Goal: Task Accomplishment & Management: Use online tool/utility

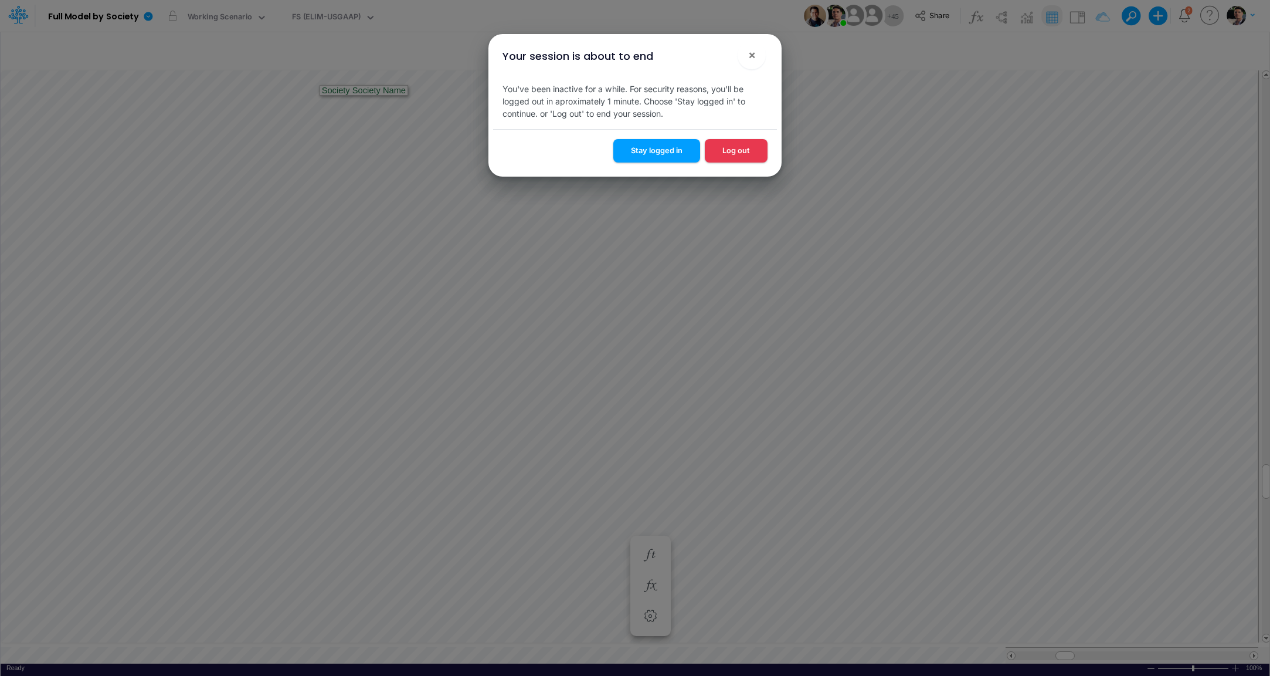
scroll to position [5, 24]
click at [680, 150] on button "Stay logged in" at bounding box center [657, 150] width 87 height 23
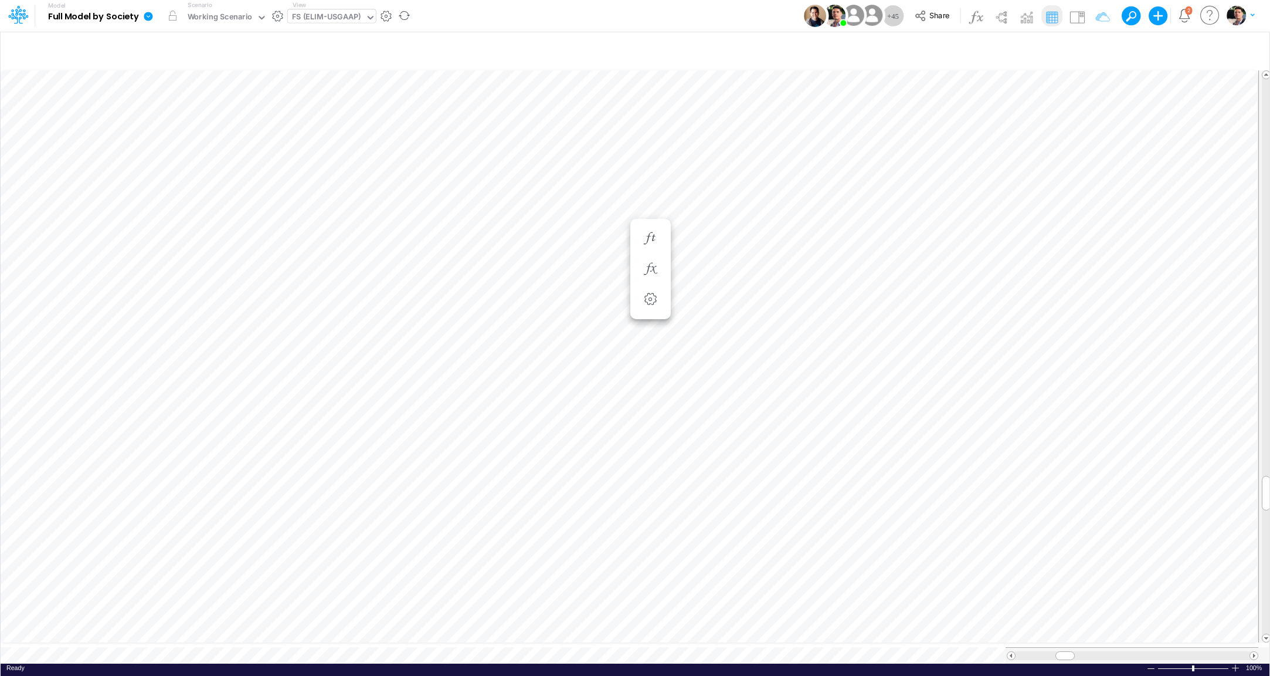
click at [321, 20] on div "FS (ELIM-USGAAP)" at bounding box center [326, 17] width 69 height 13
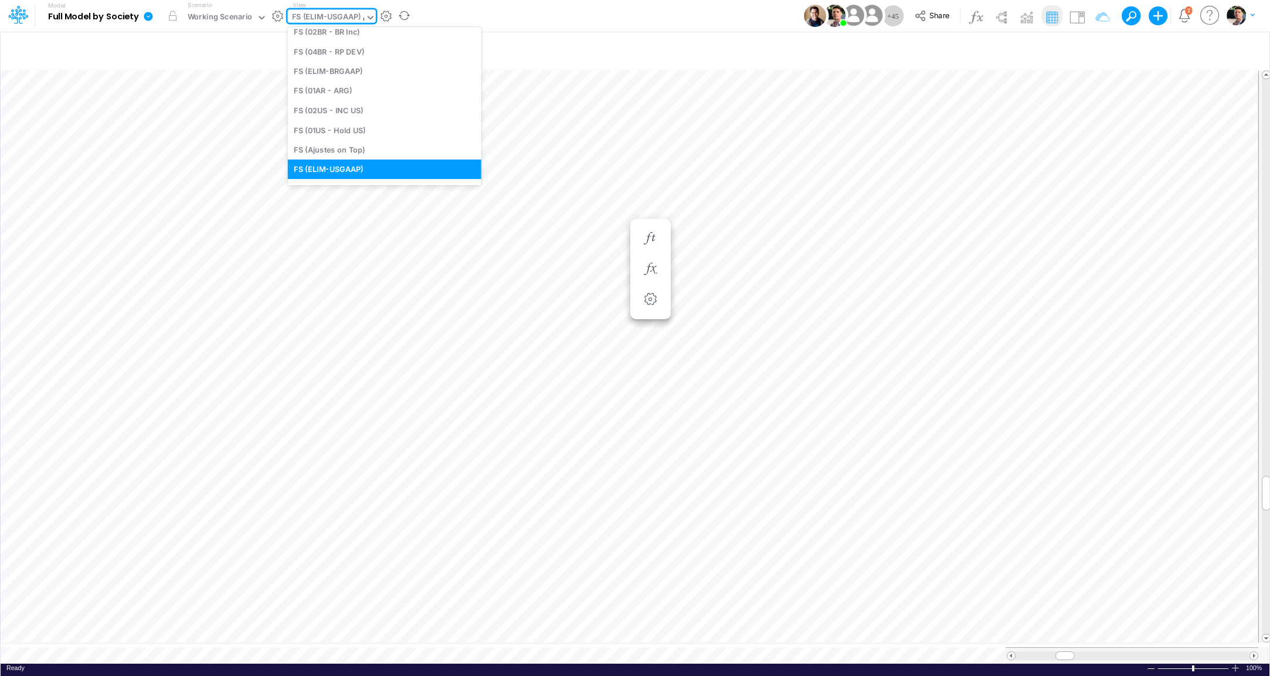
scroll to position [7, 0]
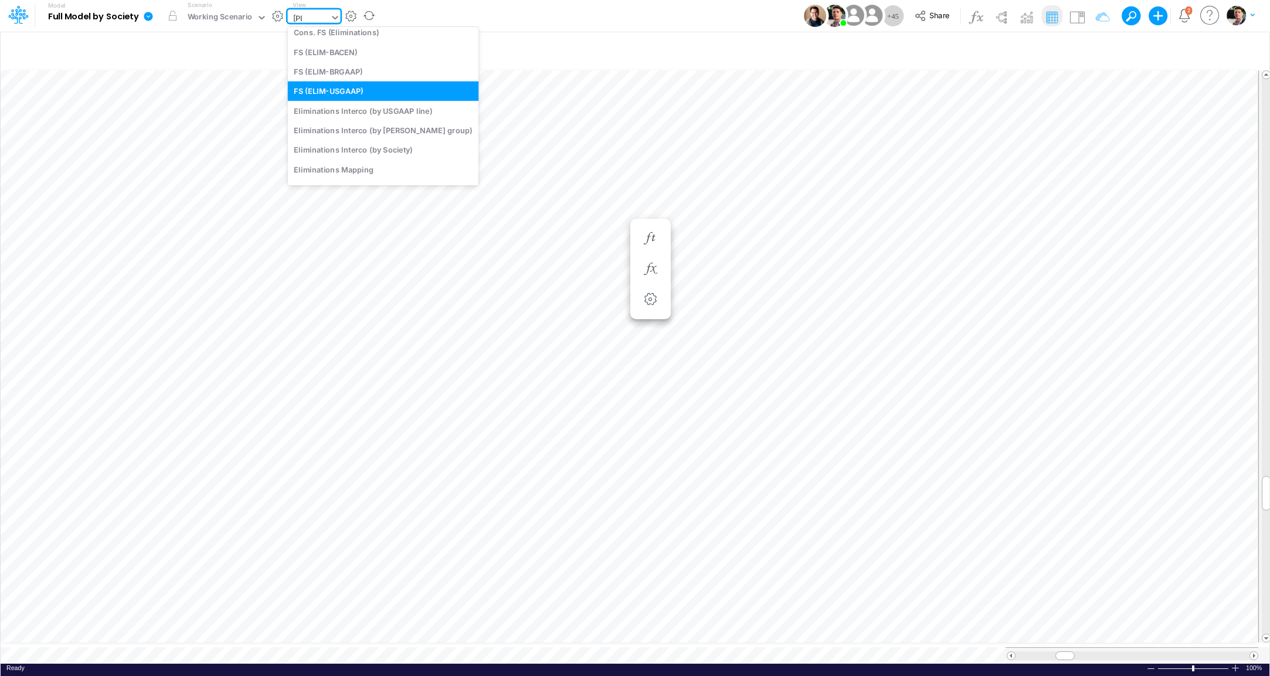
type input "elim"
click at [332, 126] on div "Eliminations Interco (by [PERSON_NAME] group)" at bounding box center [383, 129] width 191 height 19
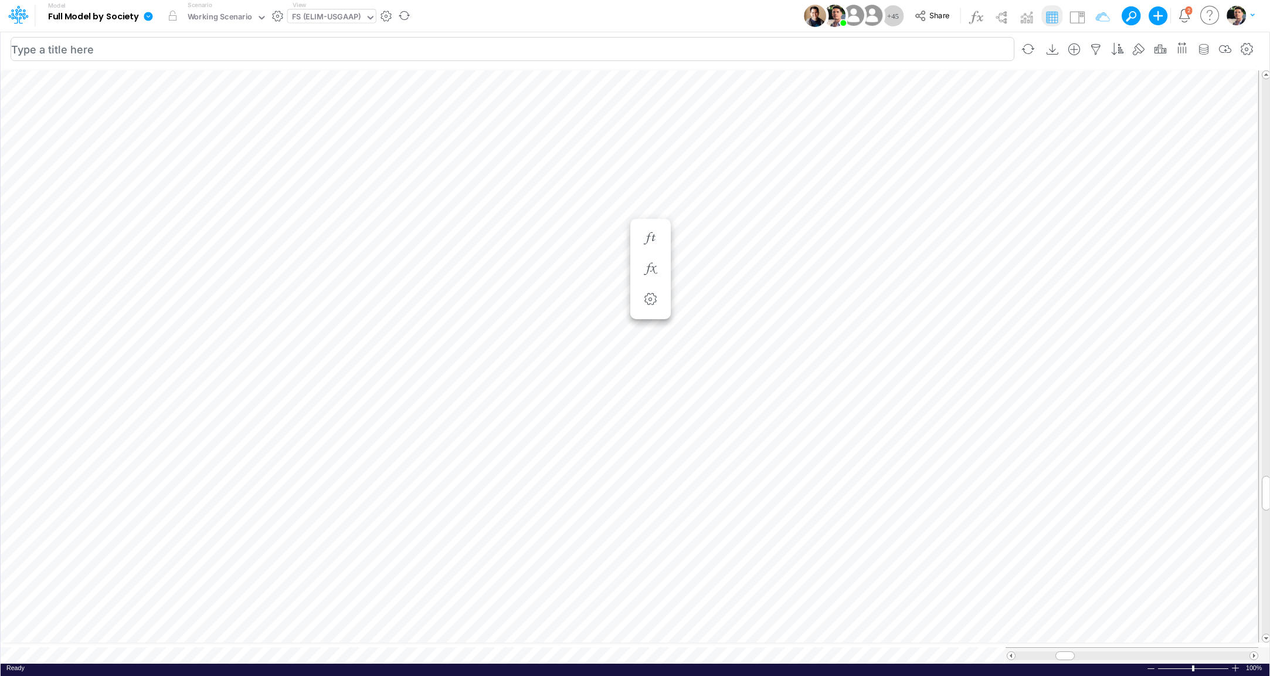
scroll to position [5, 24]
click at [358, 21] on div "Eliminations Interco (by ELIM group)" at bounding box center [381, 17] width 178 height 13
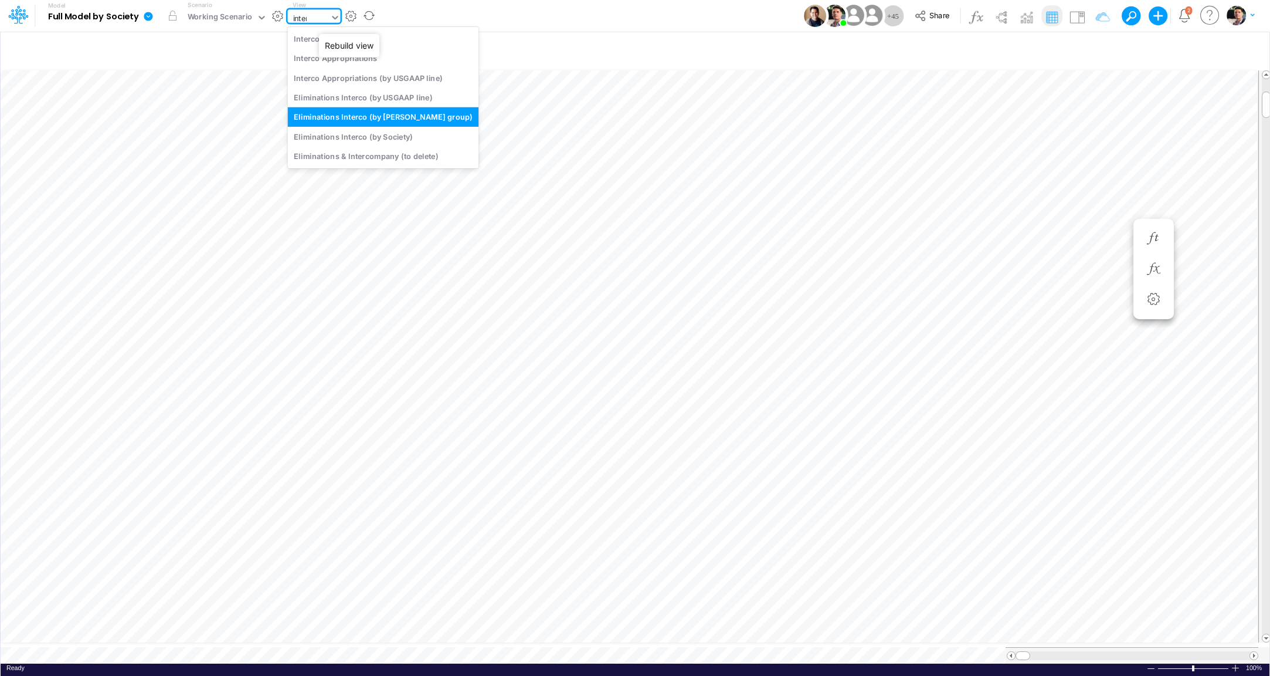
type input "interc"
click at [345, 42] on div "Interco G&A" at bounding box center [383, 38] width 191 height 19
type input "Intercos G&A"
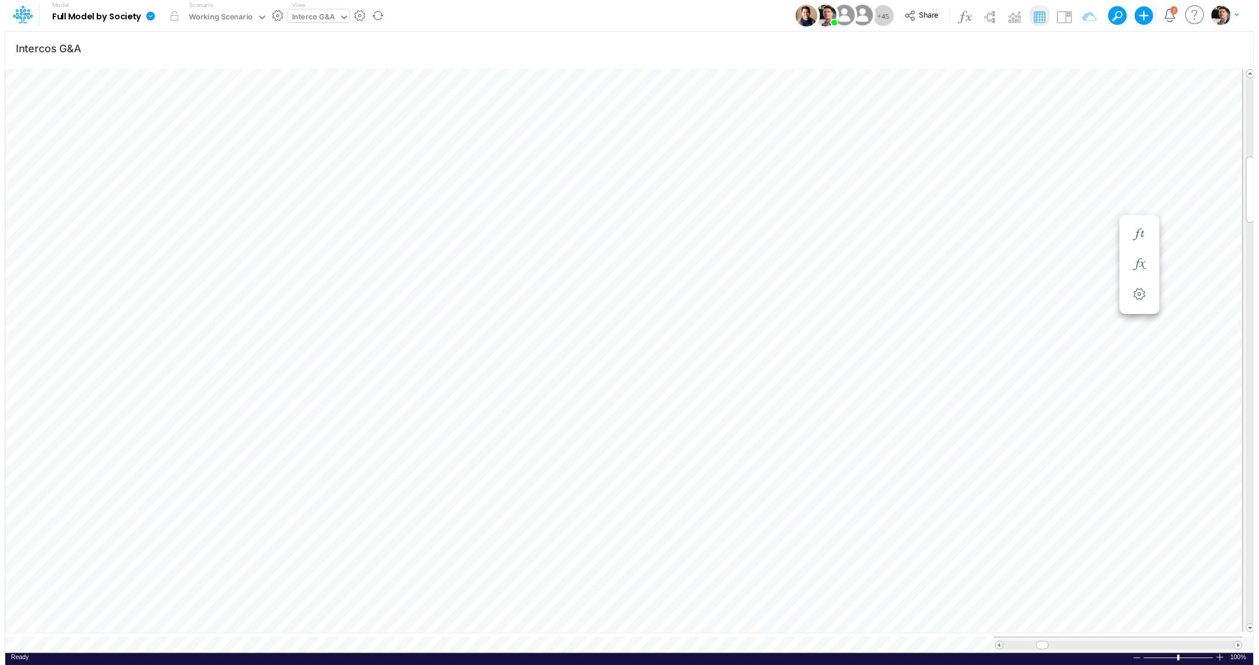
scroll to position [5, 13]
click at [1253, 645] on span at bounding box center [1255, 645] width 8 height 8
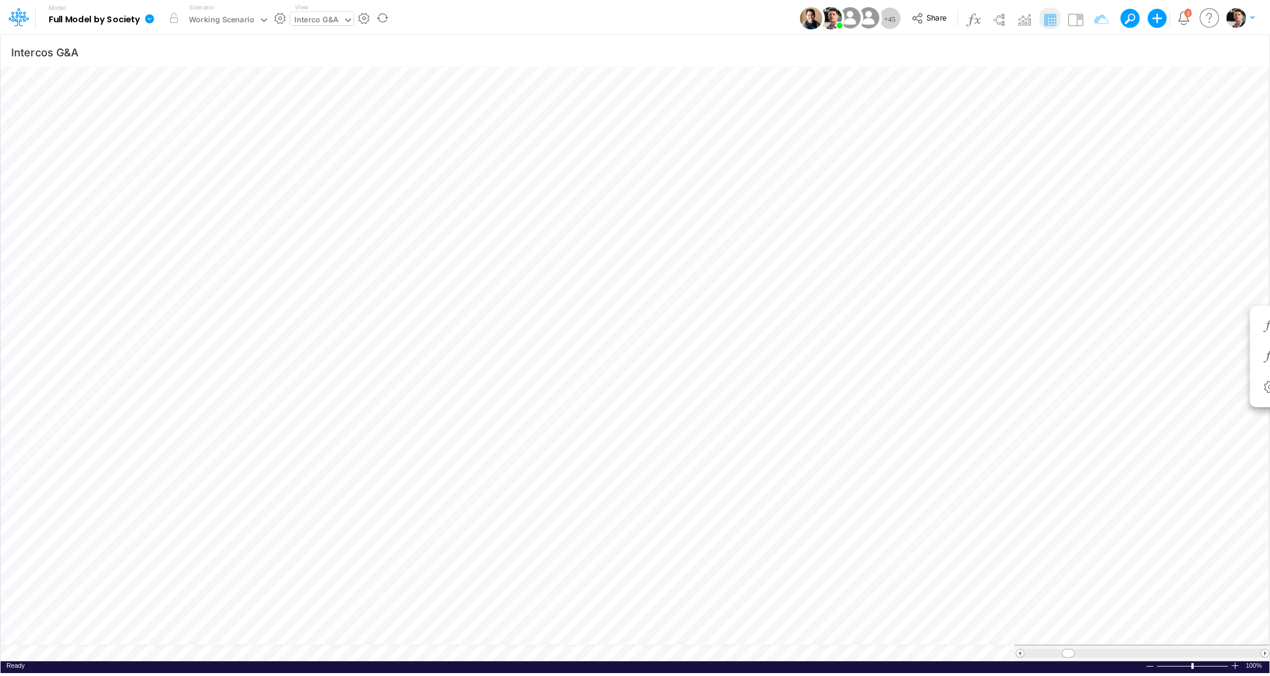
scroll to position [5, 19]
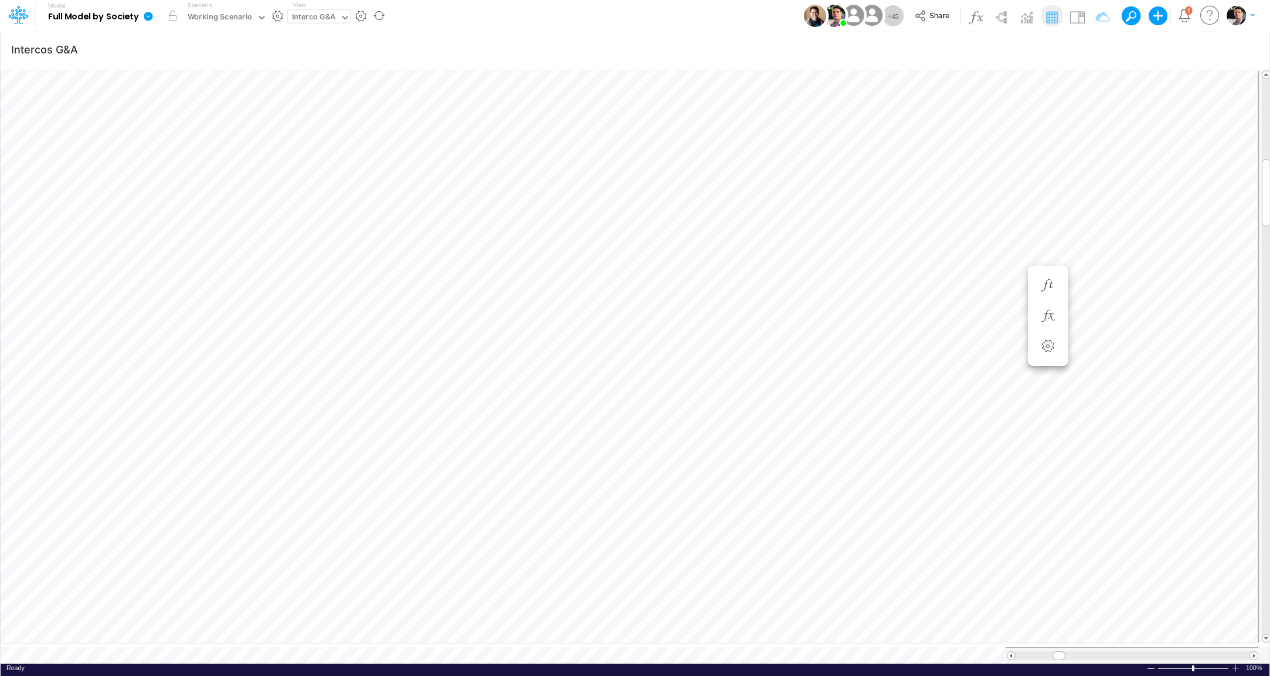
scroll to position [5, 19]
click at [980, 309] on button "button" at bounding box center [978, 315] width 22 height 23
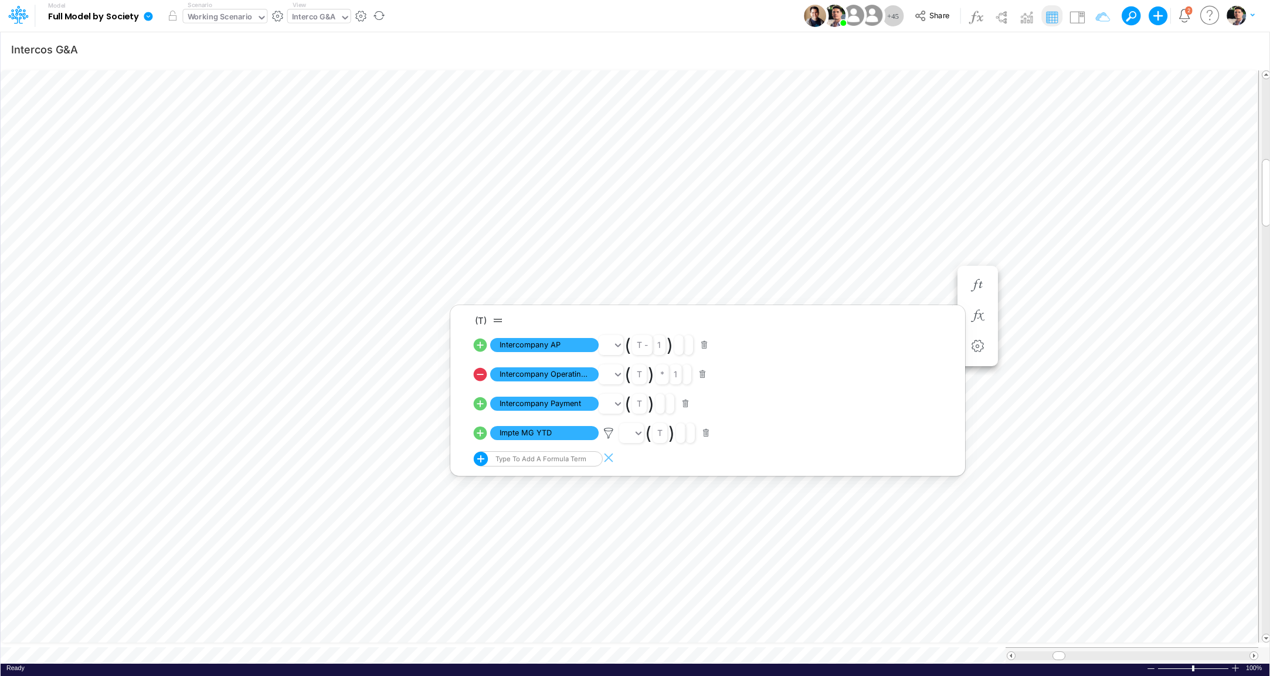
click at [233, 11] on div "Working Scenario" at bounding box center [219, 18] width 73 height 18
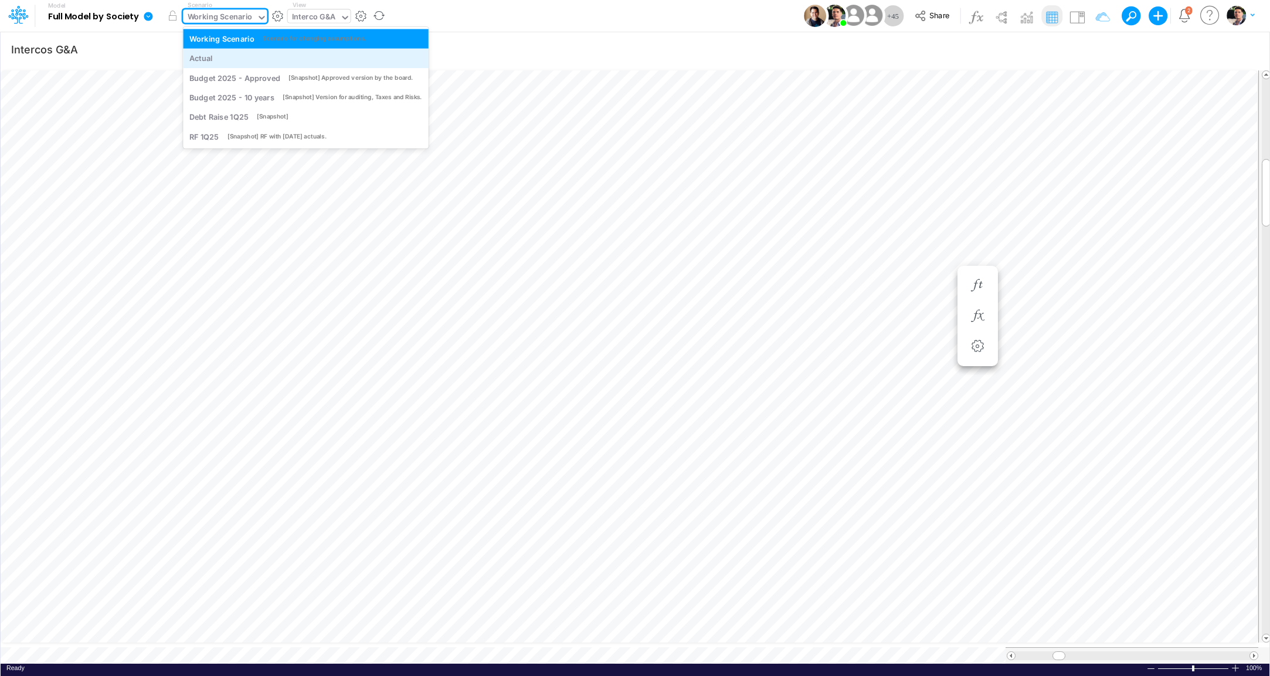
click at [229, 62] on div "Actual" at bounding box center [305, 58] width 233 height 11
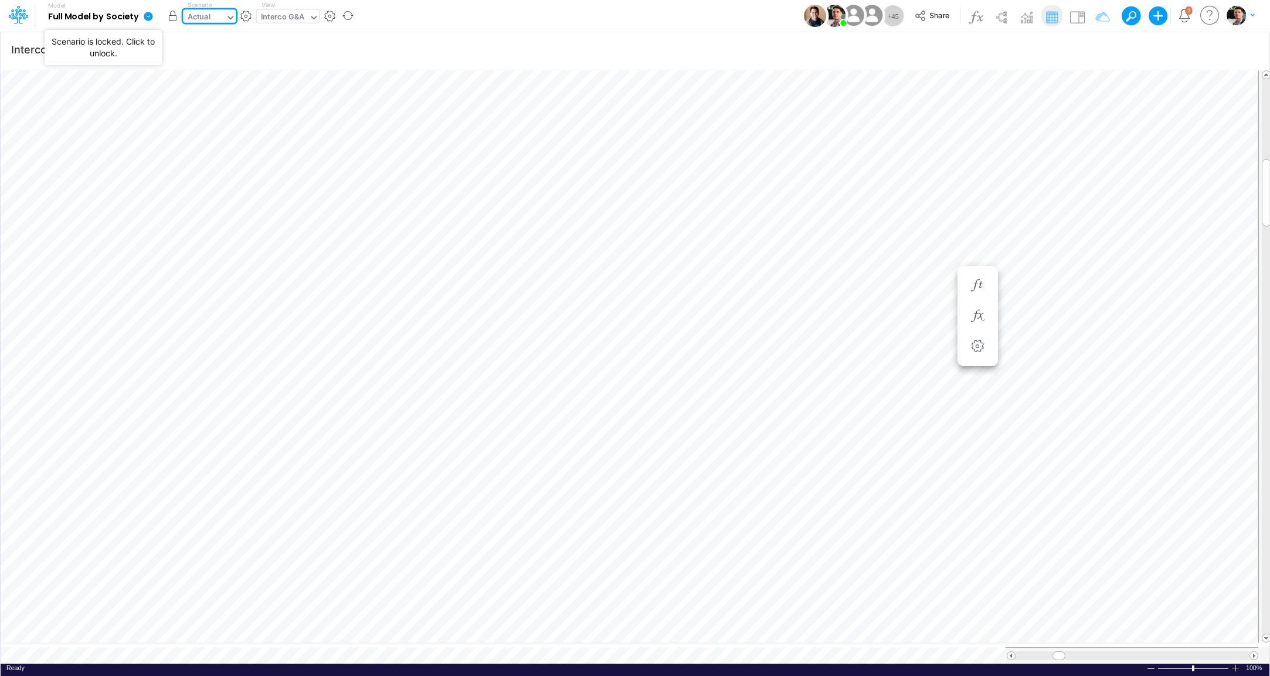
click at [176, 19] on button "button" at bounding box center [172, 15] width 21 height 21
click at [172, 17] on button "button" at bounding box center [172, 15] width 21 height 21
click at [215, 19] on div "Actual" at bounding box center [204, 18] width 42 height 18
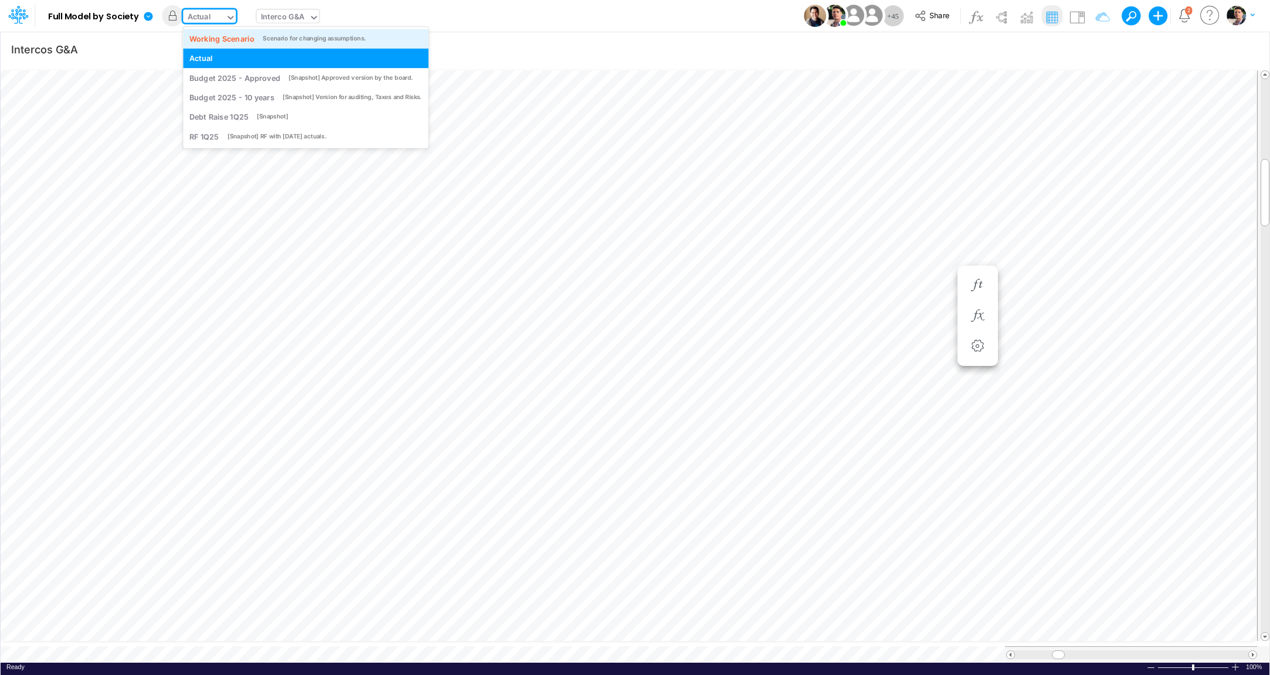
click at [215, 41] on div "Working Scenario" at bounding box center [221, 38] width 65 height 11
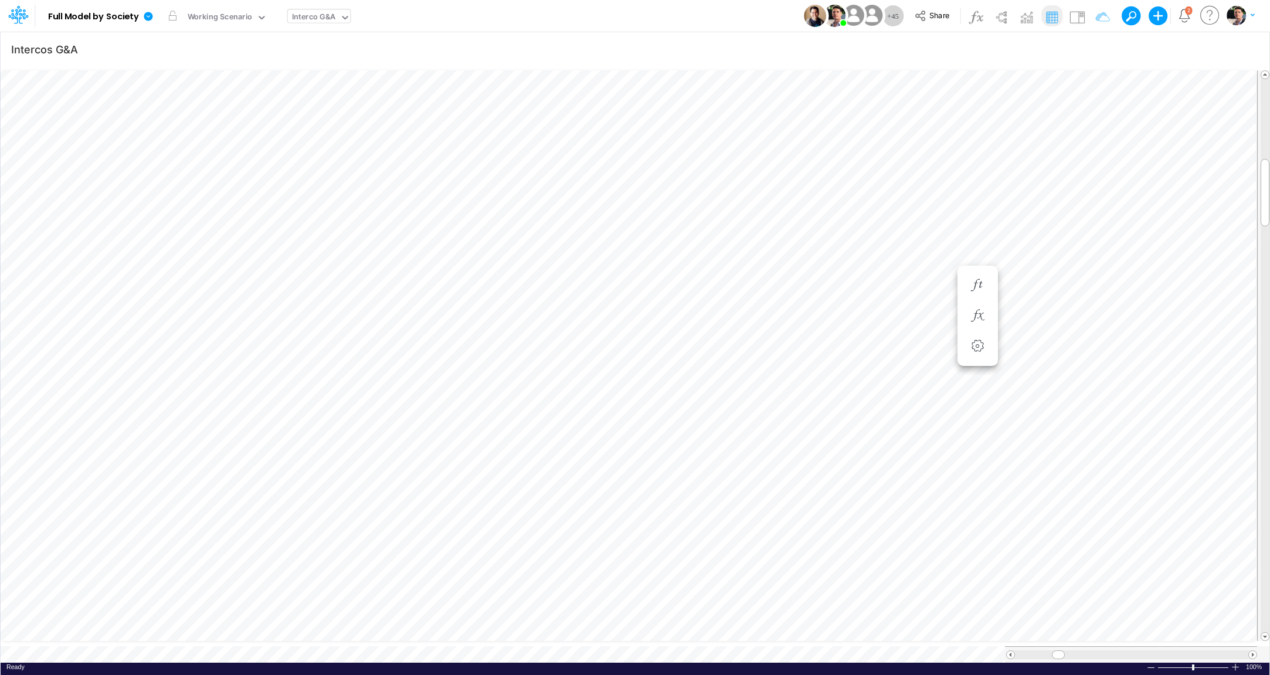
scroll to position [5, 19]
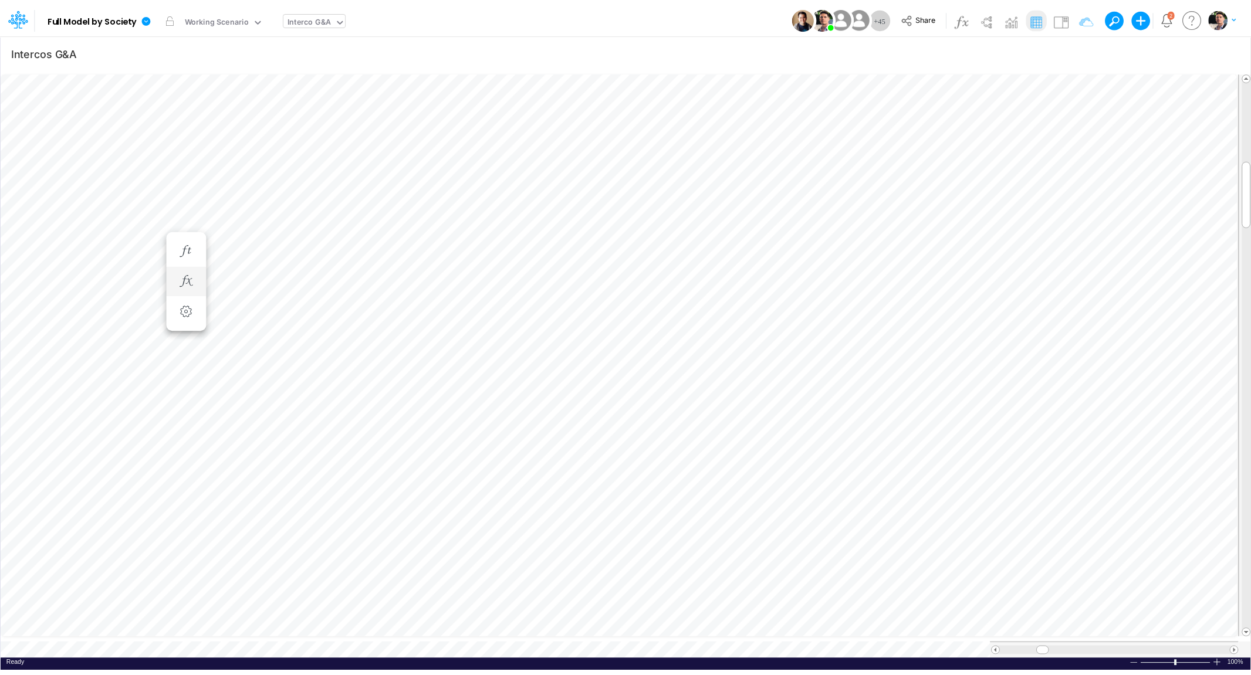
scroll to position [5, 17]
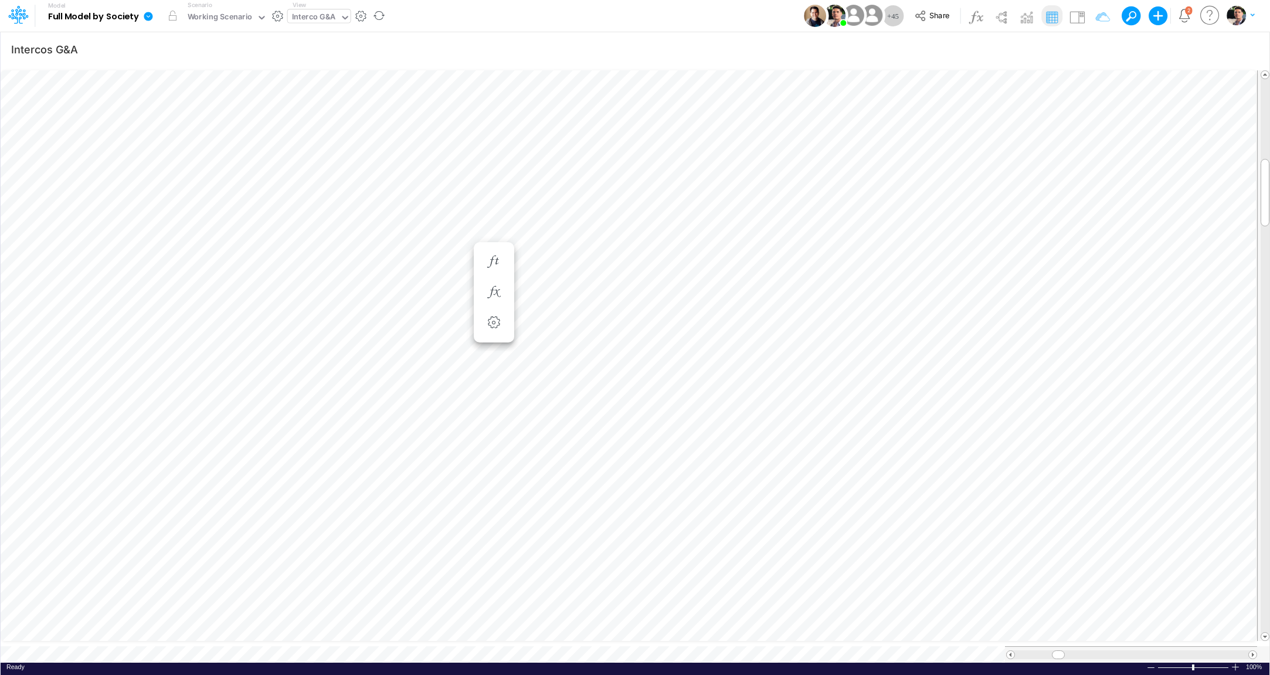
click at [148, 19] on icon at bounding box center [148, 16] width 9 height 9
click at [203, 139] on button "Sync Scenarios" at bounding box center [208, 140] width 126 height 18
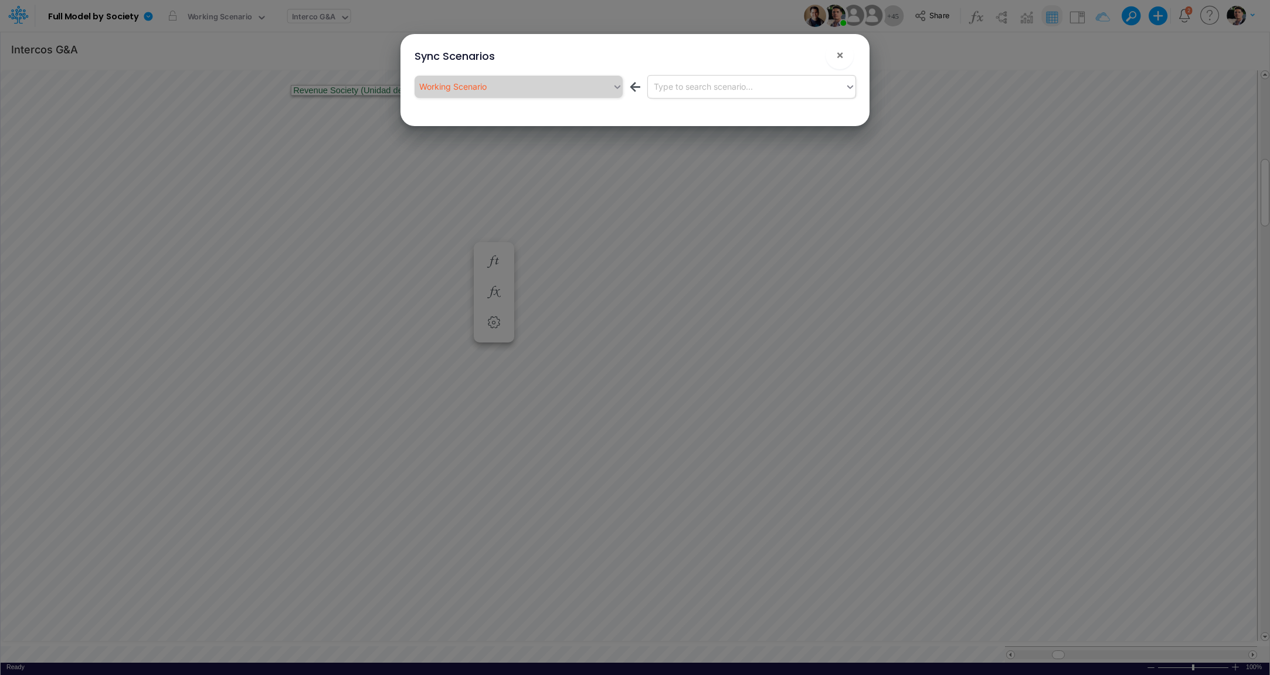
click at [736, 93] on div "Type to search scenario..." at bounding box center [747, 86] width 198 height 19
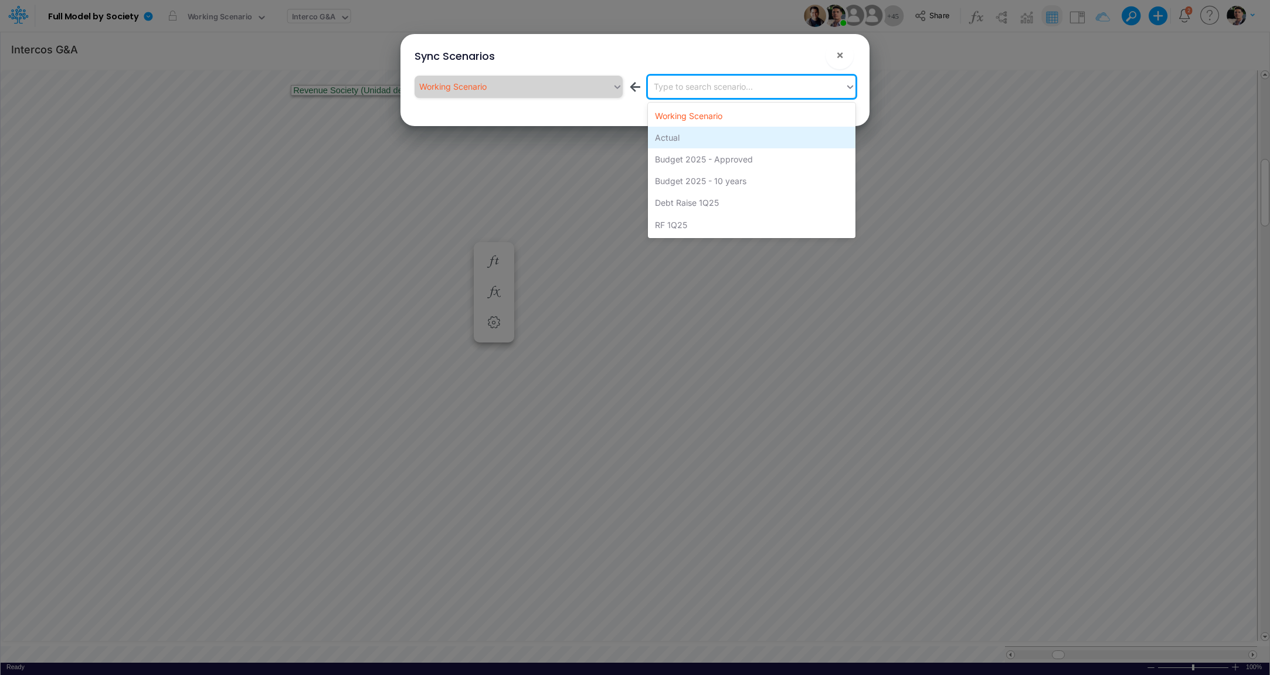
click at [689, 142] on div "Actual" at bounding box center [752, 138] width 208 height 22
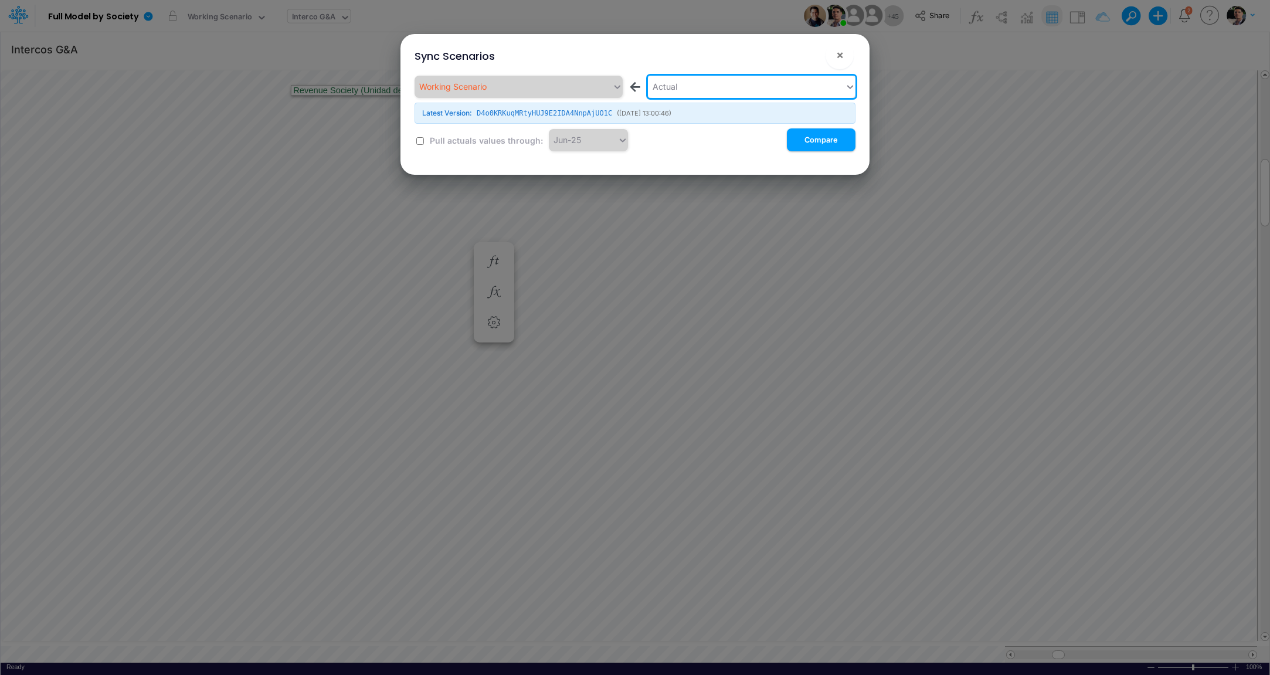
click at [484, 145] on label "Pull actuals values through:" at bounding box center [485, 140] width 115 height 12
click at [476, 138] on label "Pull actuals values through:" at bounding box center [485, 140] width 115 height 12
click at [466, 145] on label "Pull actuals values through:" at bounding box center [485, 140] width 115 height 12
click at [421, 142] on input "checkbox" at bounding box center [420, 141] width 8 height 8
checkbox input "true"
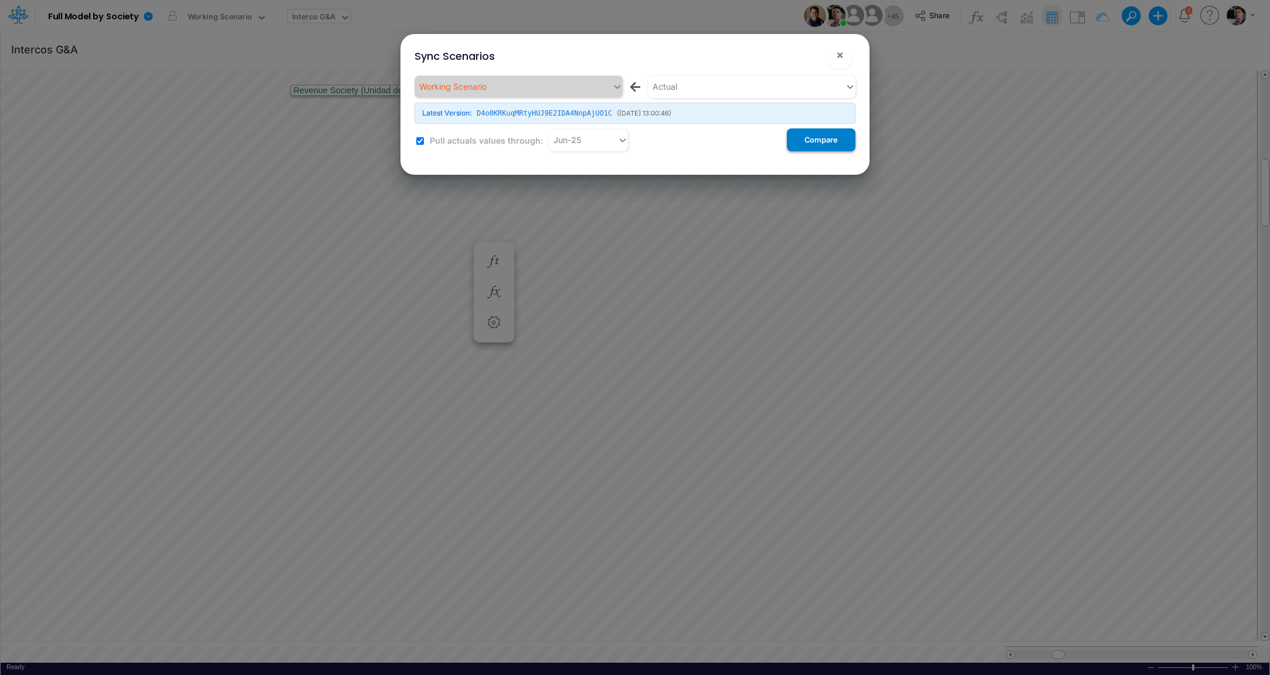
click at [814, 140] on button "Compare" at bounding box center [821, 139] width 69 height 23
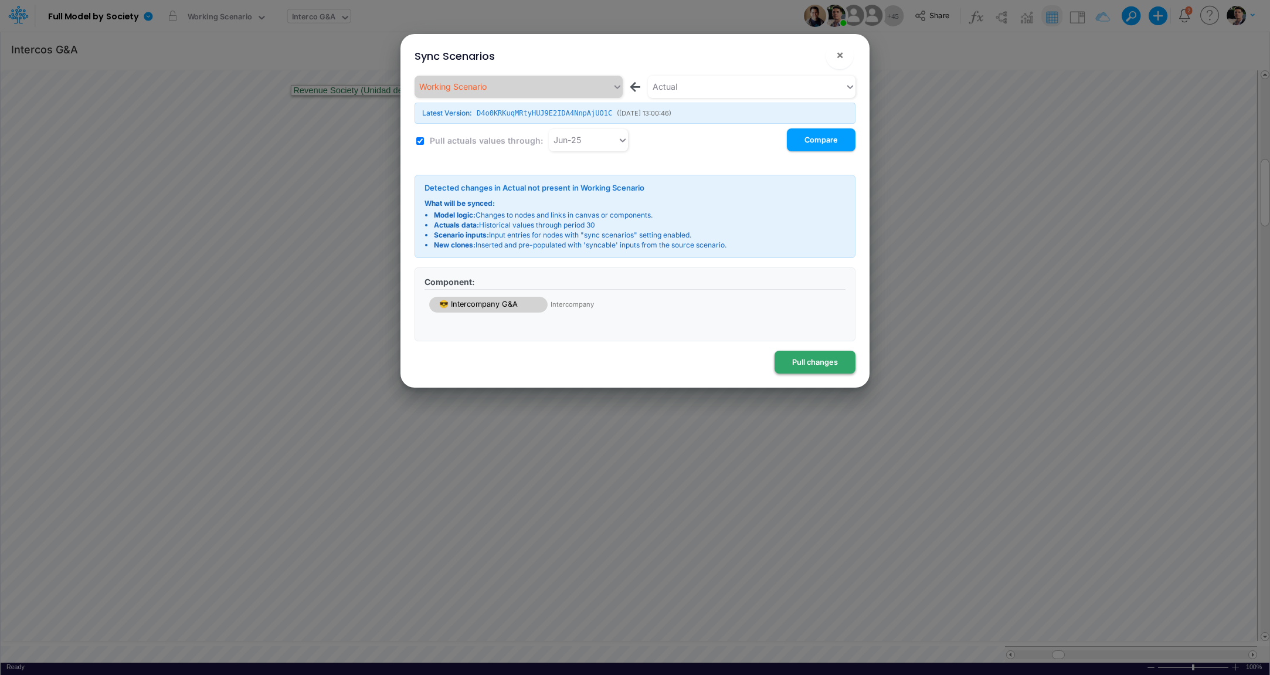
click at [809, 364] on button "Pull changes" at bounding box center [815, 362] width 81 height 23
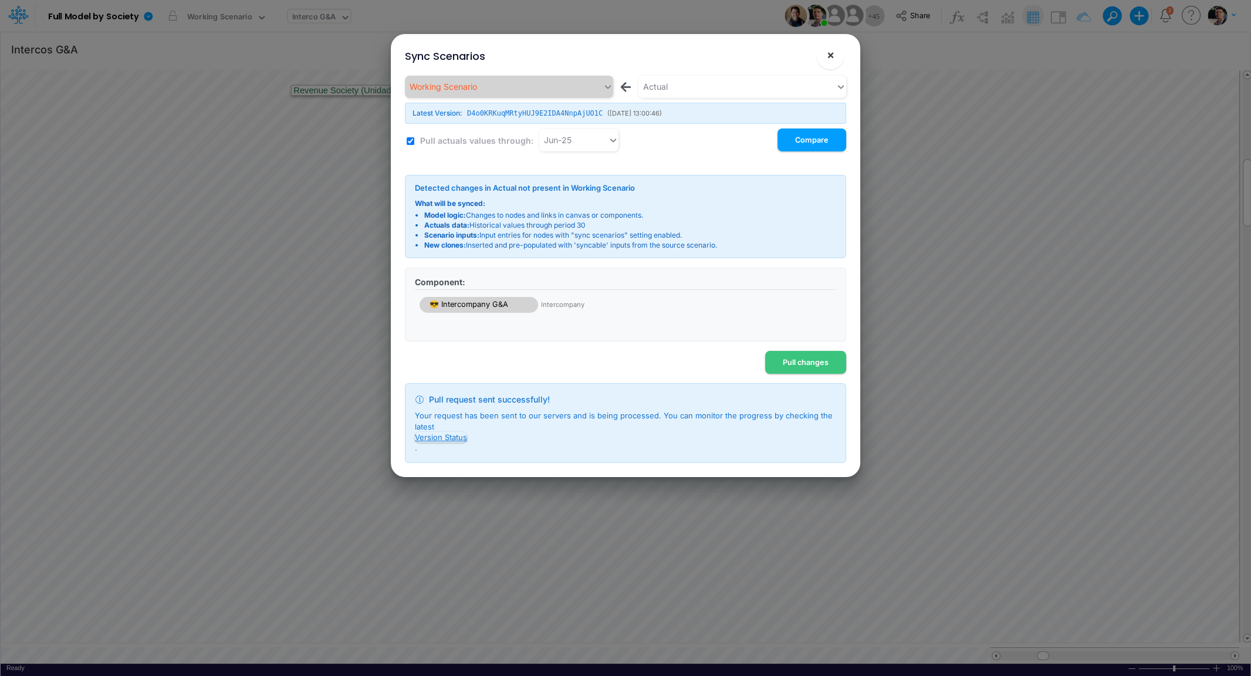
click at [835, 57] on button "×" at bounding box center [830, 55] width 28 height 28
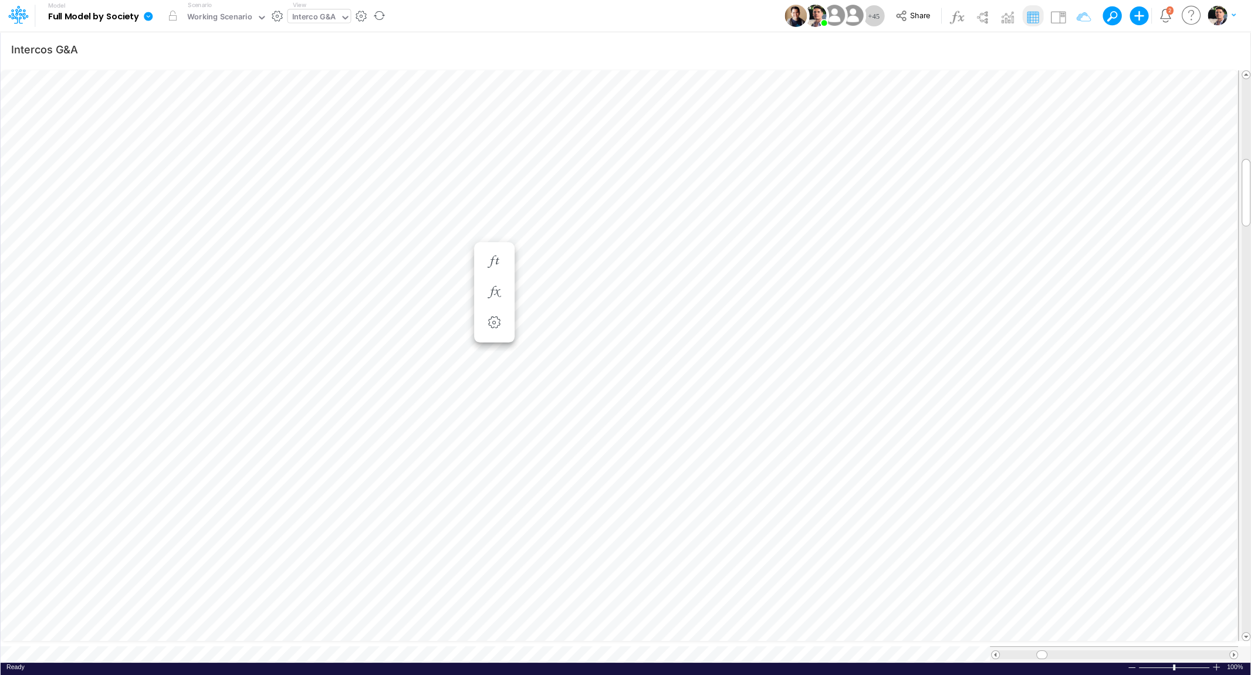
drag, startPoint x: 148, startPoint y: 14, endPoint x: 153, endPoint y: 22, distance: 9.5
click at [148, 14] on icon at bounding box center [148, 16] width 9 height 9
click at [193, 119] on button "View model info" at bounding box center [207, 122] width 126 height 18
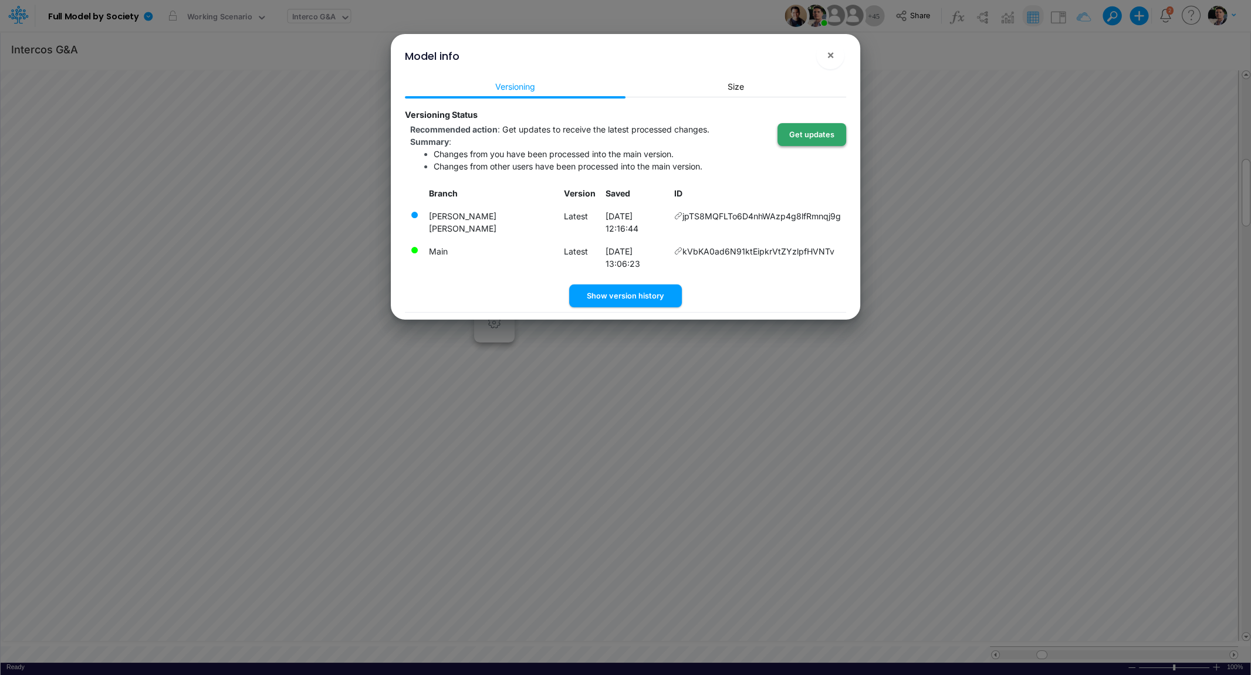
click at [813, 136] on button "Get updates" at bounding box center [811, 134] width 69 height 23
click at [835, 50] on button "×" at bounding box center [830, 55] width 28 height 28
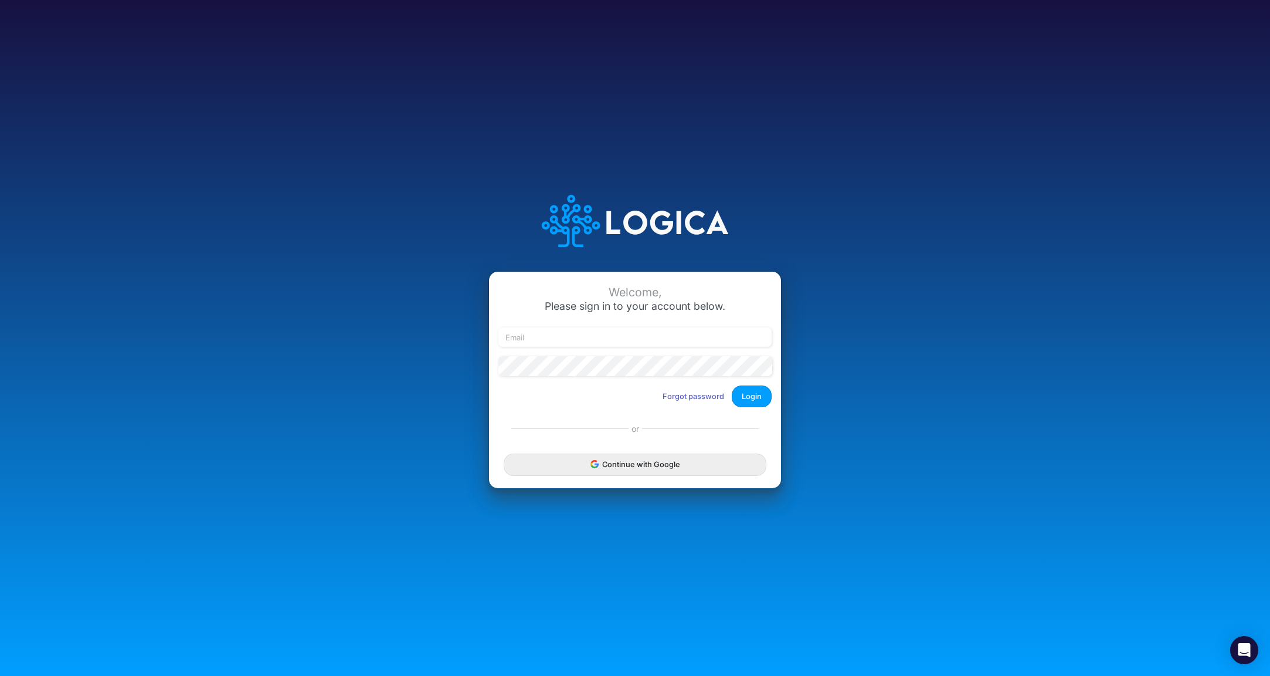
click at [641, 460] on button "Continue with Google" at bounding box center [635, 464] width 263 height 22
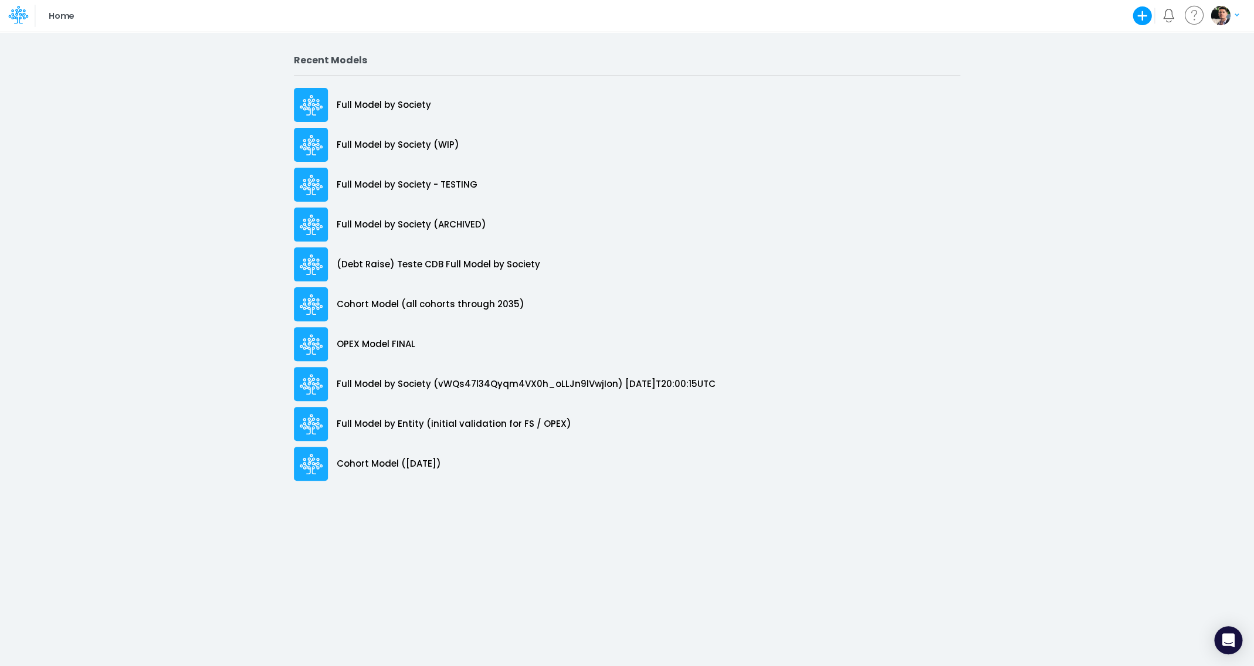
click at [411, 88] on link "Full Model by Society" at bounding box center [627, 105] width 666 height 40
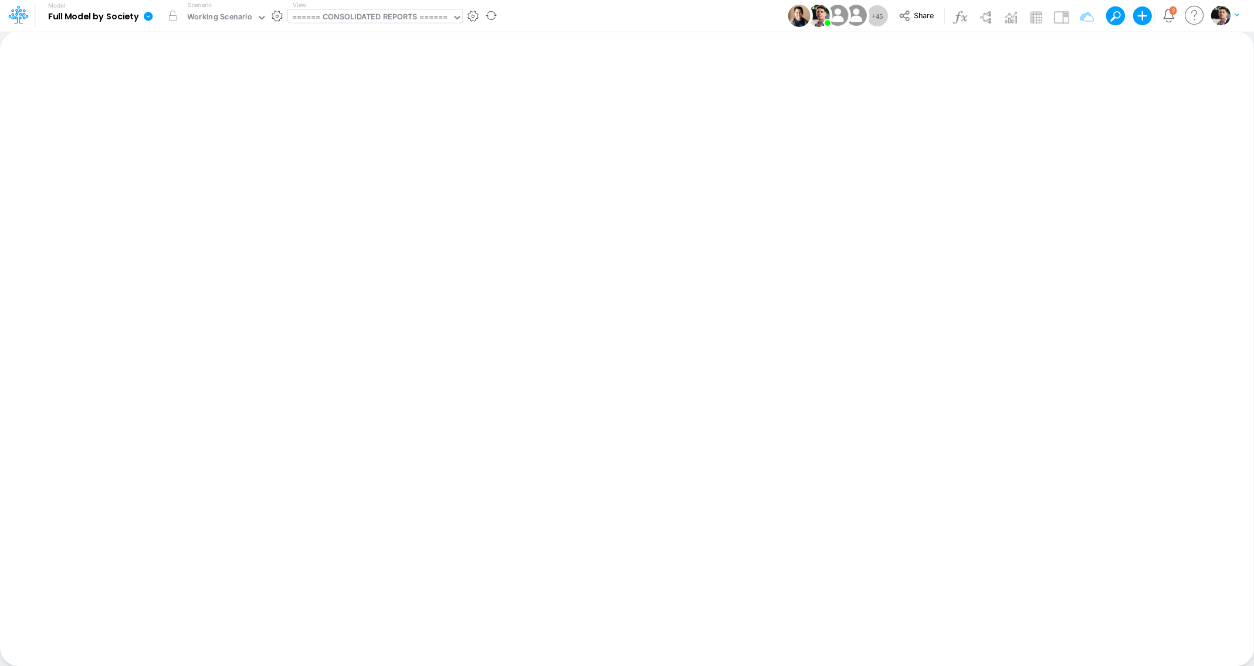
click at [343, 16] on div "====== CONSOLIDATED REPORTS ======" at bounding box center [369, 17] width 155 height 13
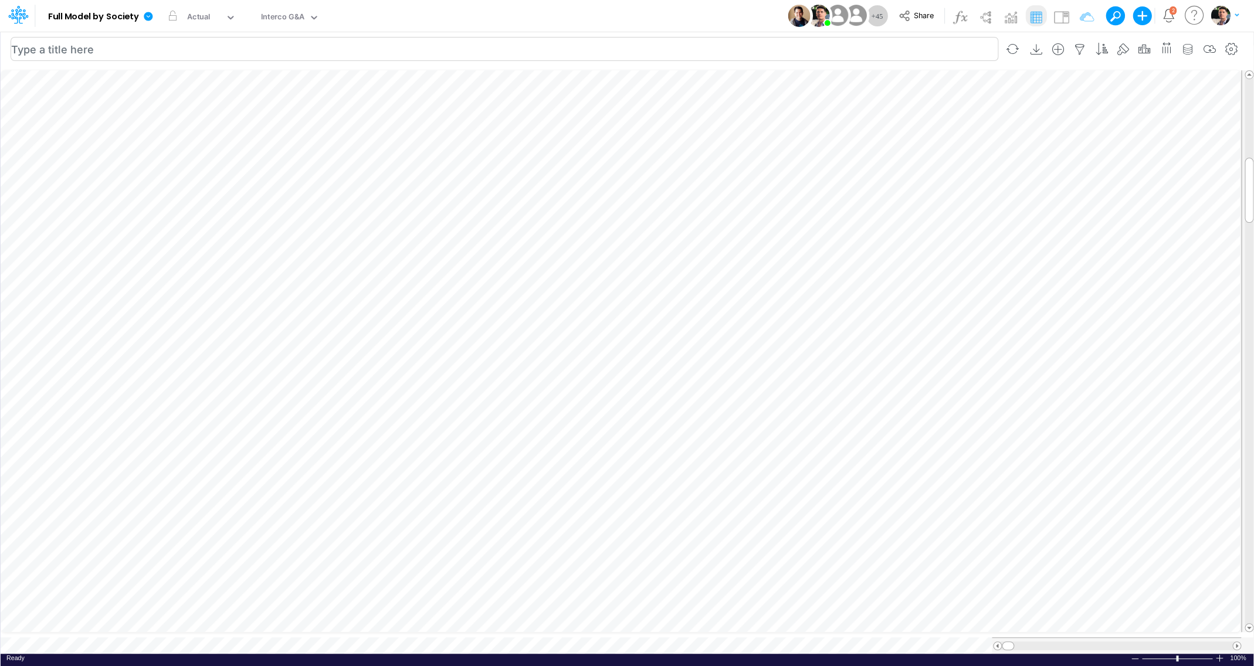
scroll to position [5, 11]
click at [1237, 642] on span at bounding box center [1237, 646] width 8 height 8
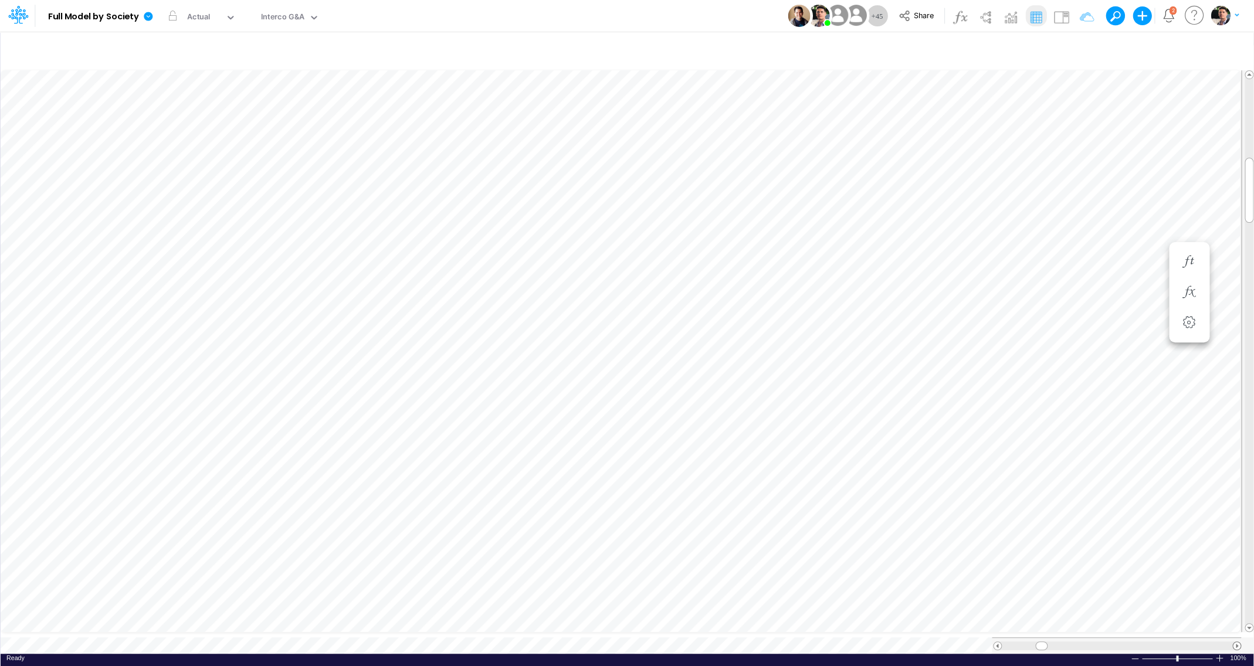
click at [1237, 642] on span at bounding box center [1237, 646] width 8 height 8
click at [914, 290] on icon "button" at bounding box center [908, 292] width 18 height 12
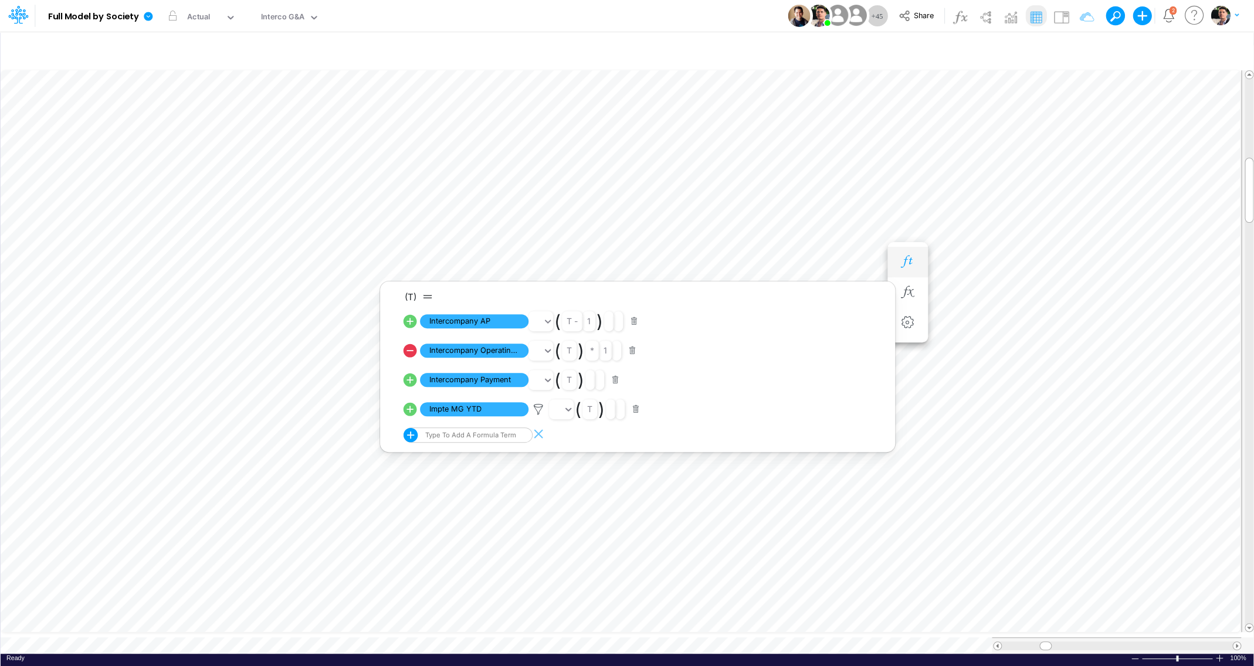
click at [906, 257] on icon "button" at bounding box center [908, 262] width 18 height 12
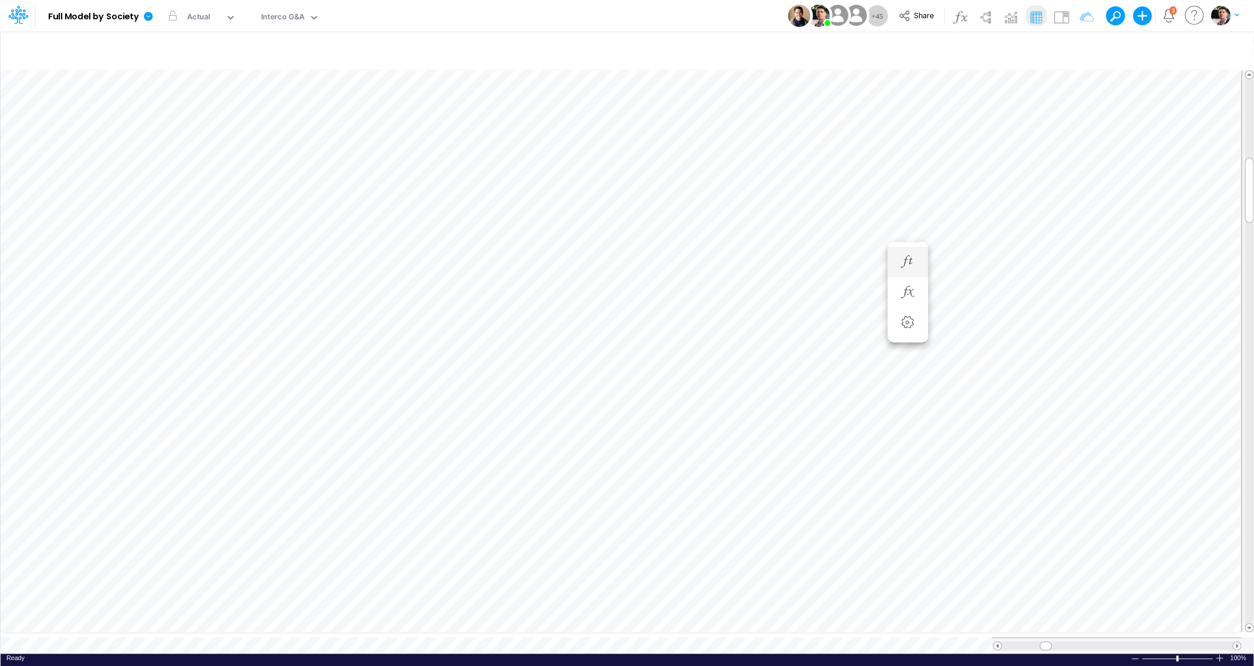
scroll to position [5, 18]
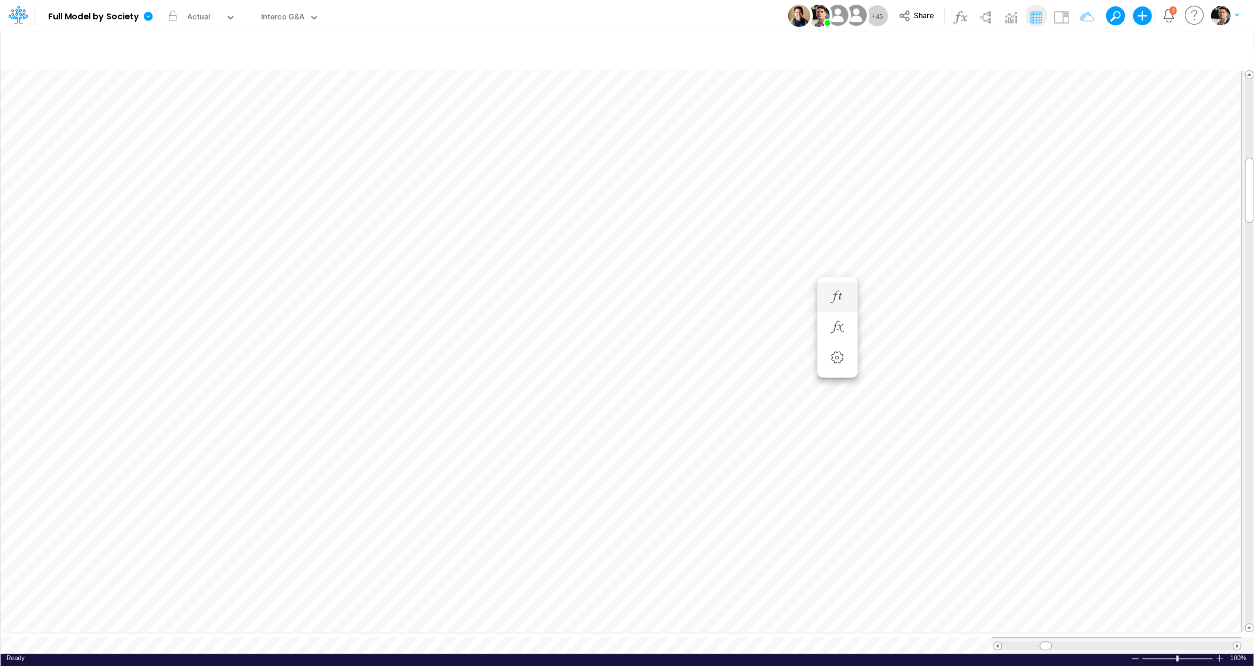
click at [850, 305] on li "Intercompany AP =" at bounding box center [837, 297] width 40 height 31
click at [839, 297] on icon "button" at bounding box center [837, 297] width 18 height 12
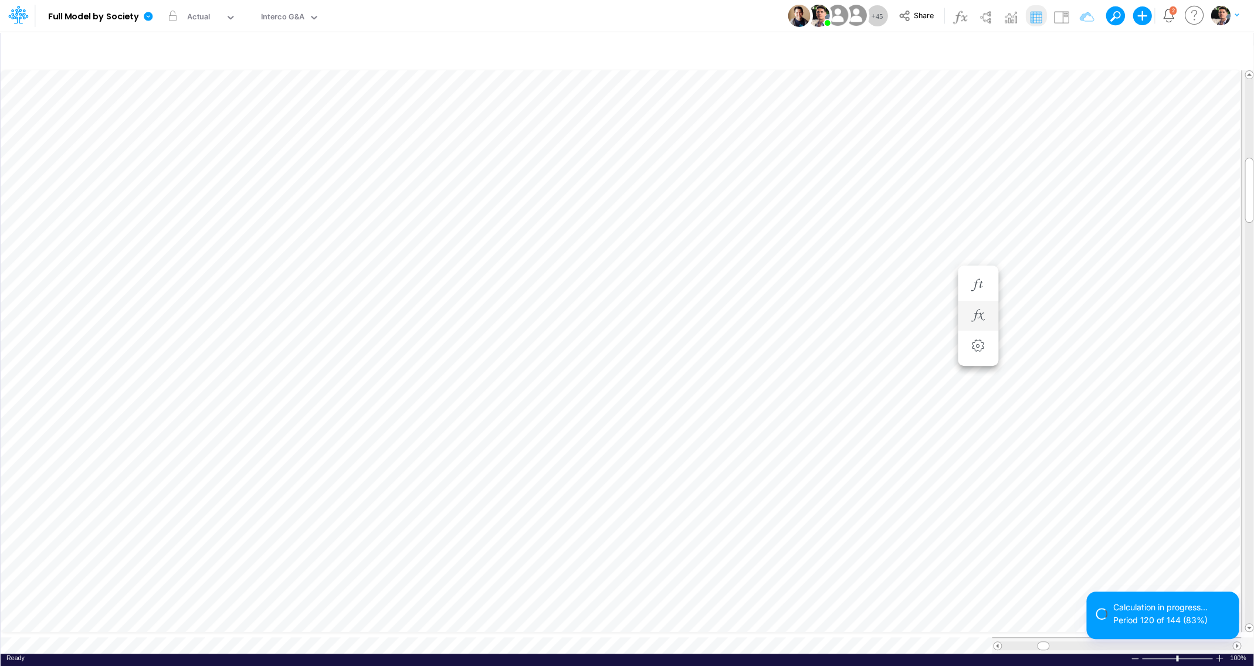
scroll to position [5, 7]
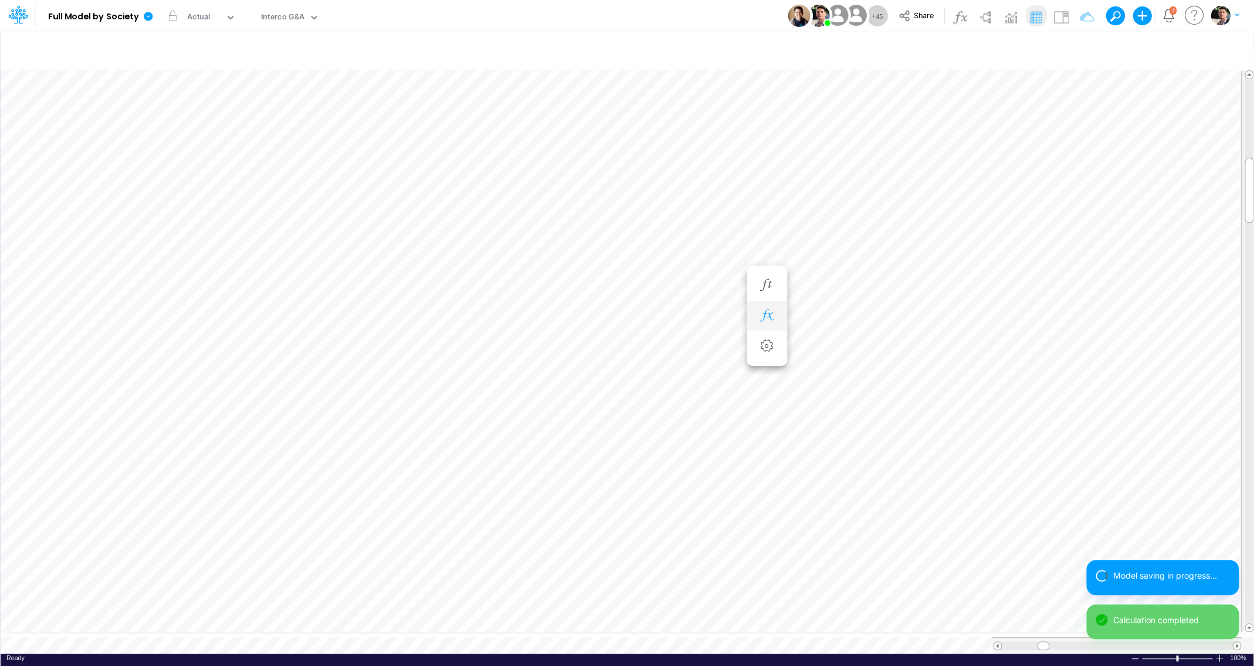
click at [775, 321] on icon "button" at bounding box center [767, 316] width 18 height 12
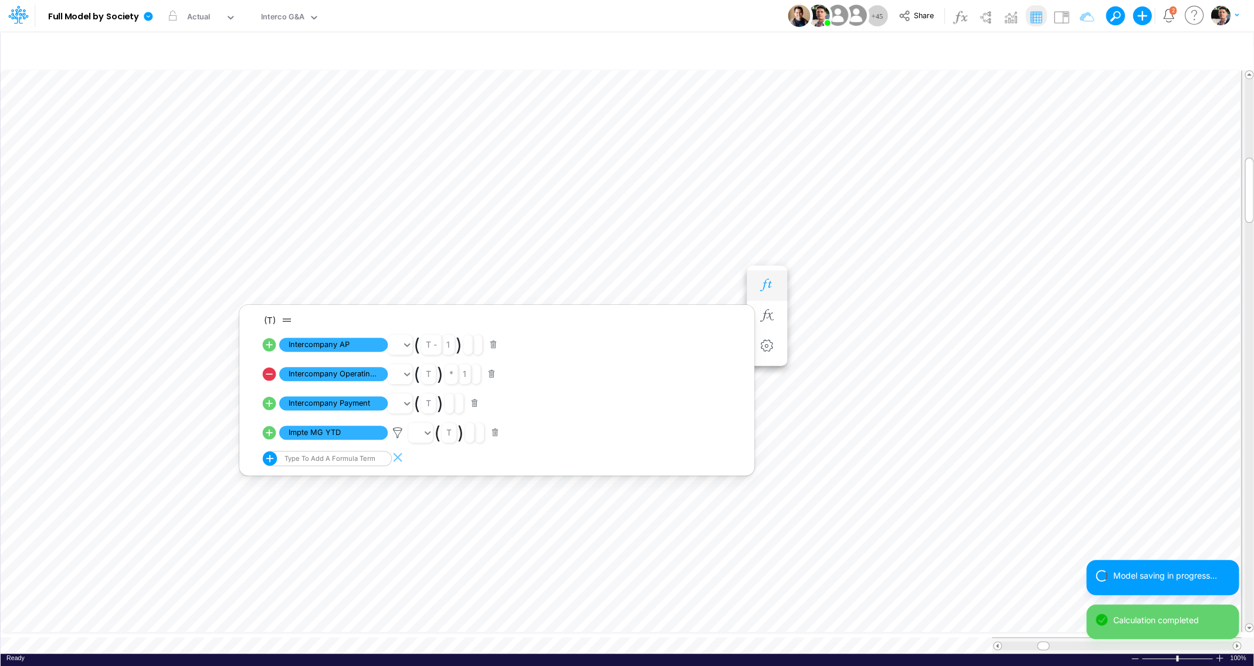
click at [768, 287] on icon "button" at bounding box center [767, 285] width 18 height 12
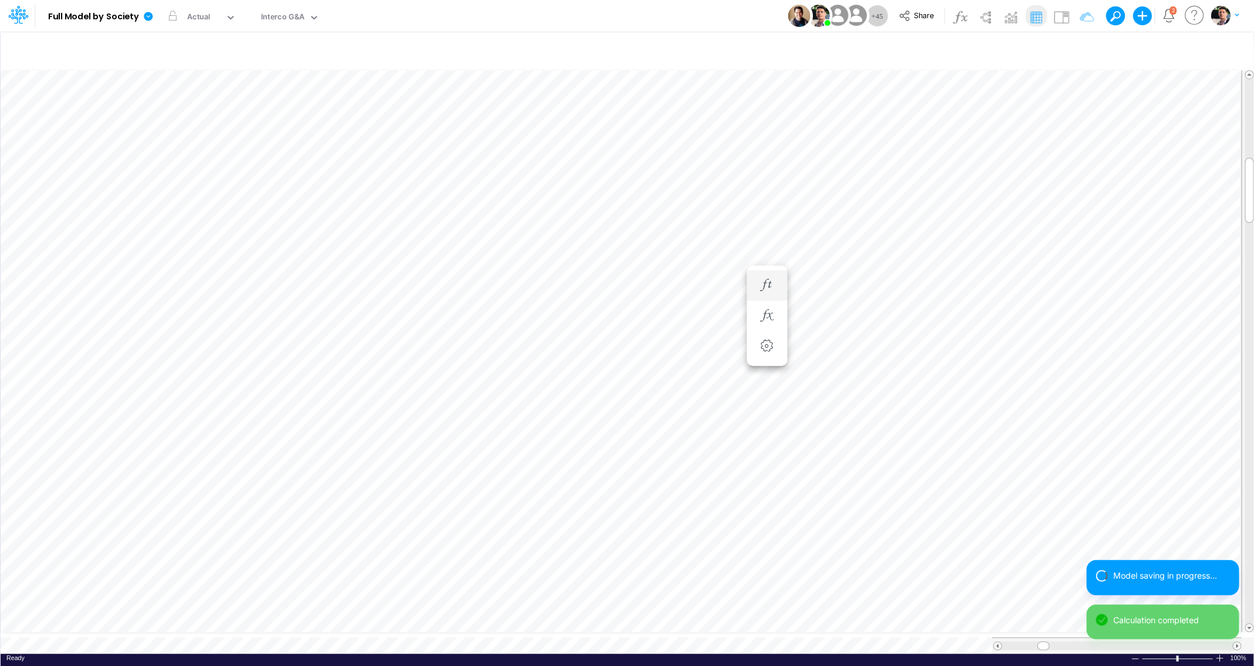
scroll to position [5, 18]
click at [771, 288] on icon "button" at bounding box center [767, 285] width 18 height 12
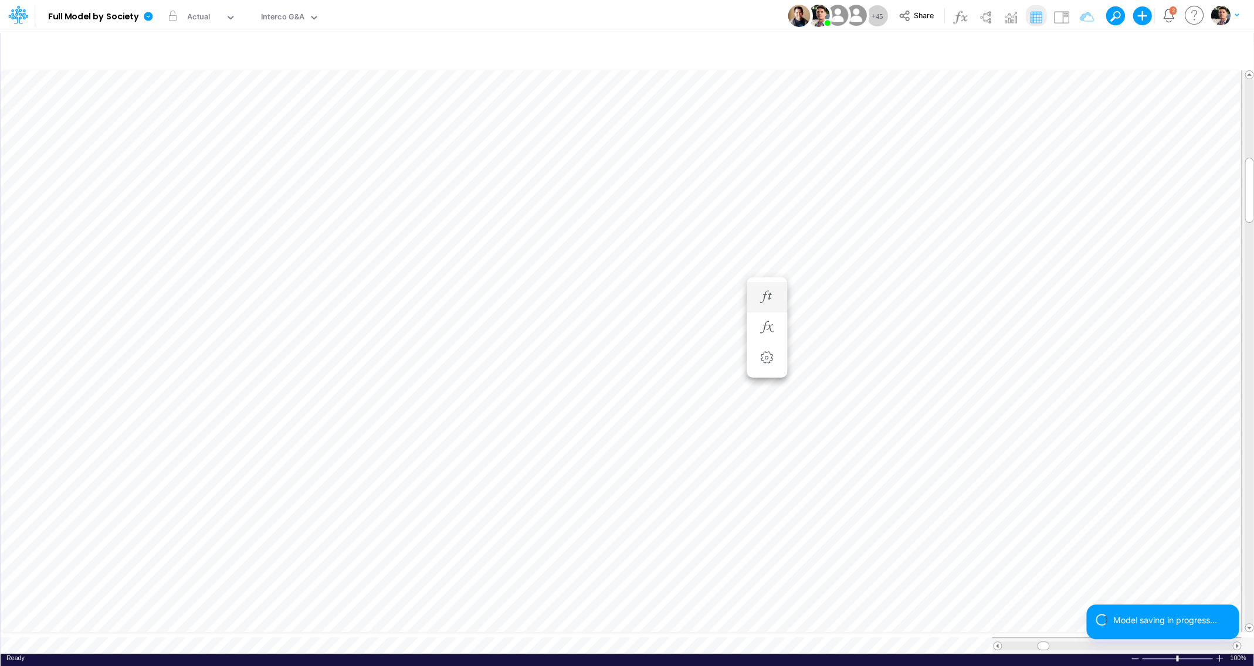
scroll to position [5, 2]
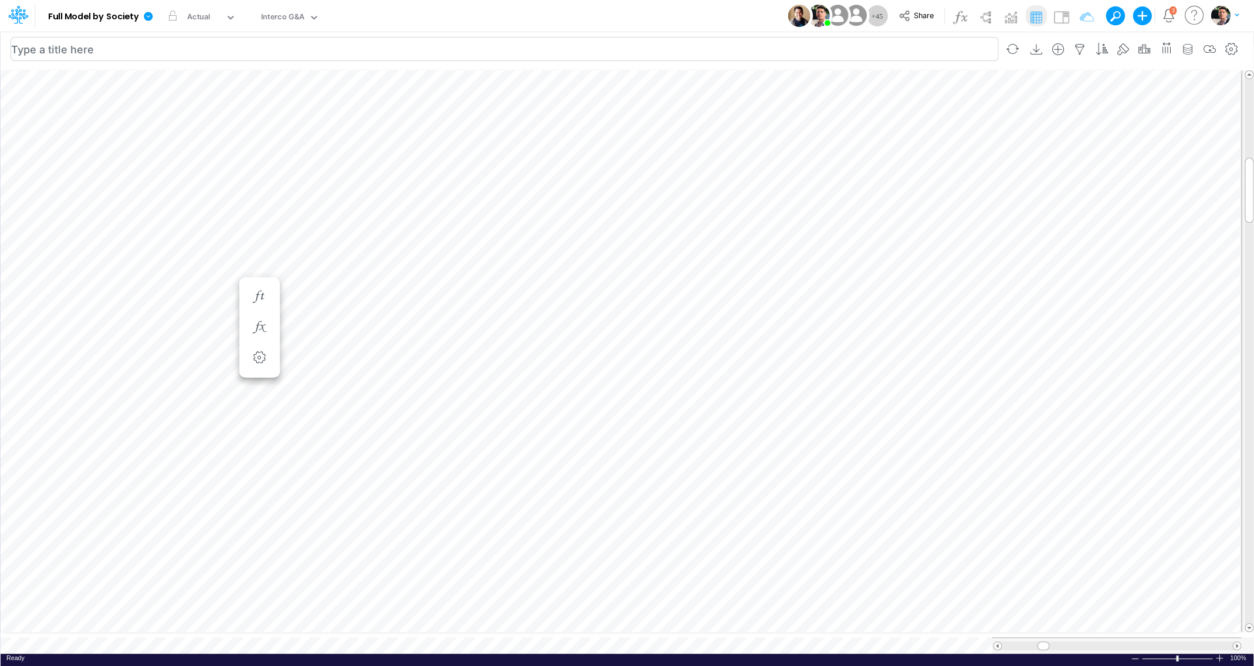
scroll to position [5, 13]
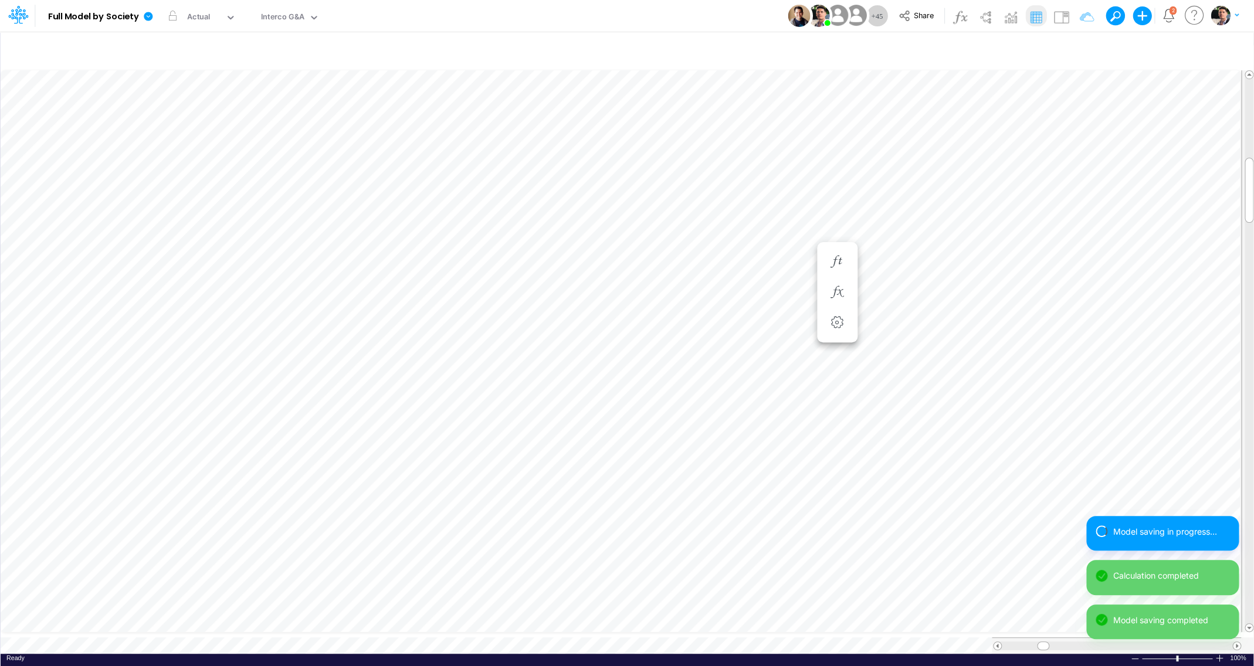
scroll to position [5, 18]
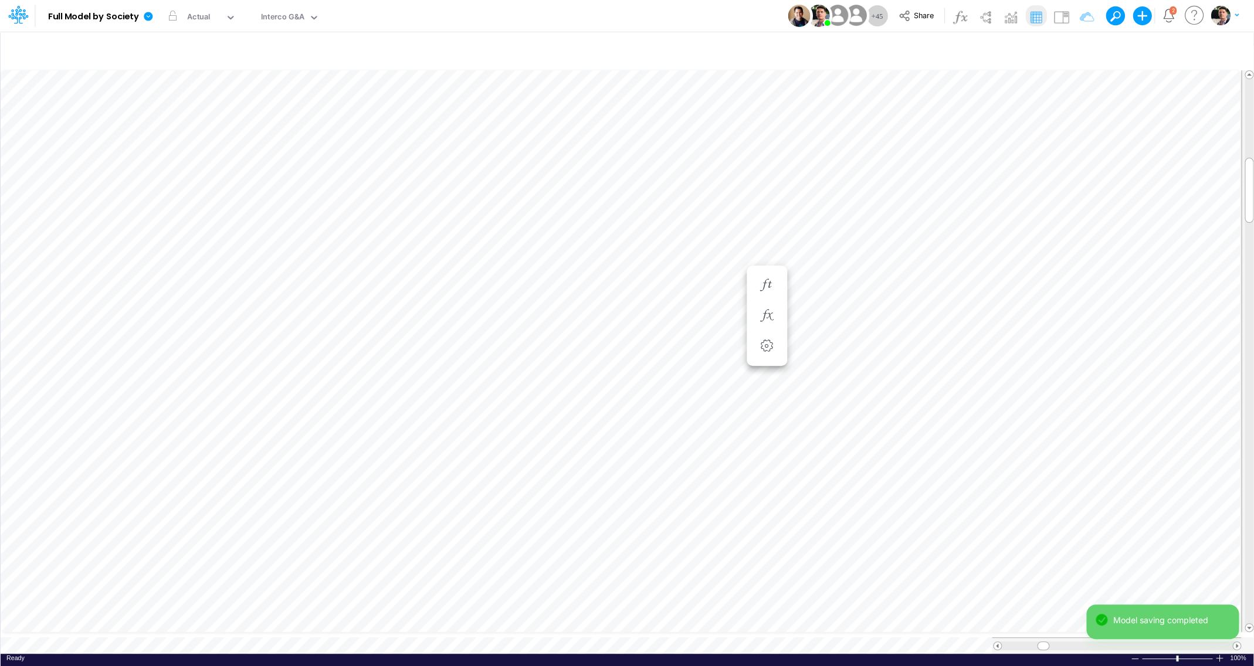
scroll to position [5, 18]
click at [150, 20] on icon at bounding box center [148, 16] width 9 height 9
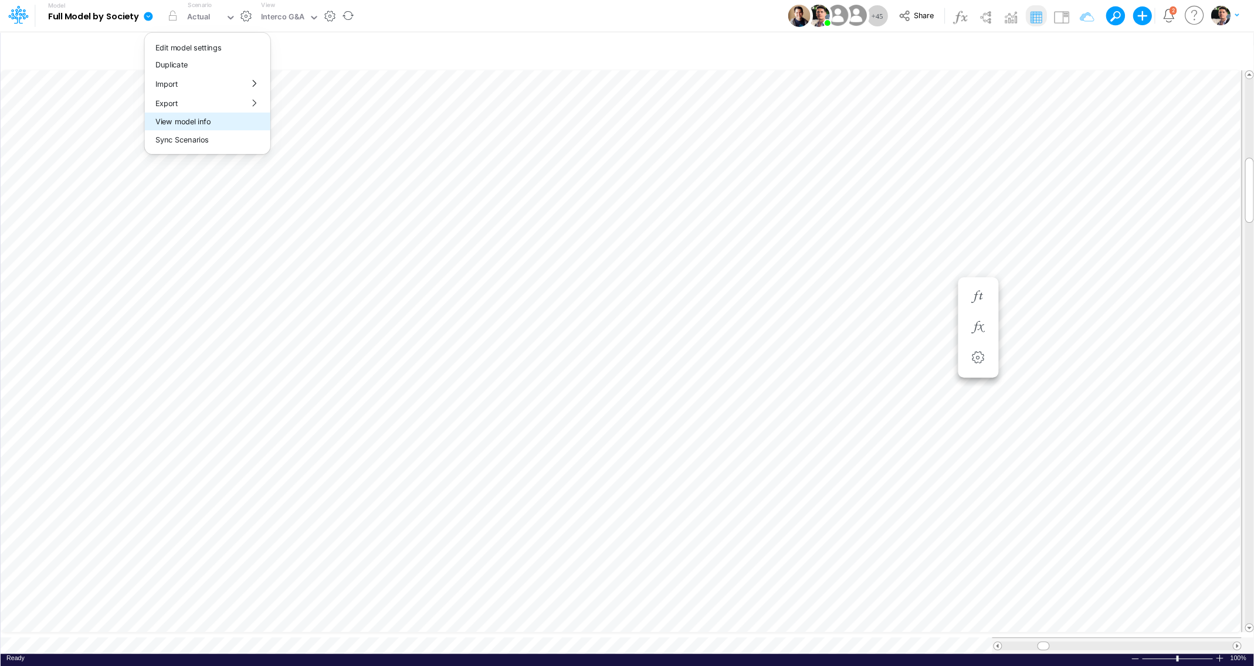
click at [191, 126] on button "View model info" at bounding box center [207, 122] width 126 height 18
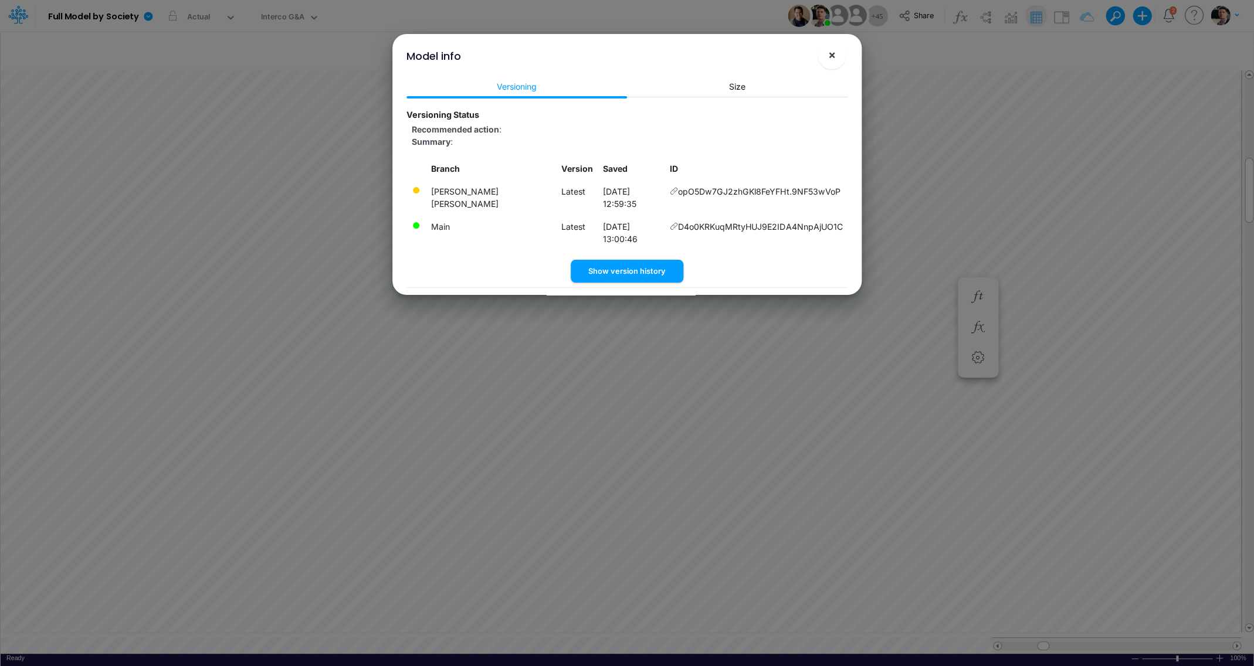
click at [836, 64] on button "×" at bounding box center [832, 55] width 28 height 28
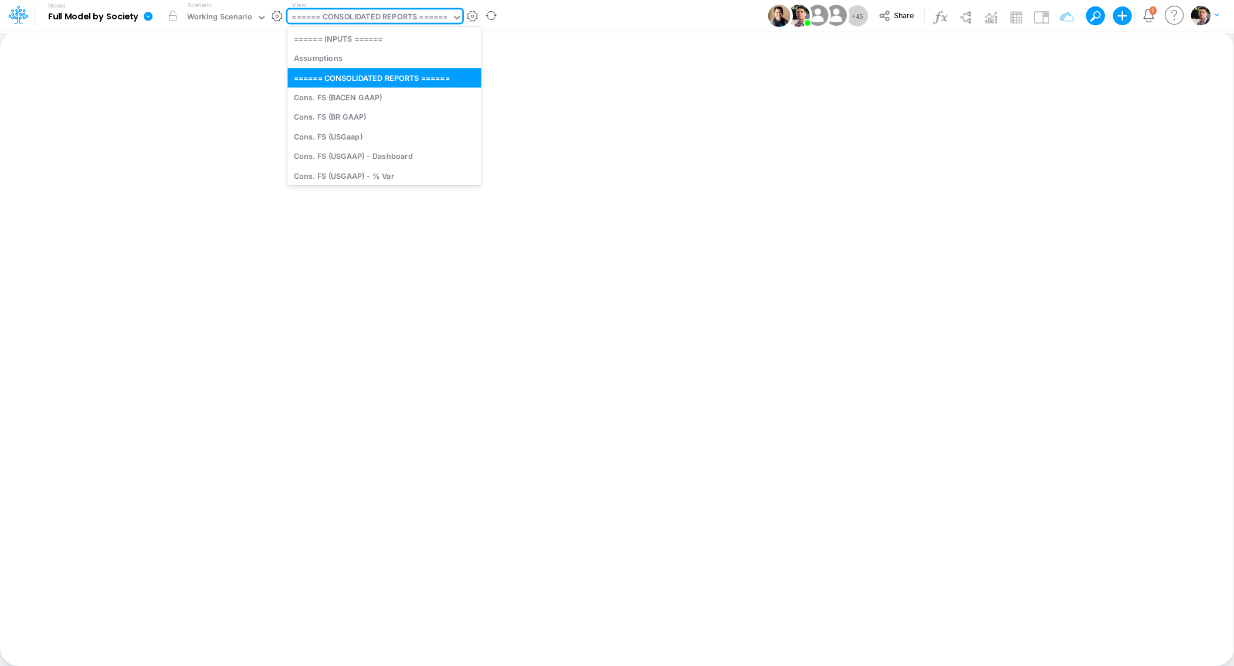
click at [383, 15] on div "====== CONSOLIDATED REPORTS ======" at bounding box center [370, 17] width 156 height 13
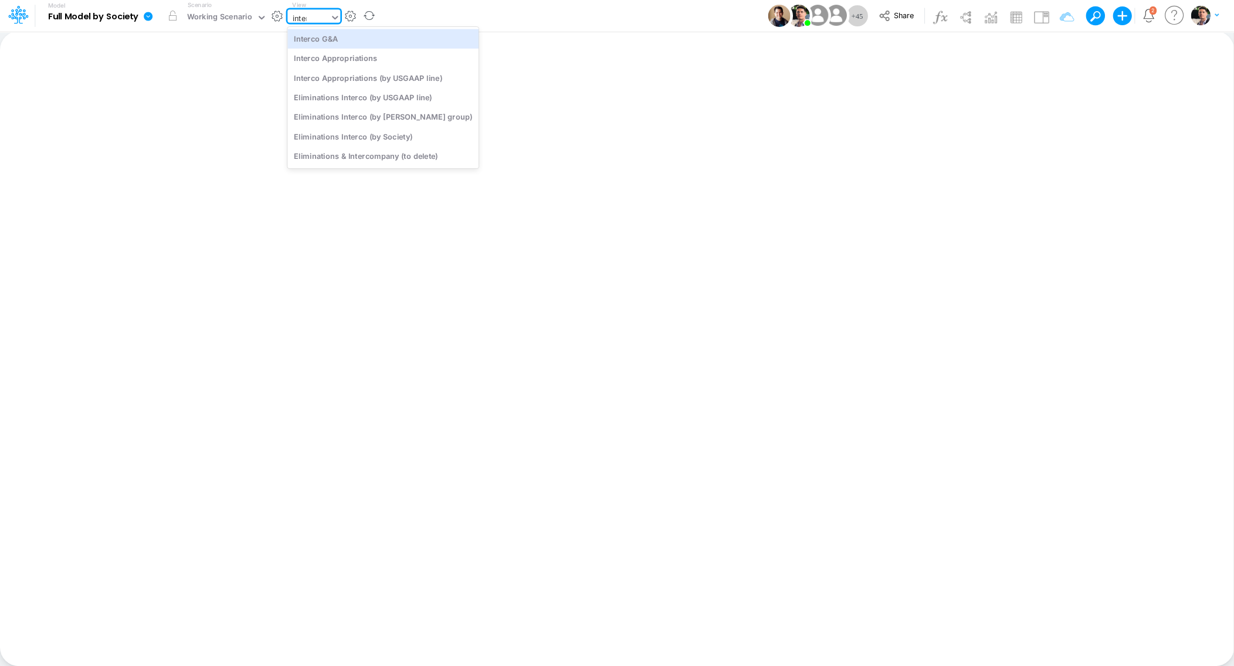
type input "interc"
click at [357, 42] on div "Interco G&A" at bounding box center [382, 38] width 191 height 19
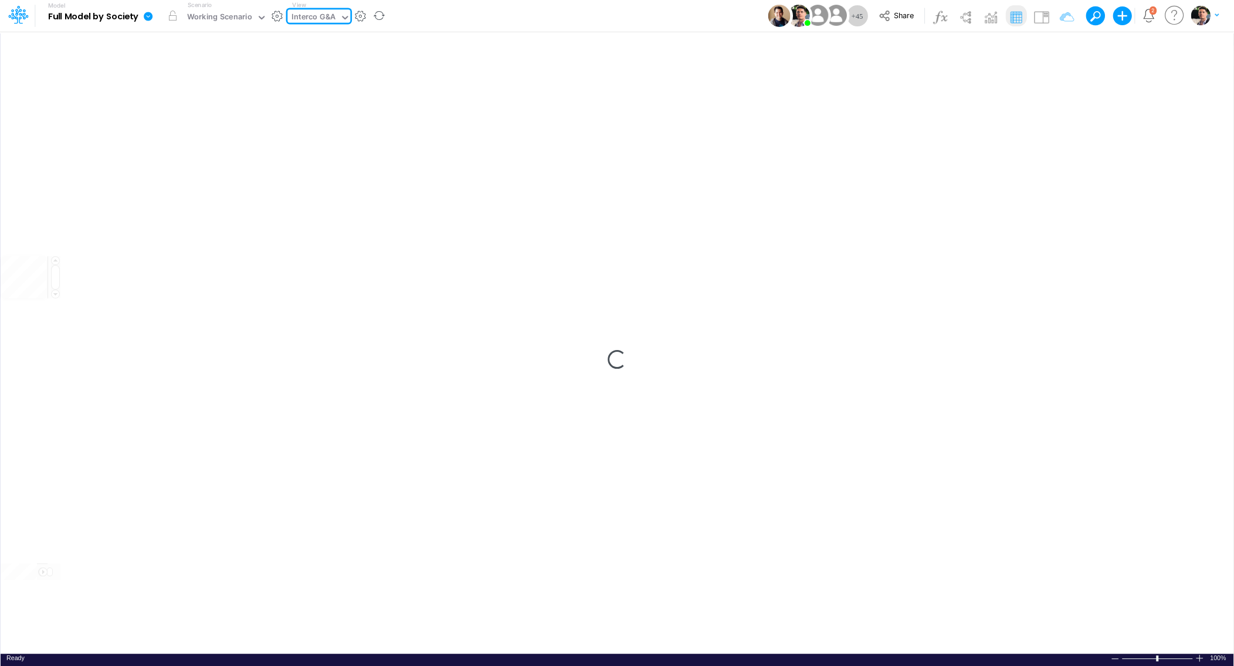
type input "Intercos G&A"
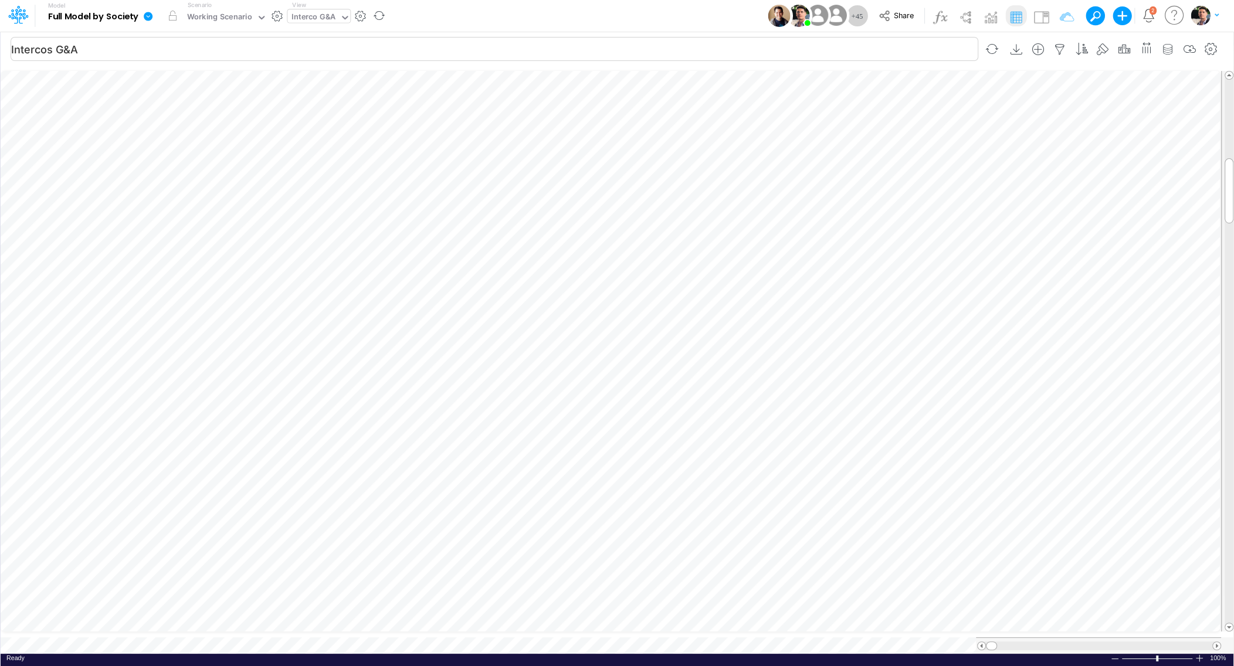
scroll to position [5, 2]
click at [328, 15] on div "Interco G&A" at bounding box center [314, 17] width 44 height 13
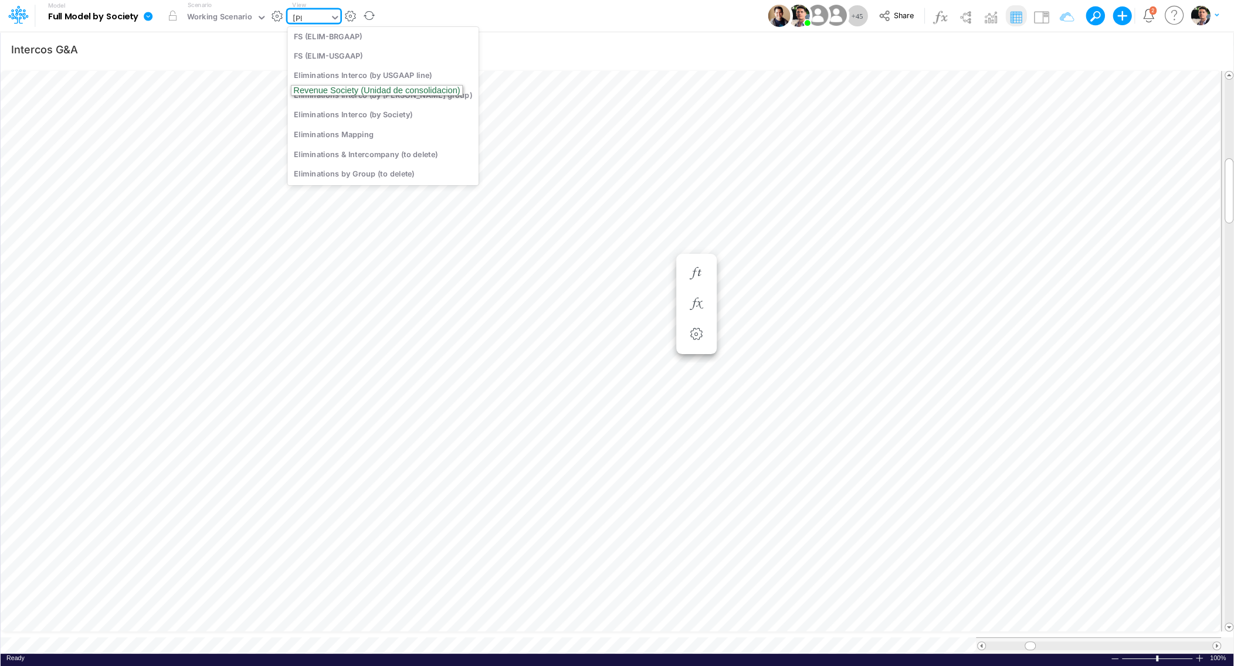
scroll to position [46, 0]
type input "elim"
click at [343, 64] on div "FS (ELIM-USGAAP)" at bounding box center [382, 55] width 191 height 19
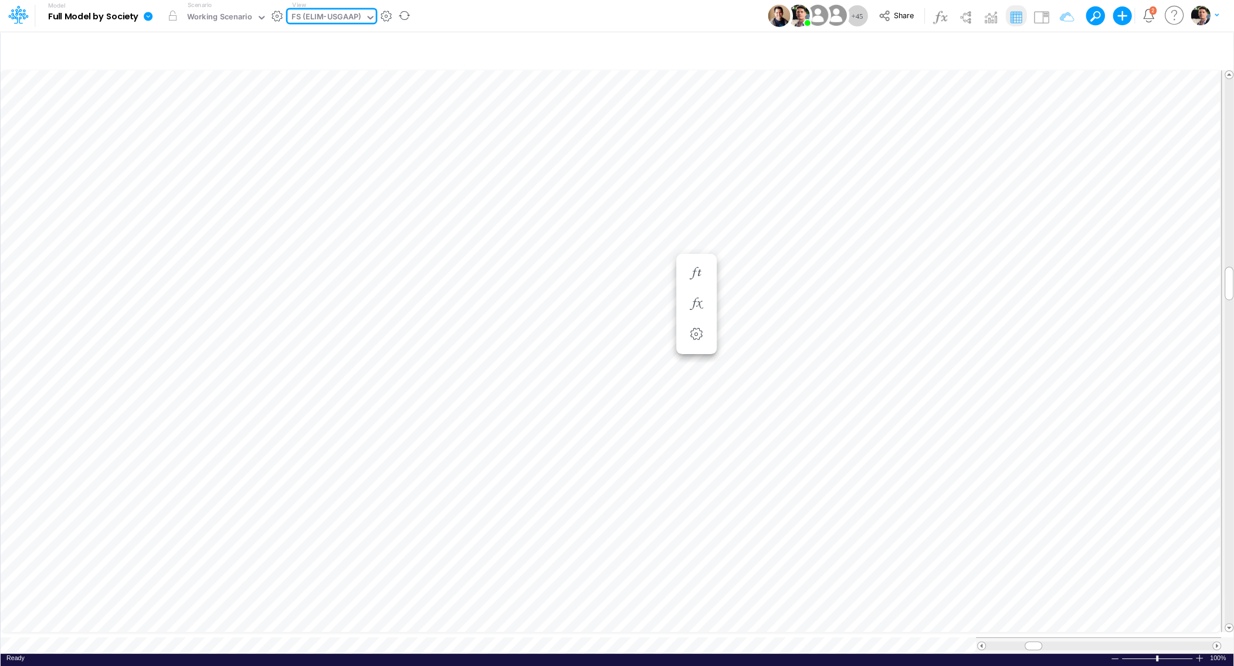
type input "Intercos G&A"
click at [323, 18] on div "Interco G&A" at bounding box center [314, 17] width 44 height 13
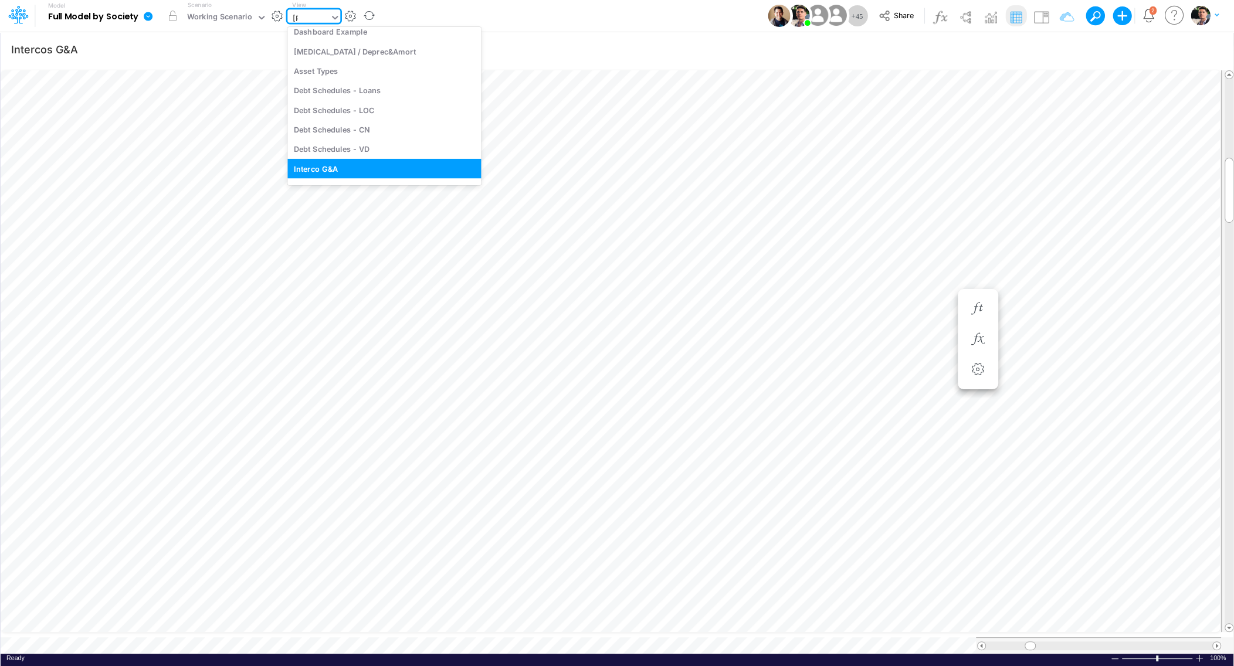
scroll to position [46, 0]
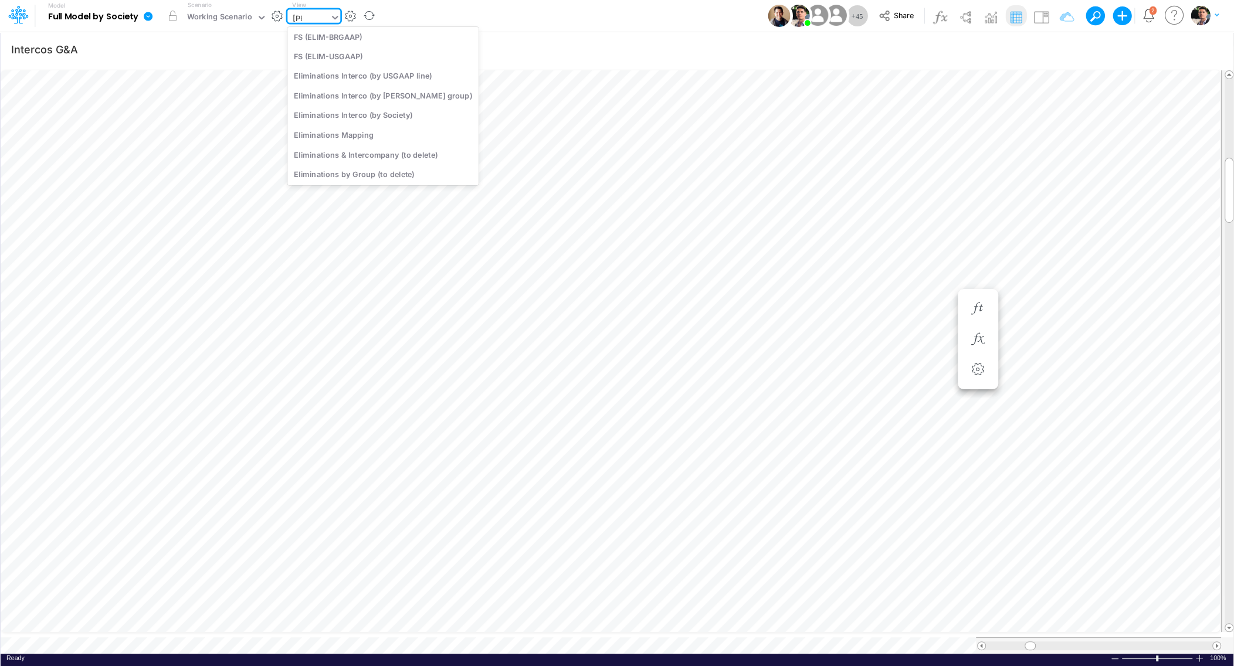
type input "elim"
click at [360, 88] on div "Eliminations Interco (by [PERSON_NAME] group)" at bounding box center [382, 95] width 191 height 19
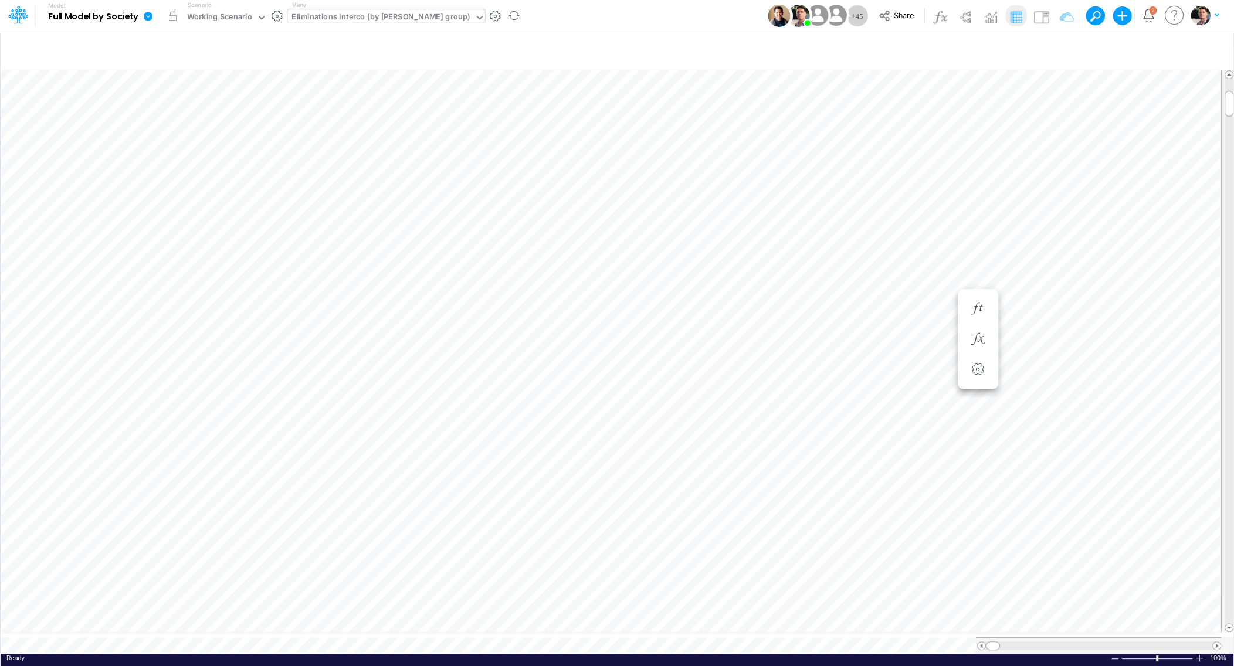
scroll to position [5, 38]
type input "Intercos G&A"
click at [1152, 269] on icon "button" at bounding box center [1154, 269] width 18 height 12
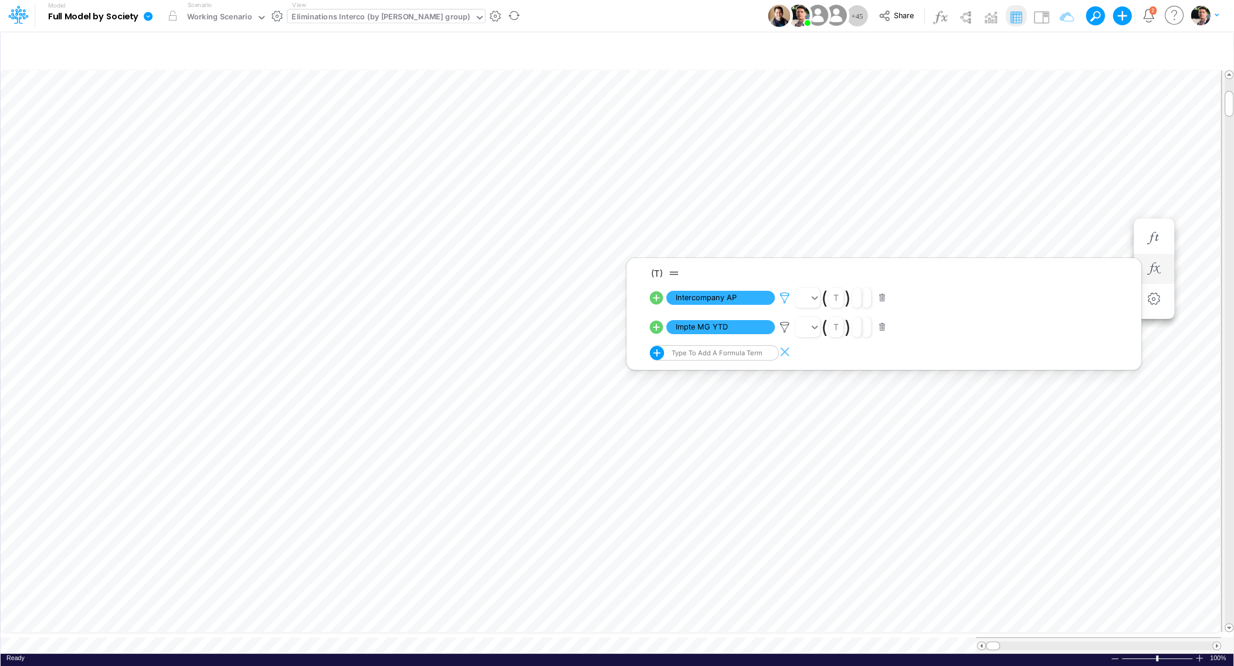
click at [782, 296] on icon at bounding box center [785, 298] width 18 height 12
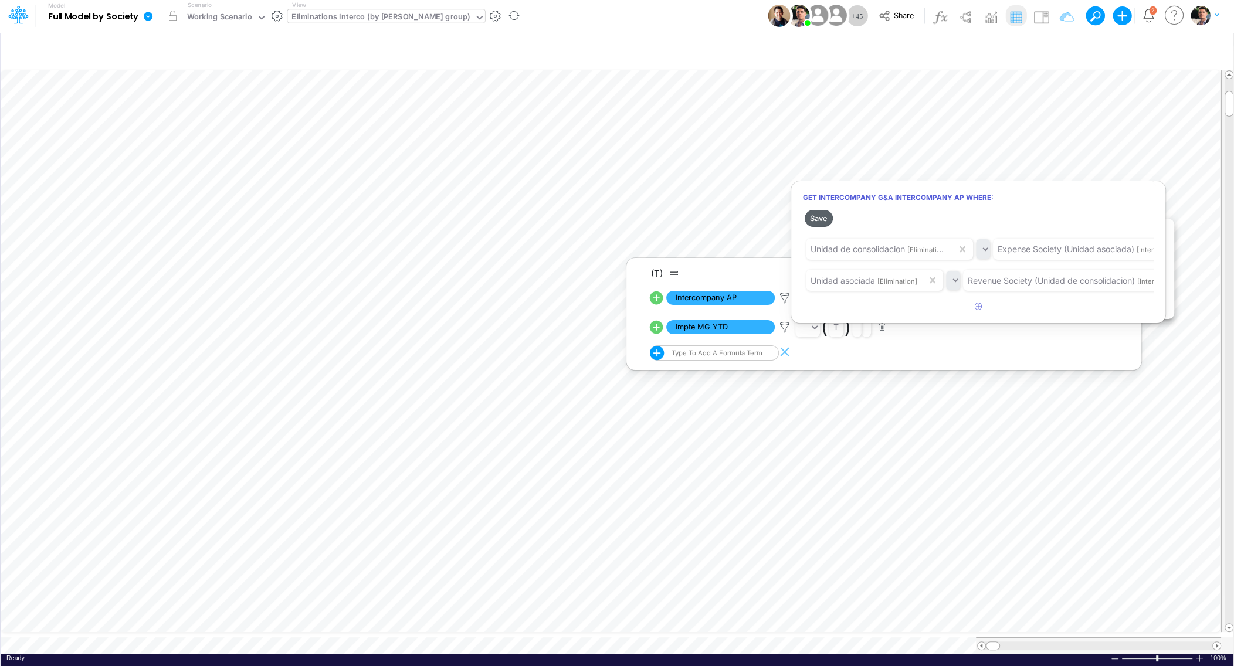
click at [824, 222] on button "Save" at bounding box center [819, 218] width 28 height 17
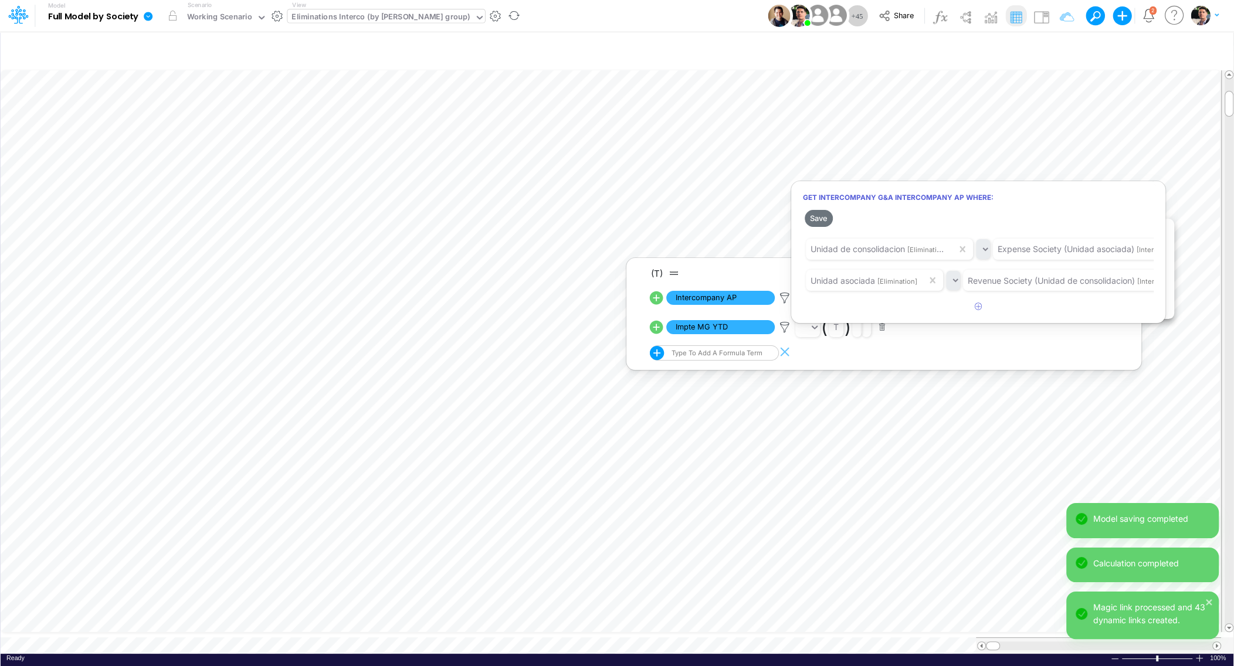
click at [1187, 212] on div at bounding box center [617, 336] width 1234 height 660
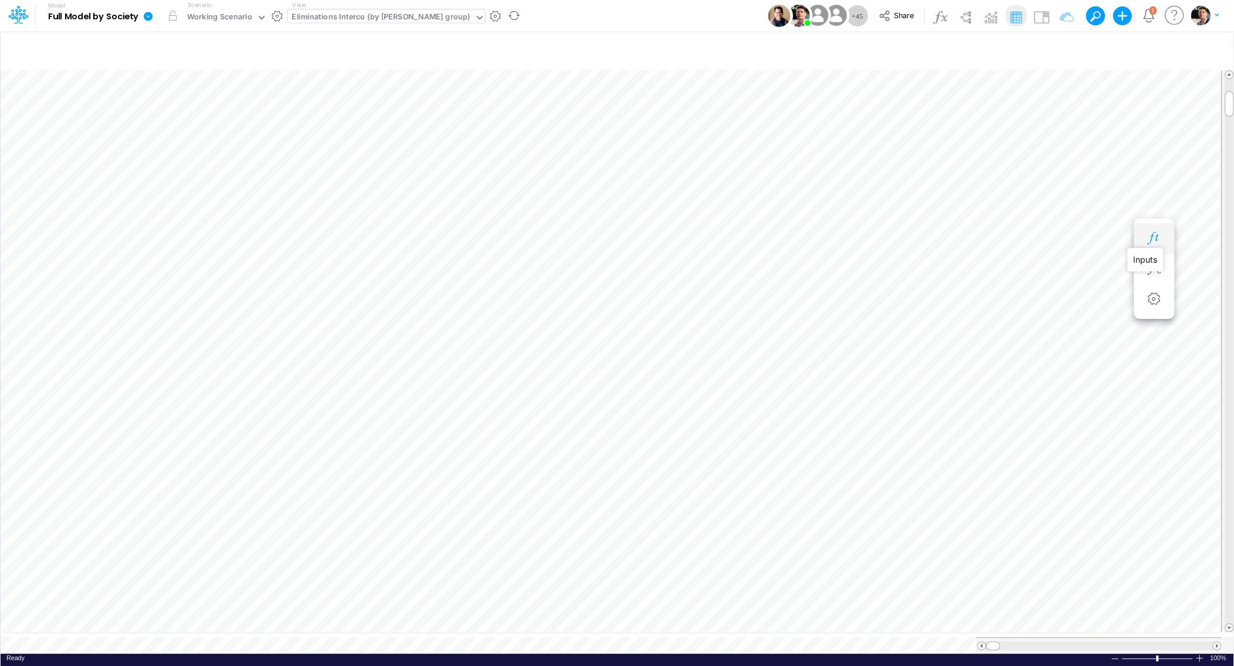
click at [1155, 240] on icon "button" at bounding box center [1154, 238] width 18 height 12
type input "Intercos G&A"
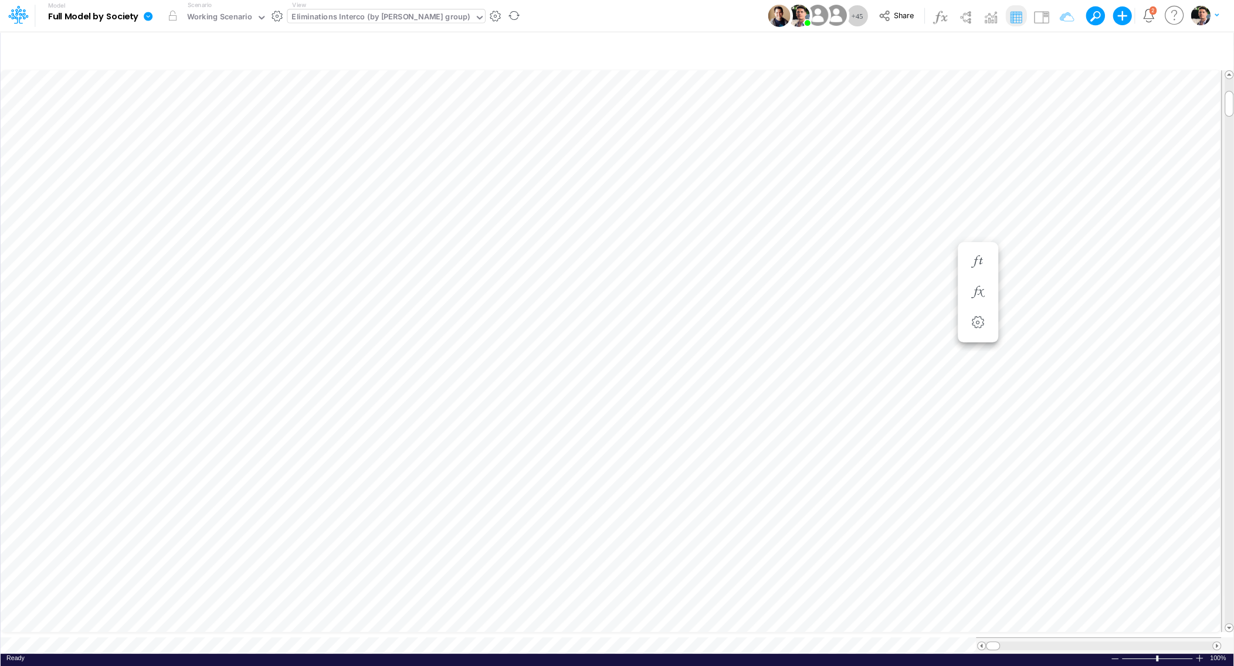
scroll to position [5, 38]
type input "Intercos G&A"
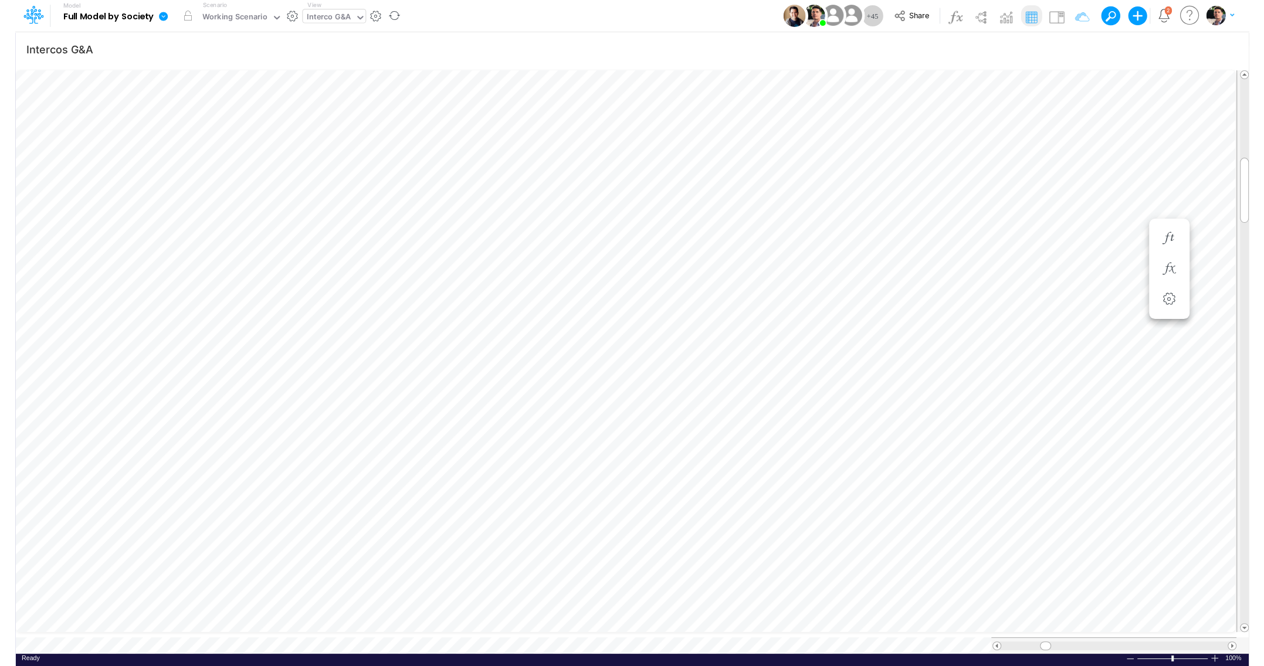
scroll to position [5, 18]
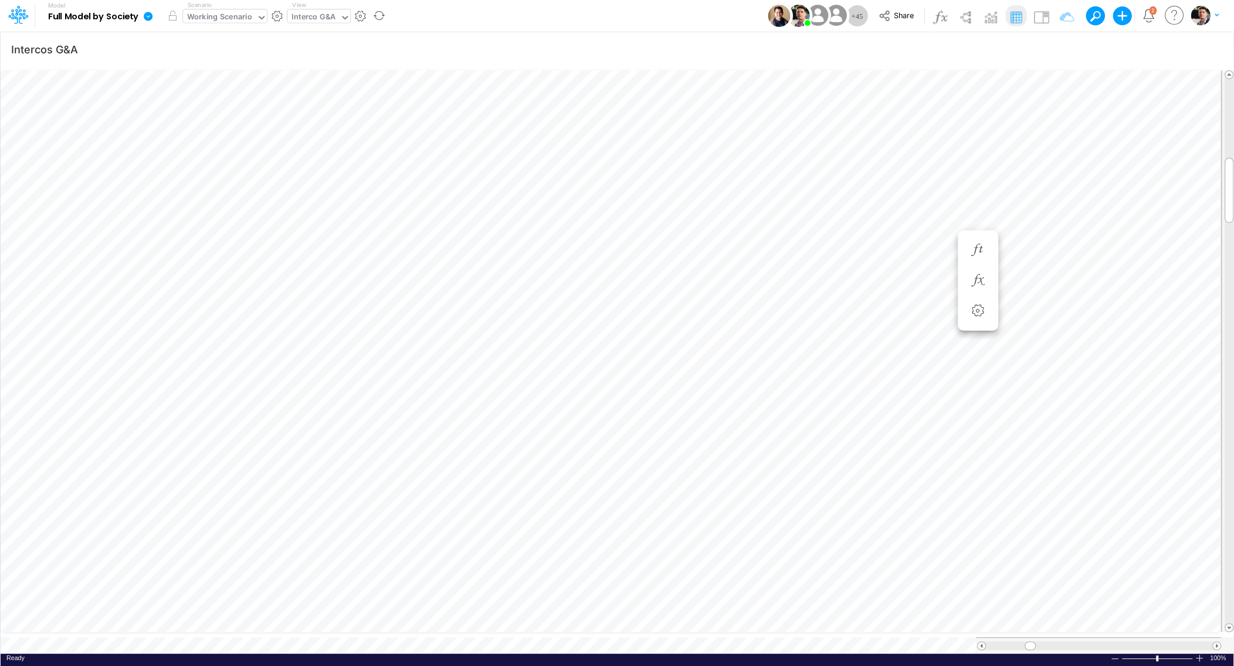
click at [226, 21] on div "Working Scenario" at bounding box center [219, 17] width 65 height 13
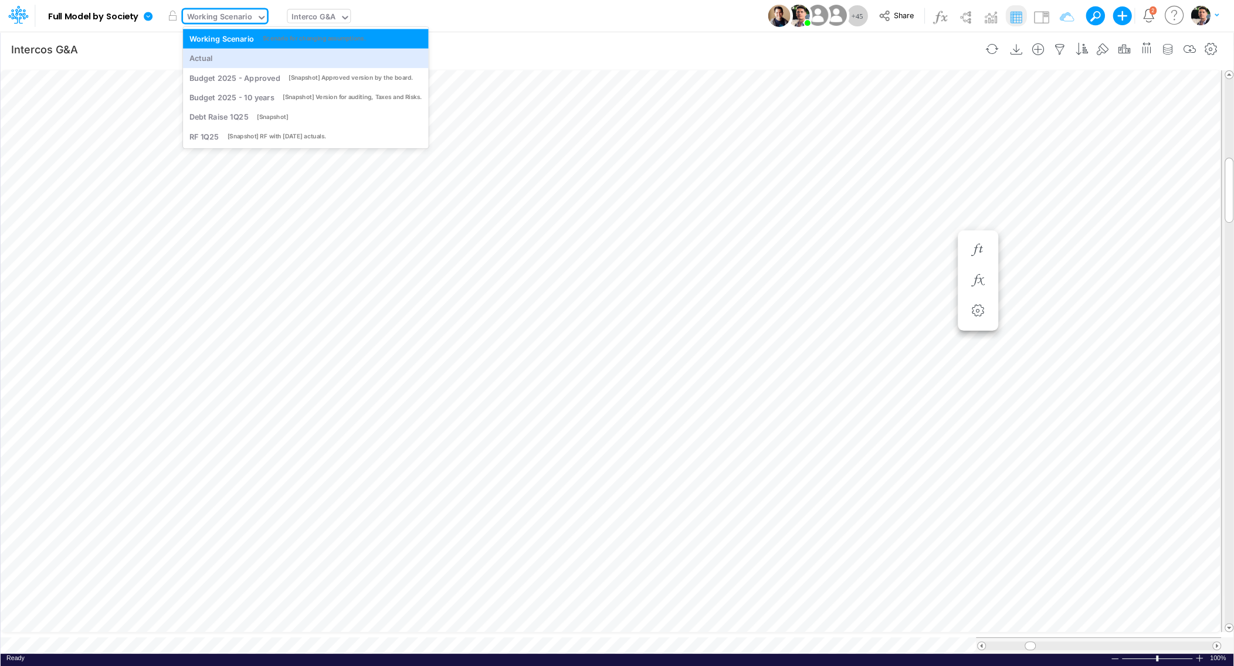
click at [217, 56] on div "Actual" at bounding box center [305, 58] width 233 height 11
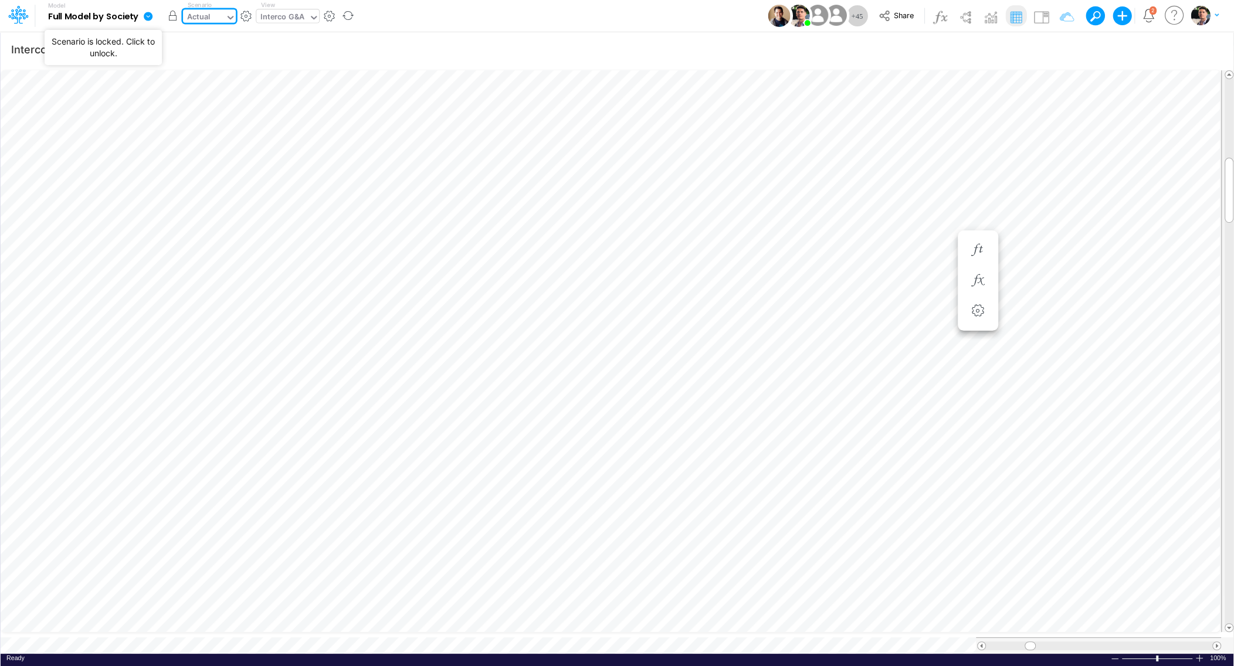
click at [171, 19] on button "button" at bounding box center [172, 15] width 21 height 21
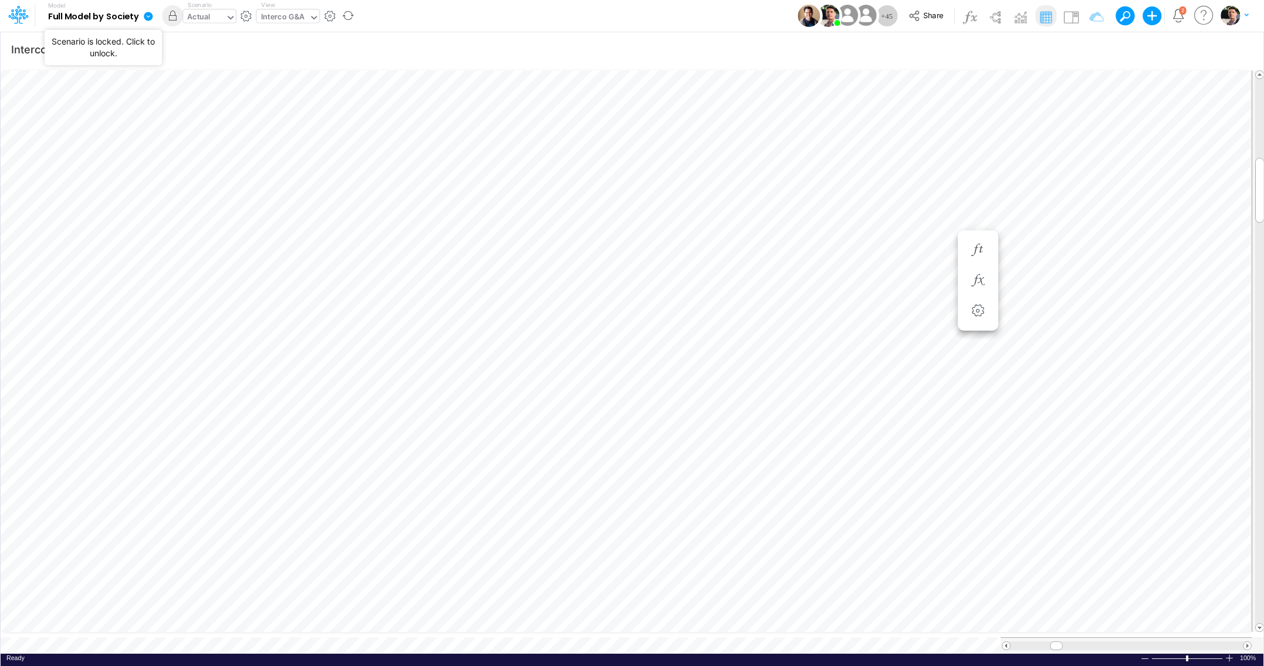
click at [207, 21] on div "Actual" at bounding box center [198, 17] width 23 height 13
click at [146, 18] on icon at bounding box center [148, 16] width 9 height 9
click at [191, 126] on button "View model info" at bounding box center [208, 122] width 126 height 18
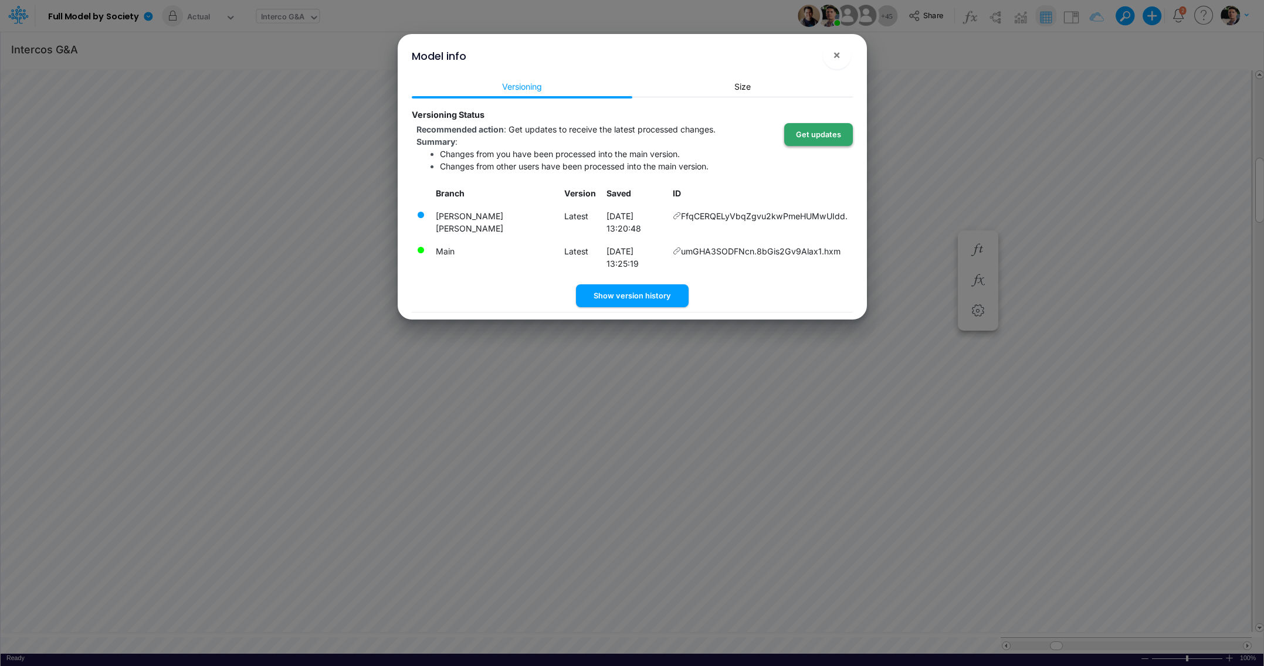
click at [810, 138] on button "Get updates" at bounding box center [818, 134] width 69 height 23
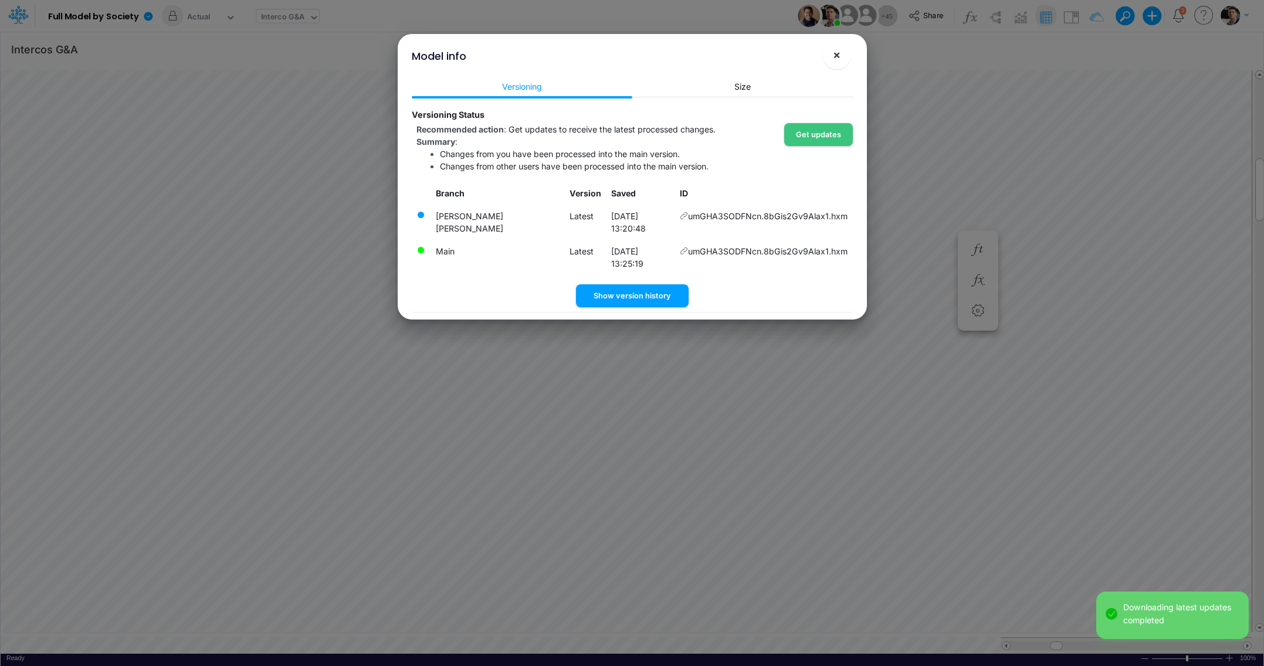
click at [842, 65] on button "×" at bounding box center [837, 55] width 28 height 28
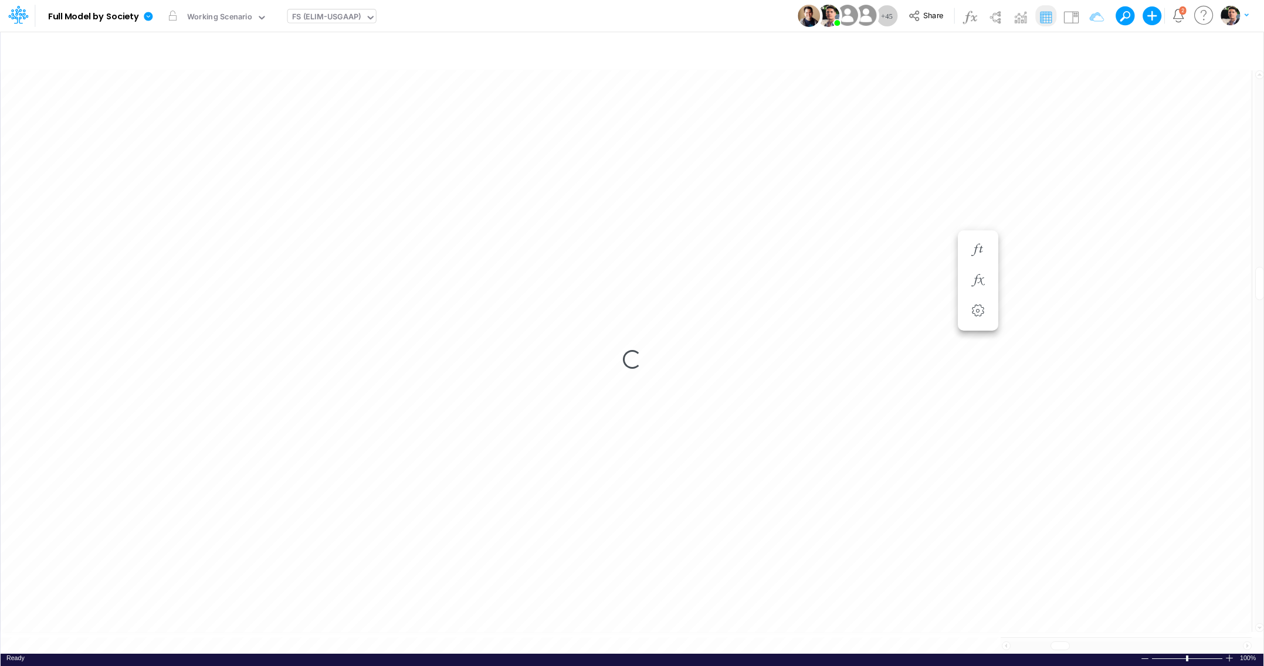
scroll to position [1, 1]
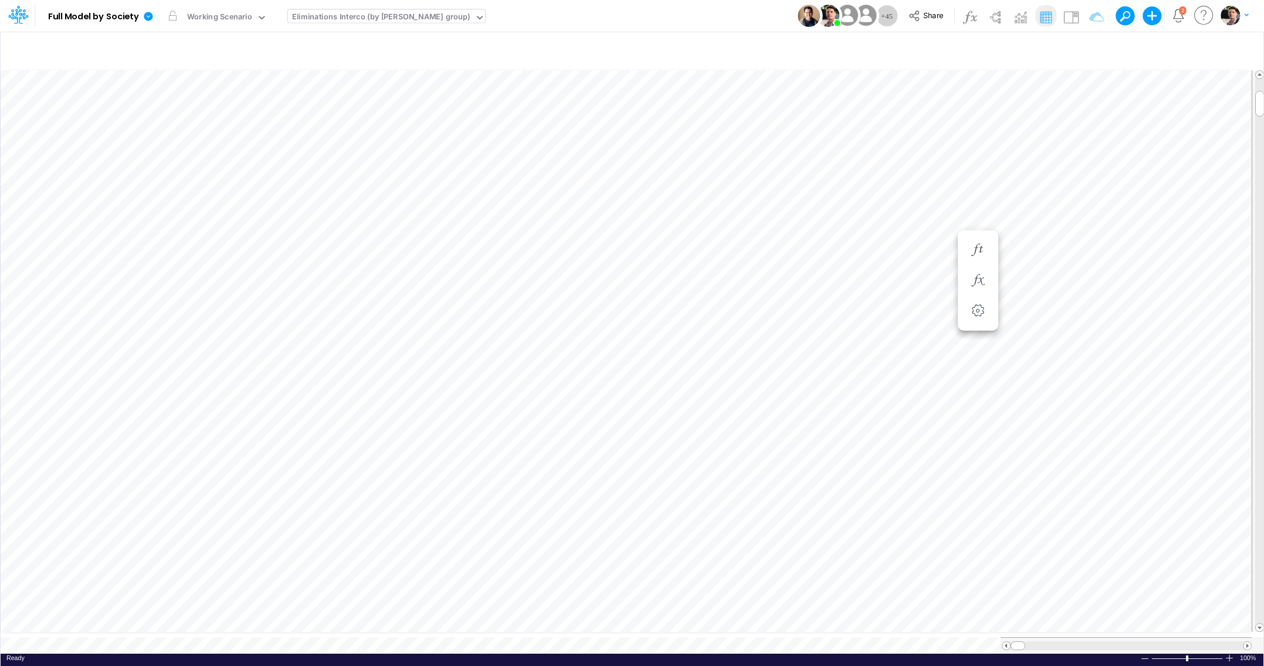
scroll to position [5, 38]
type input "Intercos G&A"
click at [1086, 50] on icon "button" at bounding box center [1090, 49] width 18 height 12
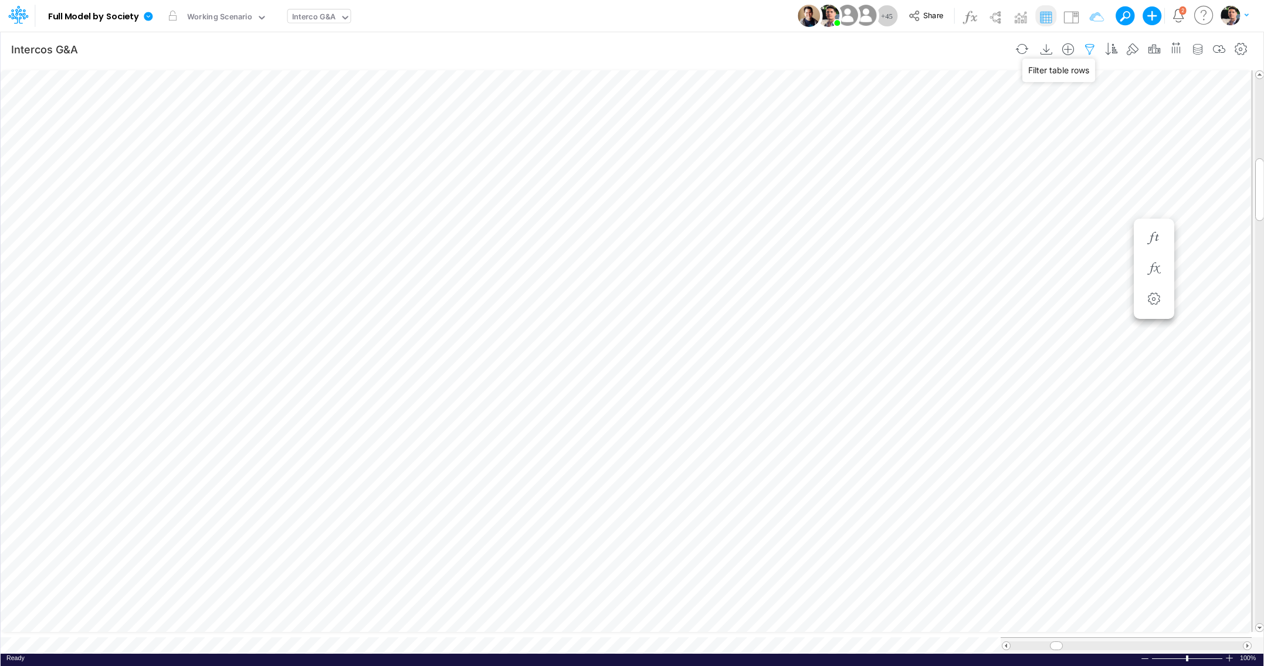
select select "notEqual"
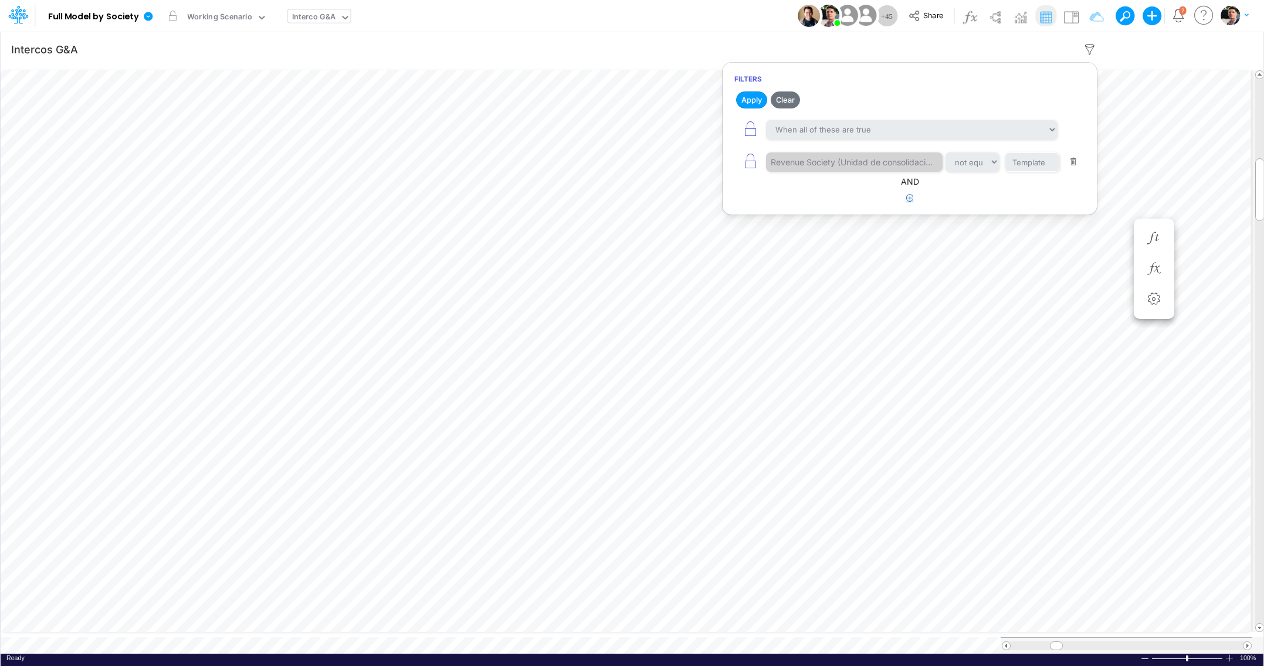
click at [907, 196] on icon "button" at bounding box center [910, 198] width 8 height 8
click at [821, 246] on div at bounding box center [830, 235] width 128 height 21
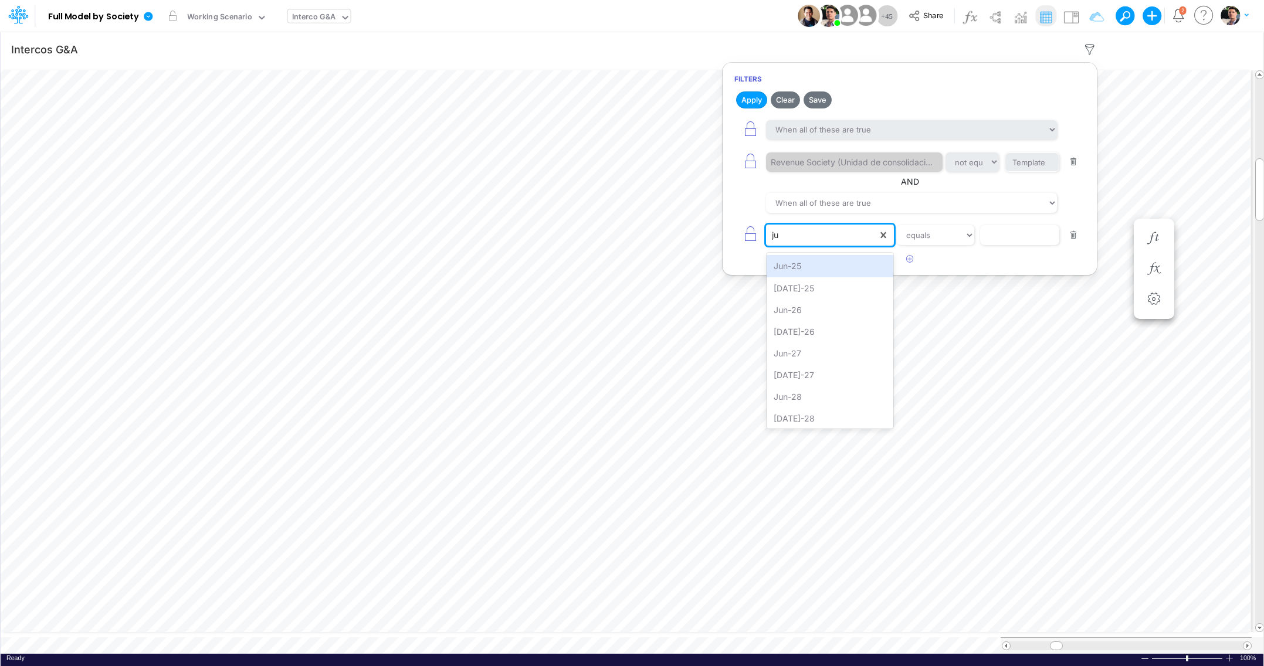
type input "jul"
click at [833, 269] on div "[DATE]-25" at bounding box center [830, 266] width 127 height 22
click at [1040, 172] on input "text" at bounding box center [1032, 163] width 55 height 20
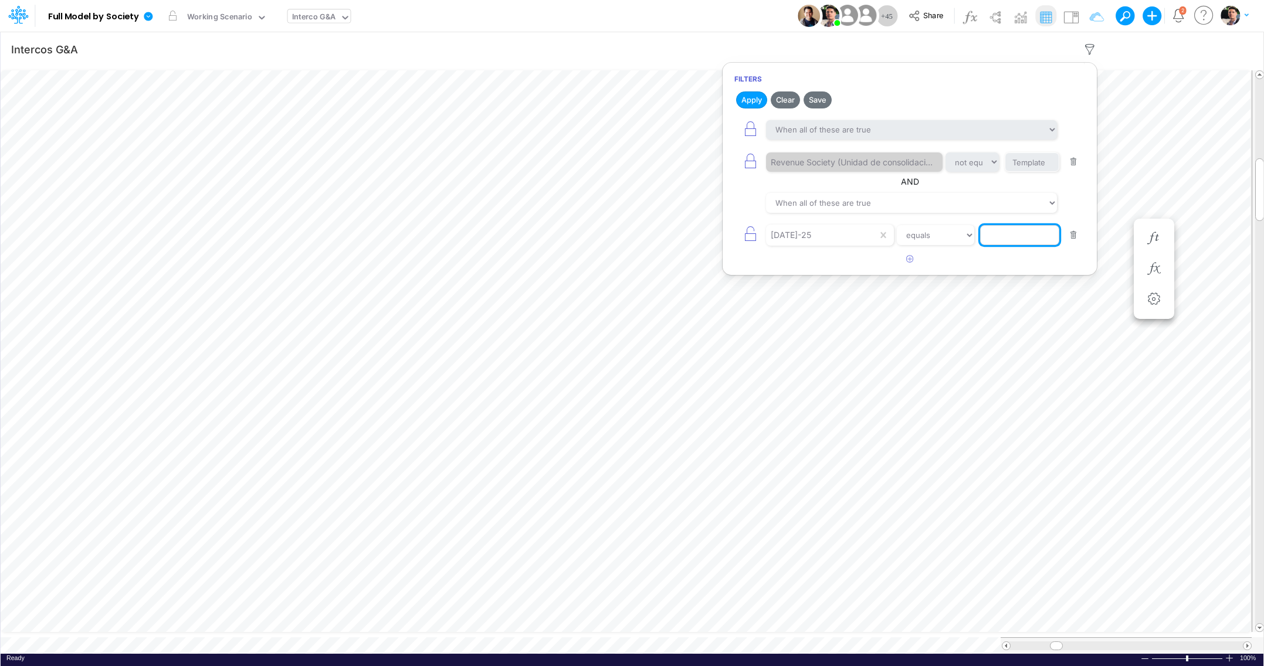
paste input "1,784,915"
type input "1784915"
click at [751, 103] on button "Apply" at bounding box center [751, 100] width 31 height 17
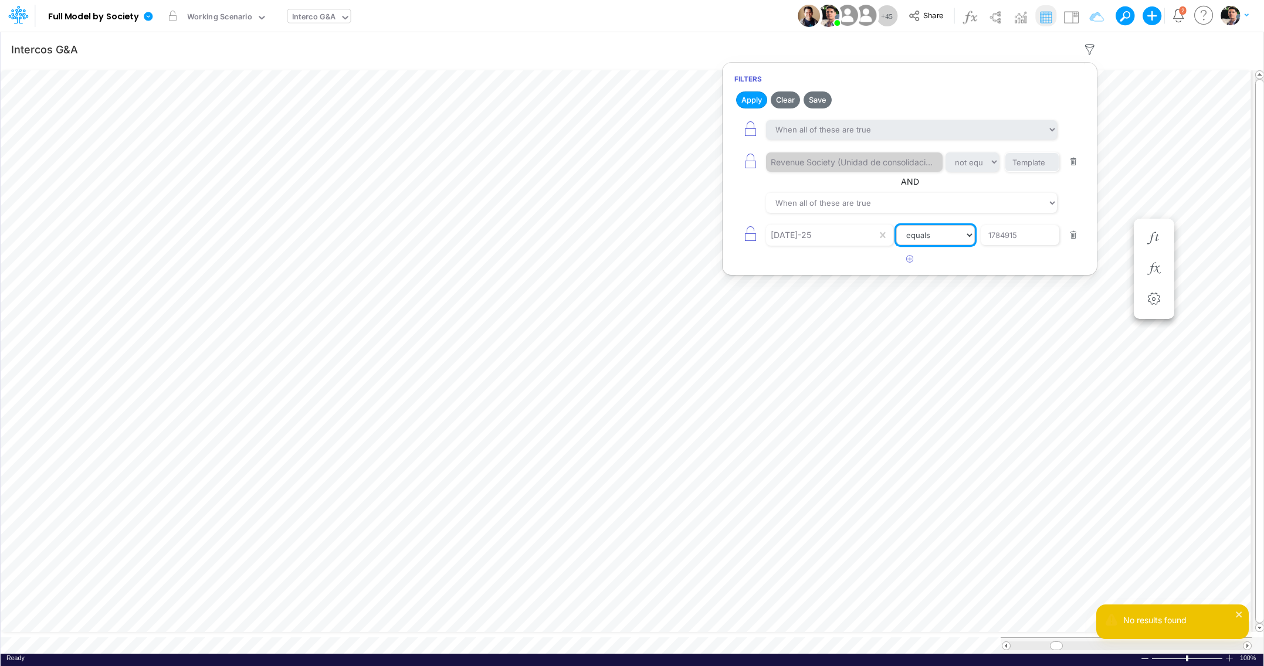
select select "contains"
click option "contains" at bounding box center [0, 0] width 0 height 0
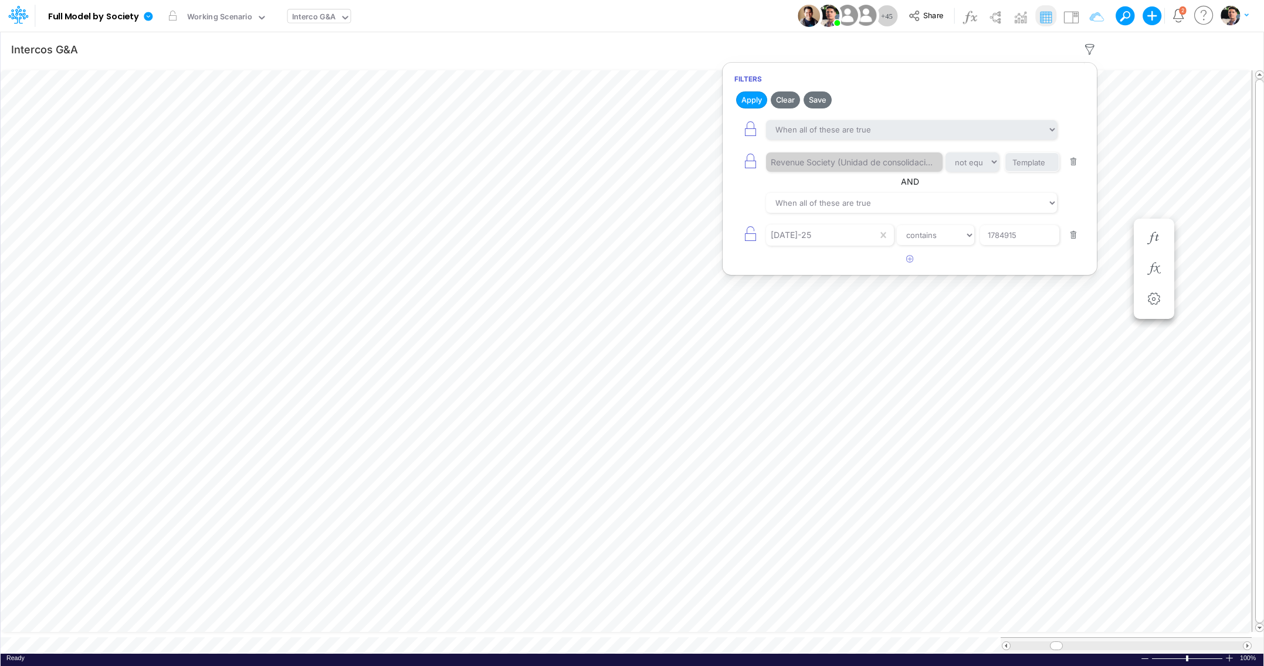
drag, startPoint x: 751, startPoint y: 97, endPoint x: 776, endPoint y: 219, distance: 124.5
click at [751, 97] on button "Apply" at bounding box center [751, 100] width 31 height 17
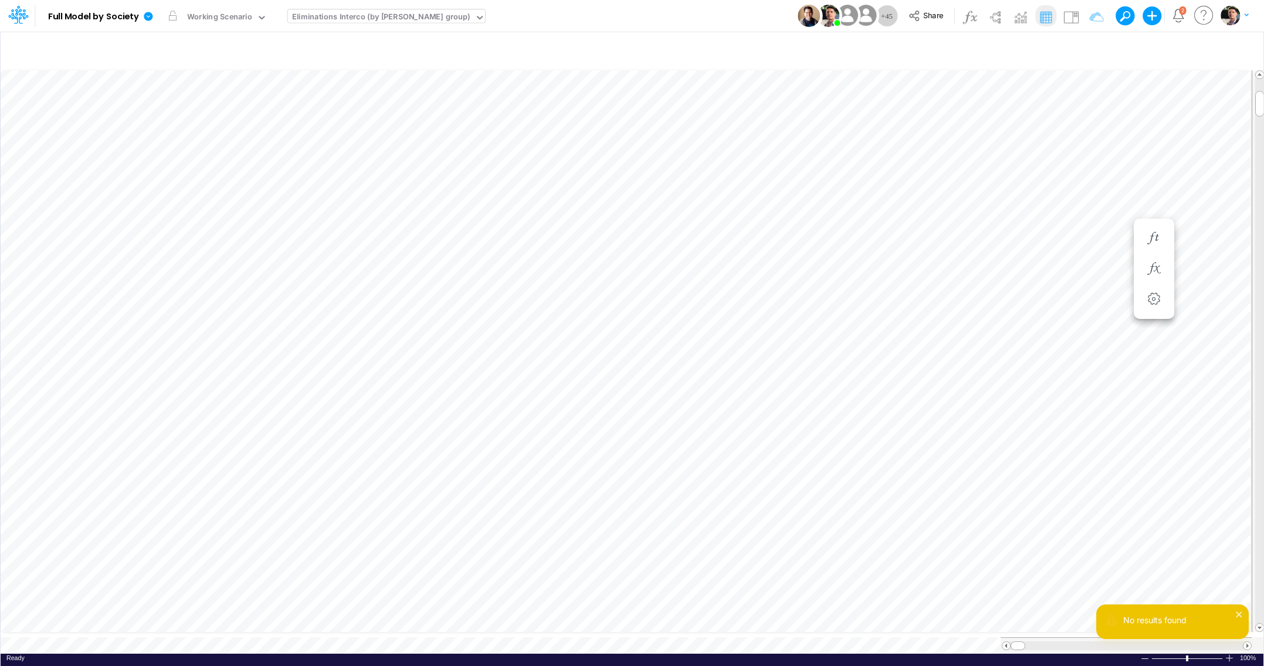
scroll to position [5, 38]
click at [1148, 238] on icon "button" at bounding box center [1154, 238] width 18 height 12
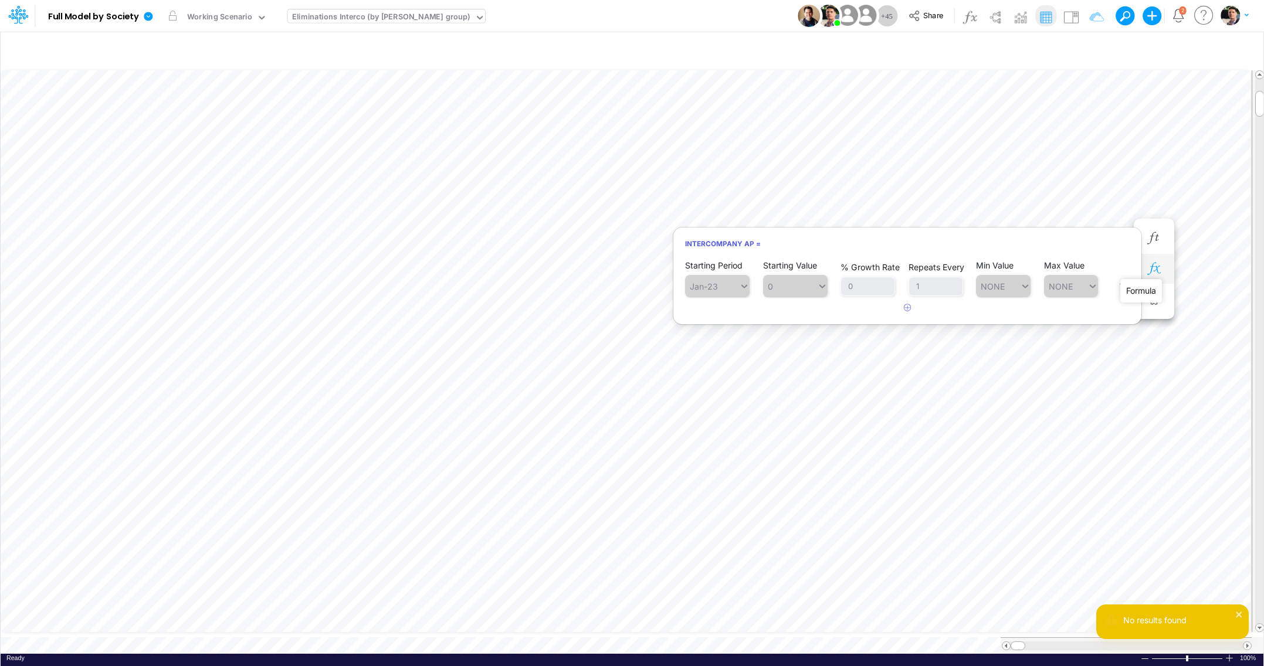
click at [1157, 270] on icon "button" at bounding box center [1154, 269] width 18 height 12
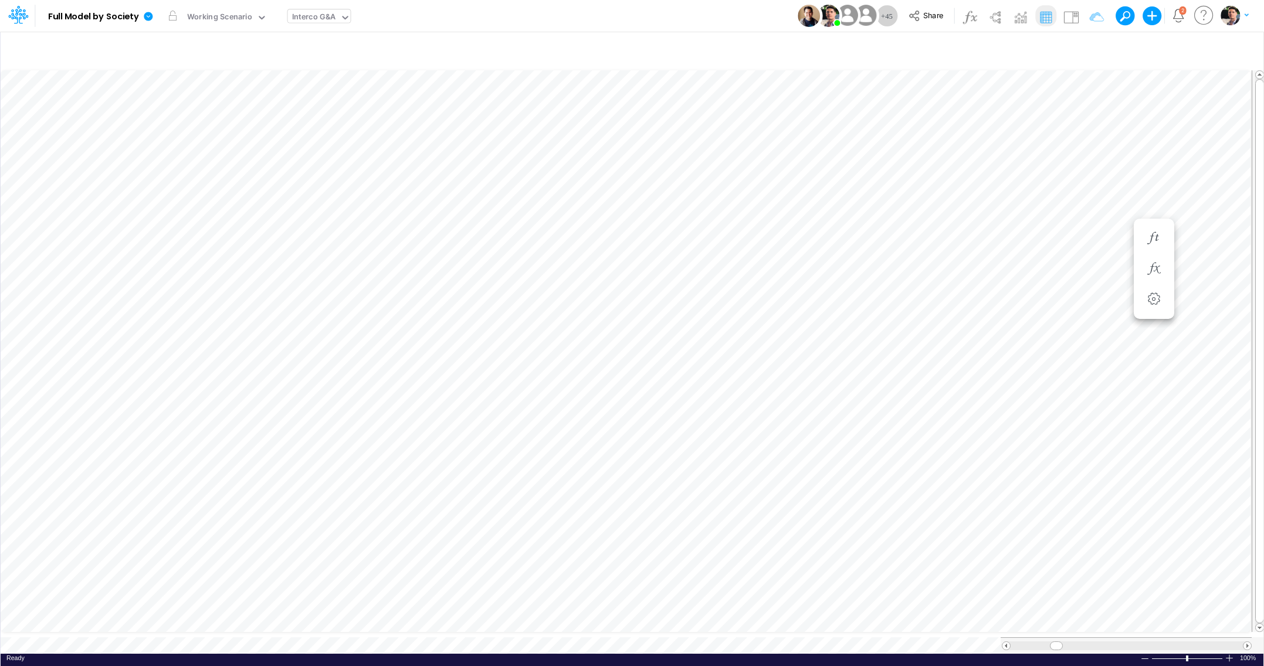
type input "Intercos G&A"
click at [1090, 50] on icon "button" at bounding box center [1090, 49] width 18 height 12
select select "notEqual"
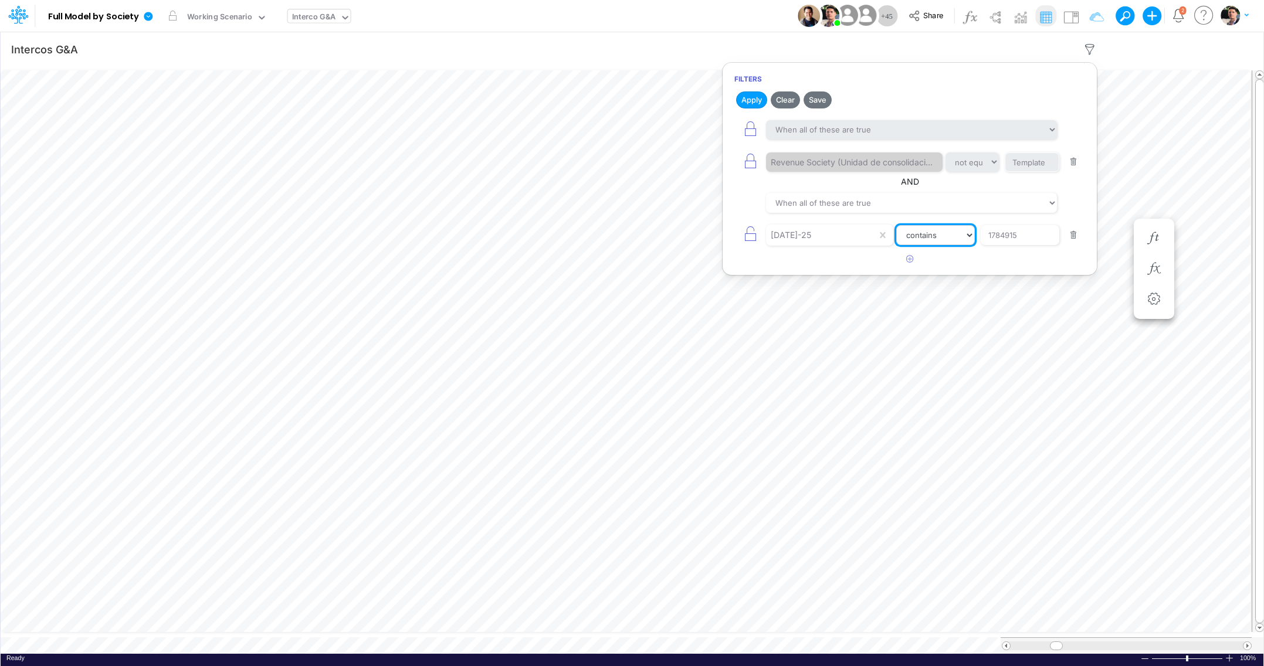
select select "startsWith"
click option "starts with" at bounding box center [0, 0] width 0 height 0
click at [1034, 172] on input "1784915" at bounding box center [1032, 163] width 55 height 20
type input "178"
click at [753, 100] on button "Apply" at bounding box center [751, 100] width 31 height 17
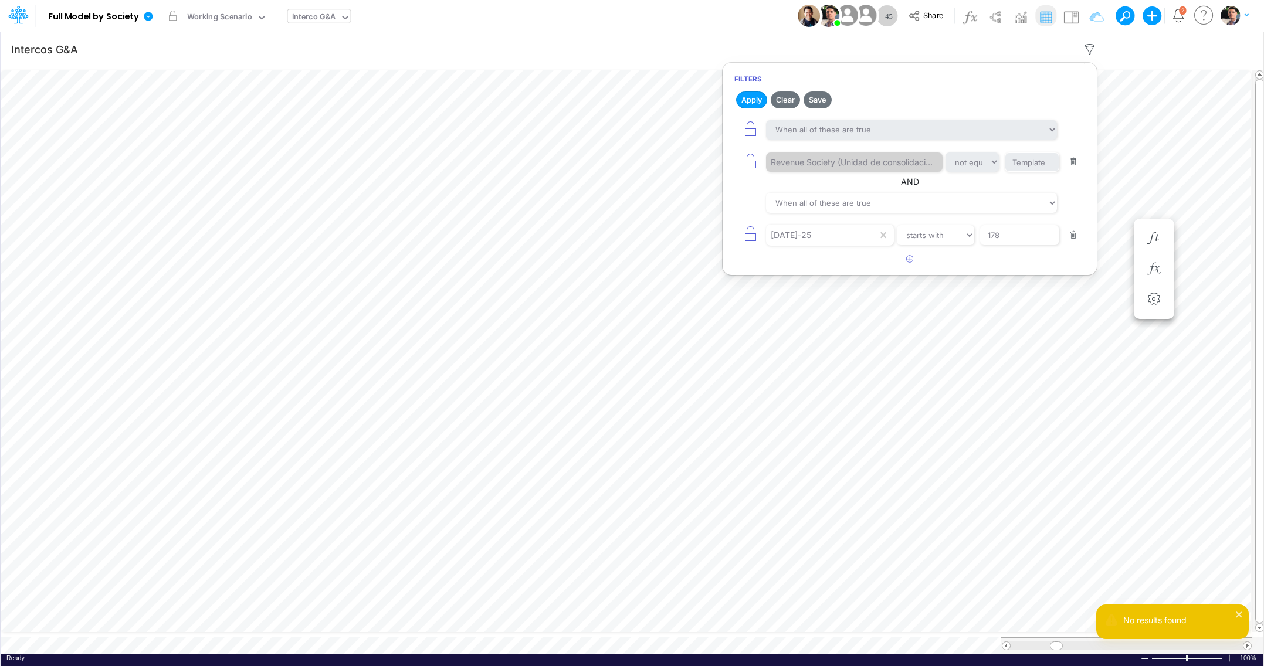
click at [1076, 240] on button "button" at bounding box center [1073, 236] width 23 height 16
click at [732, 94] on h2 "Apply Clear" at bounding box center [910, 99] width 374 height 21
click at [755, 99] on button "Apply" at bounding box center [751, 100] width 31 height 17
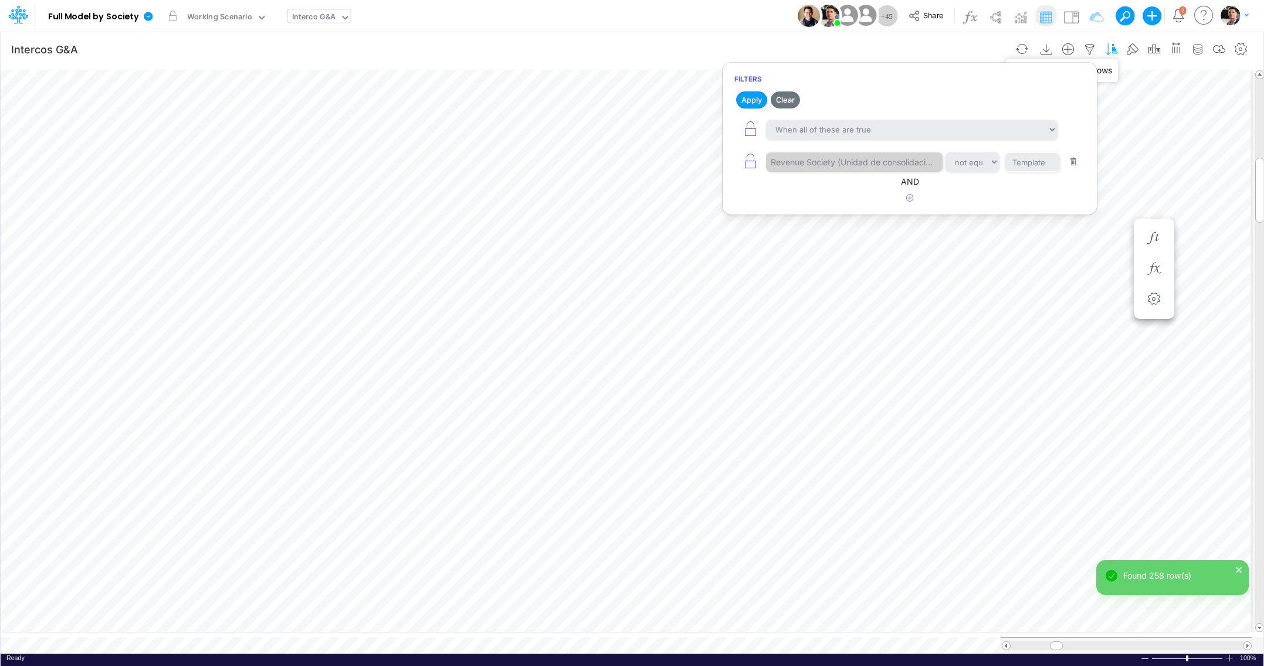
click at [1111, 49] on icon "button" at bounding box center [1112, 49] width 18 height 12
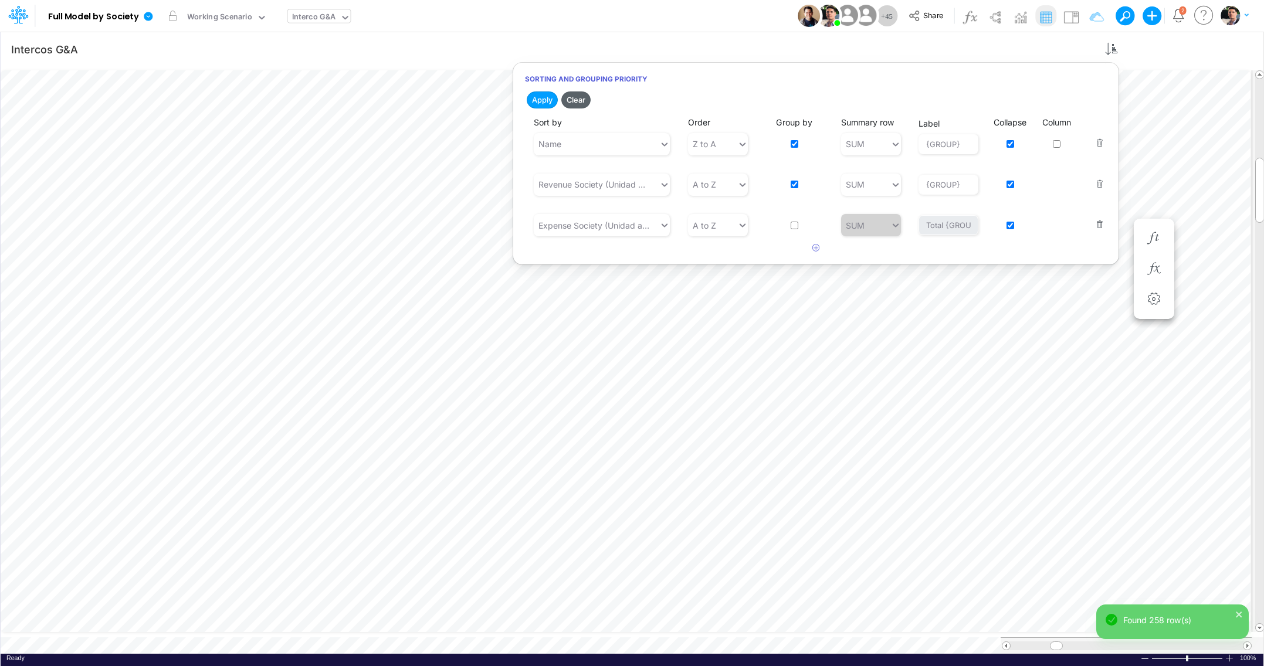
click at [577, 100] on button "Clear" at bounding box center [575, 100] width 29 height 17
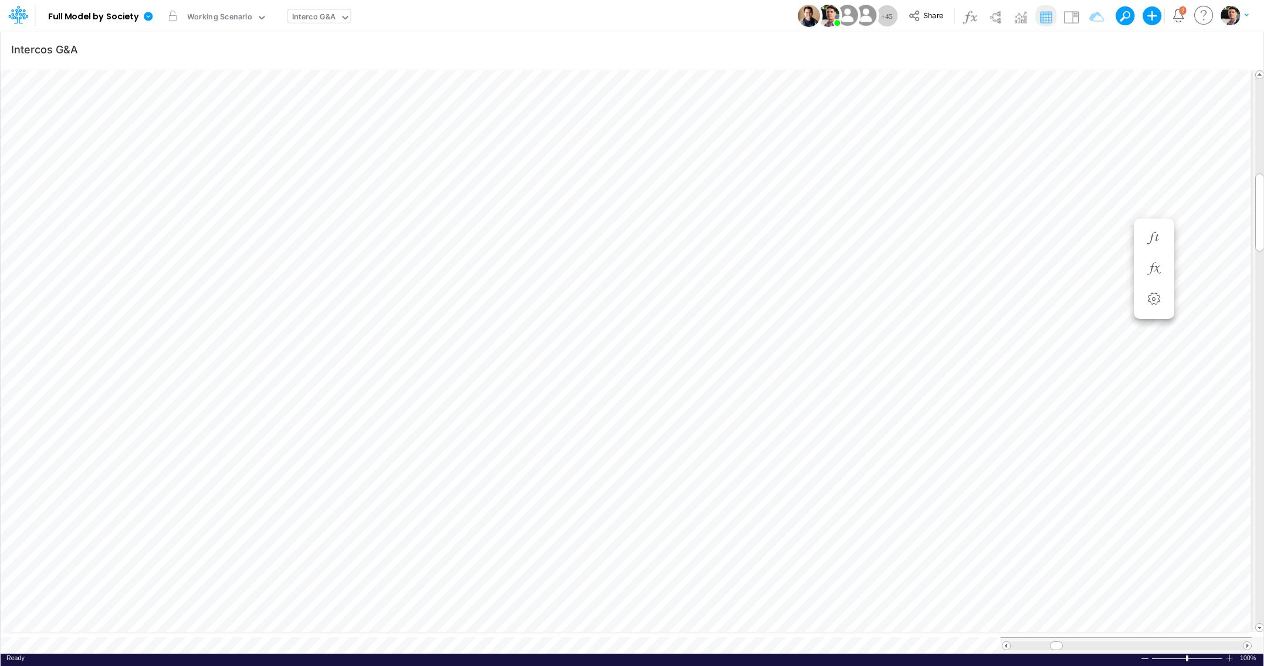
scroll to position [5, 13]
click at [953, 375] on icon "button" at bounding box center [946, 374] width 18 height 12
click at [1160, 273] on icon "button" at bounding box center [1154, 269] width 18 height 12
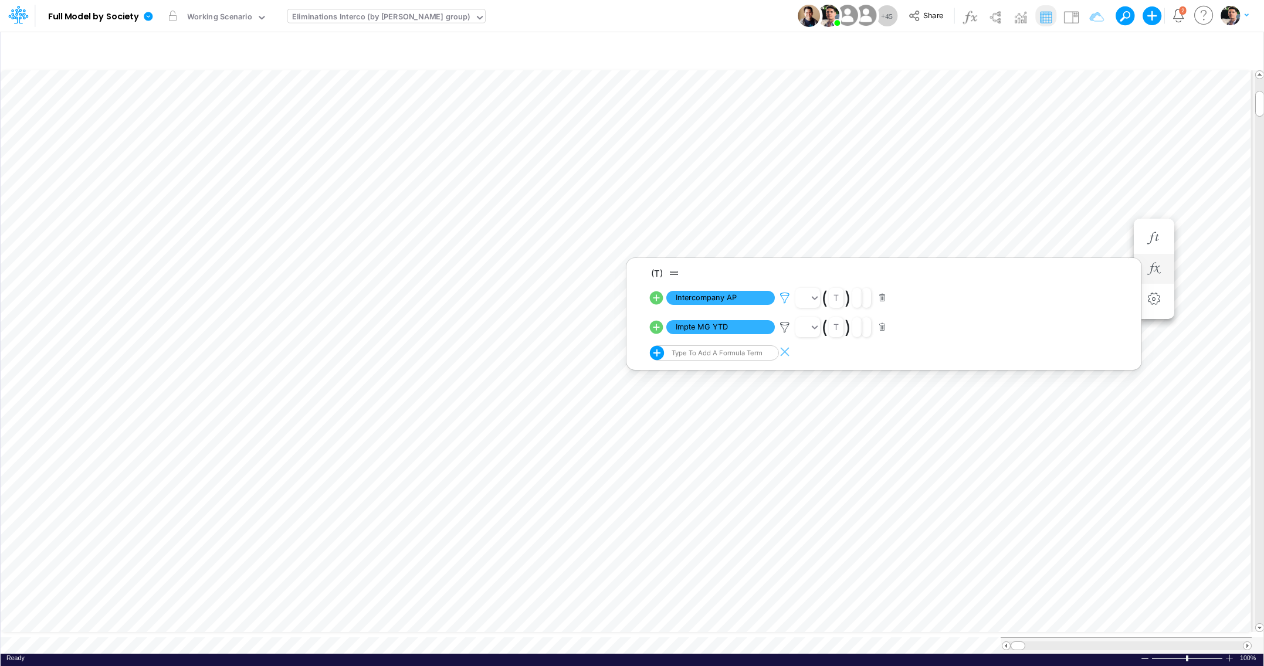
click at [788, 301] on icon at bounding box center [785, 298] width 18 height 12
click at [238, 77] on div at bounding box center [632, 336] width 1264 height 660
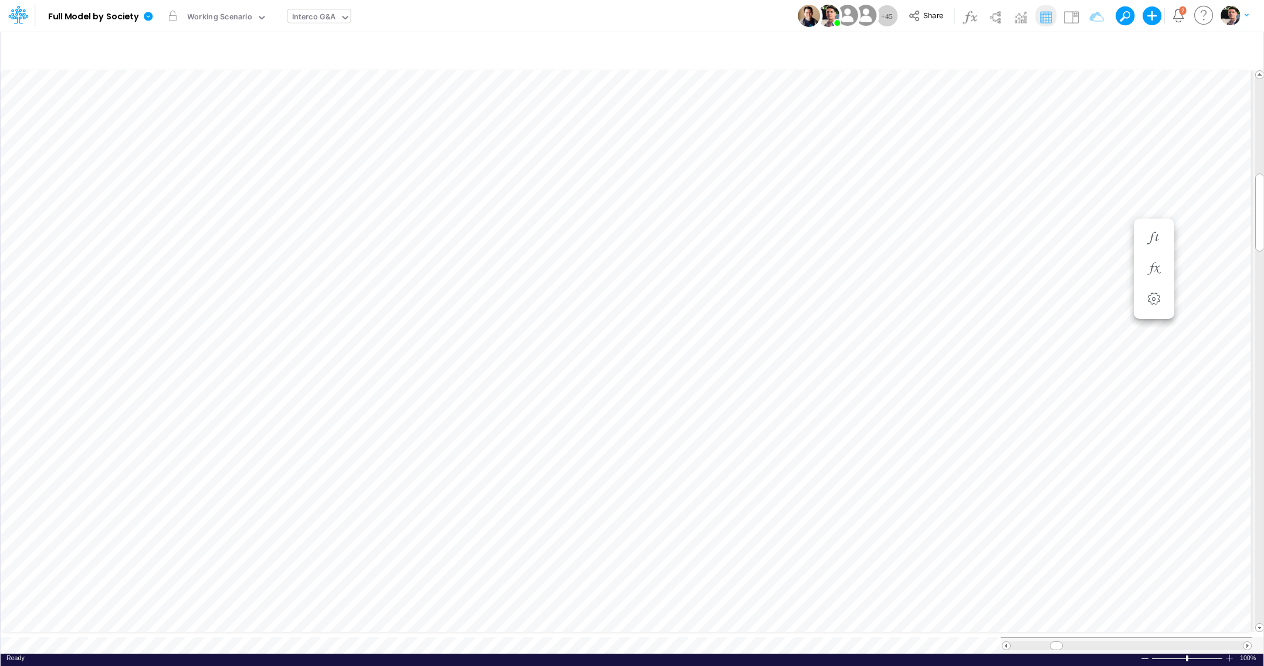
type input "Intercos G&A"
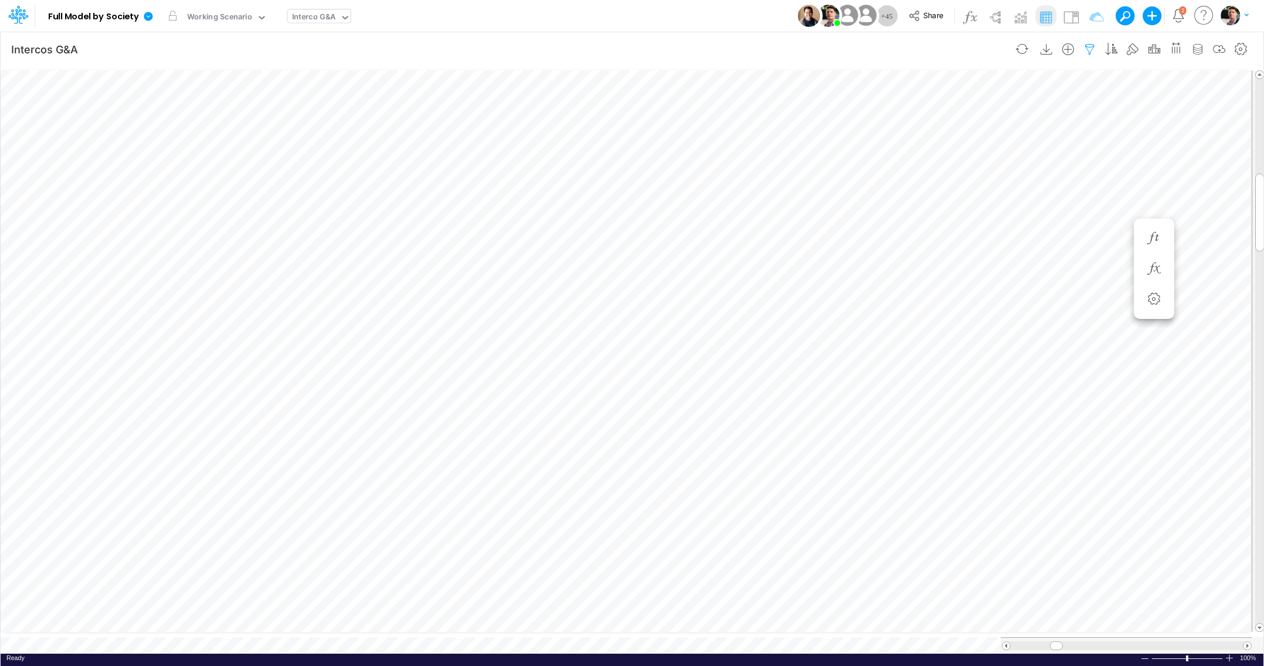
click at [1093, 50] on icon "button" at bounding box center [1090, 49] width 18 height 12
select select "notEqual"
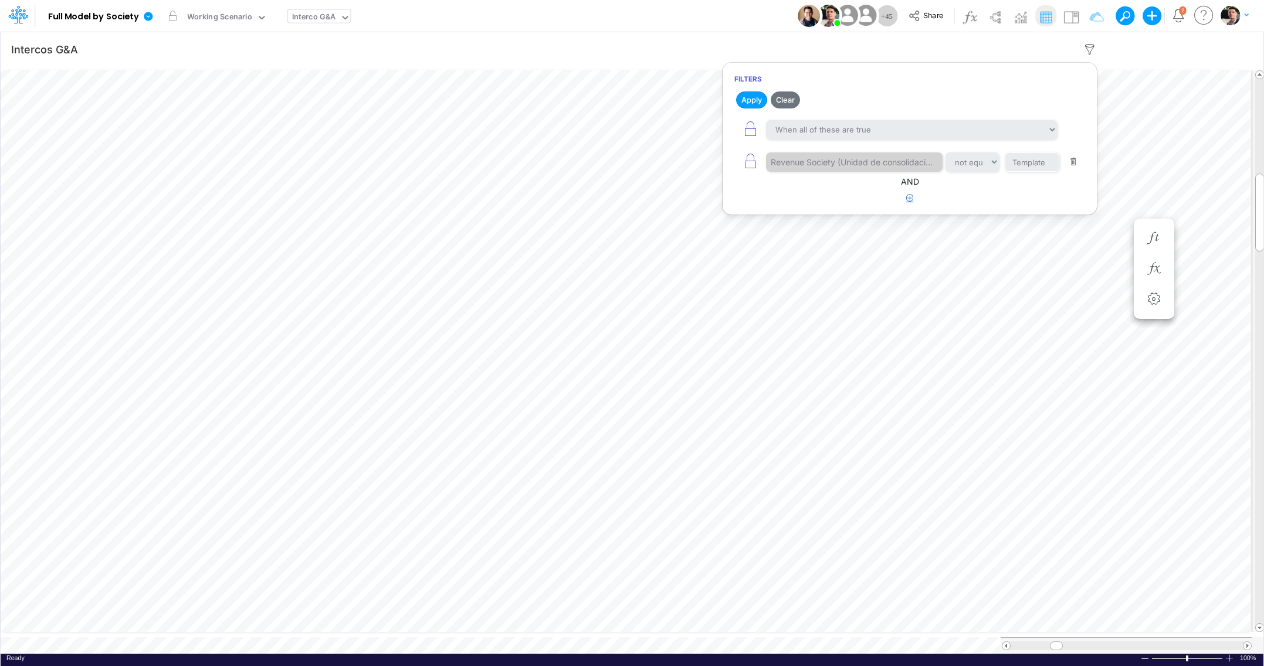
click at [912, 204] on button "button" at bounding box center [910, 198] width 23 height 19
click at [830, 245] on div at bounding box center [821, 235] width 111 height 20
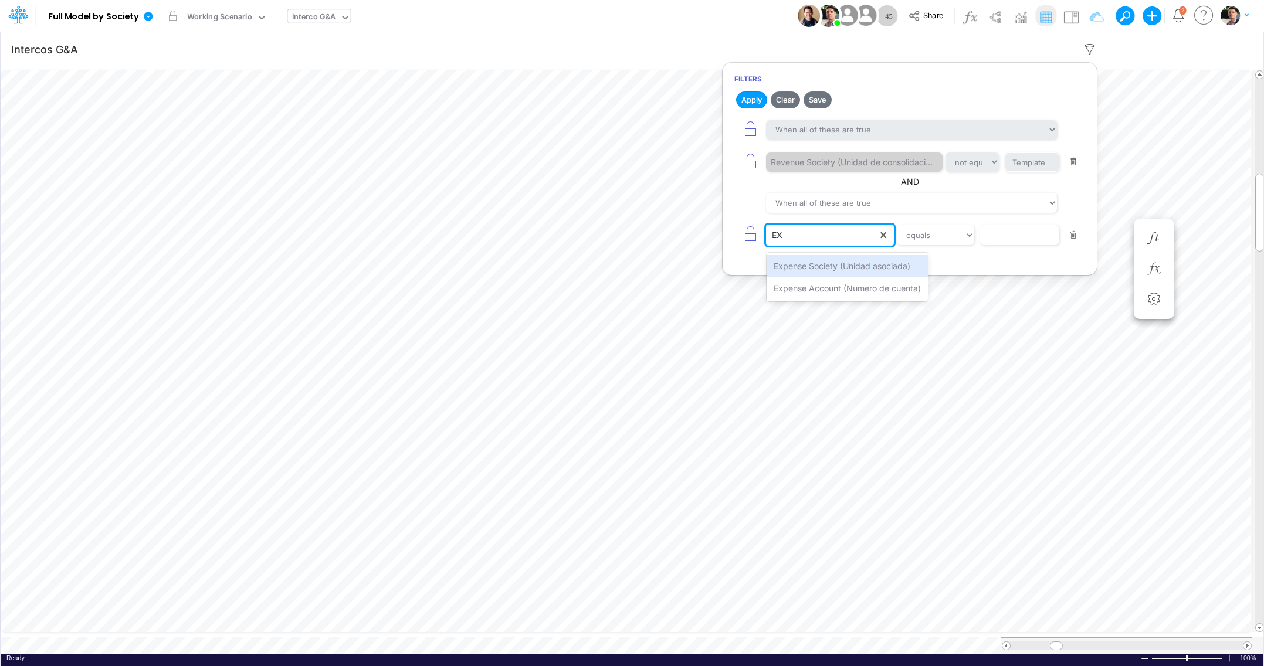
type input "EXP"
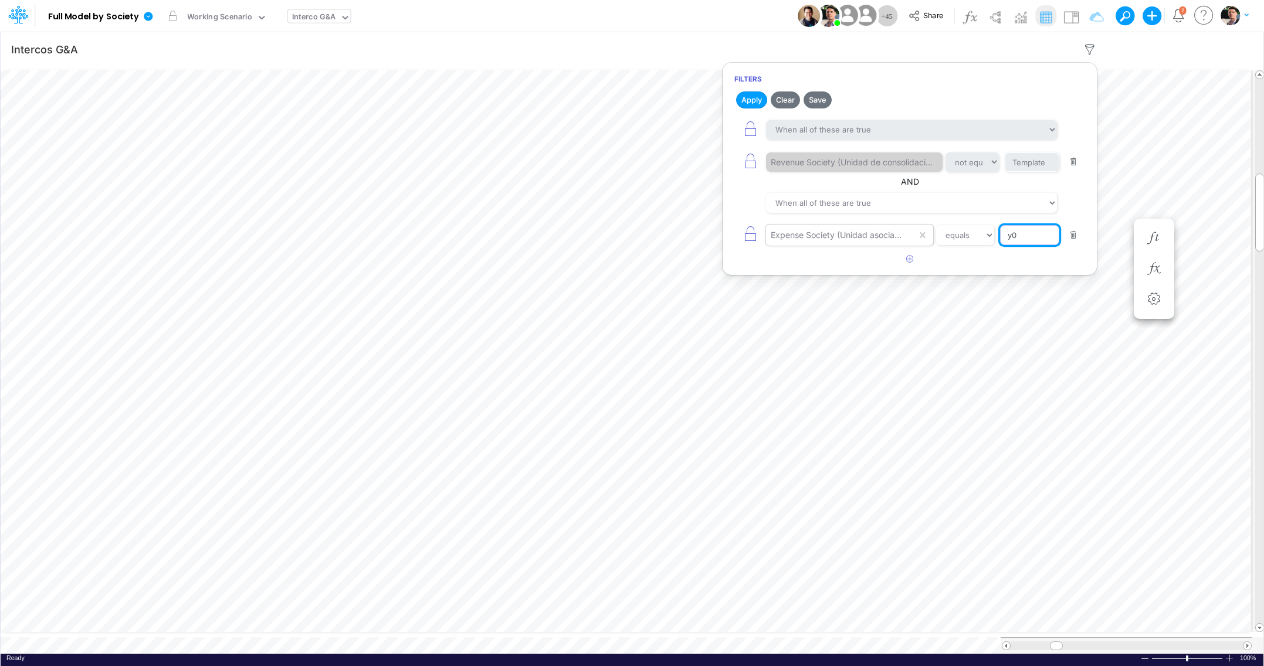
type input "y"
type input "Y1/01BR"
click at [910, 263] on icon "button" at bounding box center [910, 259] width 8 height 8
click at [844, 245] on div at bounding box center [841, 235] width 151 height 20
click at [845, 273] on div at bounding box center [821, 267] width 111 height 20
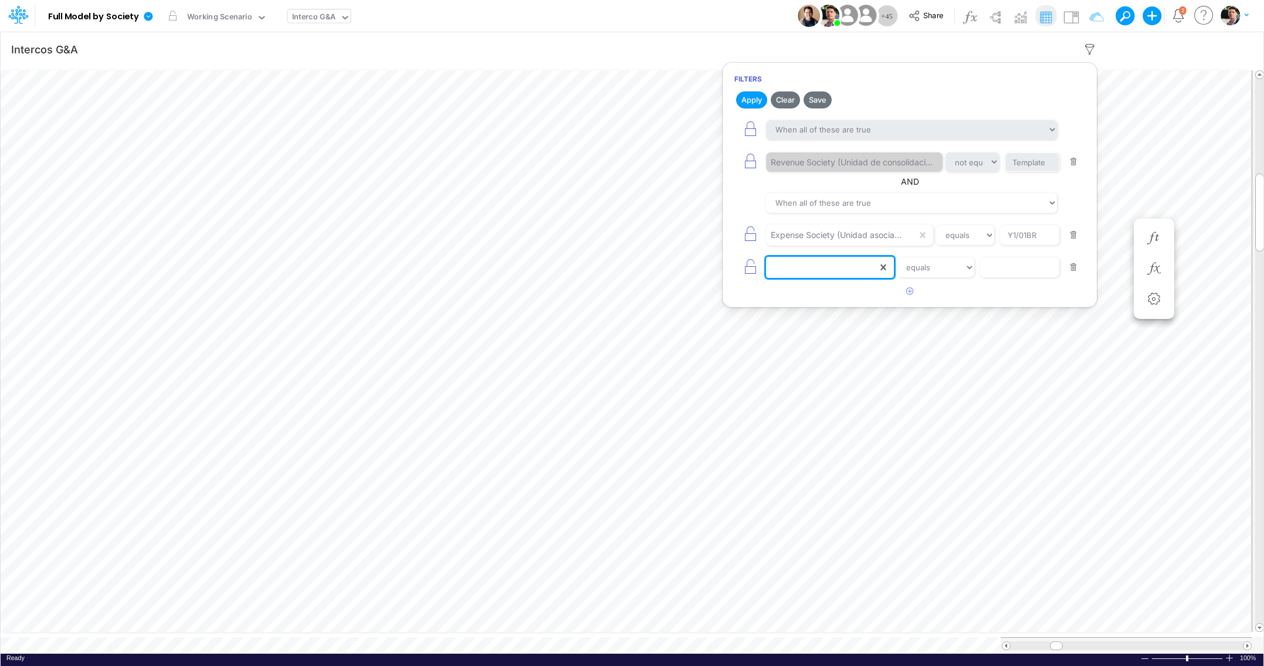
click at [1071, 275] on button "button" at bounding box center [1073, 268] width 23 height 16
click at [747, 89] on h6 "Filters" at bounding box center [910, 79] width 374 height 21
click at [748, 97] on button "Apply" at bounding box center [751, 100] width 31 height 17
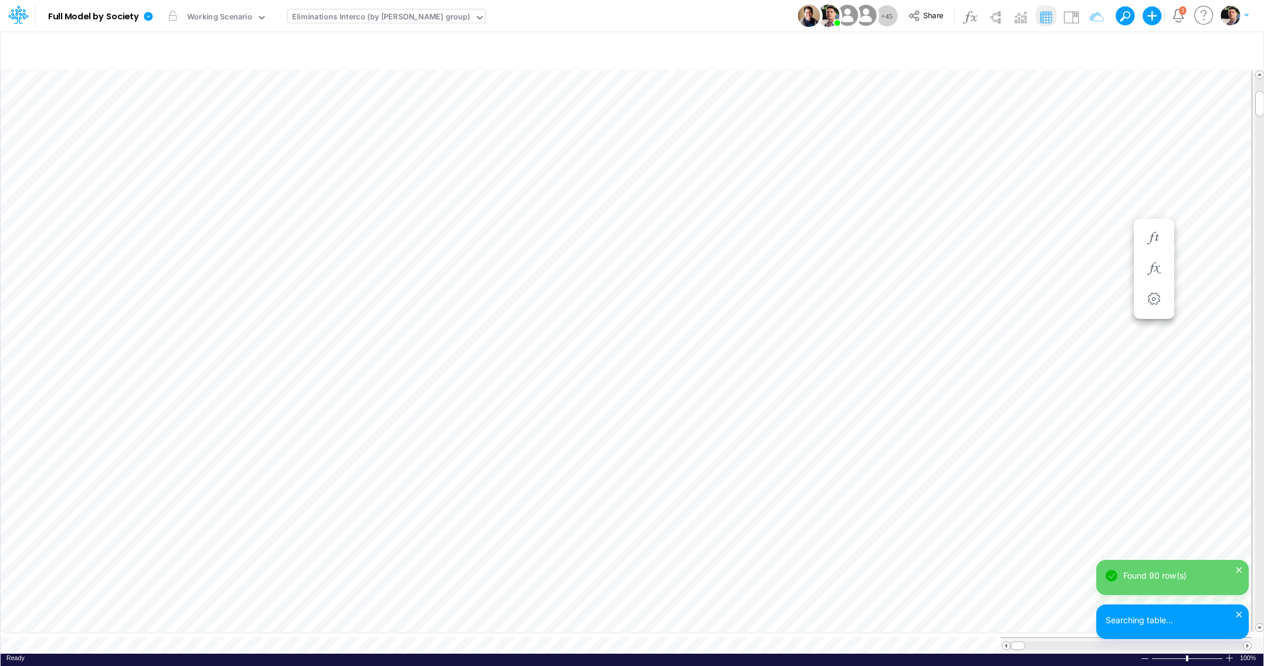
scroll to position [5, 38]
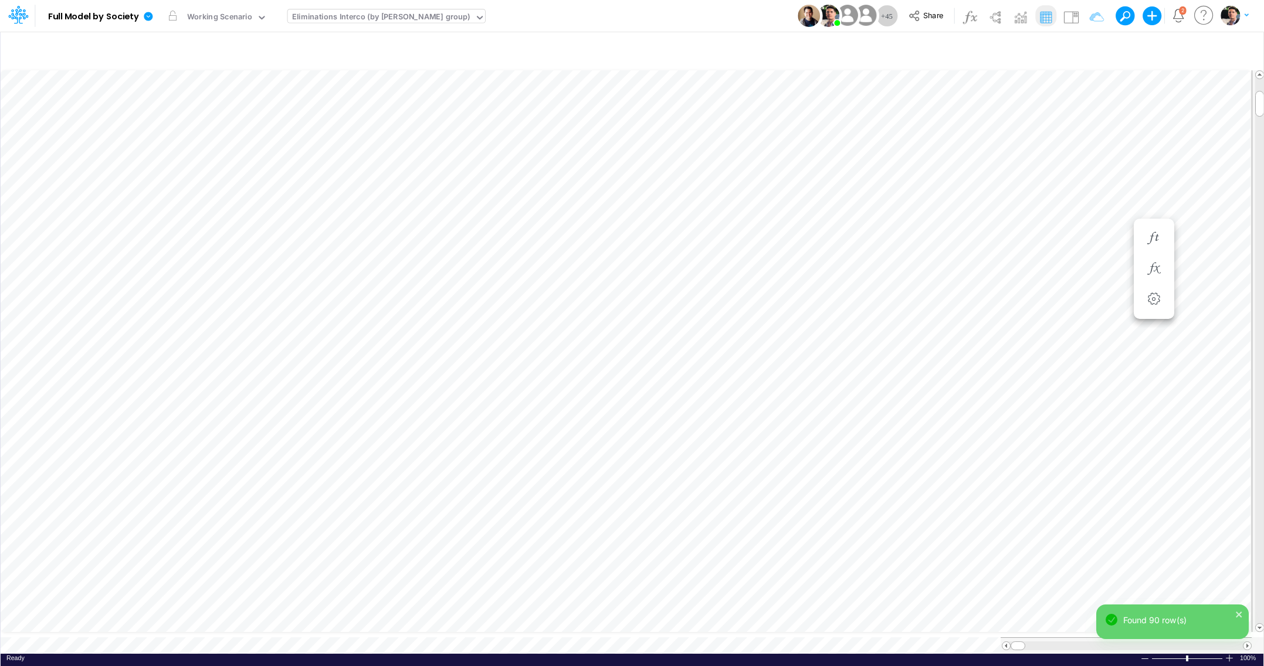
type input "Intercos G&A"
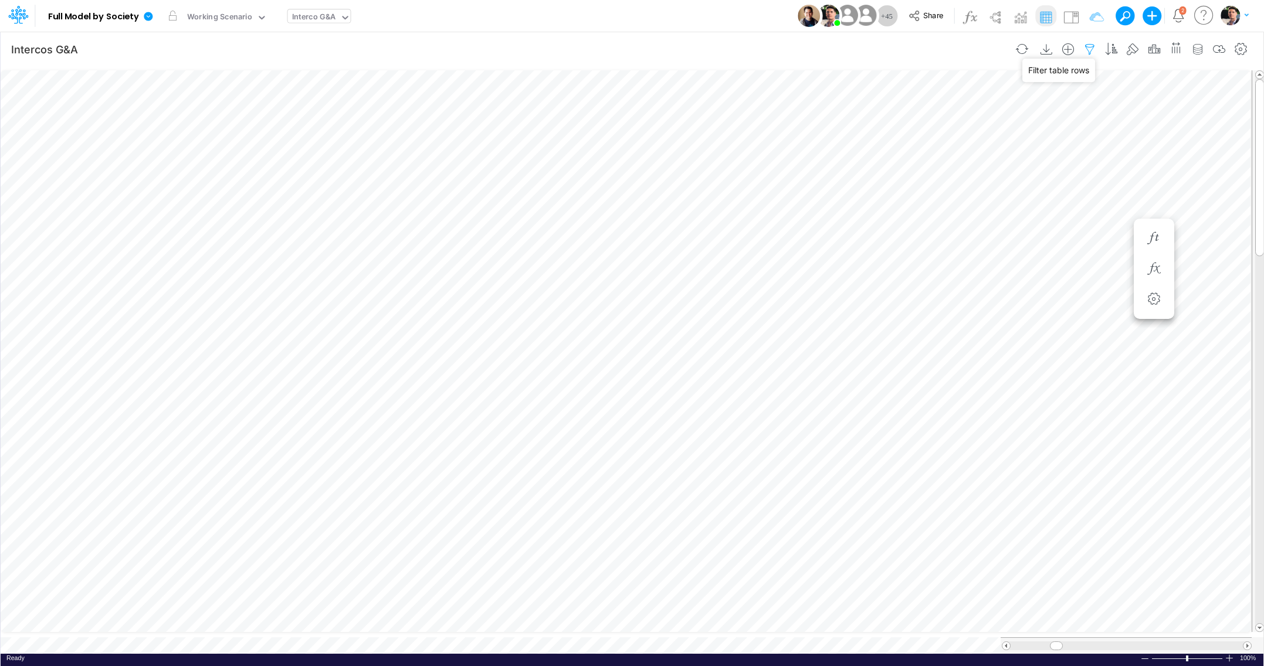
click at [1088, 49] on icon "button" at bounding box center [1090, 49] width 18 height 12
select select "notEqual"
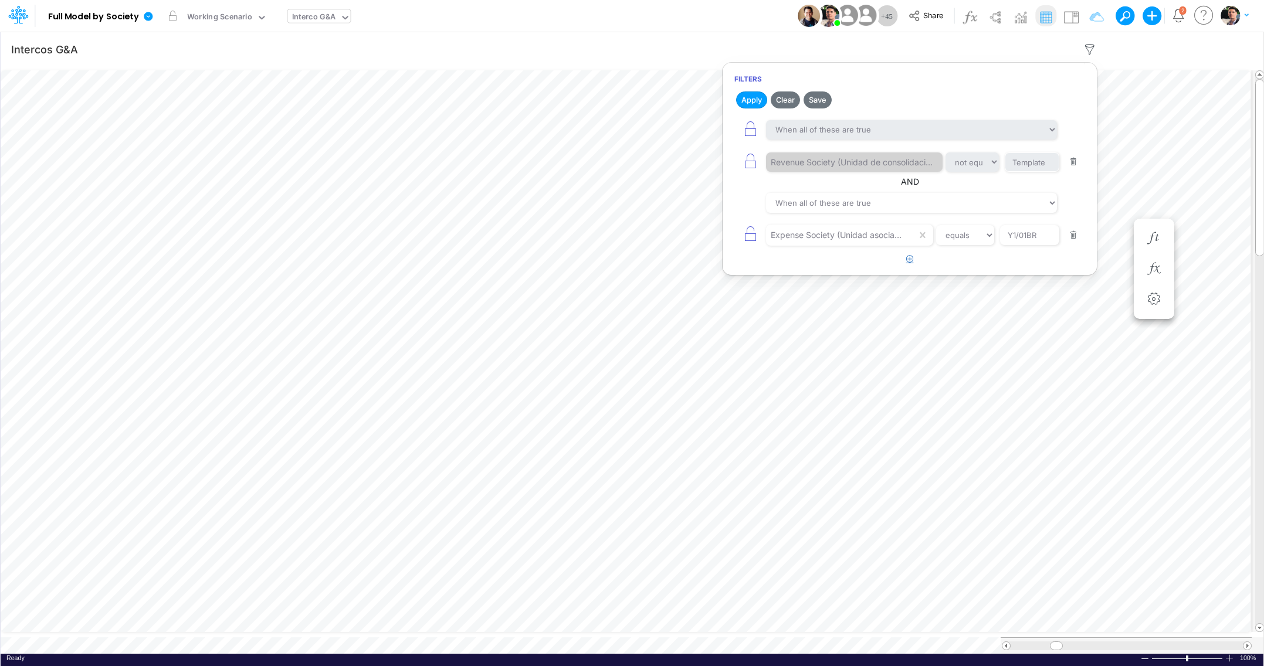
click at [904, 263] on button "button" at bounding box center [910, 259] width 23 height 19
click at [835, 245] on div at bounding box center [841, 235] width 151 height 20
type input "R"
click at [1074, 275] on button "button" at bounding box center [1073, 268] width 23 height 16
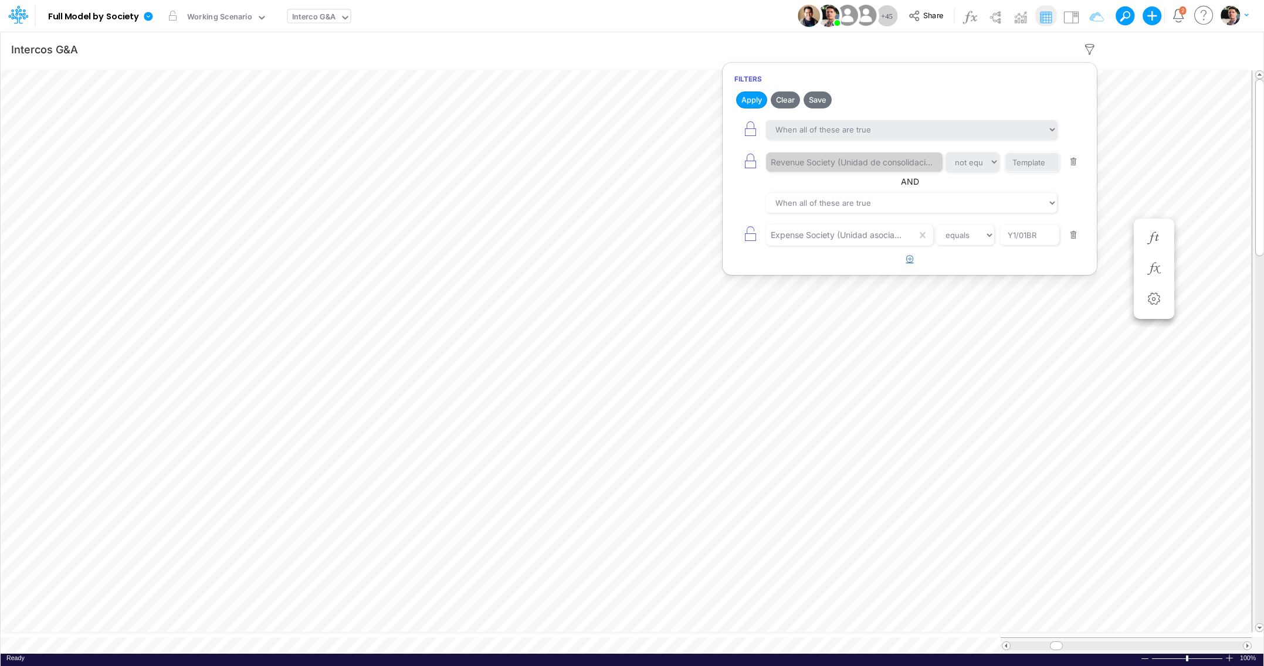
click at [915, 266] on button "button" at bounding box center [910, 259] width 23 height 19
click at [791, 245] on div at bounding box center [841, 235] width 151 height 20
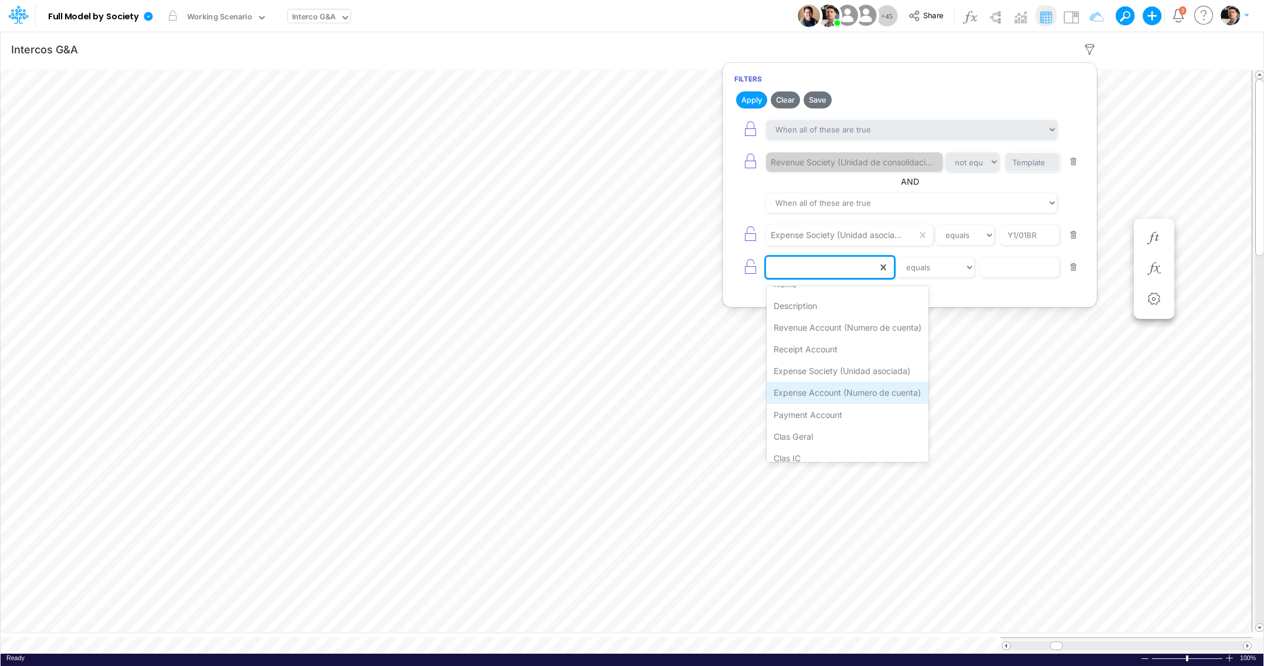
scroll to position [56, 0]
click at [753, 166] on icon "button" at bounding box center [750, 161] width 16 height 16
select select "notEqual"
type input "Template"
type input "Y1/01BR"
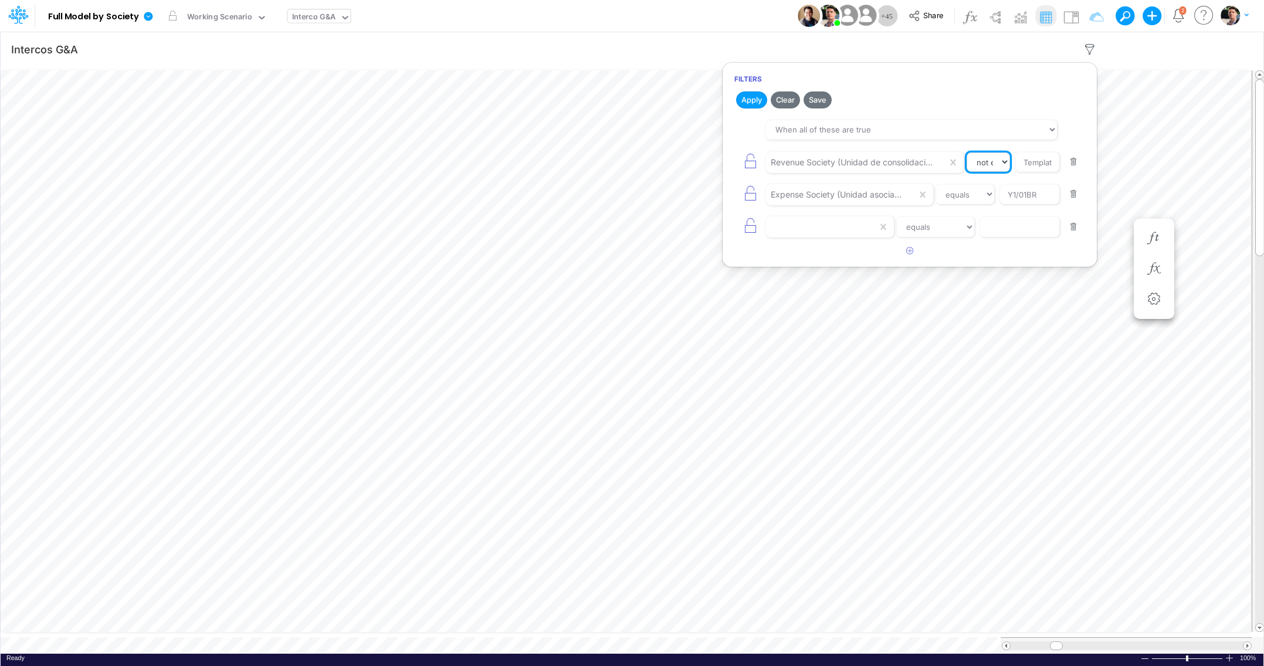
select select "equals"
click option "equals" at bounding box center [0, 0] width 0 height 0
click at [1077, 232] on button "button" at bounding box center [1073, 227] width 23 height 16
drag, startPoint x: 1026, startPoint y: 166, endPoint x: 1085, endPoint y: 173, distance: 59.1
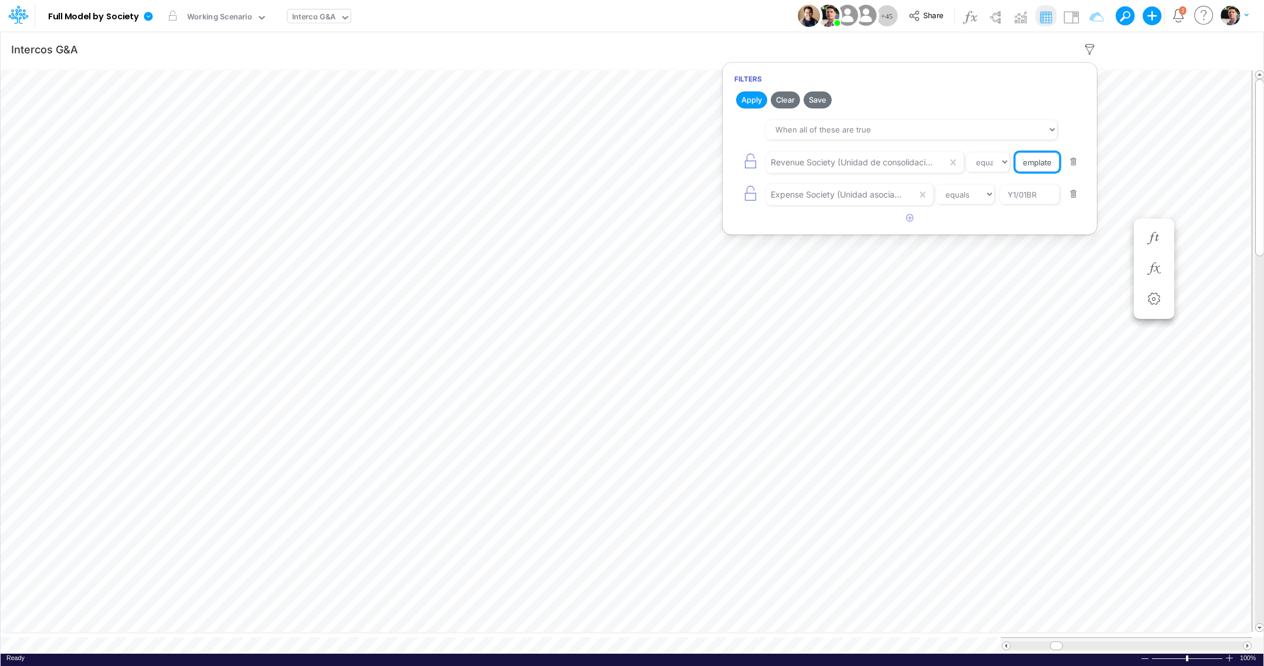
click at [1059, 167] on input "Template" at bounding box center [1037, 163] width 44 height 20
type input "y"
type input "Y1/02US"
click at [751, 97] on button "Apply" at bounding box center [751, 100] width 31 height 17
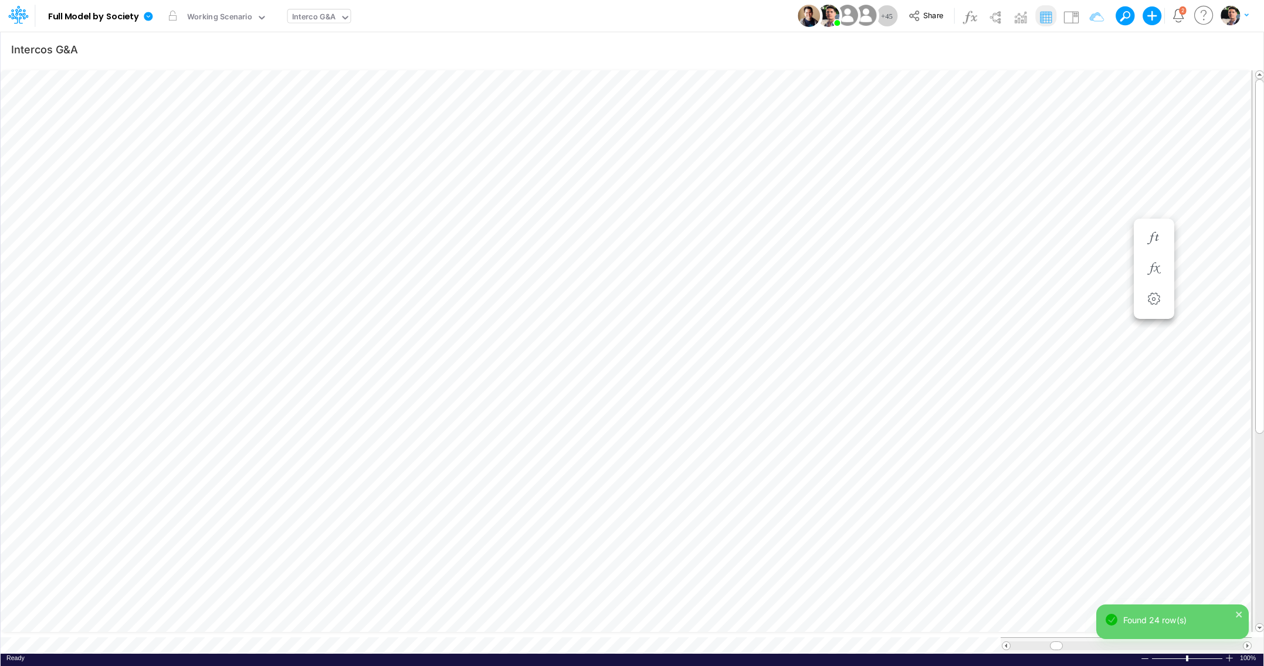
scroll to position [5, 2]
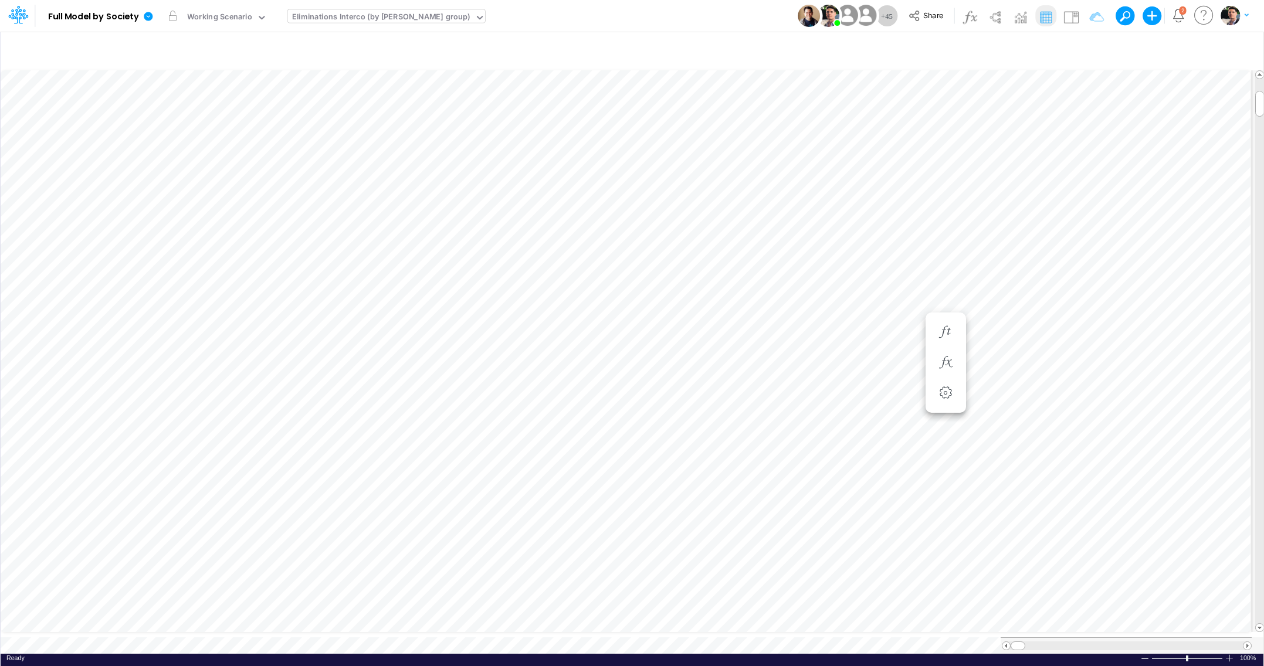
scroll to position [5, 38]
type input "Intercos G&A"
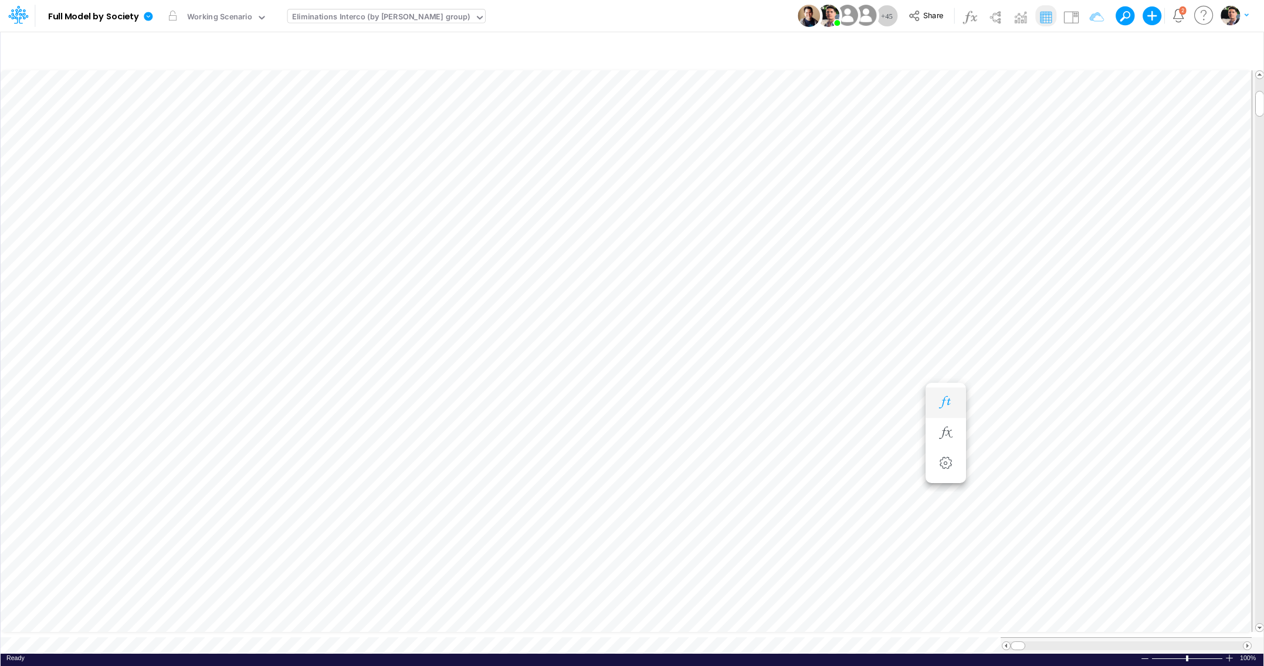
type input "Intercos G&A"
click at [150, 15] on icon at bounding box center [148, 16] width 9 height 9
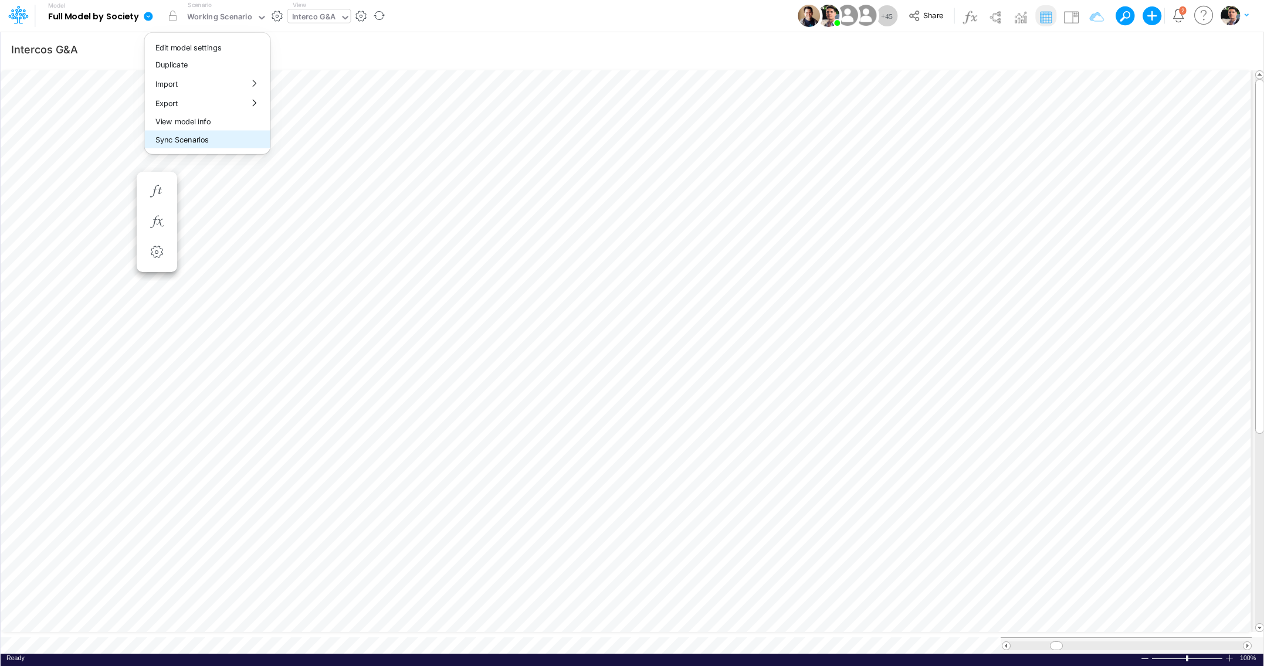
click at [176, 138] on button "Sync Scenarios" at bounding box center [208, 140] width 126 height 18
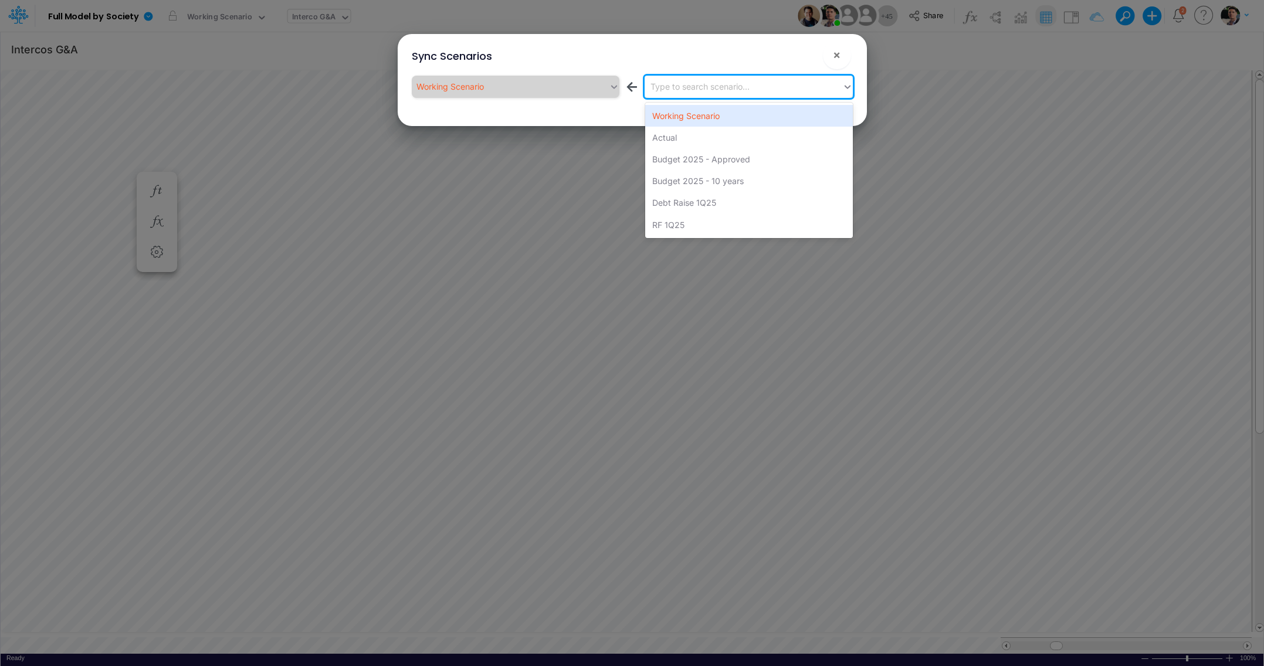
click at [736, 87] on div "Type to search scenario..." at bounding box center [699, 86] width 99 height 12
click at [694, 137] on div "Actual" at bounding box center [749, 138] width 208 height 22
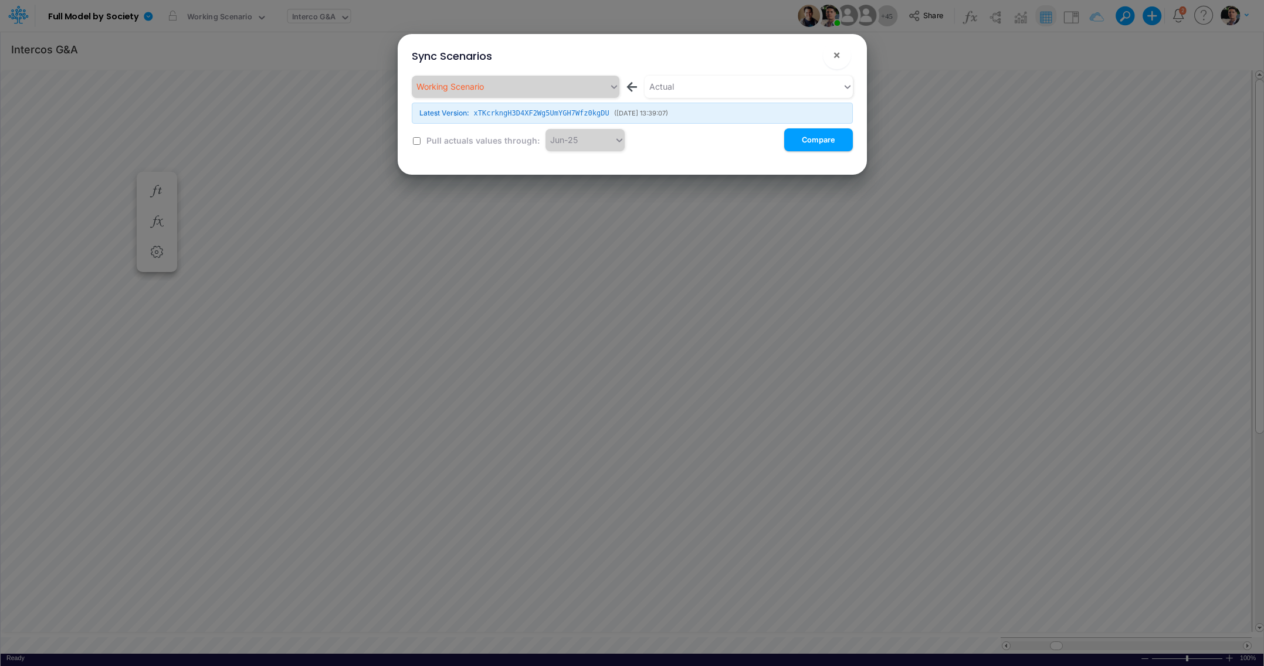
click at [425, 138] on div "Working Scenario ← Actual Latest Version: xTKcrkngH3D4XF2Wg5UmYGH7Wfz0kgDU ( 01…" at bounding box center [632, 114] width 441 height 76
click at [416, 141] on input "checkbox" at bounding box center [417, 141] width 8 height 8
checkbox input "true"
drag, startPoint x: 811, startPoint y: 143, endPoint x: 805, endPoint y: 148, distance: 7.9
click at [812, 143] on button "Compare" at bounding box center [818, 139] width 69 height 23
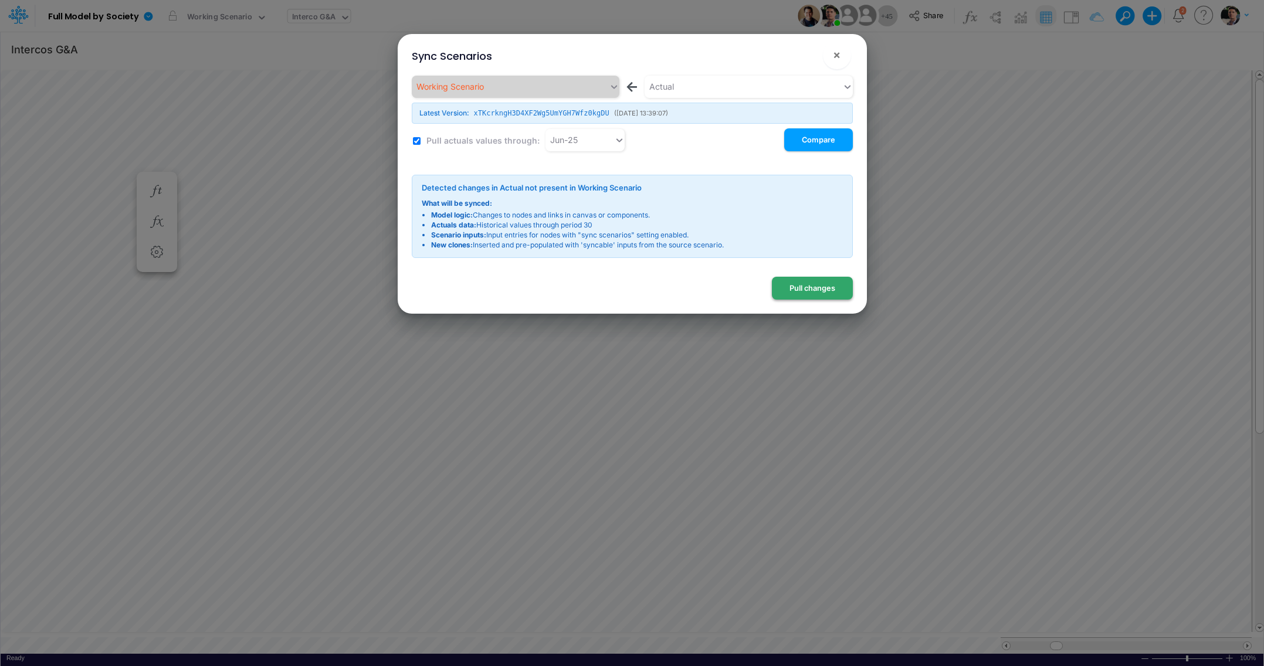
click at [801, 290] on button "Pull changes" at bounding box center [812, 288] width 81 height 23
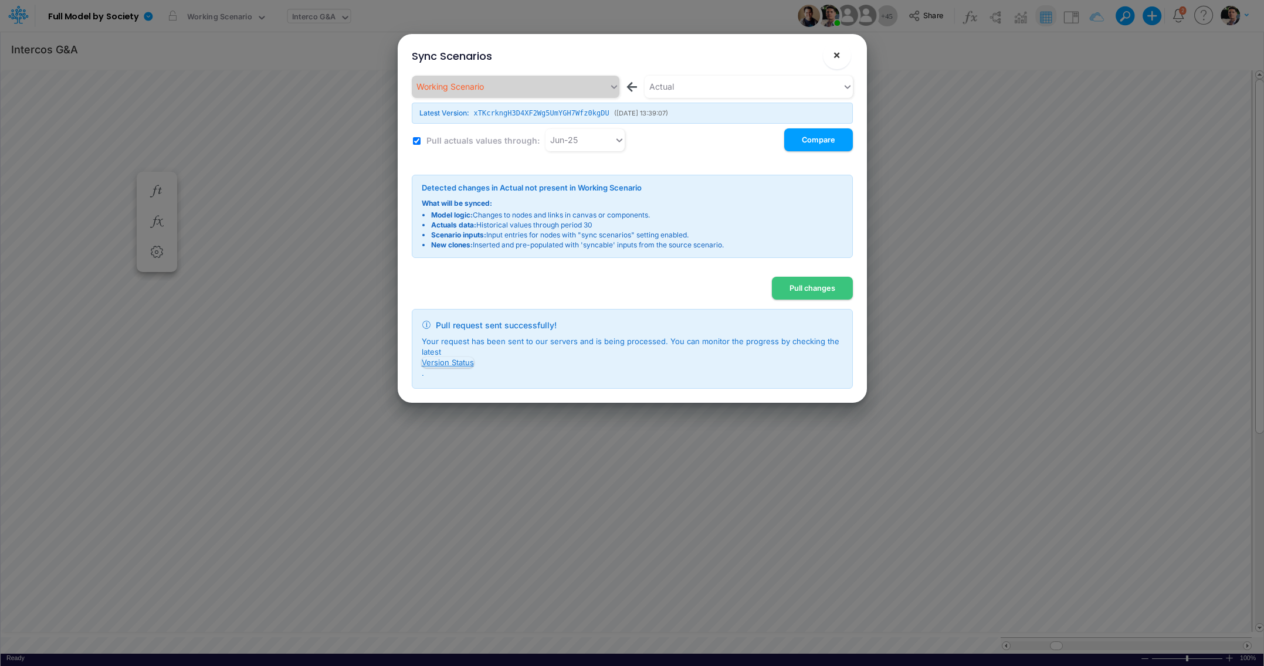
click at [836, 58] on span "×" at bounding box center [837, 55] width 8 height 14
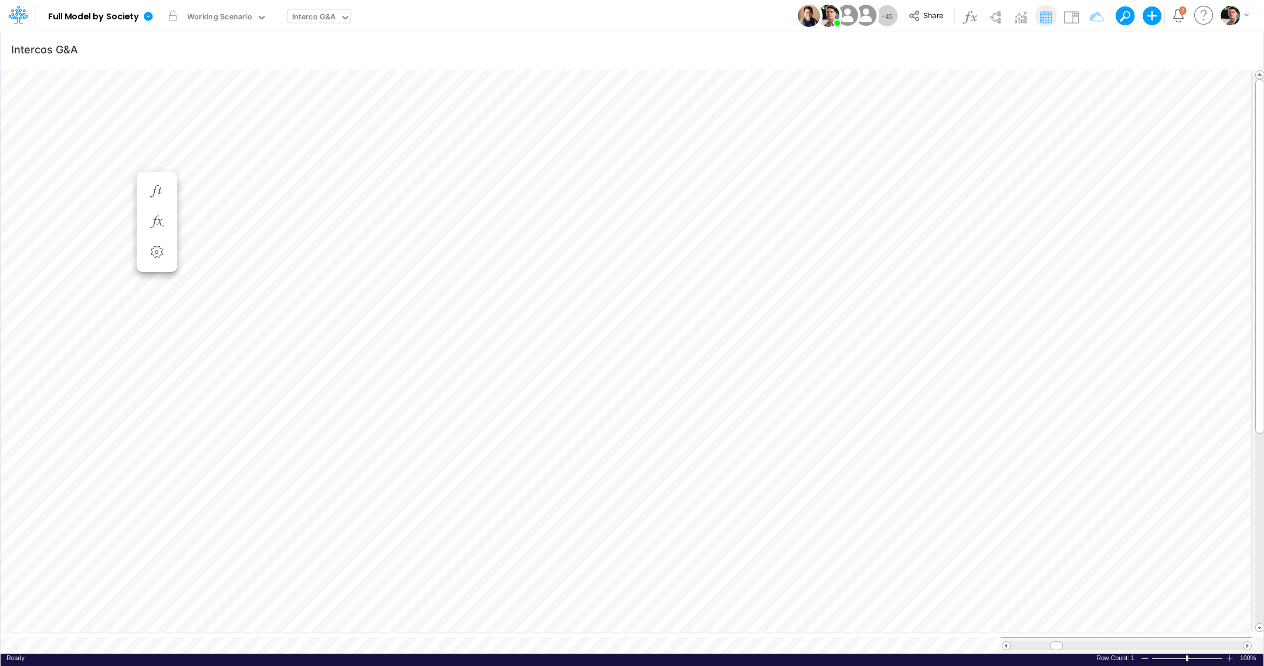
scroll to position [5, 31]
click at [293, 622] on span "Close" at bounding box center [293, 624] width 32 height 11
click at [155, 15] on link at bounding box center [150, 16] width 23 height 31
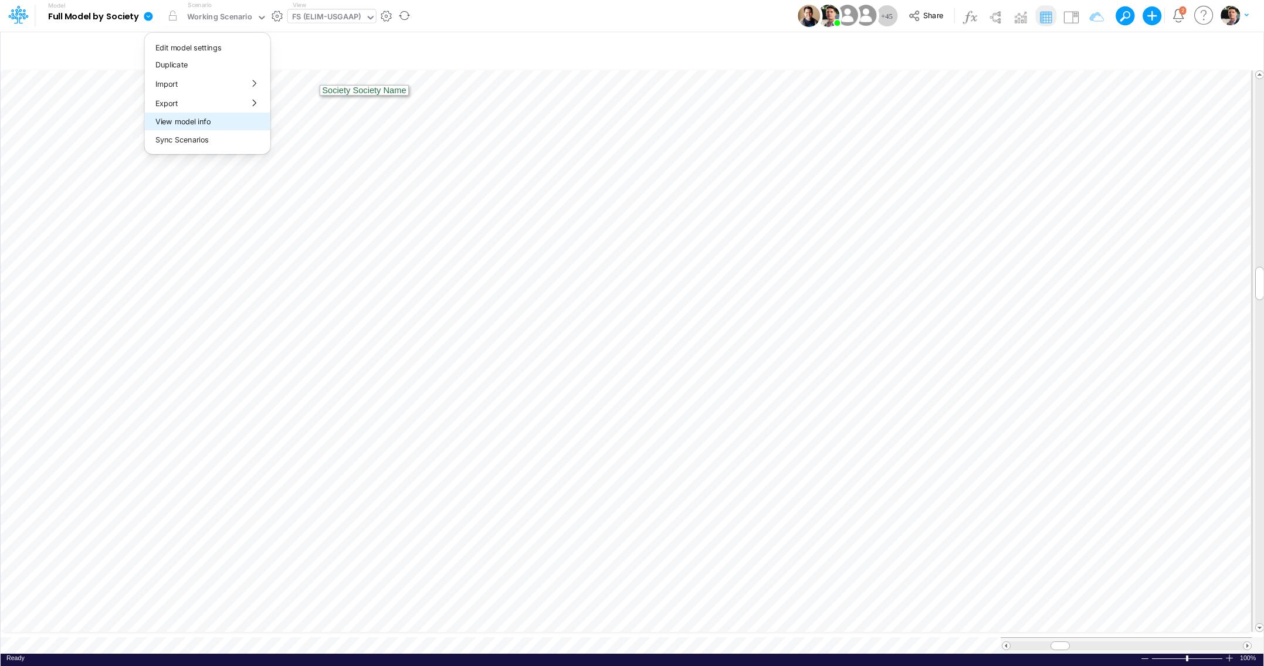
click at [185, 127] on button "View model info" at bounding box center [208, 122] width 126 height 18
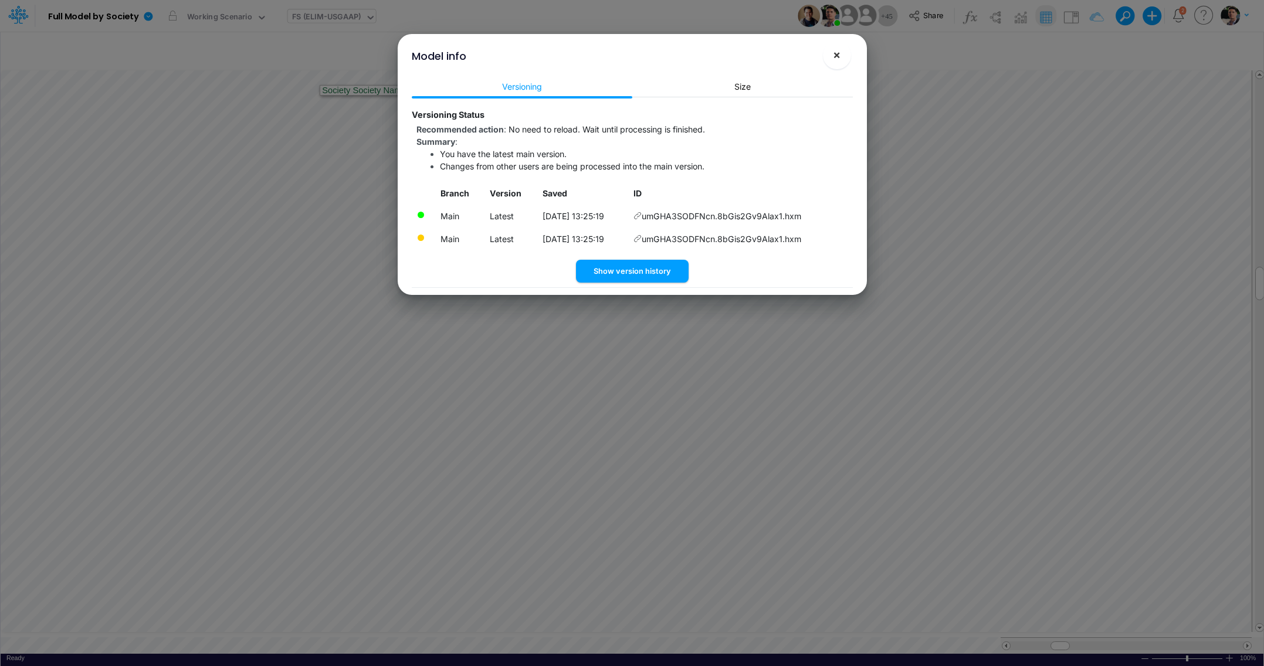
click at [839, 58] on span "×" at bounding box center [837, 55] width 8 height 14
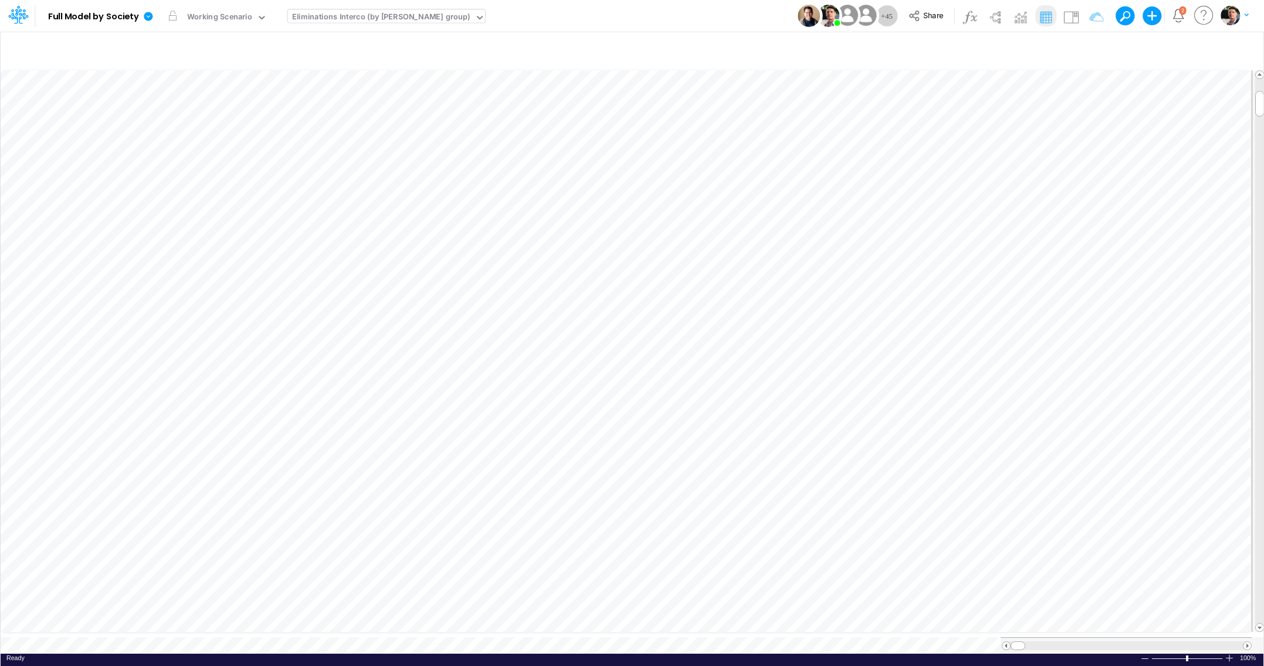
scroll to position [5, 38]
click at [147, 17] on icon at bounding box center [148, 16] width 11 height 11
click at [191, 128] on button "View model info" at bounding box center [208, 122] width 126 height 18
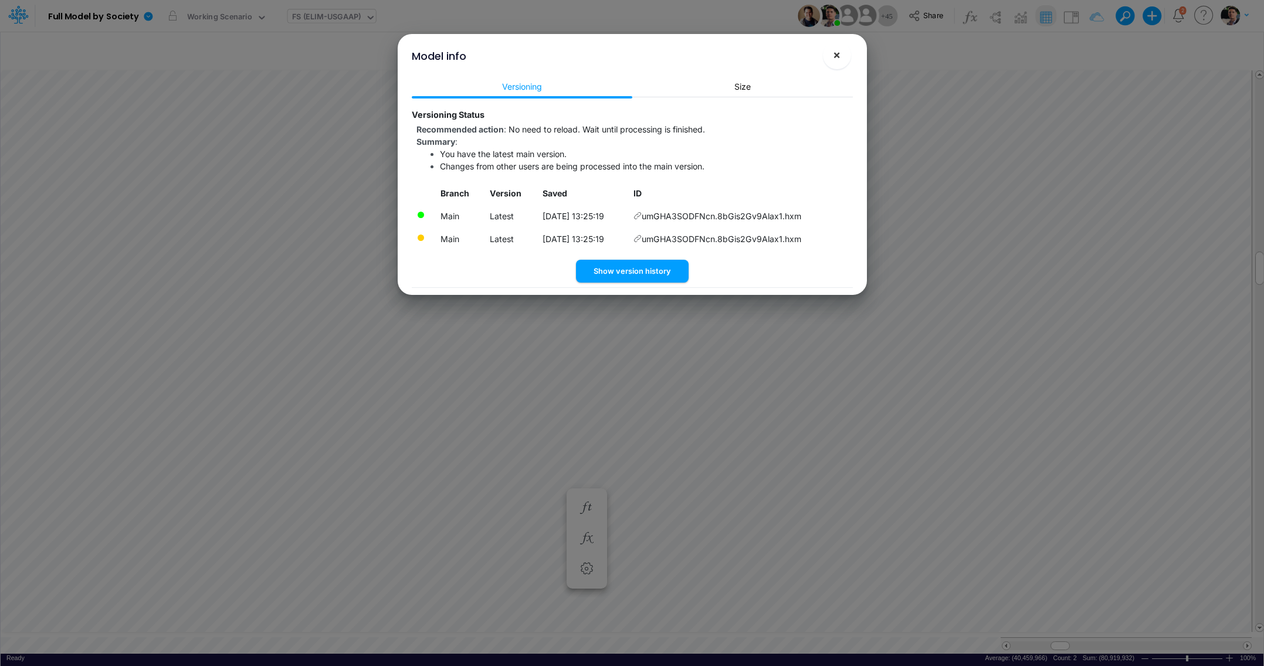
click at [839, 59] on span "×" at bounding box center [837, 55] width 8 height 14
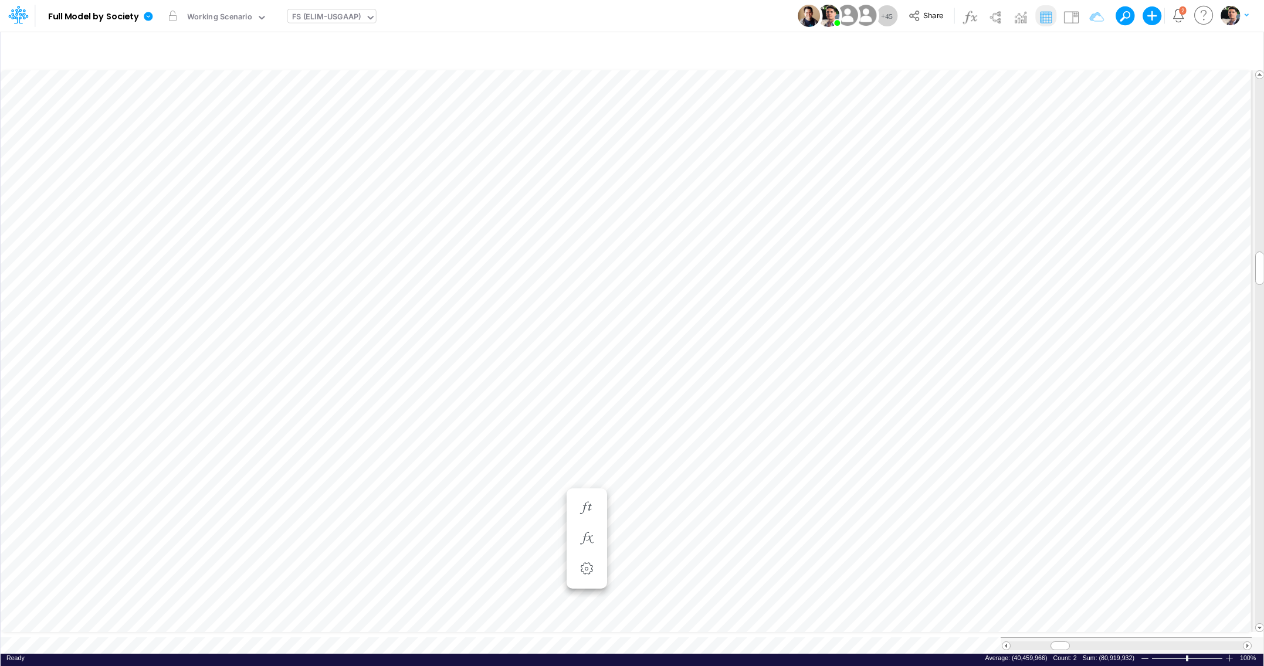
click at [307, 13] on div "FS (ELIM-USGAAP)" at bounding box center [326, 17] width 69 height 13
type input "01AR"
click at [355, 57] on div "BS (01AR - Arg)" at bounding box center [366, 58] width 158 height 19
click at [295, 20] on div "BS (01AR - Arg)" at bounding box center [320, 17] width 56 height 13
type input "YTD"
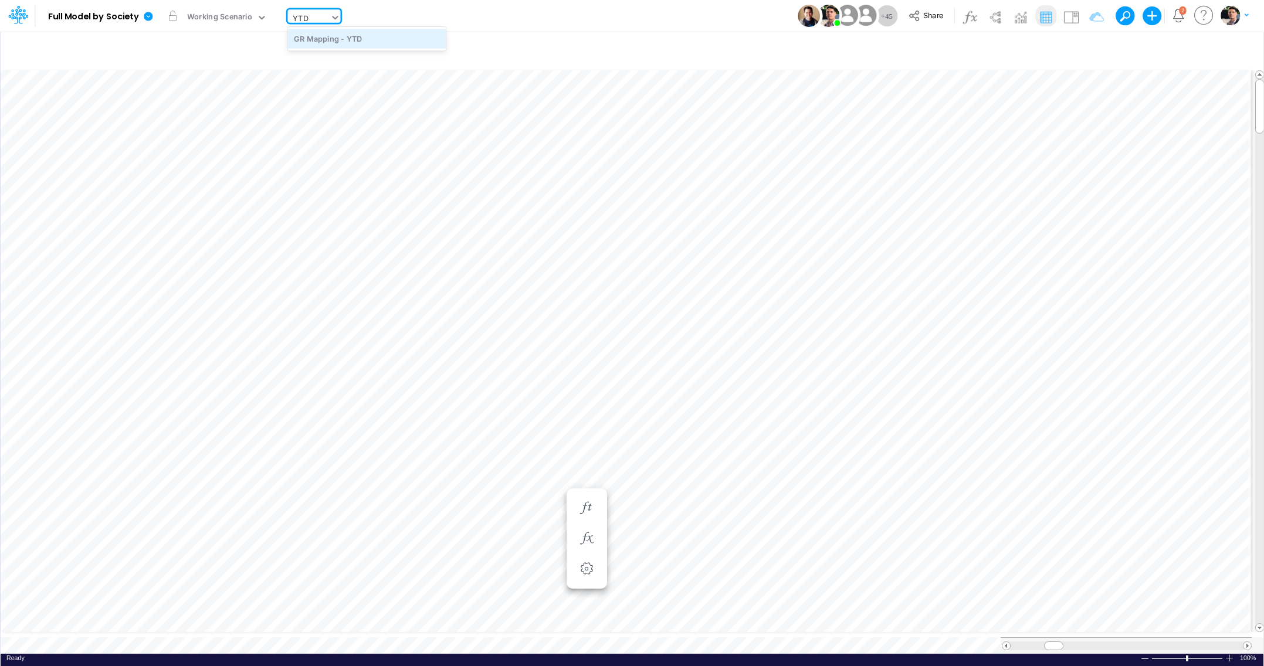
click at [368, 44] on div "GR Mapping - YTD" at bounding box center [366, 38] width 158 height 19
drag, startPoint x: 1260, startPoint y: 94, endPoint x: 1223, endPoint y: 34, distance: 70.8
click at [1234, 39] on div "Insert child node Variable Constant Group Addition Subtraction Multiplication D…" at bounding box center [632, 348] width 1264 height 635
click at [316, 18] on div "GR Mapping - YTD" at bounding box center [326, 17] width 68 height 13
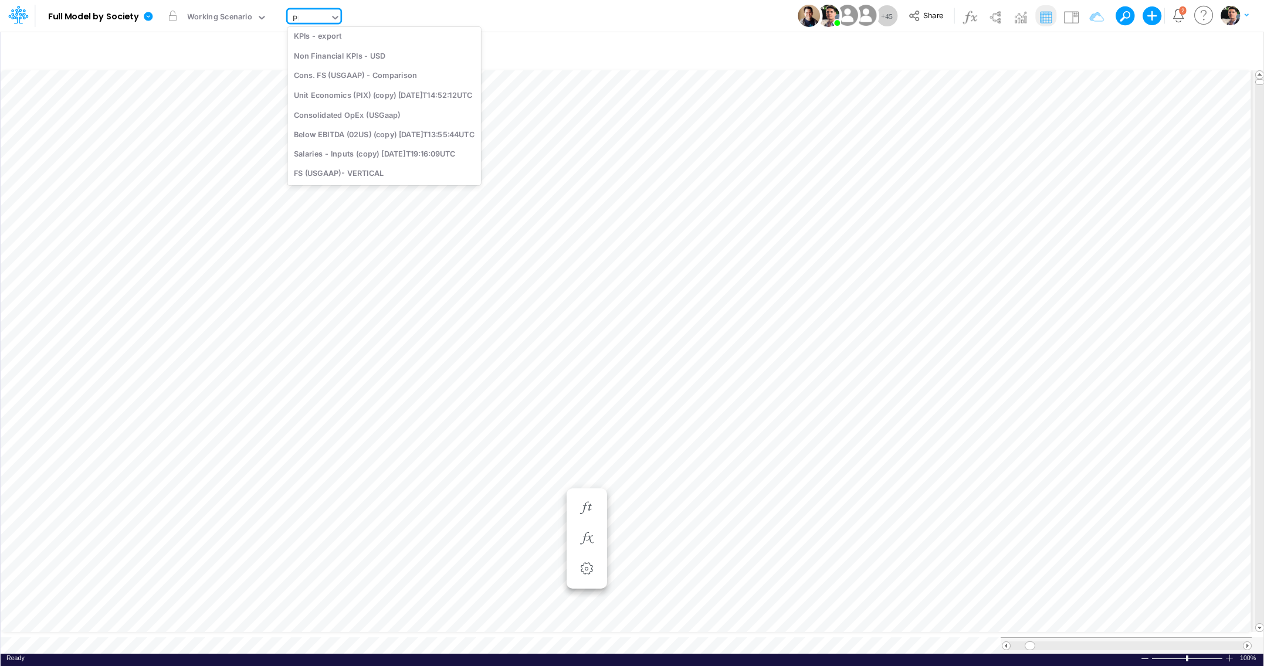
scroll to position [160, 0]
type input "PER"
click at [335, 36] on div "GR Mapping - PER" at bounding box center [373, 38] width 172 height 19
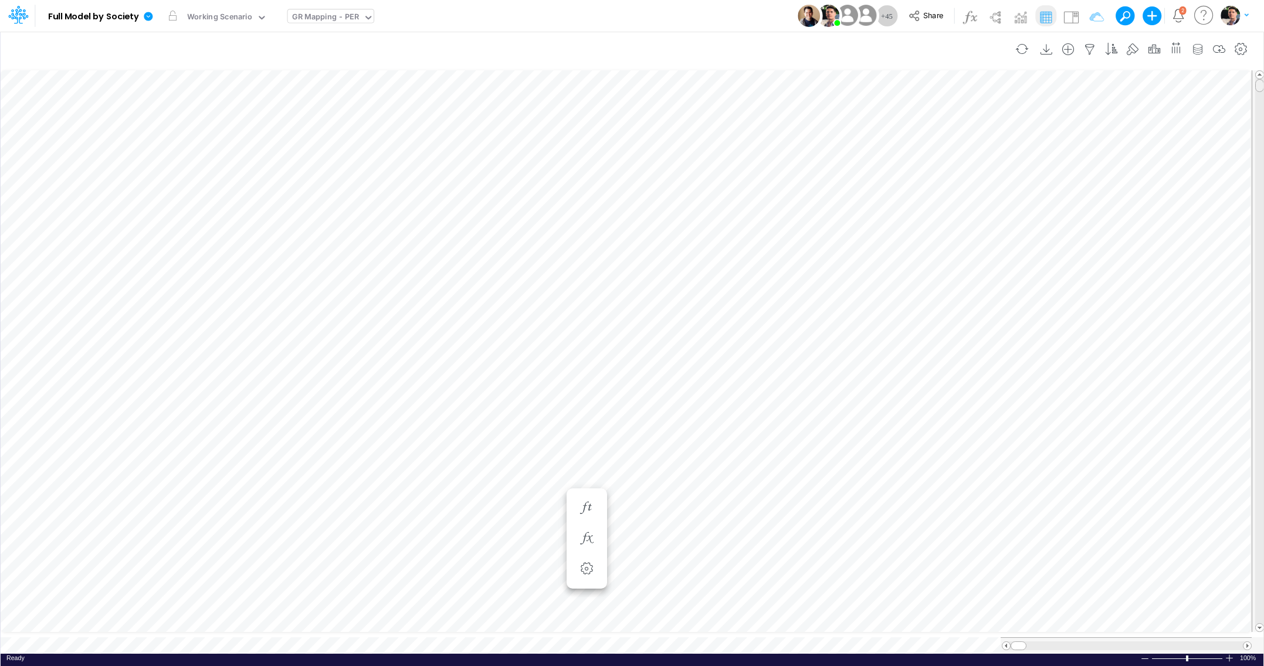
drag, startPoint x: 1258, startPoint y: 191, endPoint x: 1239, endPoint y: 64, distance: 128.1
click at [1234, 64] on div "Insert new Conditional formatting Paste Cut Copy AutoFill Ready 100% Sum: null …" at bounding box center [631, 348] width 1263 height 635
click at [152, 19] on icon at bounding box center [148, 16] width 9 height 9
click at [177, 123] on button "View model info" at bounding box center [208, 122] width 126 height 18
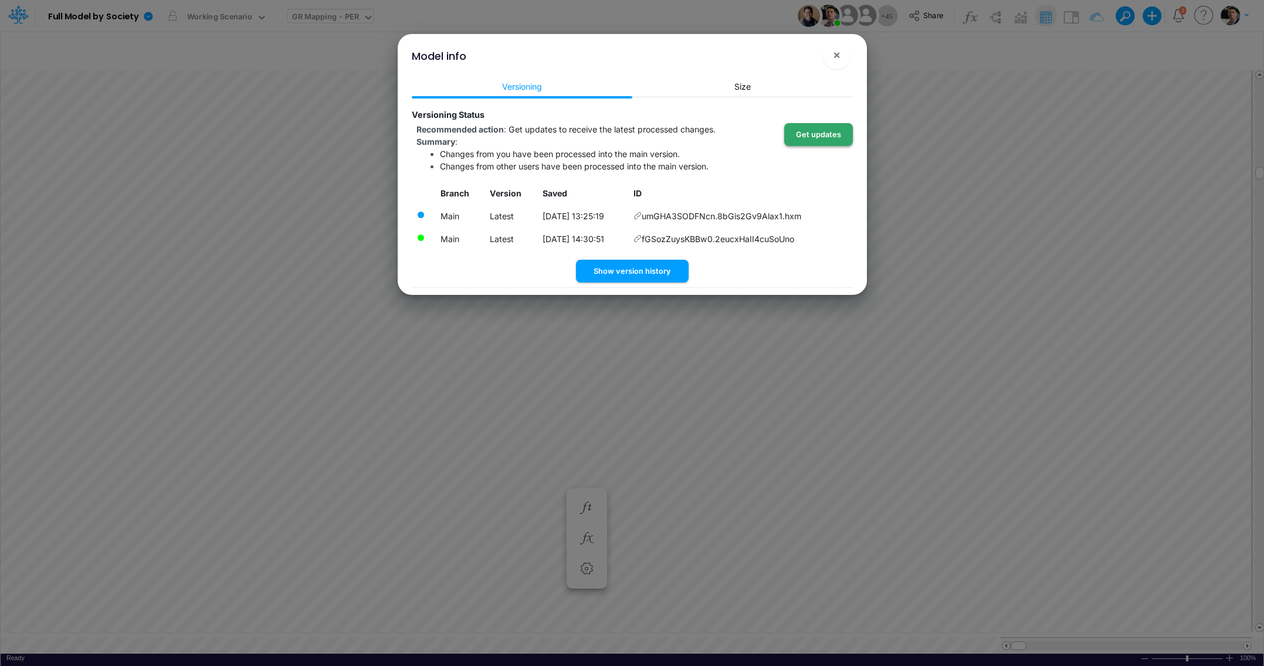
click at [812, 135] on button "Get updates" at bounding box center [818, 134] width 69 height 23
click at [833, 62] on span "×" at bounding box center [837, 55] width 8 height 14
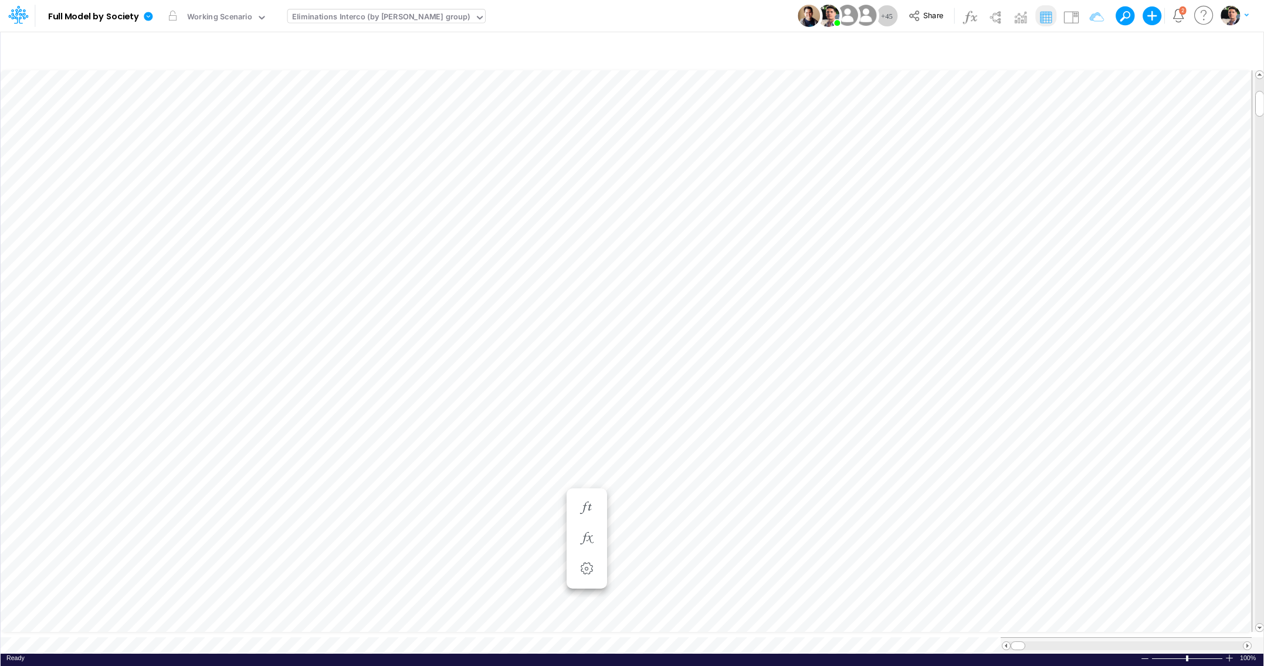
scroll to position [5, 18]
click at [1016, 49] on button "button" at bounding box center [1022, 49] width 28 height 21
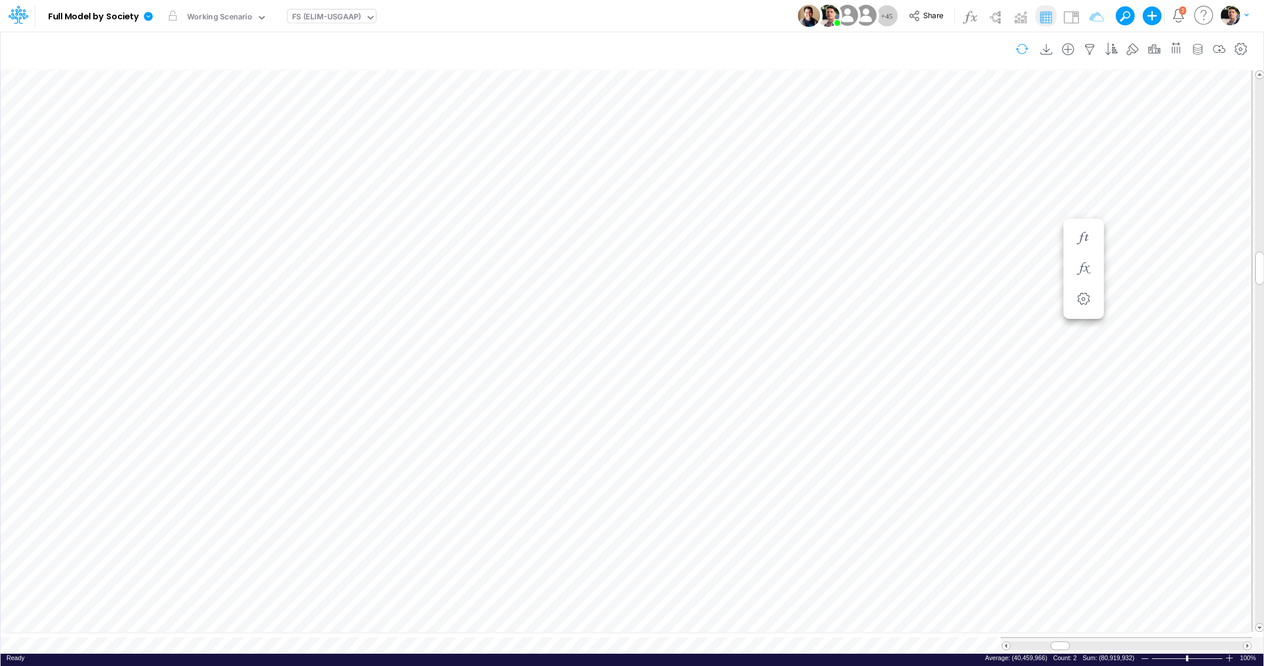
click at [1022, 48] on button "button" at bounding box center [1022, 49] width 28 height 21
click at [319, 626] on span "Close" at bounding box center [330, 624] width 32 height 11
click at [322, 625] on div "Close" at bounding box center [332, 621] width 50 height 14
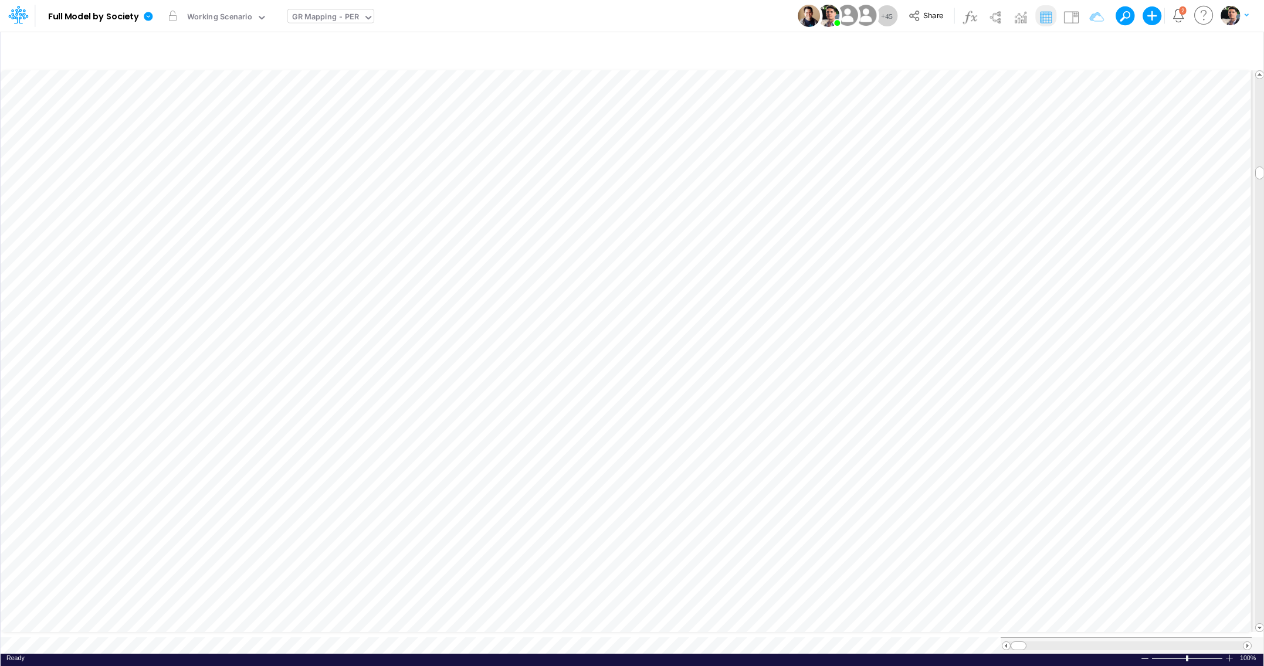
scroll to position [1, 1]
click at [455, 626] on span "Close" at bounding box center [457, 623] width 32 height 11
click at [365, 628] on div "Close" at bounding box center [372, 622] width 50 height 14
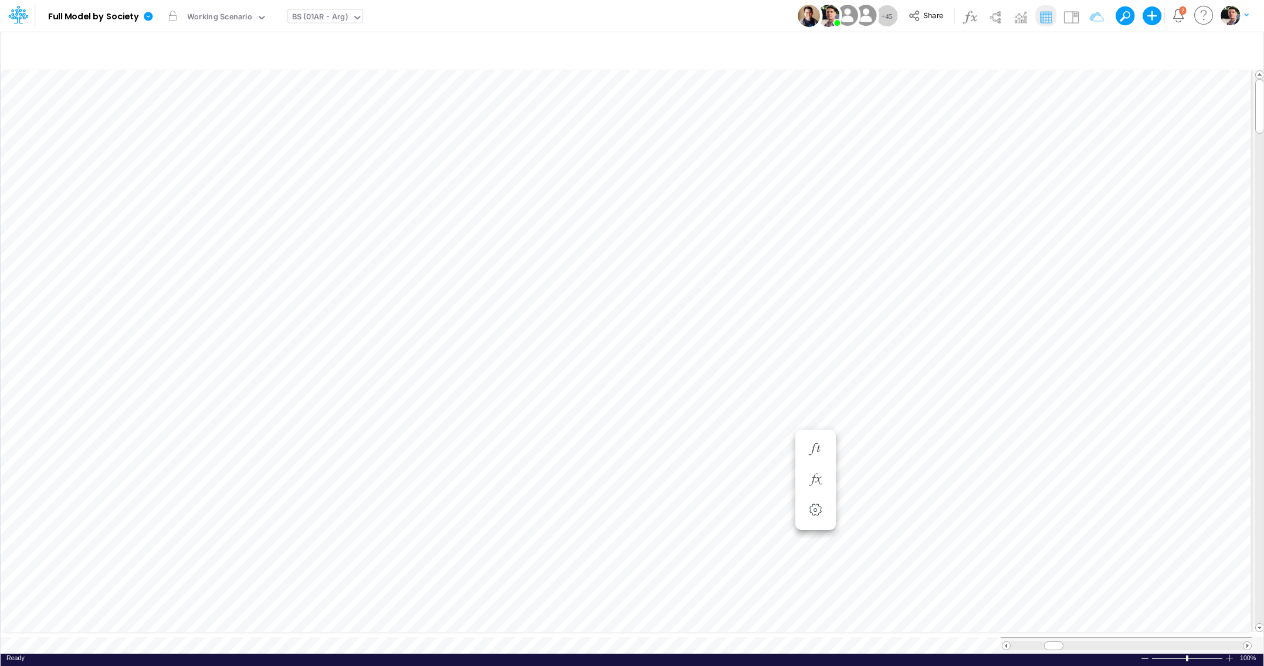
scroll to position [5, 36]
click at [323, 17] on div "BS (01AR - Arg)" at bounding box center [320, 17] width 56 height 13
type input "fs"
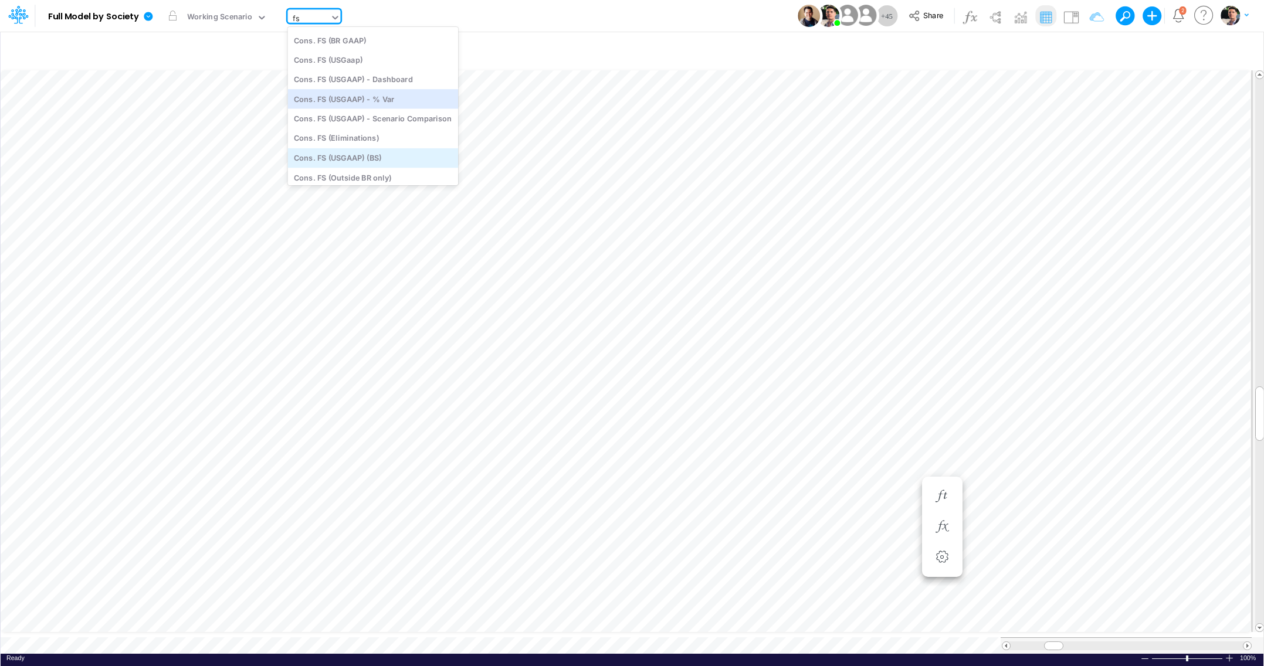
scroll to position [81, 0]
click at [360, 144] on div "FS (01BR - IP)" at bounding box center [372, 142] width 171 height 19
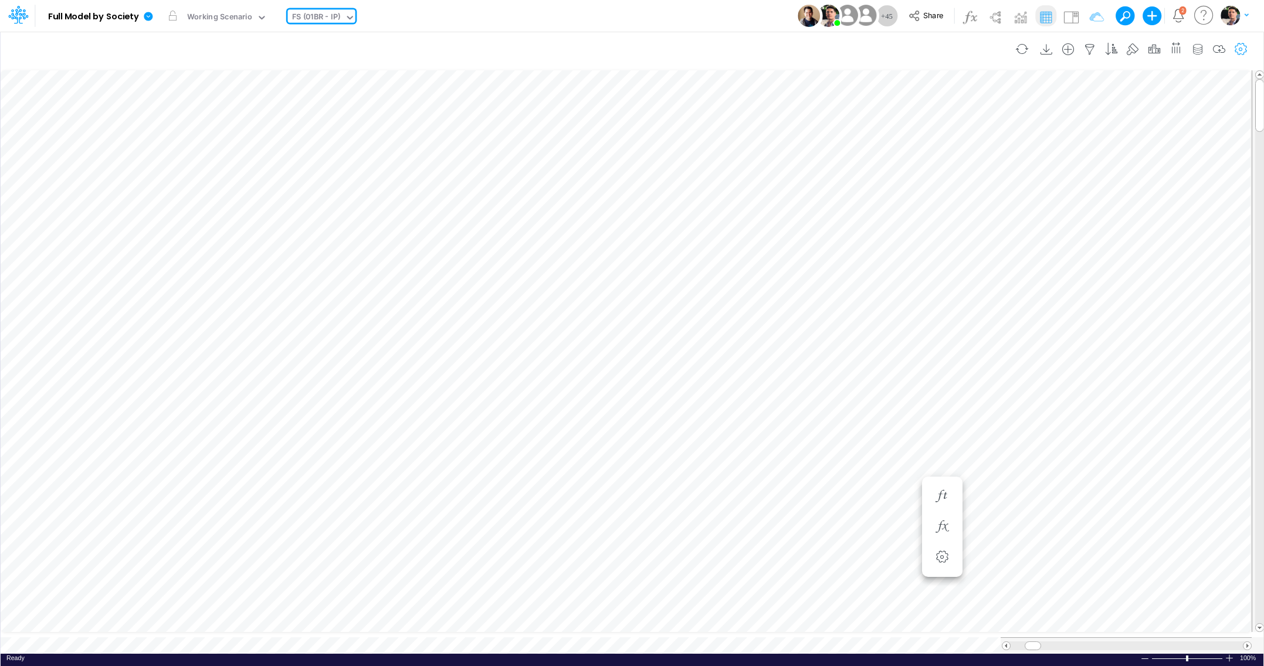
click at [1234, 52] on icon "button" at bounding box center [1241, 49] width 18 height 12
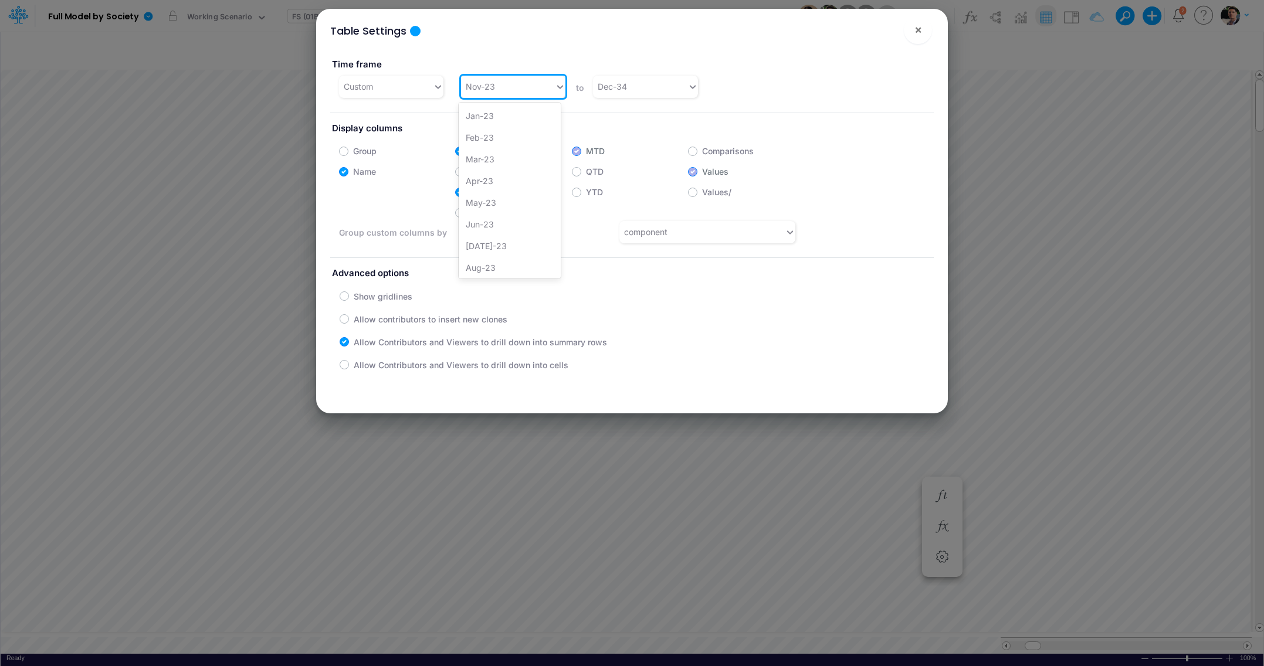
click at [530, 87] on div "Nov-23" at bounding box center [508, 86] width 94 height 19
type input "j"
type input "apr-25"
click at [914, 28] on button "×" at bounding box center [918, 30] width 28 height 28
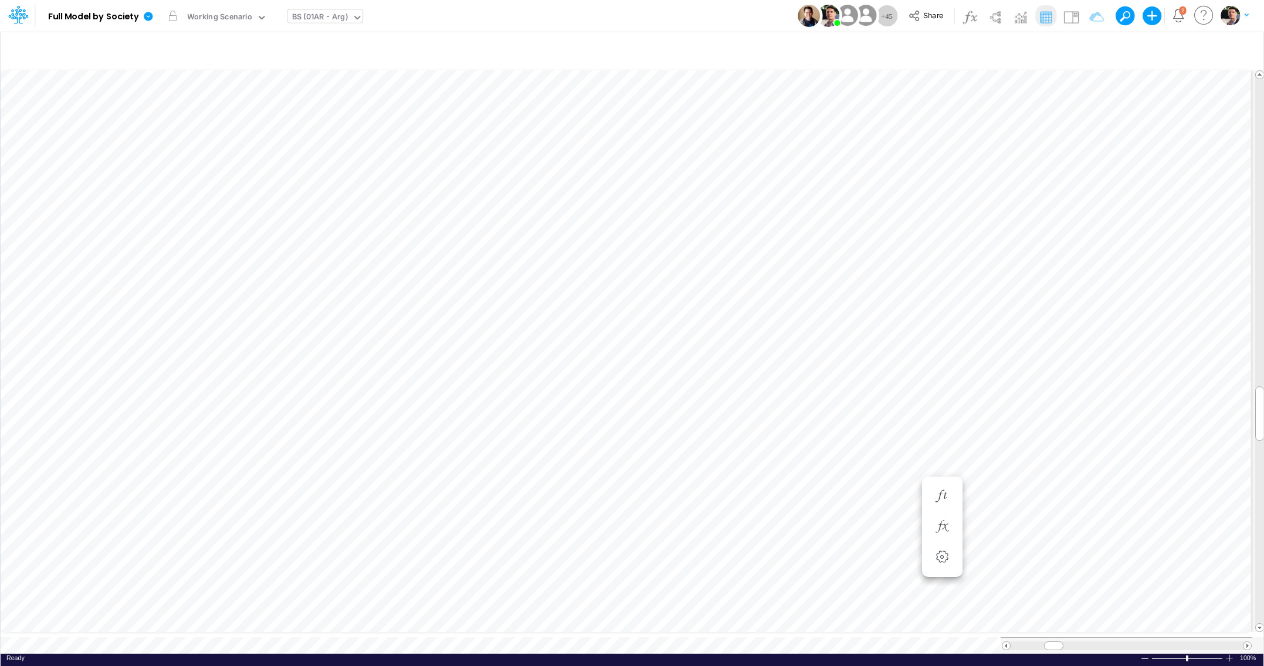
scroll to position [5, 2]
click at [299, 627] on span "Close" at bounding box center [313, 624] width 32 height 11
click at [1087, 55] on icon "button" at bounding box center [1090, 49] width 18 height 12
drag, startPoint x: 1014, startPoint y: 170, endPoint x: 976, endPoint y: 167, distance: 38.3
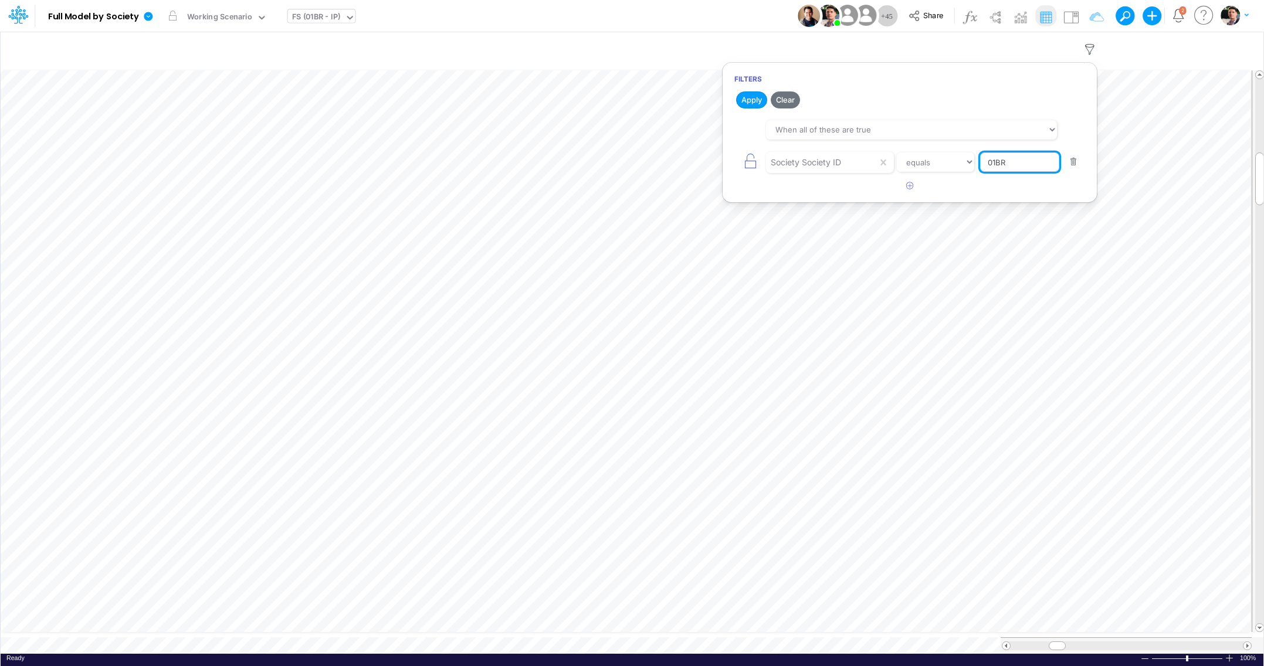
click at [980, 167] on input "01BR" at bounding box center [1019, 163] width 79 height 20
type input "01AR"
click at [753, 106] on button "Apply" at bounding box center [751, 100] width 31 height 17
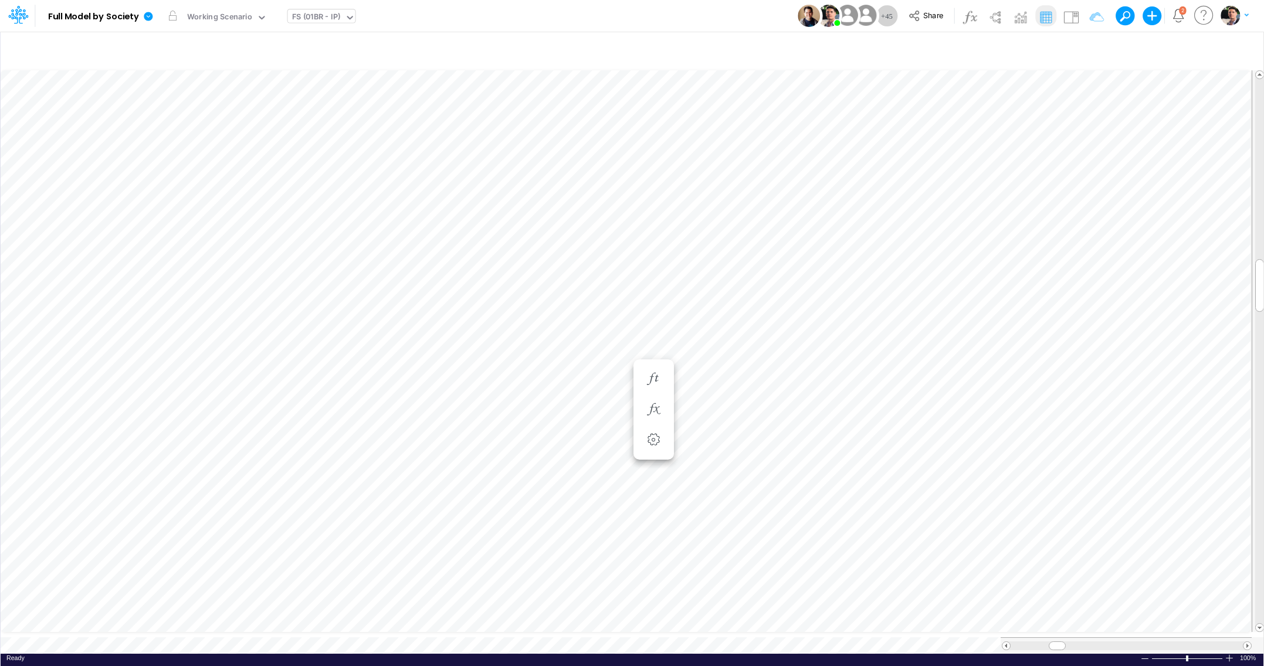
scroll to position [5, 39]
click at [656, 428] on icon "button" at bounding box center [654, 426] width 18 height 12
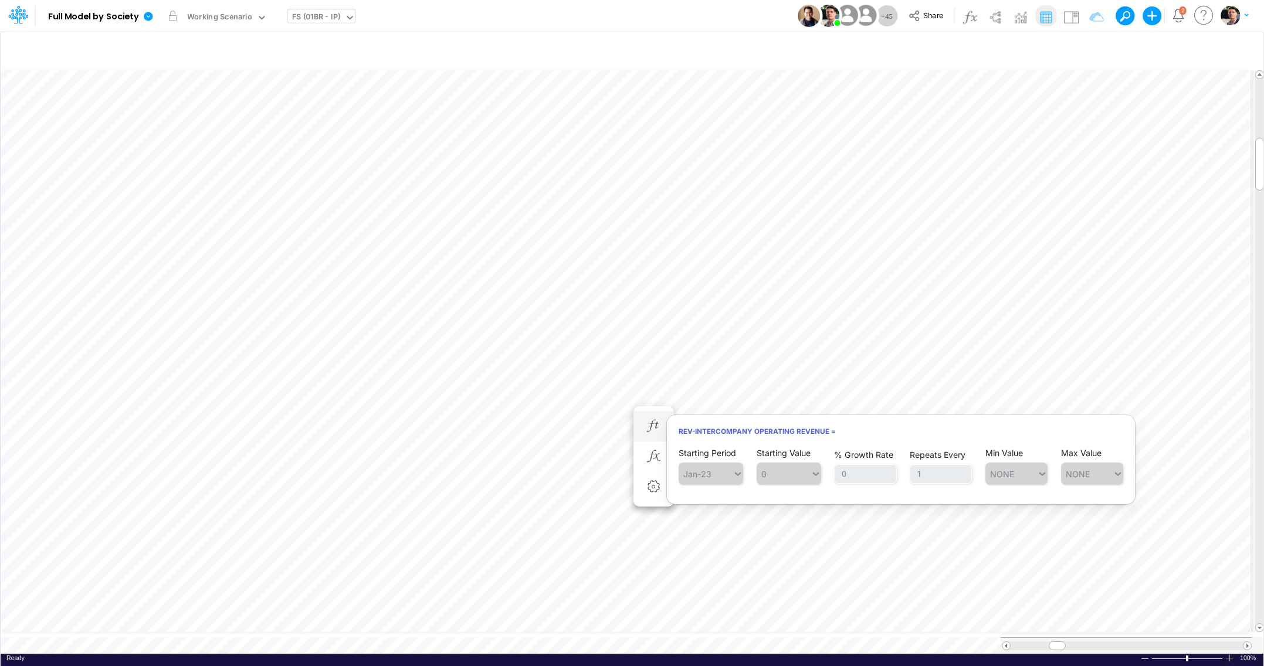
scroll to position [5, 2]
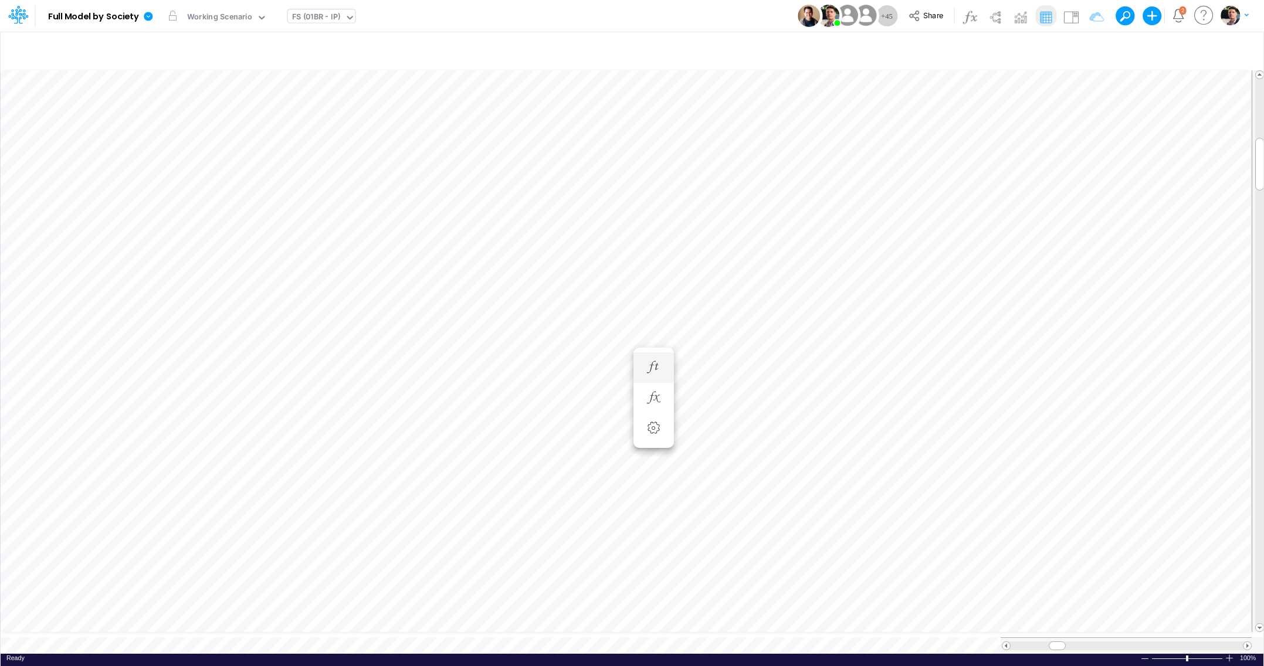
scroll to position [5, 11]
click at [654, 416] on button "button" at bounding box center [654, 426] width 22 height 23
click at [659, 551] on icon "button" at bounding box center [654, 555] width 18 height 12
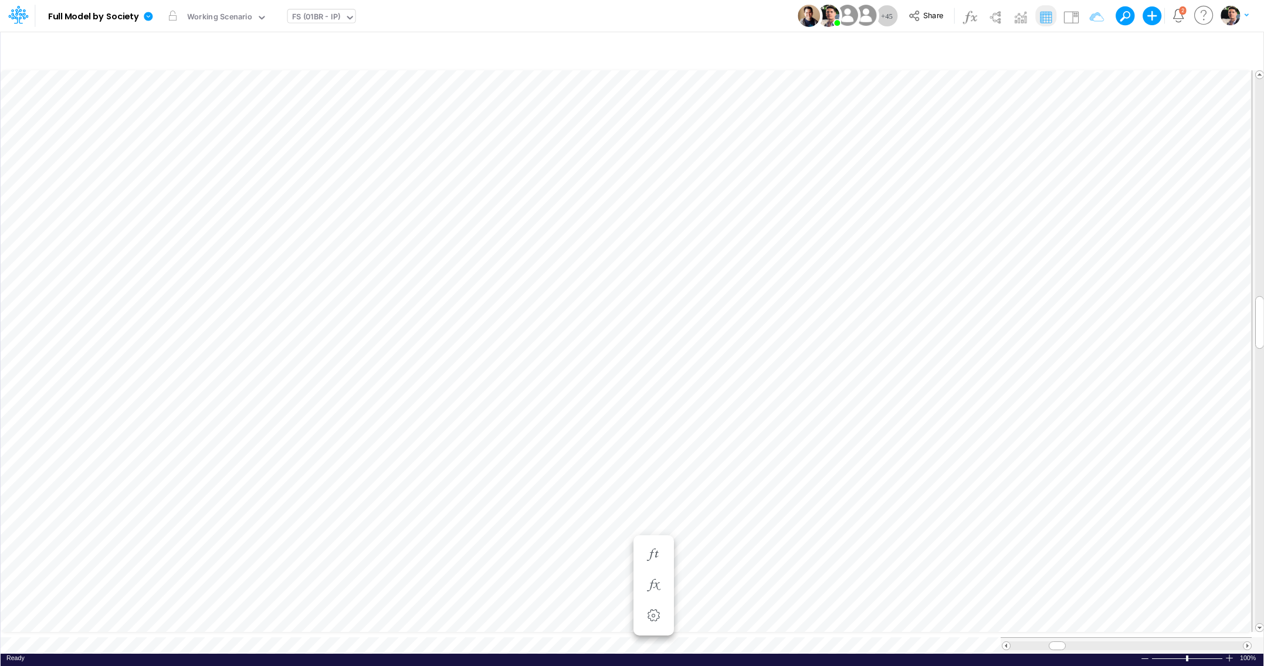
scroll to position [5, 12]
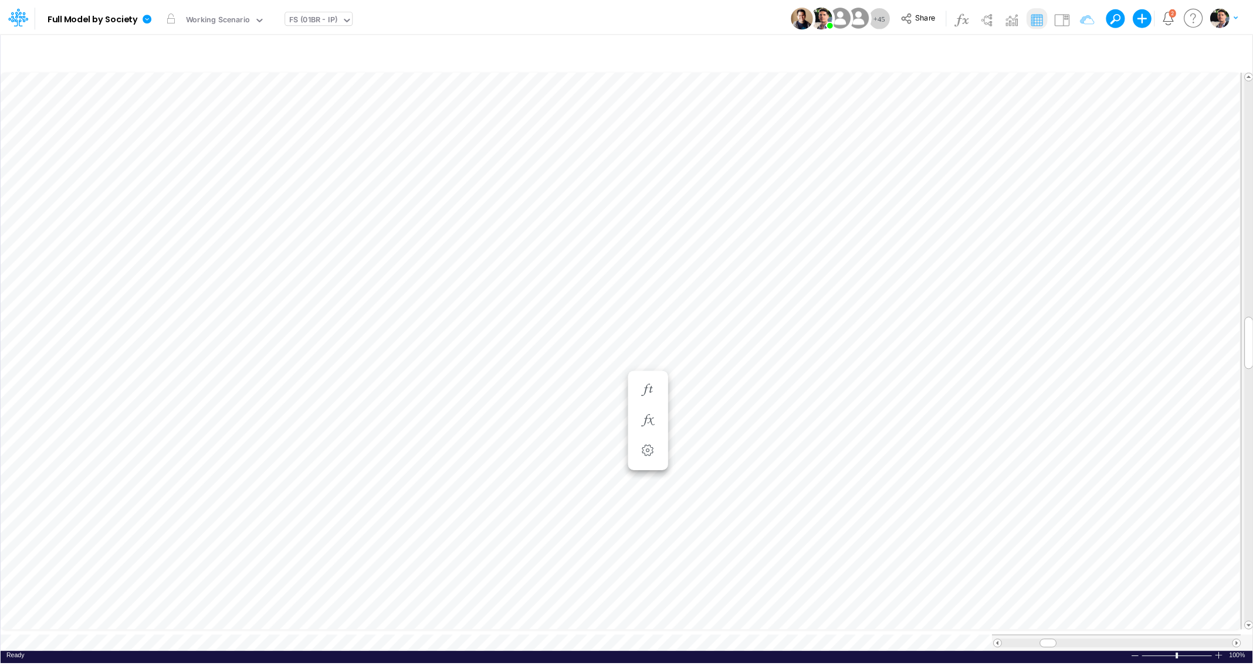
scroll to position [5, 39]
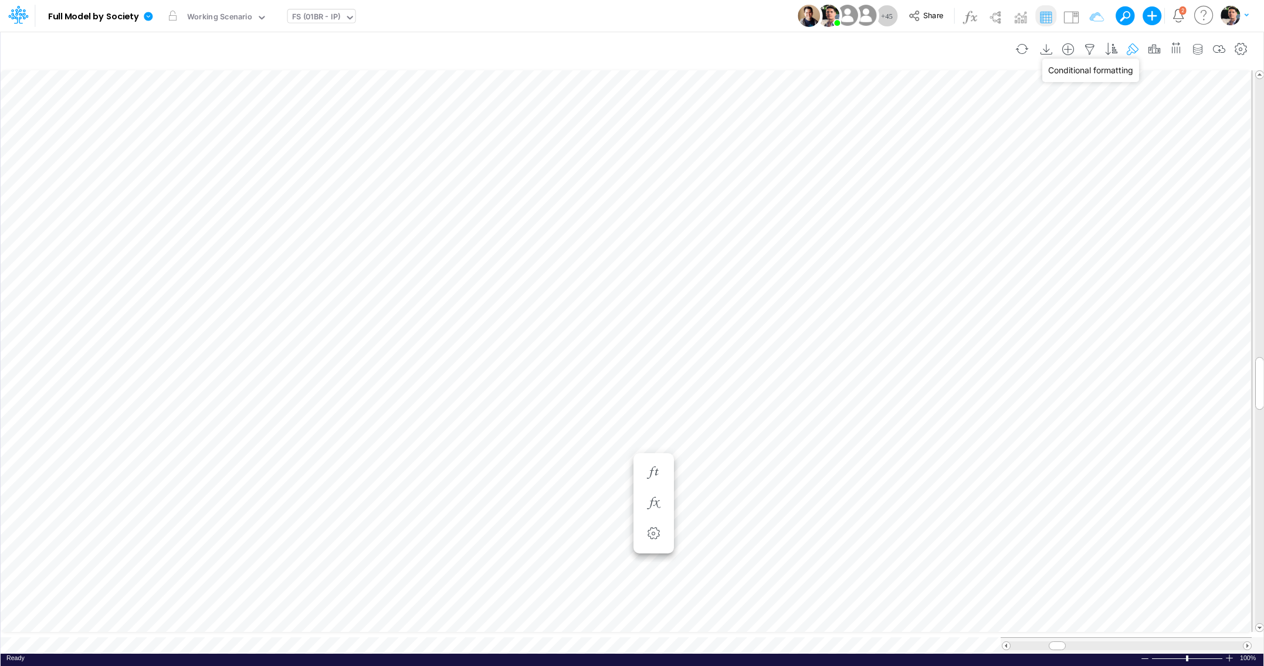
click at [1135, 52] on icon "button" at bounding box center [1133, 49] width 18 height 12
click at [885, 127] on button "button" at bounding box center [890, 126] width 23 height 19
click at [753, 148] on div "Type to search..." at bounding box center [728, 143] width 130 height 19
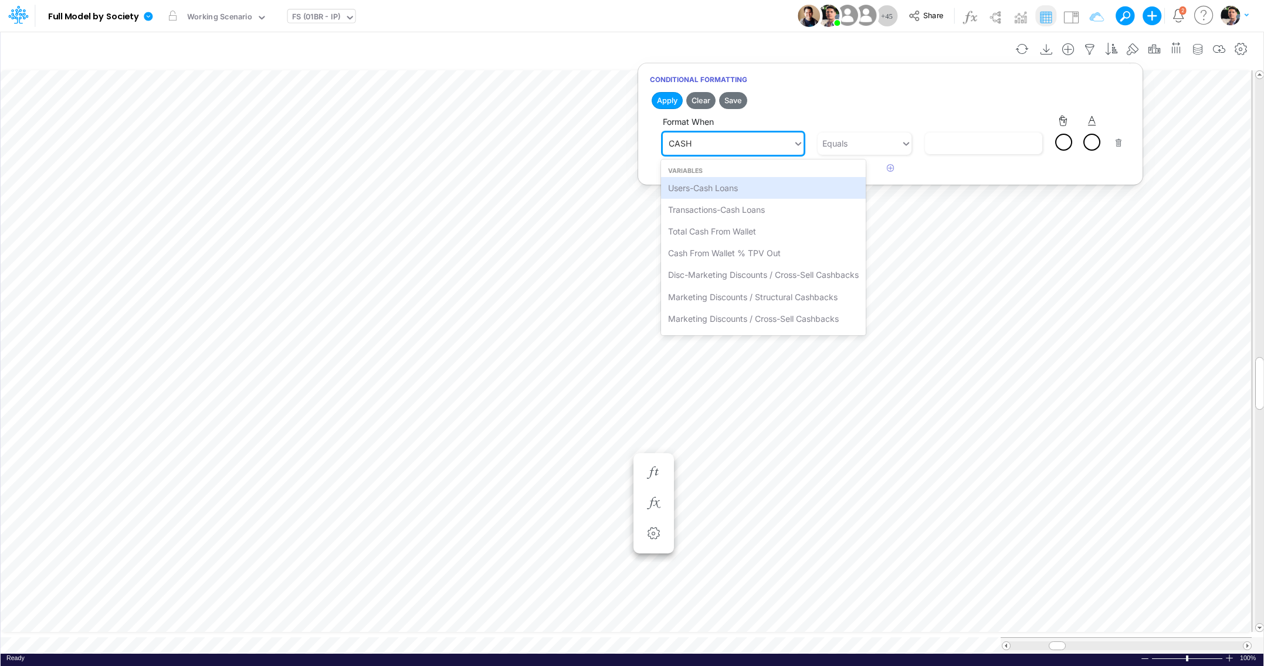
type input "CASH &"
click at [748, 191] on div "Cash & Banks" at bounding box center [731, 188] width 141 height 22
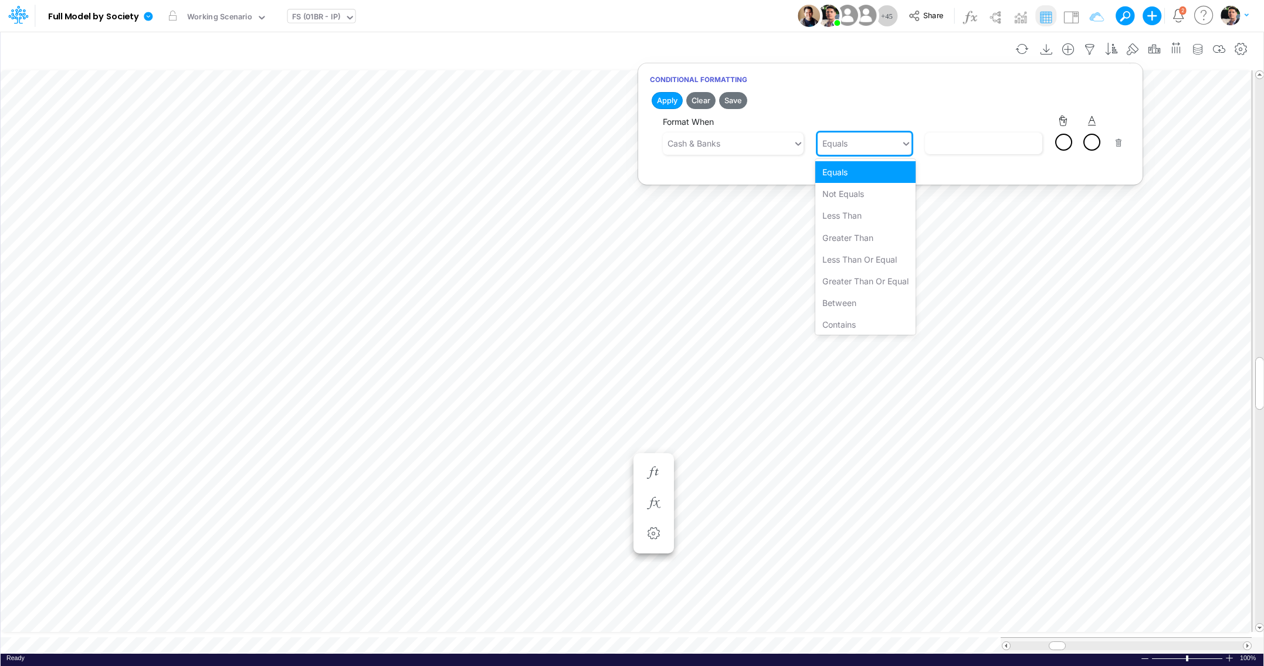
click at [865, 141] on div "Equals" at bounding box center [859, 143] width 83 height 19
click at [861, 220] on div "Less than" at bounding box center [865, 216] width 100 height 22
click at [968, 138] on input "text" at bounding box center [983, 144] width 117 height 22
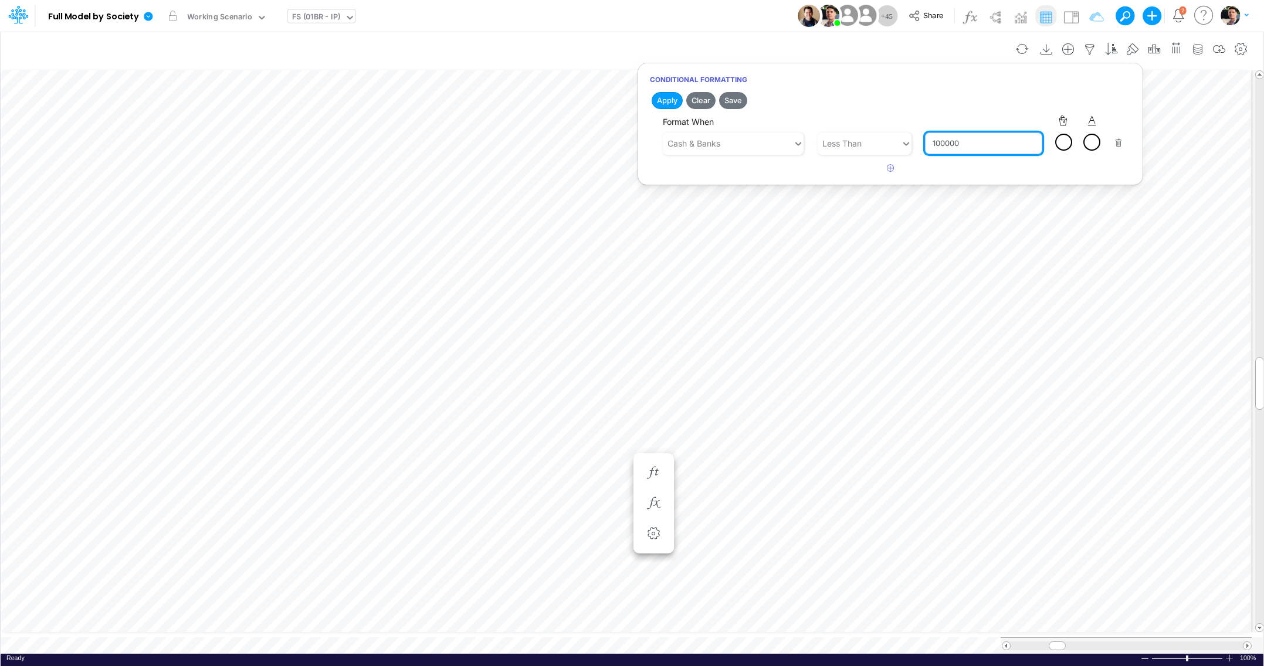
type input "100000"
click at [1085, 140] on div at bounding box center [1092, 142] width 15 height 15
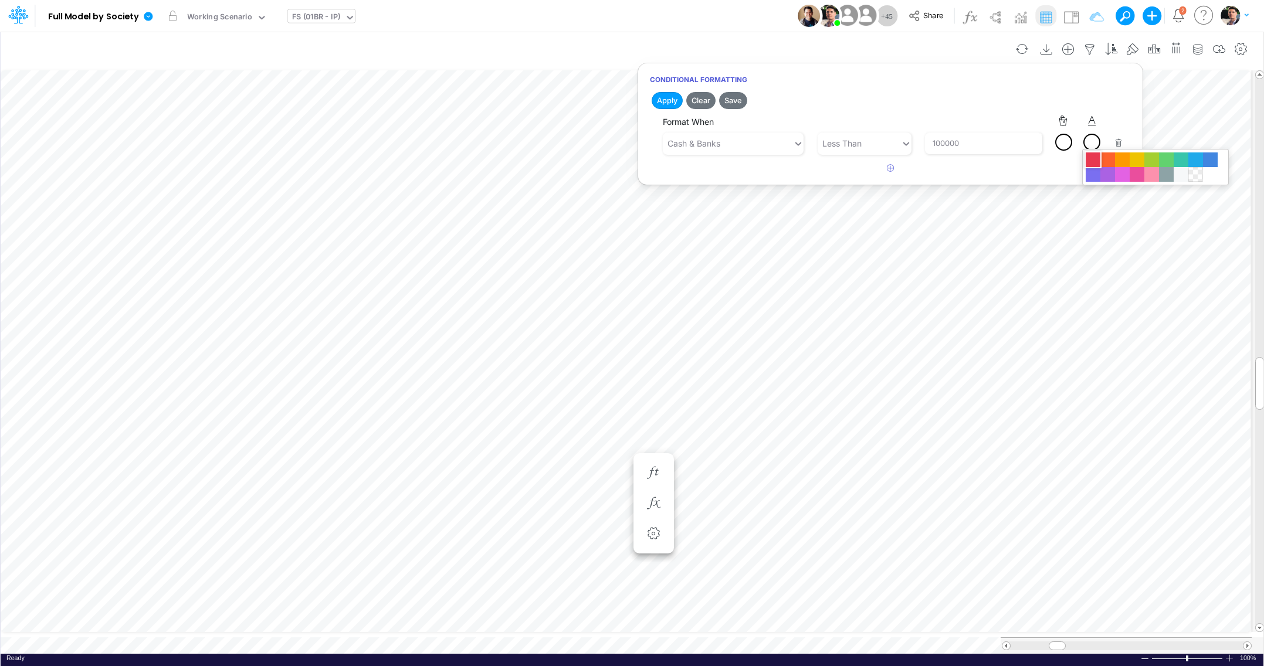
drag, startPoint x: 1092, startPoint y: 160, endPoint x: 1075, endPoint y: 161, distance: 16.4
click at [1092, 160] on div at bounding box center [1093, 160] width 15 height 15
click at [744, 97] on button "Save" at bounding box center [733, 100] width 28 height 17
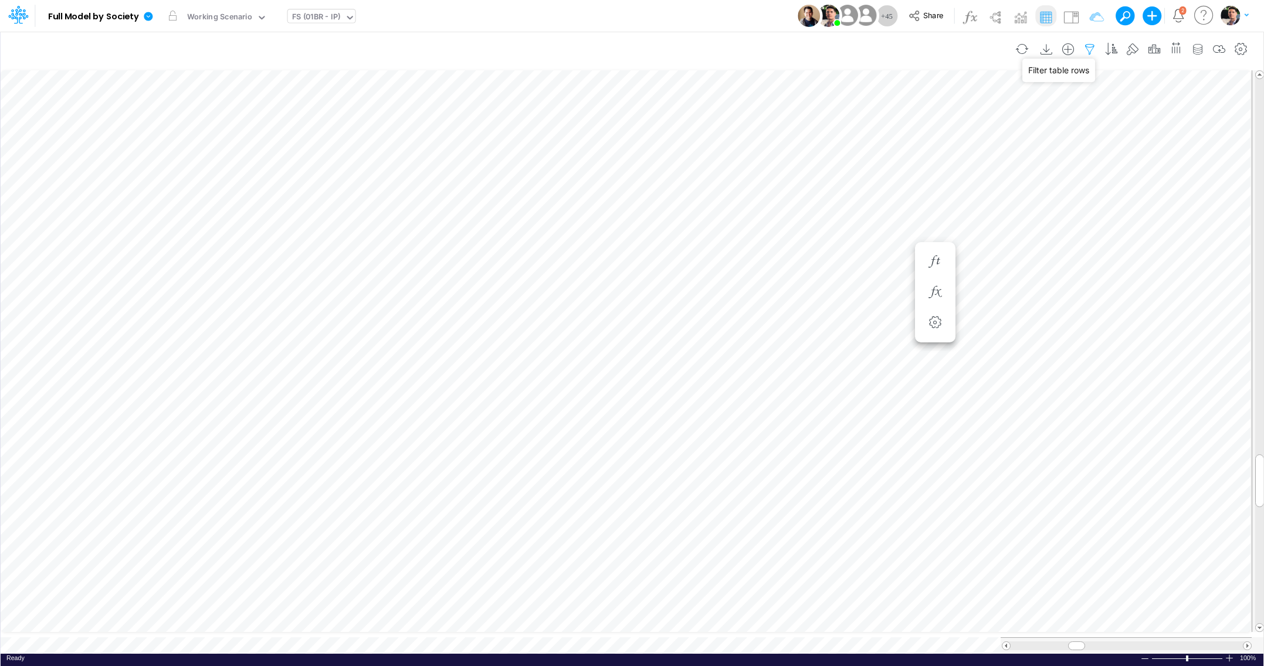
click at [1087, 47] on icon "button" at bounding box center [1090, 49] width 18 height 12
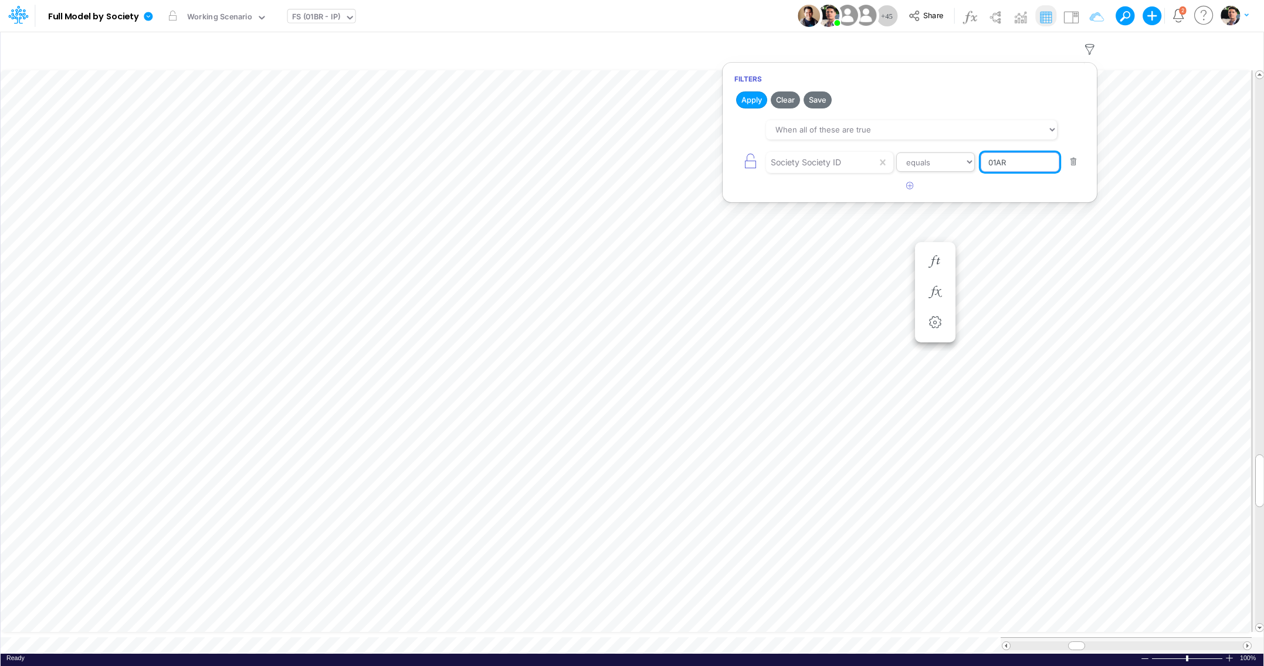
drag, startPoint x: 1034, startPoint y: 167, endPoint x: 964, endPoint y: 167, distance: 69.8
click at [981, 167] on input "01AR" at bounding box center [1020, 163] width 79 height 20
type input "01us"
click at [751, 96] on button "Apply" at bounding box center [751, 100] width 31 height 17
click at [649, 474] on icon "button" at bounding box center [654, 473] width 18 height 12
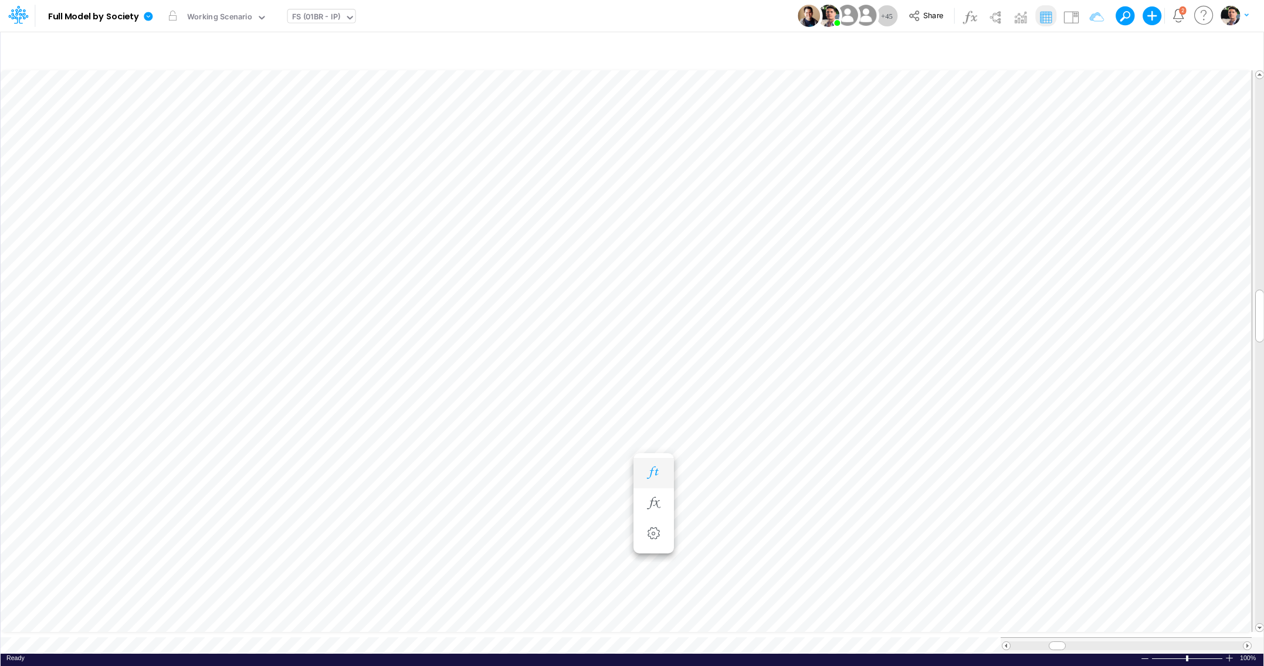
scroll to position [5, 11]
click at [659, 469] on icon "button" at bounding box center [654, 468] width 18 height 12
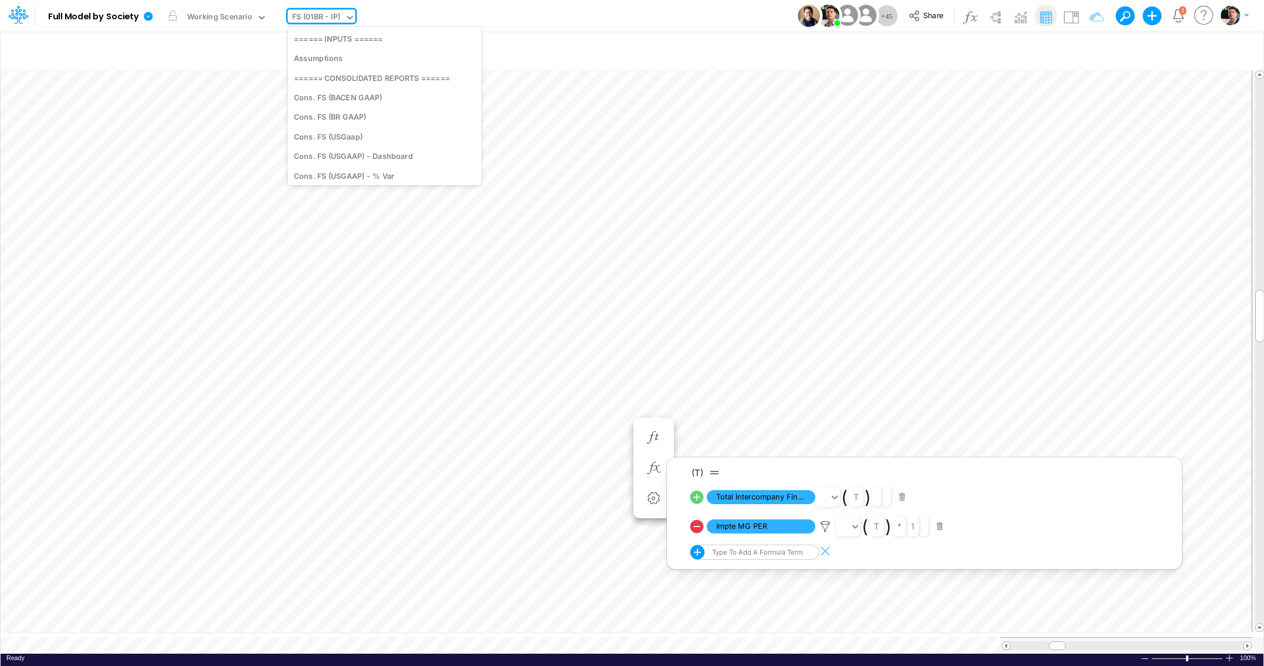
click at [307, 15] on div "FS (01BR - IP)" at bounding box center [316, 17] width 49 height 13
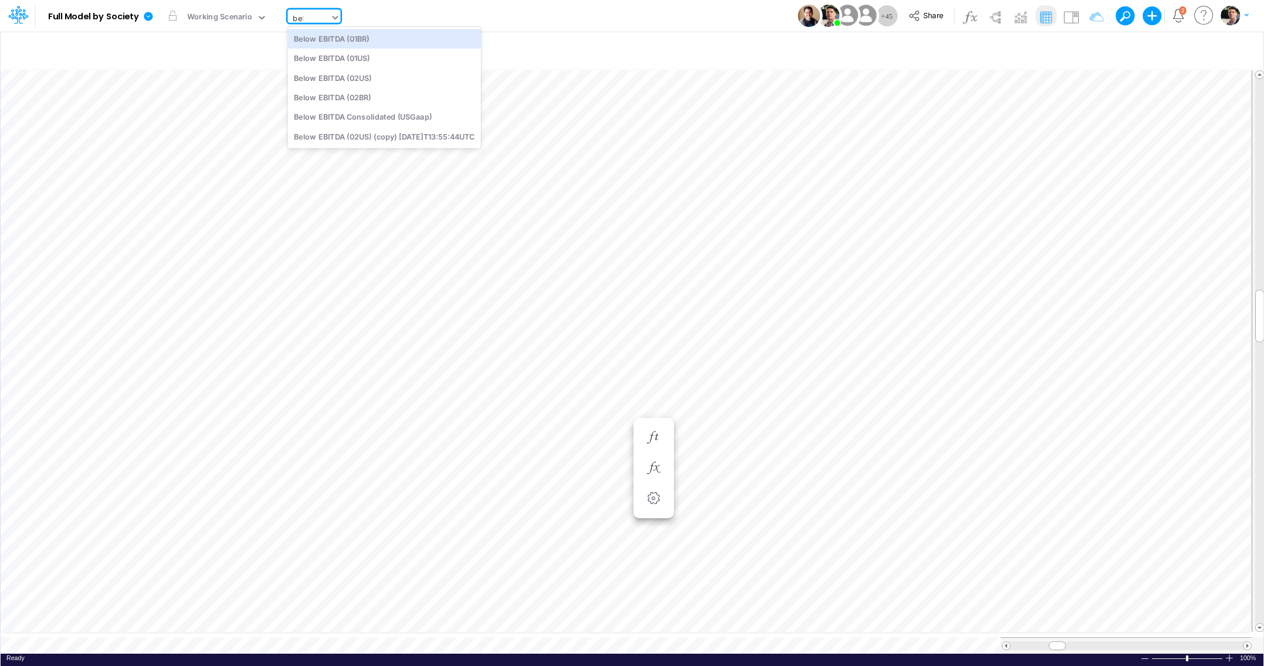
type input "below"
click at [339, 43] on div "Below EBITDA (01BR)" at bounding box center [383, 38] width 193 height 19
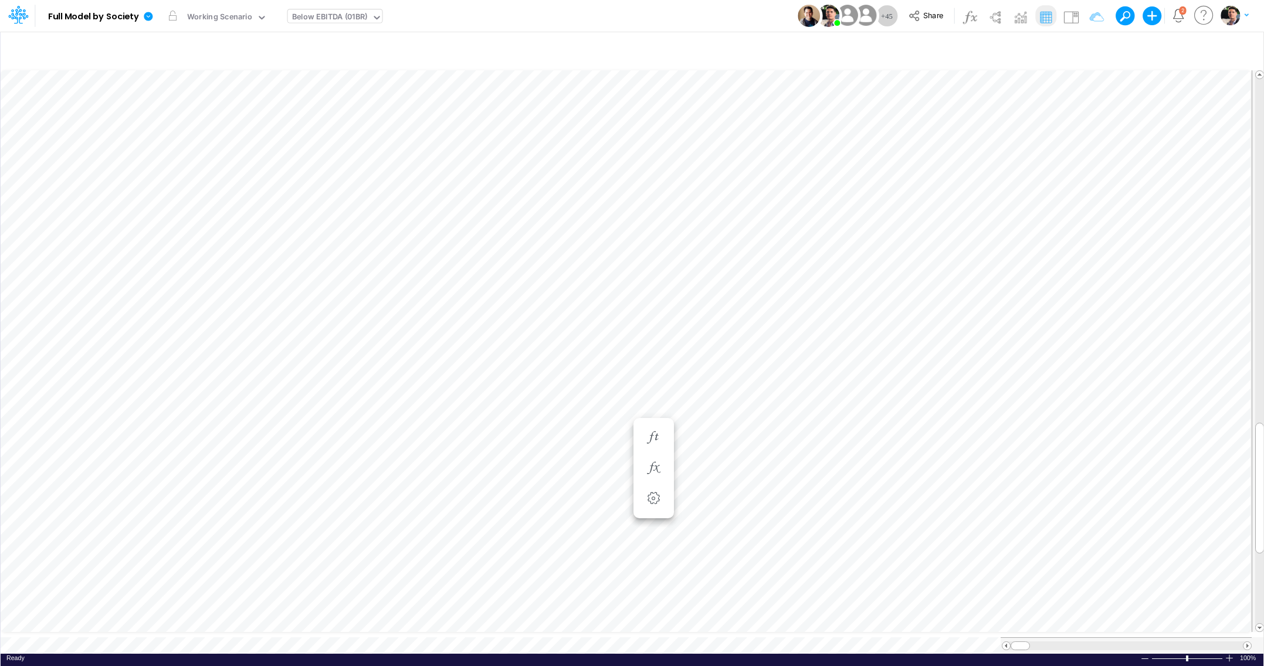
scroll to position [5, 36]
click at [956, 340] on icon "button" at bounding box center [956, 344] width 18 height 12
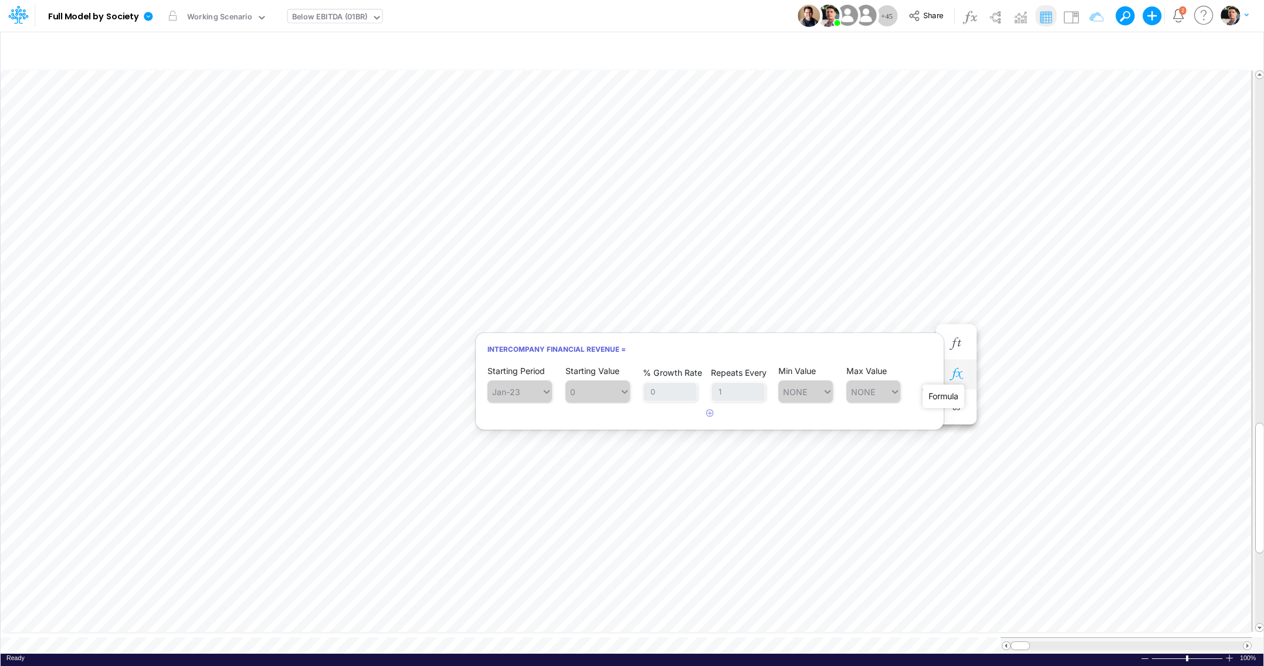
click at [960, 375] on icon "button" at bounding box center [956, 374] width 18 height 12
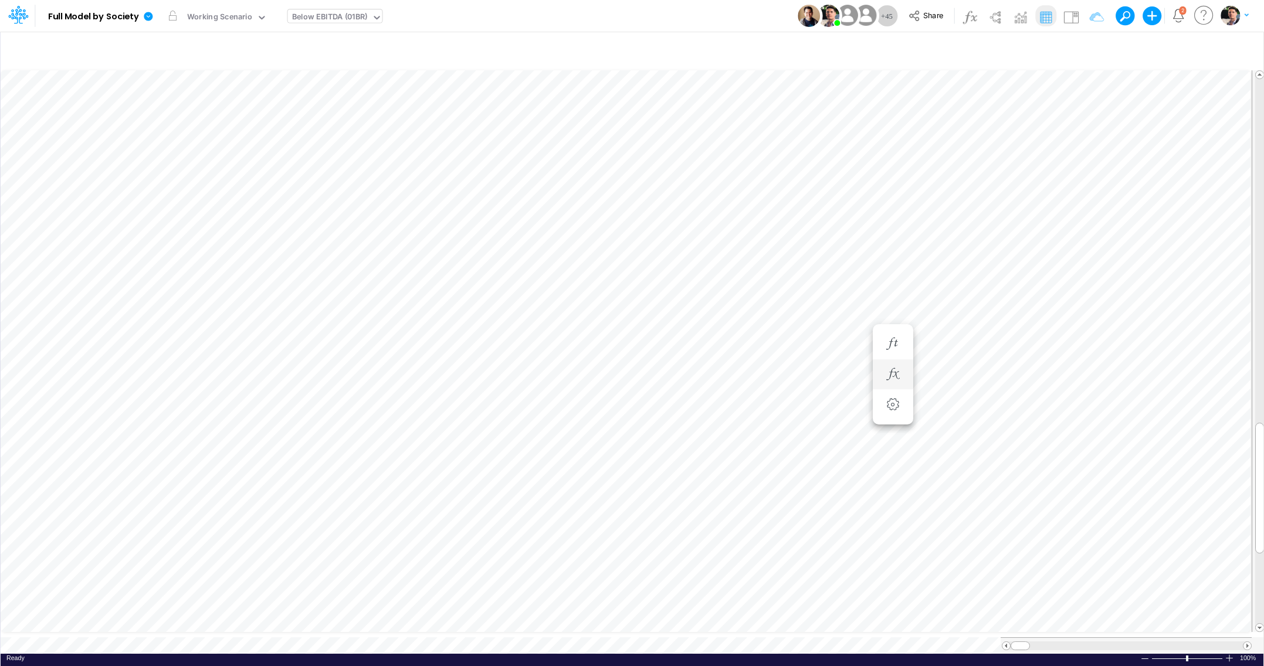
scroll to position [5, 20]
click at [958, 425] on icon "button" at bounding box center [956, 421] width 18 height 12
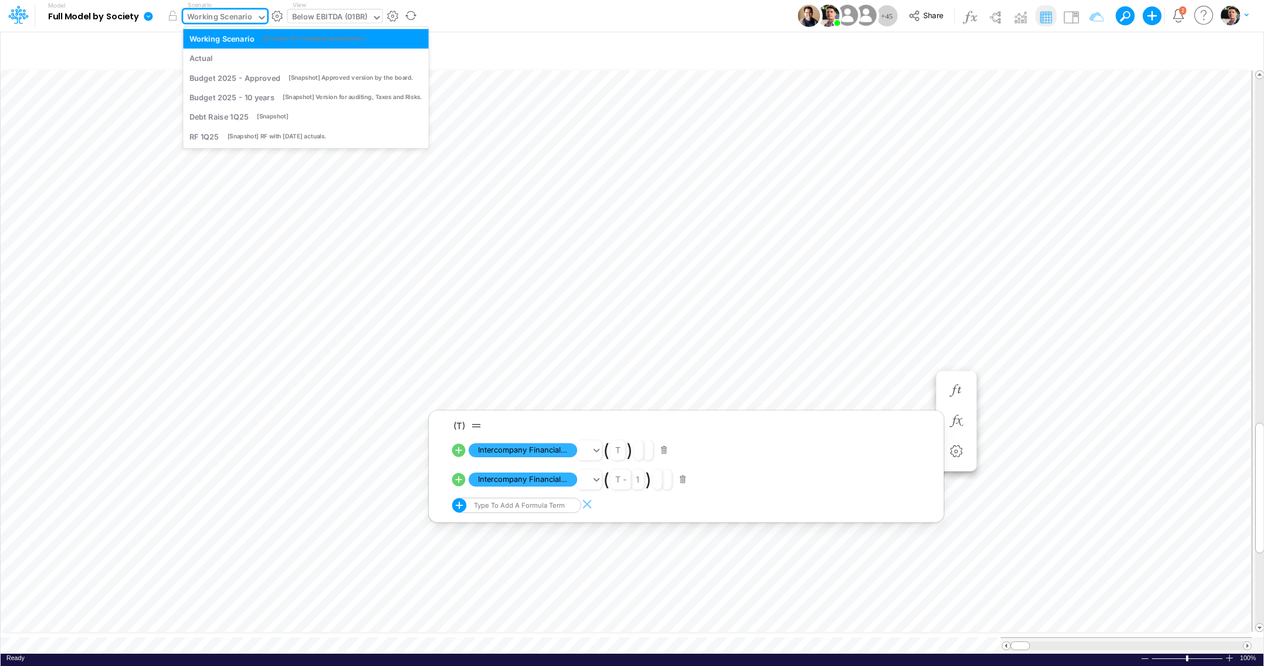
click at [243, 18] on div "Working Scenario" at bounding box center [219, 17] width 65 height 13
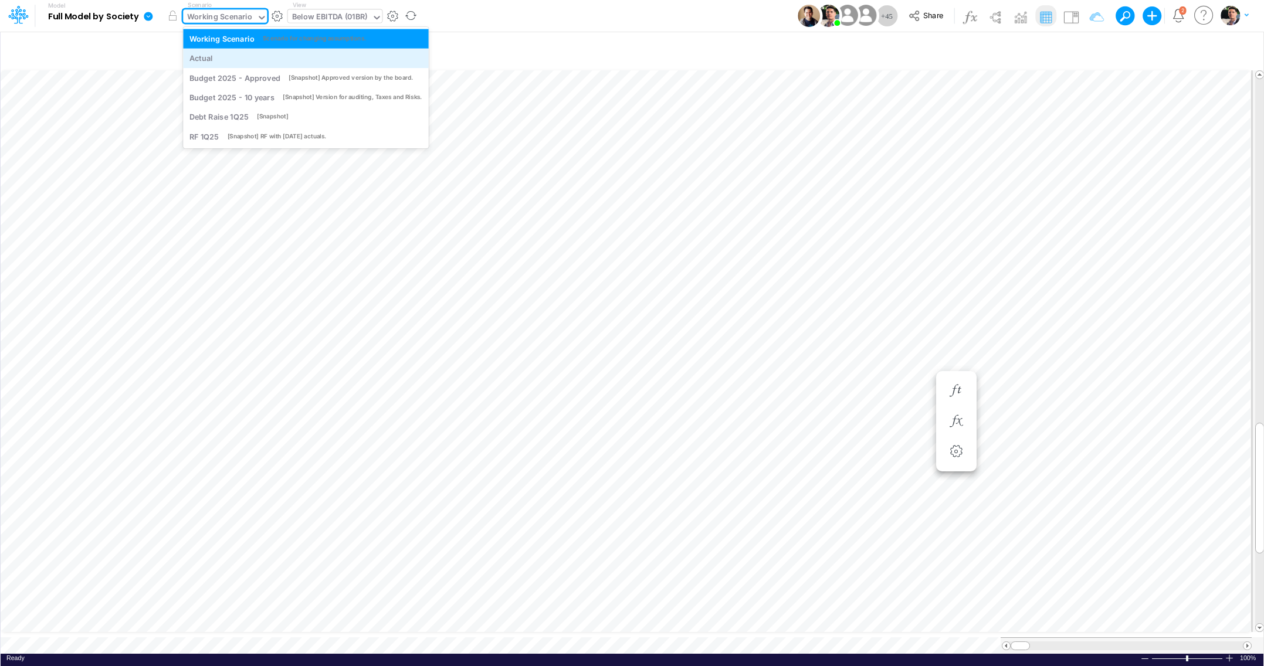
click at [234, 55] on div "Actual" at bounding box center [305, 58] width 233 height 11
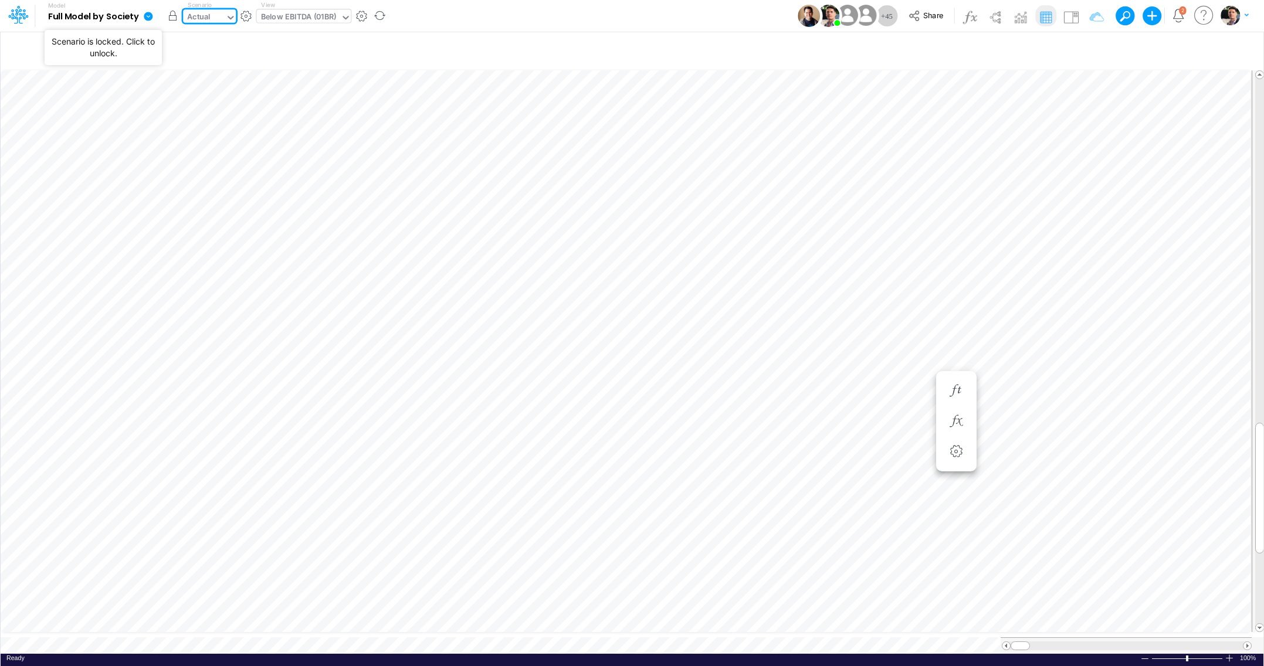
click at [173, 18] on button "button" at bounding box center [172, 15] width 21 height 21
click at [1096, 50] on icon "button" at bounding box center [1090, 49] width 18 height 12
select select "tableSearchOR"
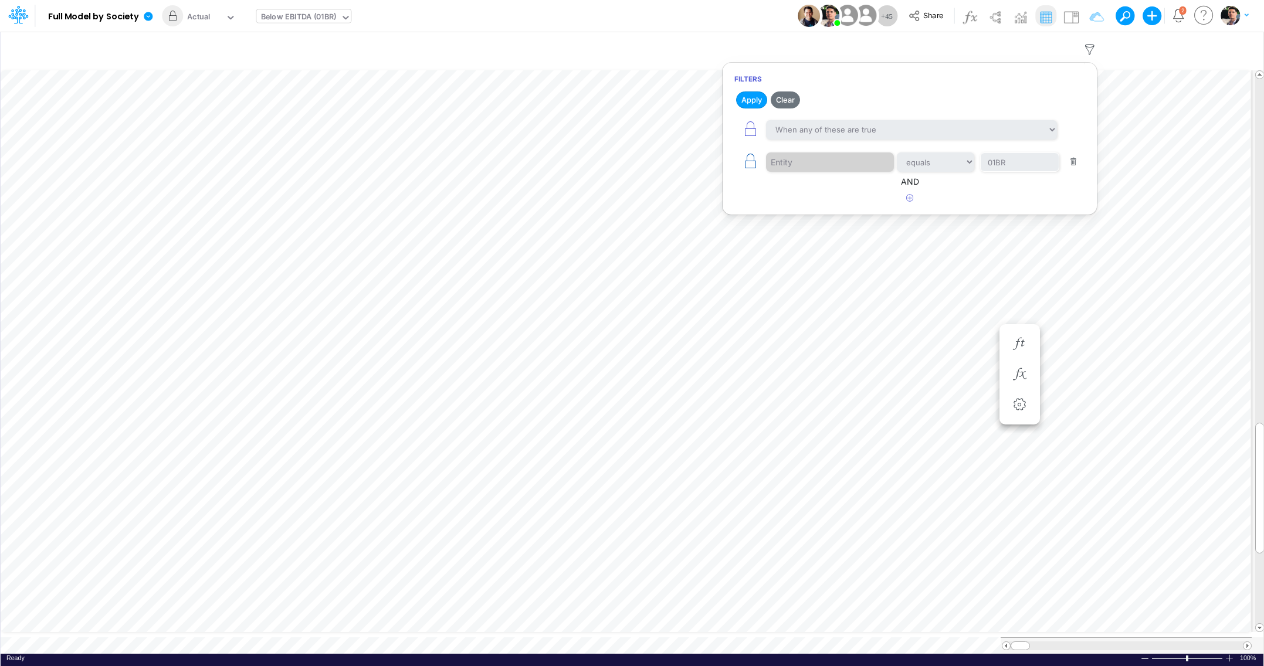
click at [748, 166] on icon "button" at bounding box center [750, 161] width 16 height 16
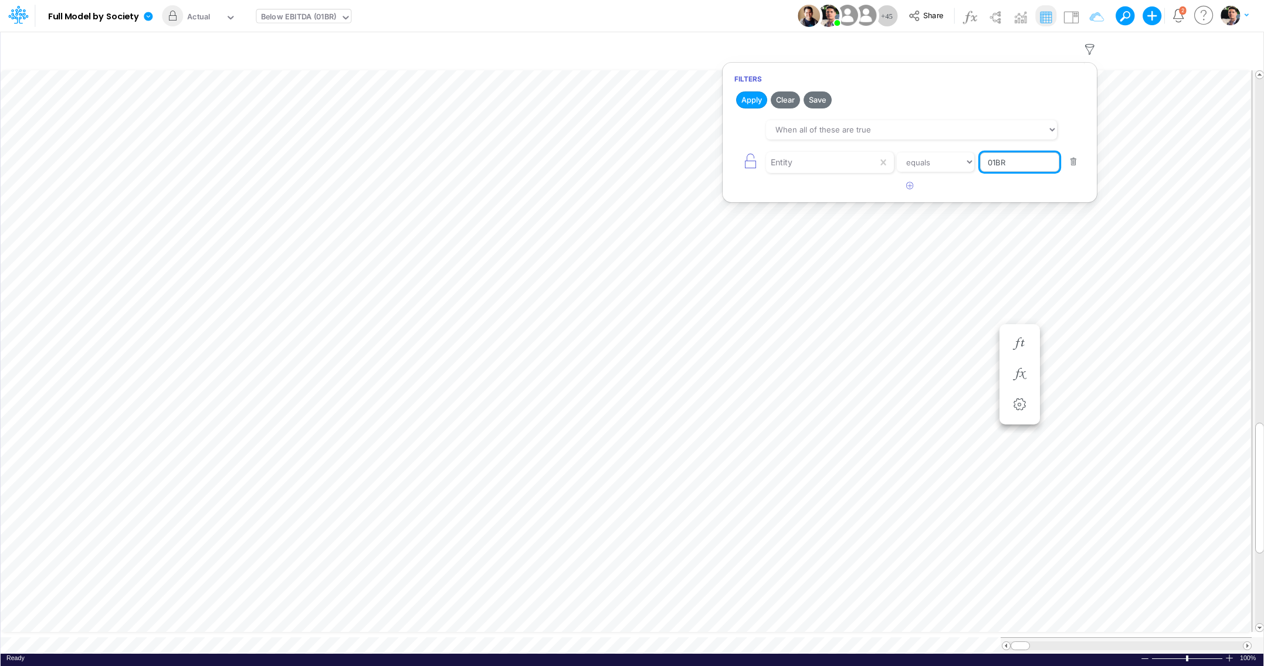
drag, startPoint x: 1011, startPoint y: 164, endPoint x: 933, endPoint y: 164, distance: 78.0
click at [980, 164] on input "01BR" at bounding box center [1019, 163] width 79 height 20
type input "TEMPLATE"
click at [753, 101] on button "Apply" at bounding box center [751, 100] width 31 height 17
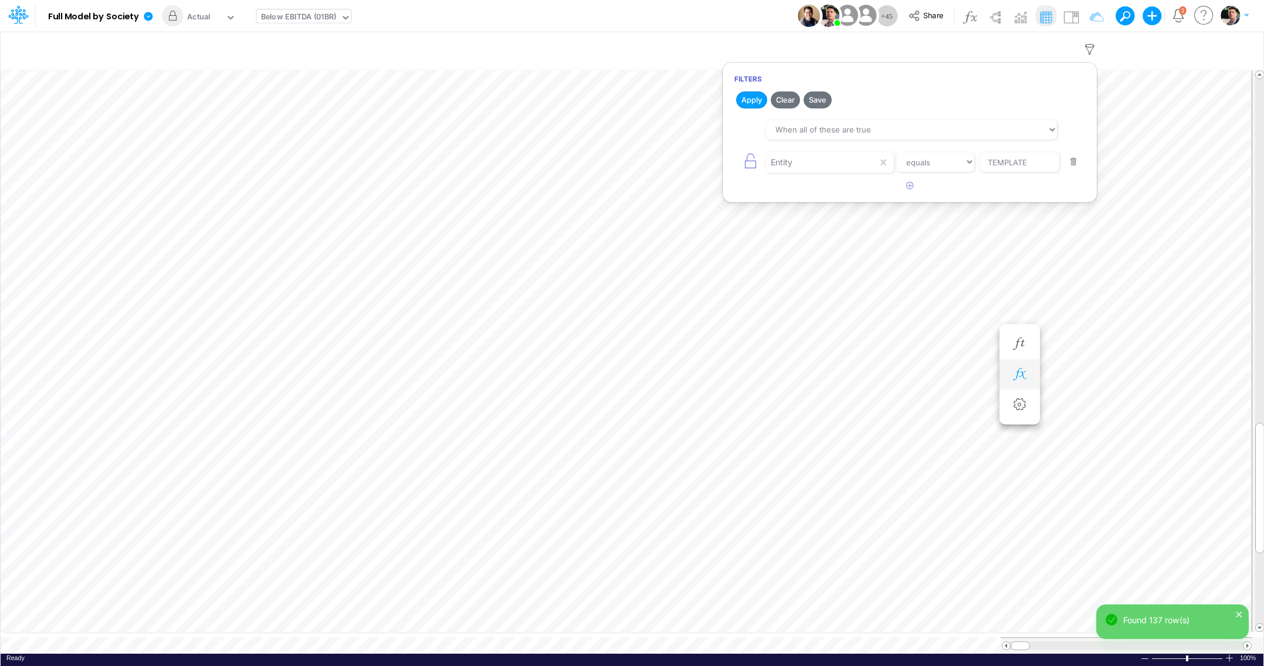
click at [1015, 381] on icon "button" at bounding box center [1020, 374] width 18 height 12
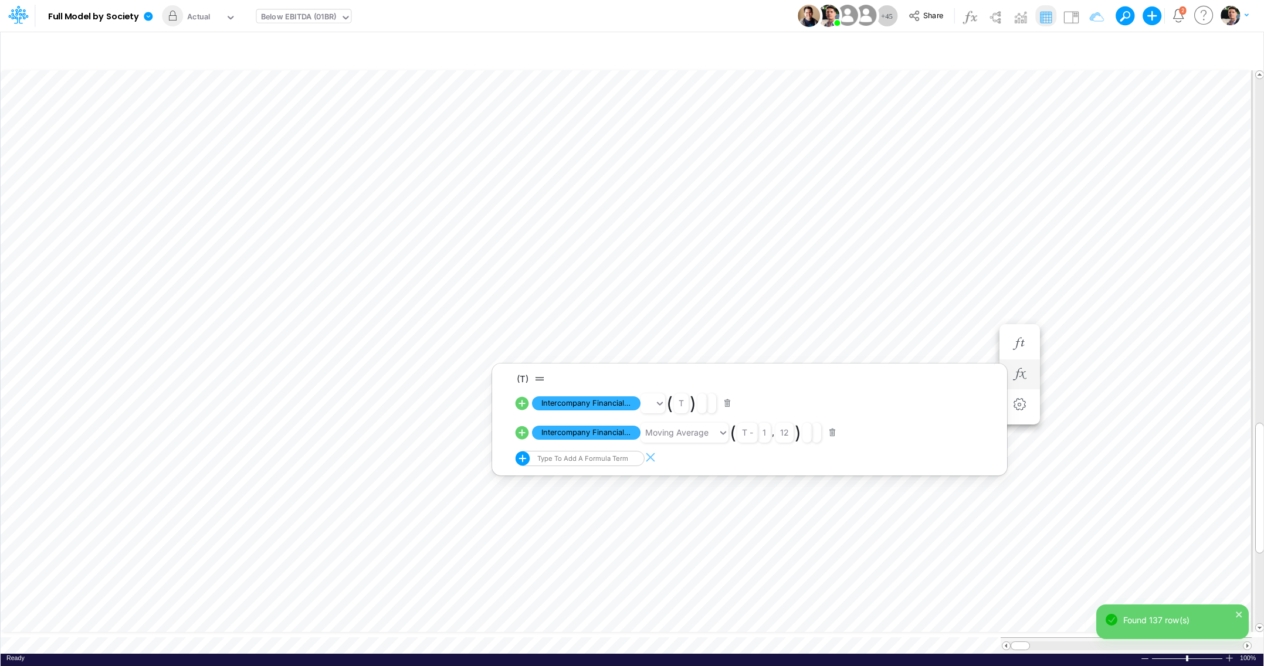
click at [835, 436] on button "button" at bounding box center [832, 433] width 23 height 16
click at [833, 436] on button "button" at bounding box center [832, 433] width 23 height 16
click at [1033, 371] on li "(T) Intercompany Financial Revenue ( t ) Intercompany Financial Revenue moving …" at bounding box center [1019, 375] width 40 height 31
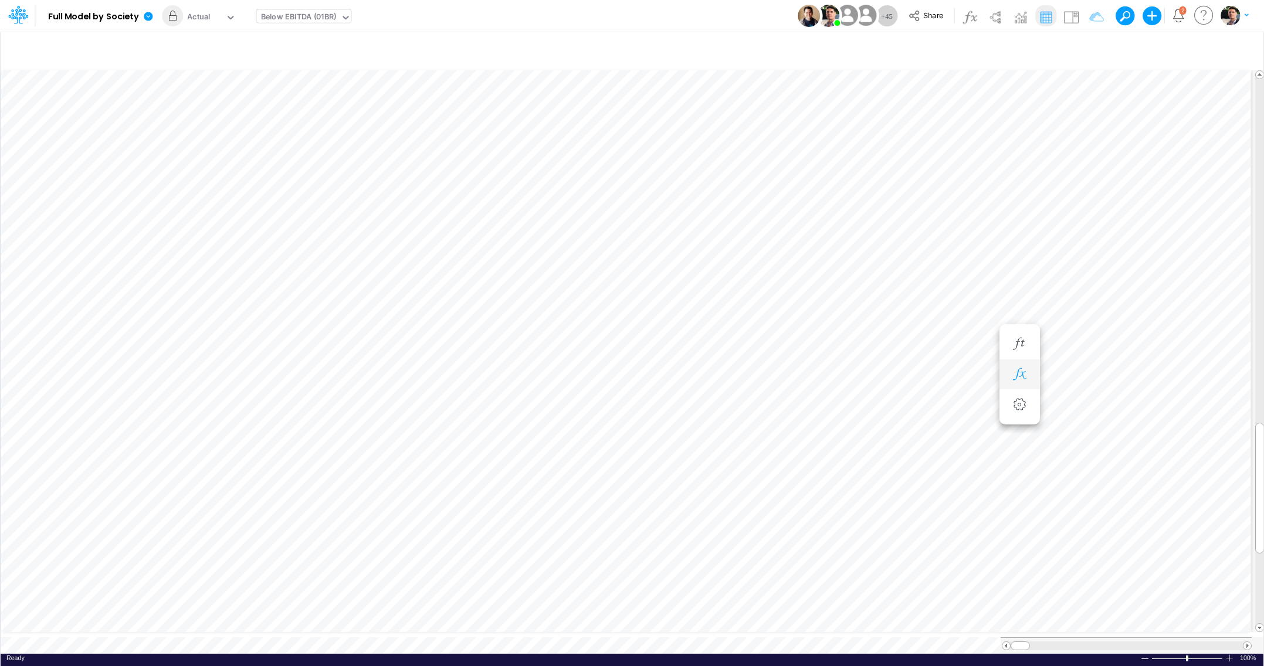
click at [1024, 379] on icon "button" at bounding box center [1020, 374] width 18 height 12
click at [835, 437] on button "button" at bounding box center [832, 433] width 23 height 16
click at [960, 372] on icon "button" at bounding box center [956, 374] width 18 height 12
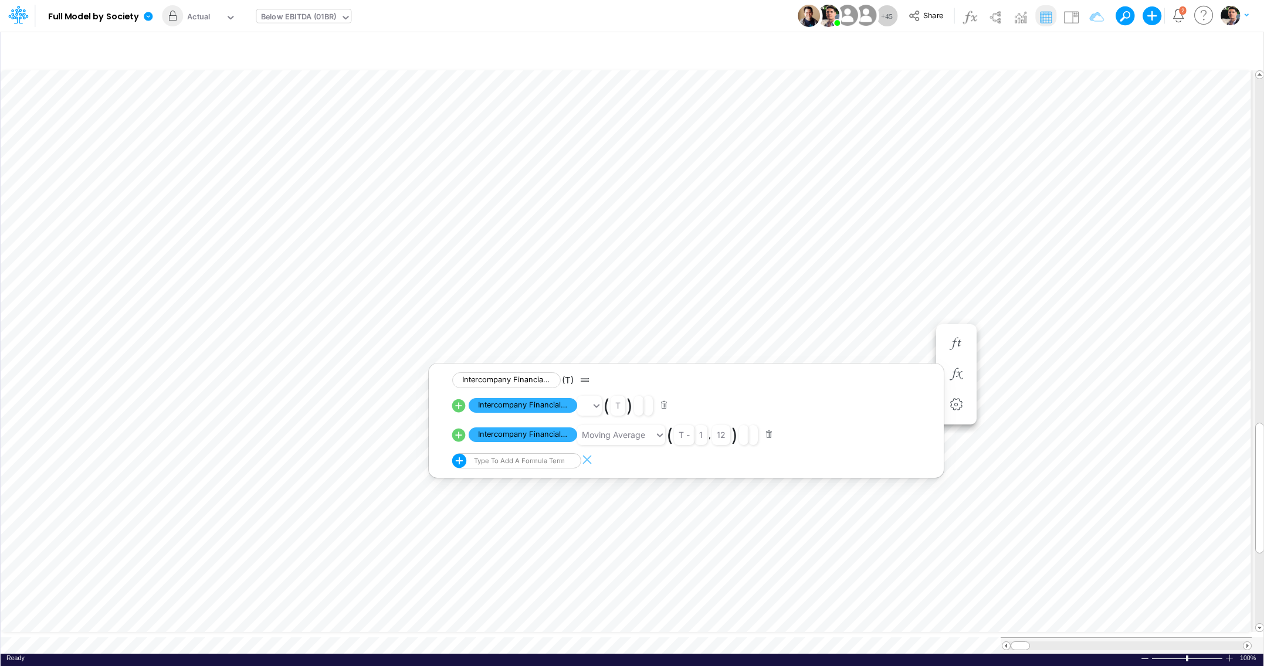
click at [771, 436] on button "button" at bounding box center [769, 435] width 23 height 16
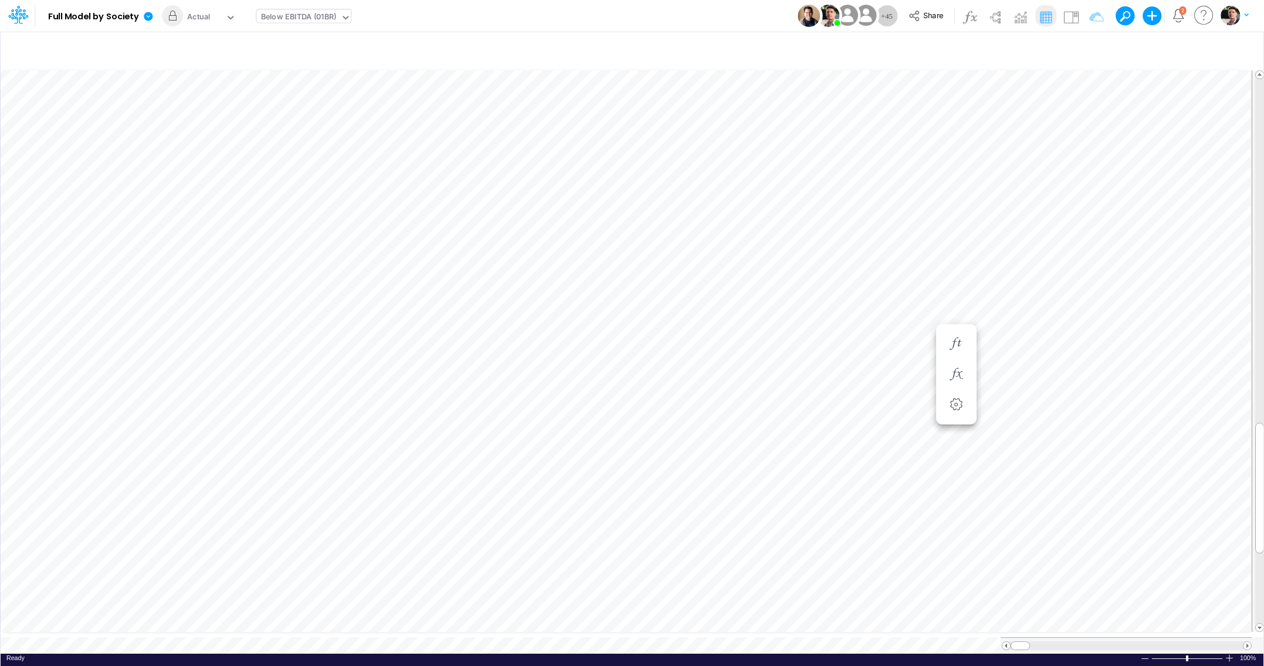
scroll to position [5, 2]
click at [1083, 415] on button "button" at bounding box center [1083, 421] width 22 height 23
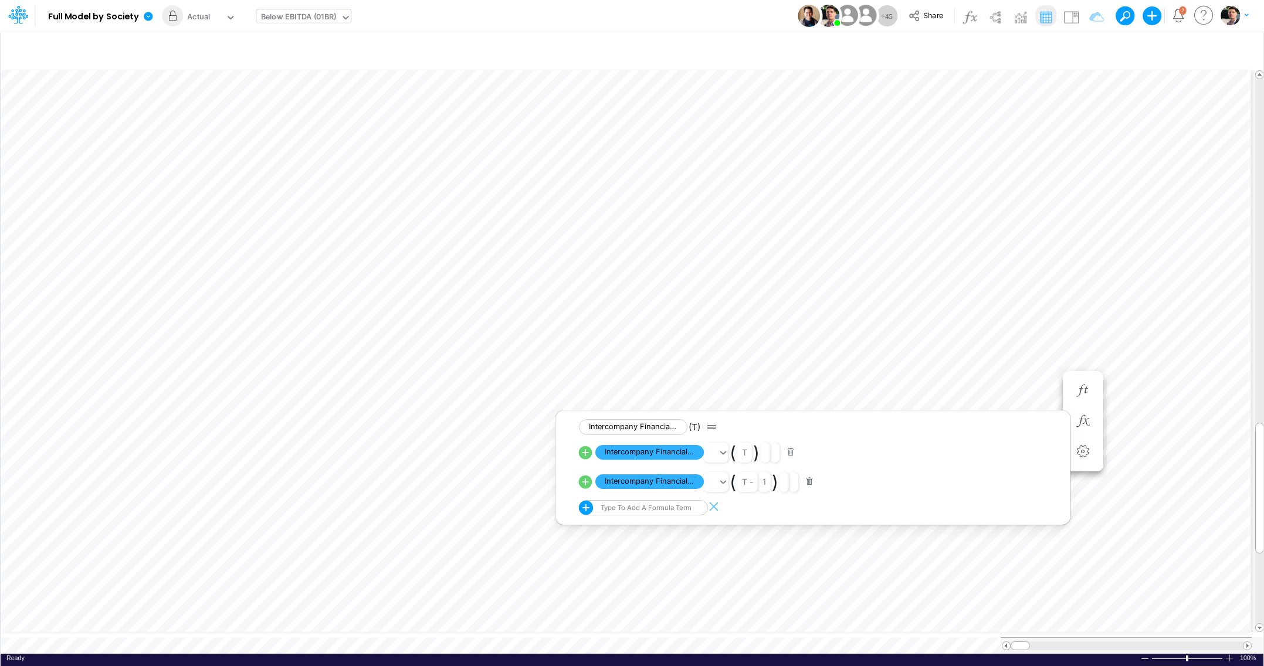
click at [812, 484] on button "button" at bounding box center [809, 482] width 23 height 16
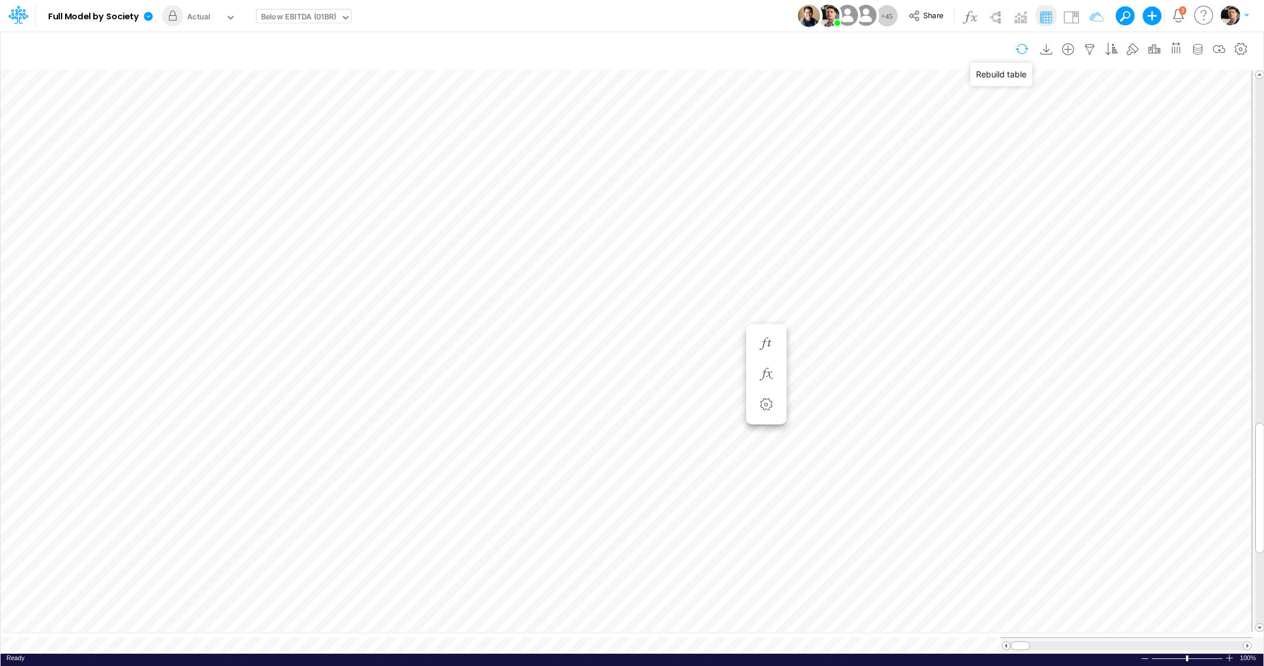
click at [1017, 53] on button "button" at bounding box center [1022, 49] width 28 height 21
click at [1021, 375] on icon "button" at bounding box center [1020, 374] width 18 height 12
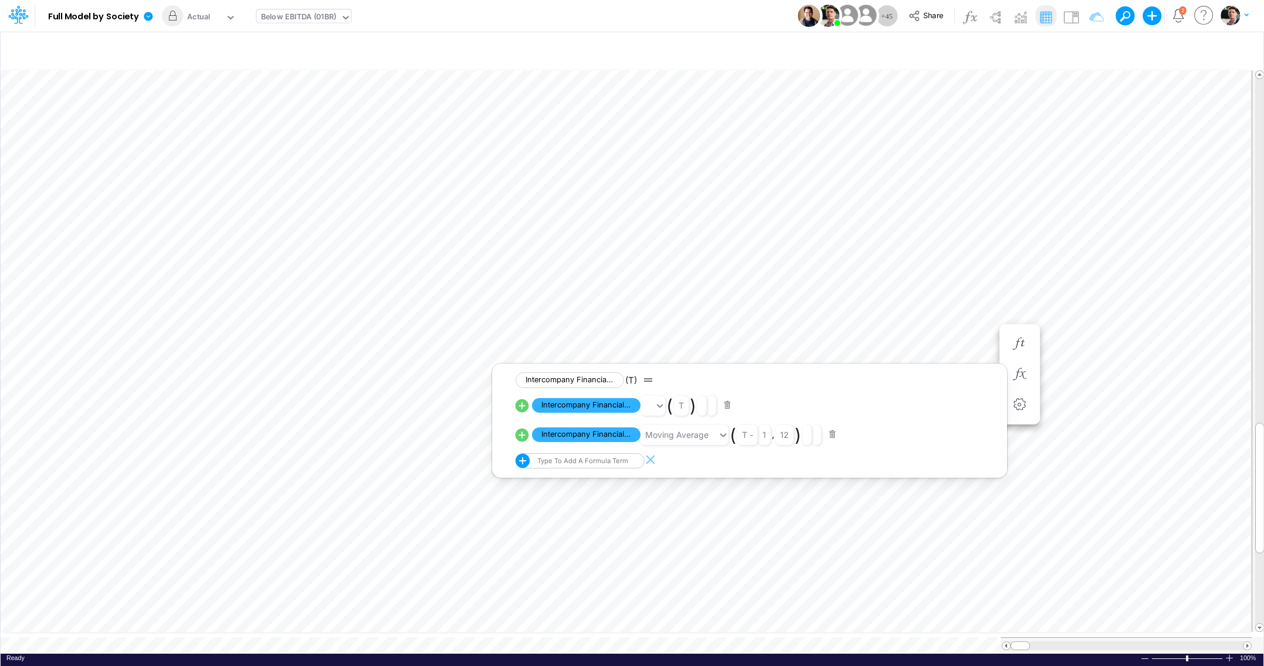
click at [835, 439] on button "button" at bounding box center [832, 435] width 23 height 16
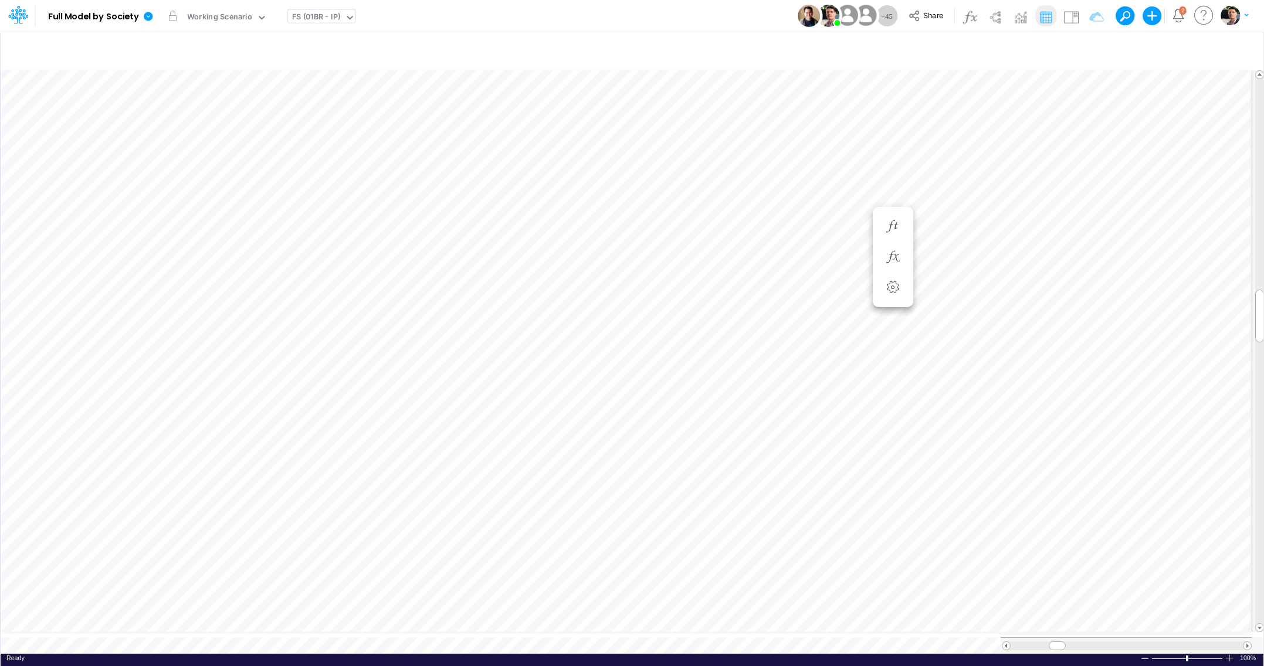
scroll to position [5, 11]
click at [1011, 375] on icon "button" at bounding box center [1020, 374] width 18 height 12
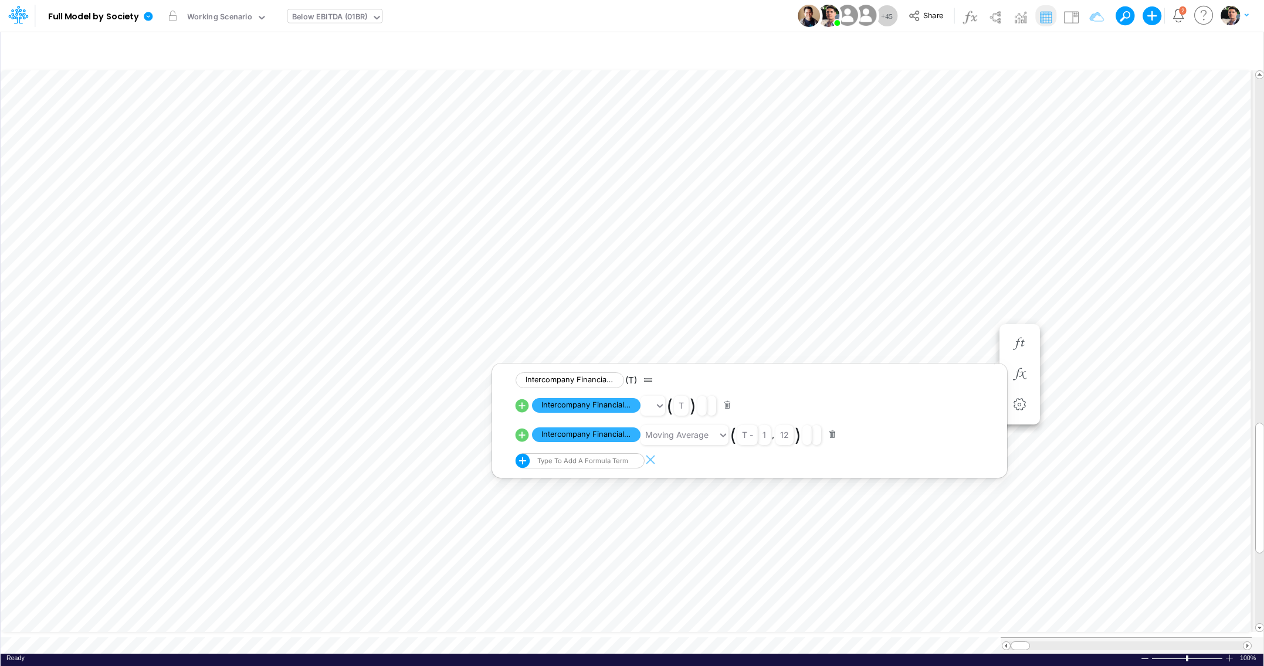
click at [833, 438] on button "button" at bounding box center [832, 435] width 23 height 16
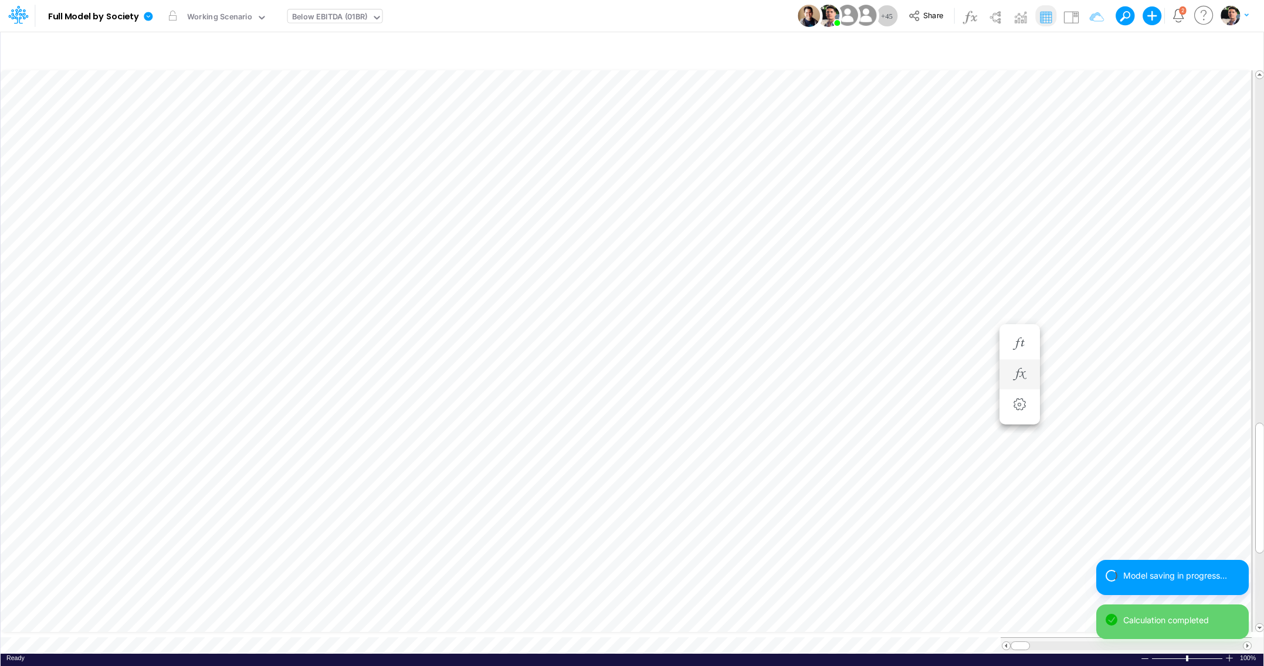
scroll to position [5, 2]
click at [1148, 423] on icon "button" at bounding box center [1146, 421] width 18 height 12
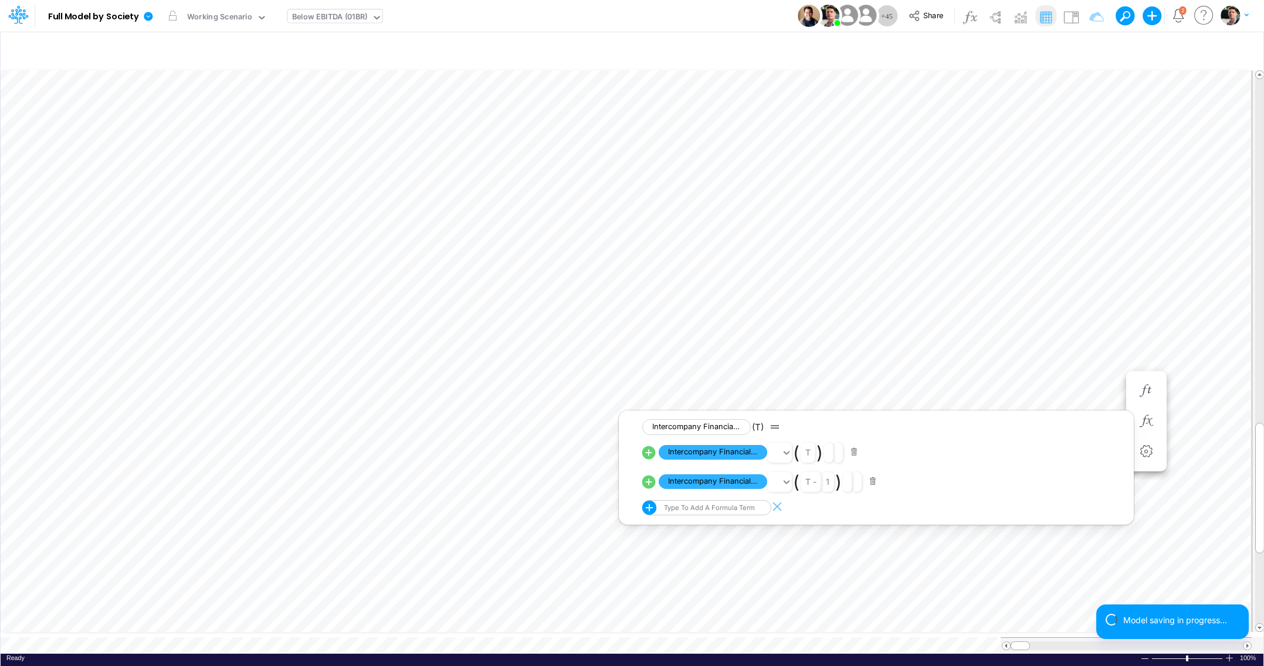
click at [874, 484] on button "button" at bounding box center [873, 482] width 23 height 16
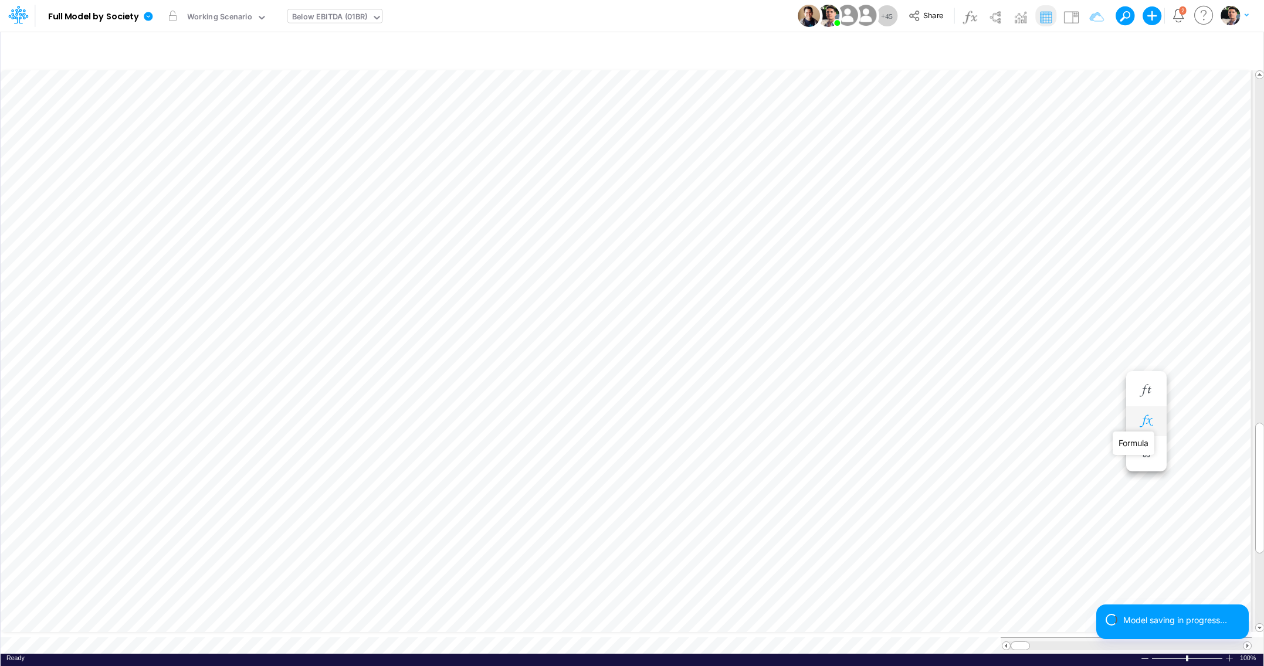
click at [1141, 418] on icon "button" at bounding box center [1146, 421] width 18 height 12
click at [364, 628] on div "Close" at bounding box center [375, 622] width 50 height 14
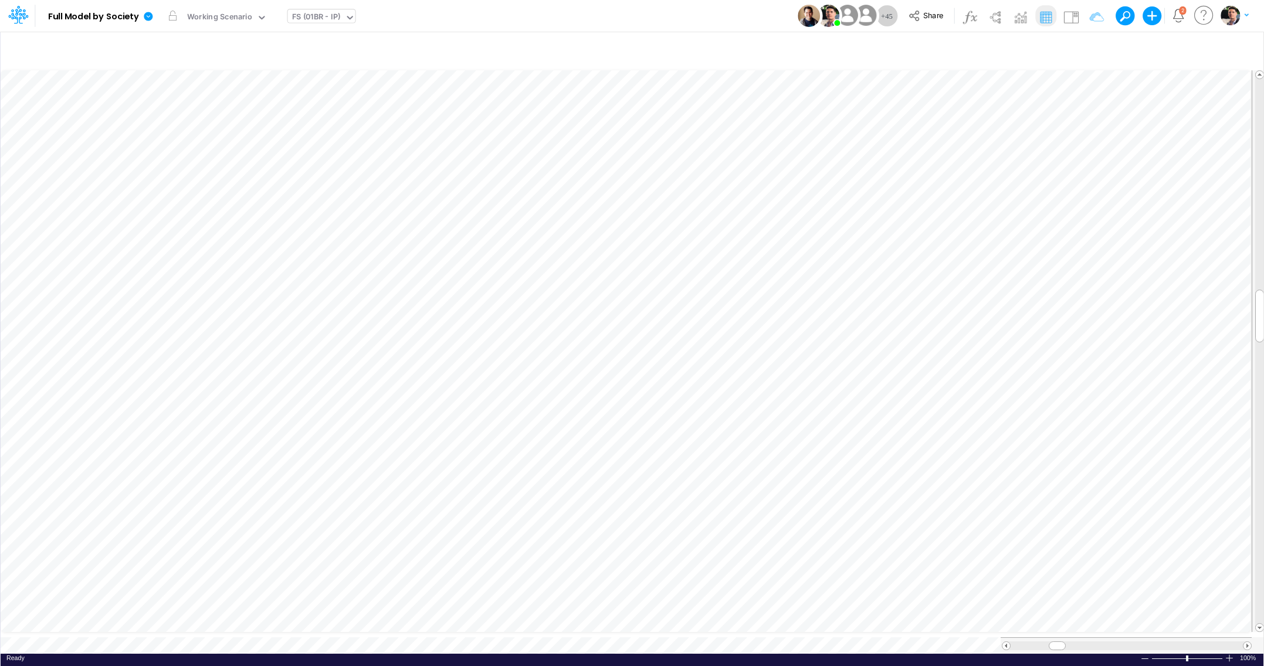
click at [311, 14] on div "FS (01BR - IP)" at bounding box center [316, 17] width 49 height 13
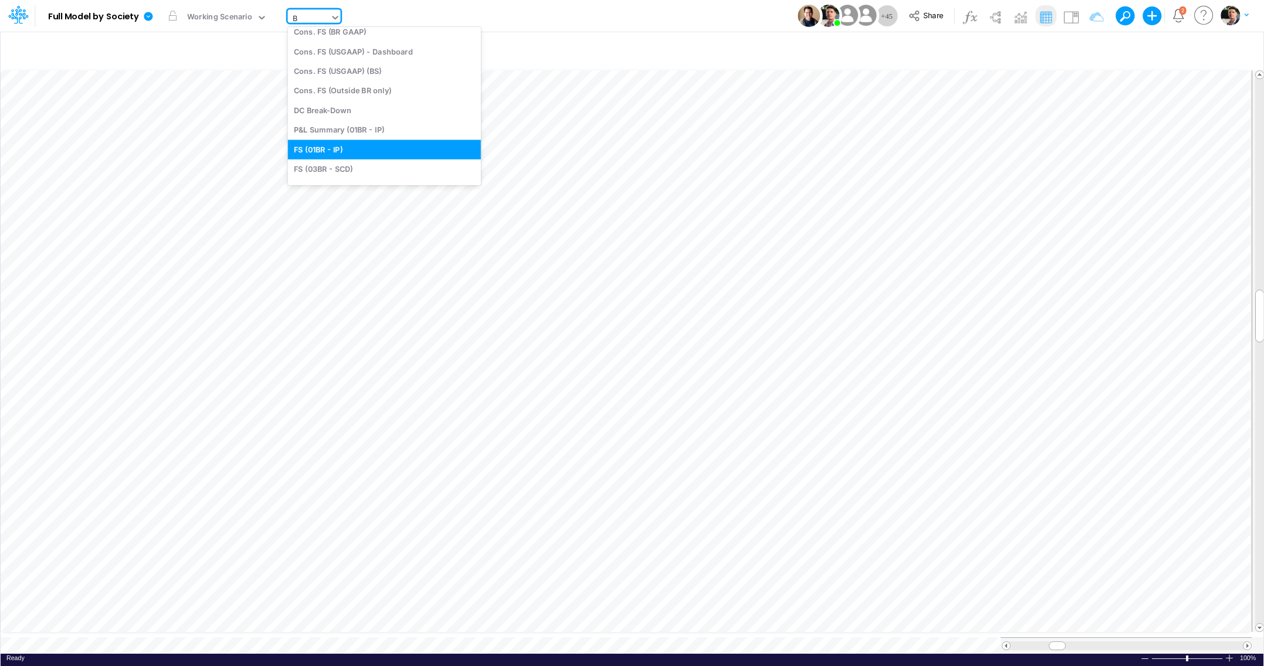
type input "BE"
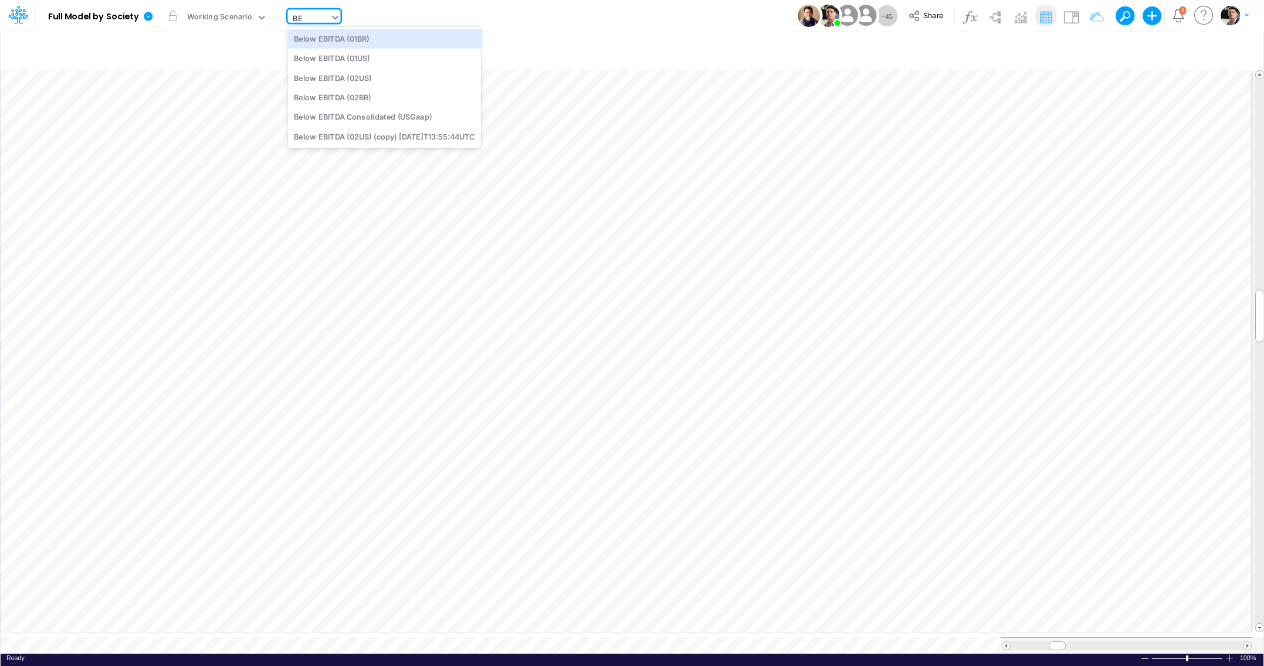
scroll to position [0, 0]
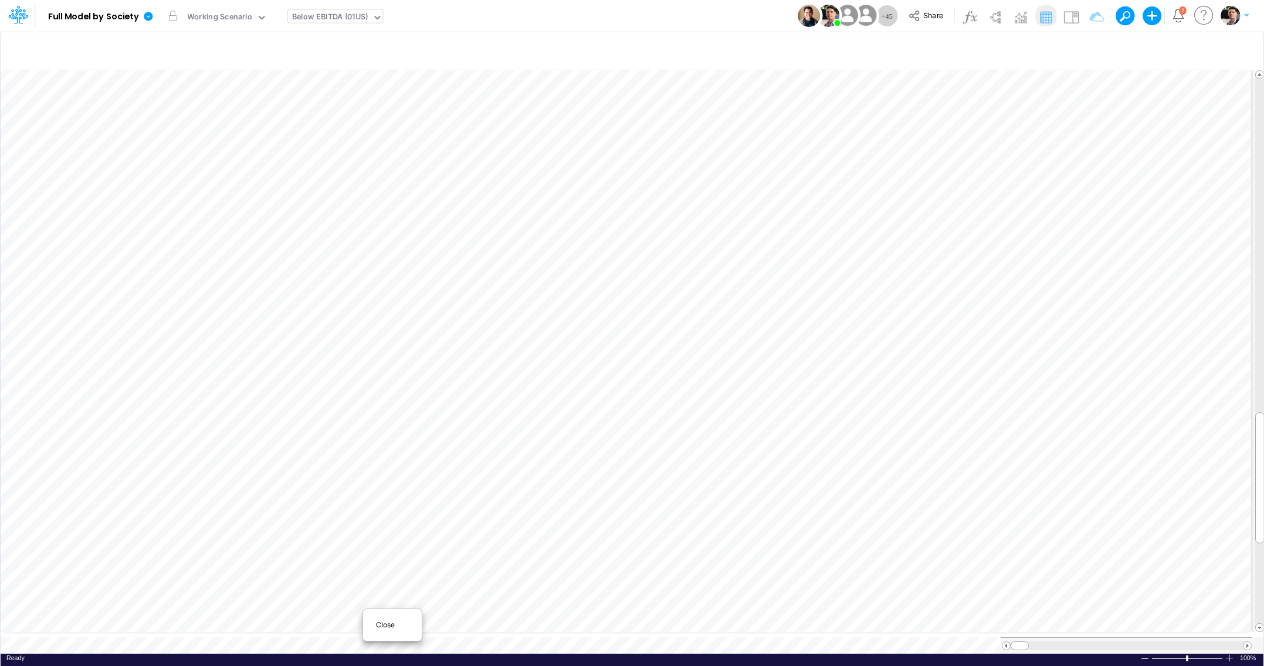
scroll to position [1, 1]
click at [375, 628] on div "Close" at bounding box center [392, 625] width 50 height 14
click at [1021, 49] on button "button" at bounding box center [1022, 49] width 28 height 21
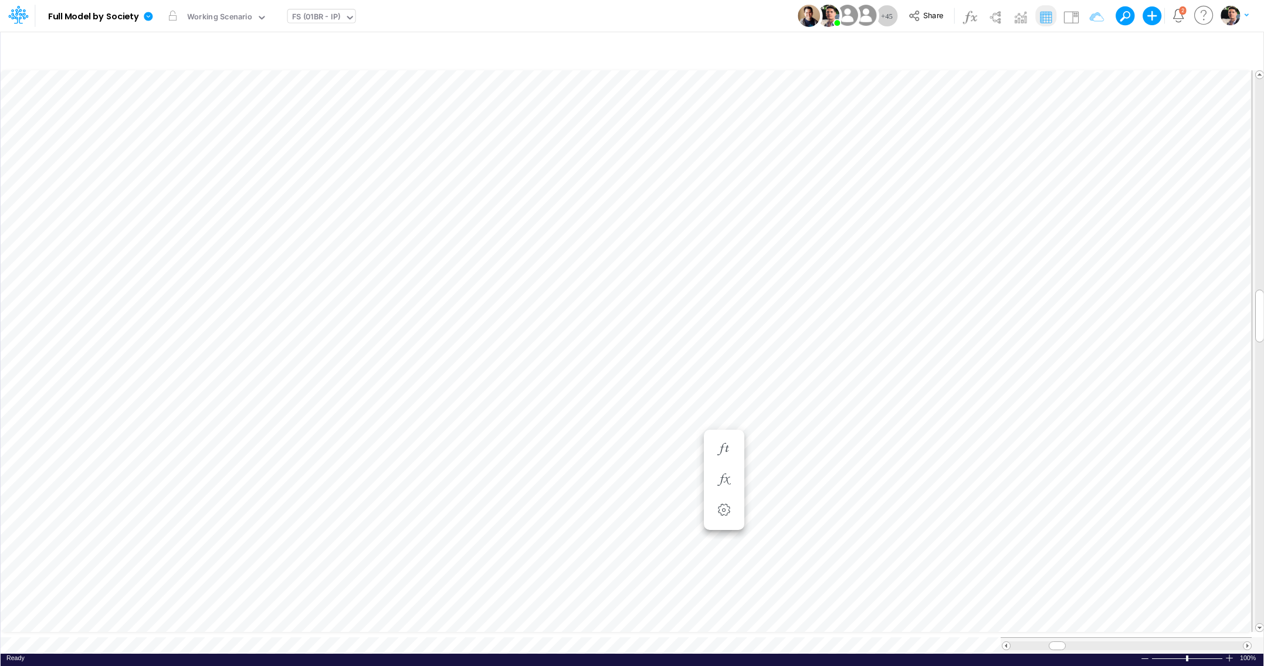
scroll to position [5, 11]
click at [654, 436] on icon "button" at bounding box center [654, 438] width 18 height 12
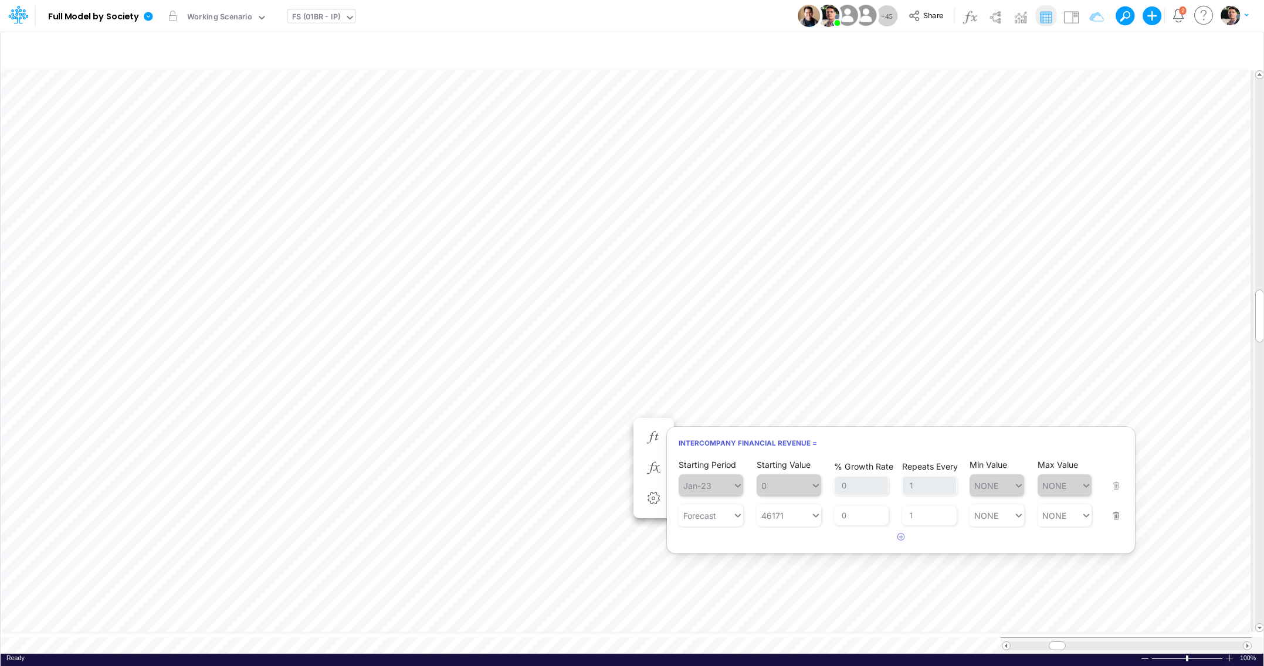
click at [1120, 519] on button "button" at bounding box center [1112, 509] width 15 height 32
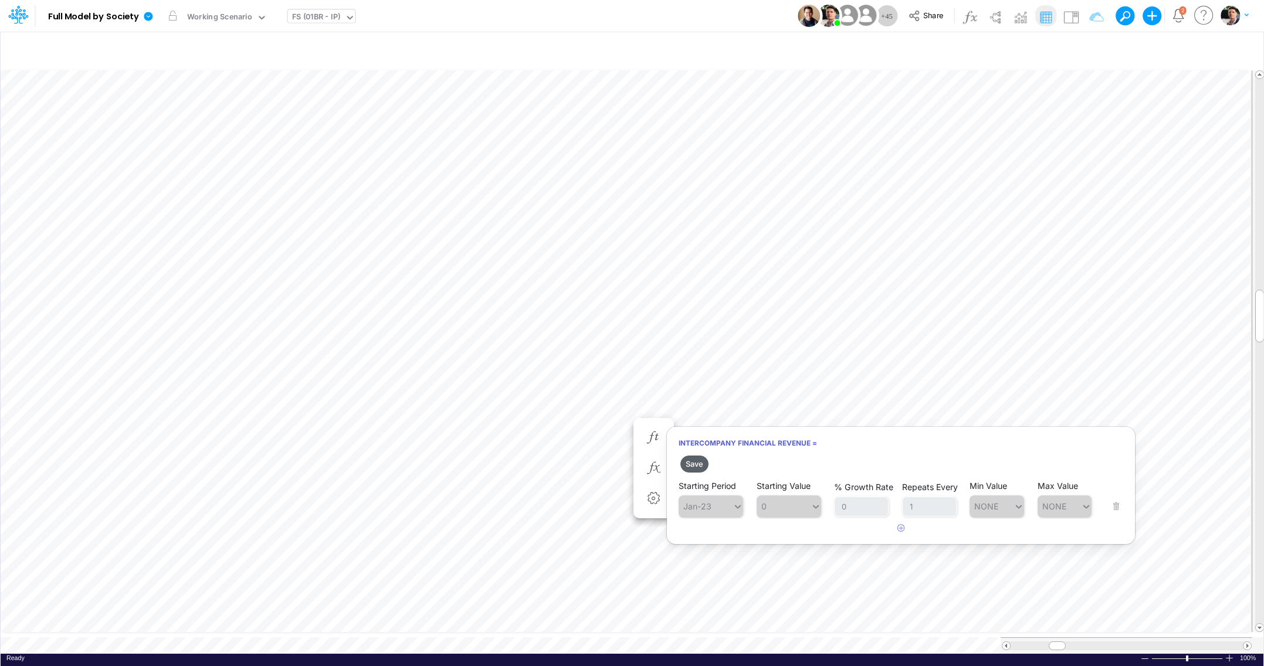
click at [694, 466] on button "Save" at bounding box center [694, 464] width 28 height 17
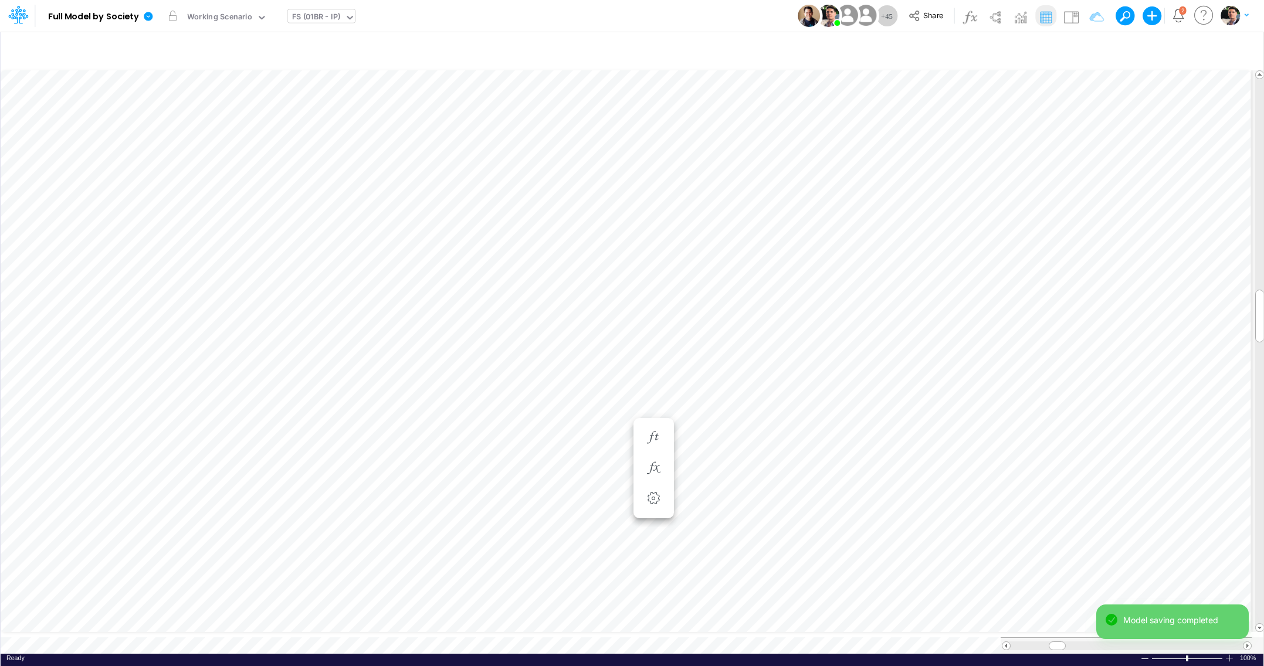
scroll to position [5, 2]
click at [650, 437] on icon "button" at bounding box center [654, 433] width 18 height 12
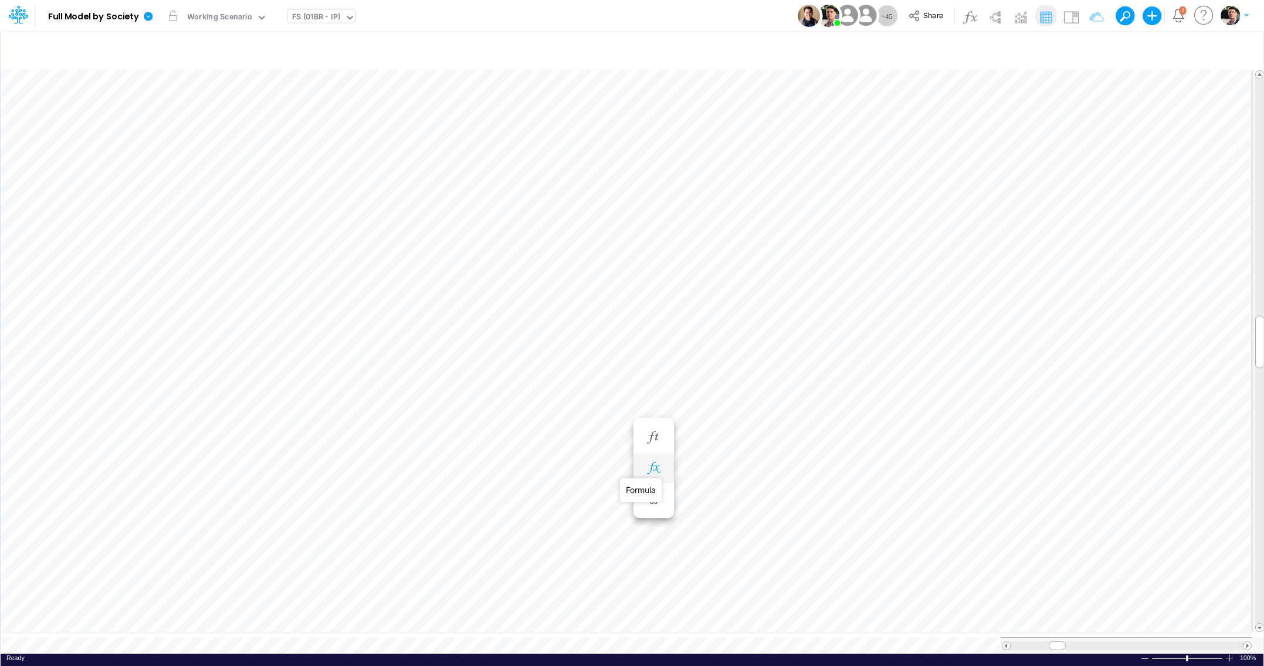
click at [648, 466] on icon "button" at bounding box center [654, 468] width 18 height 12
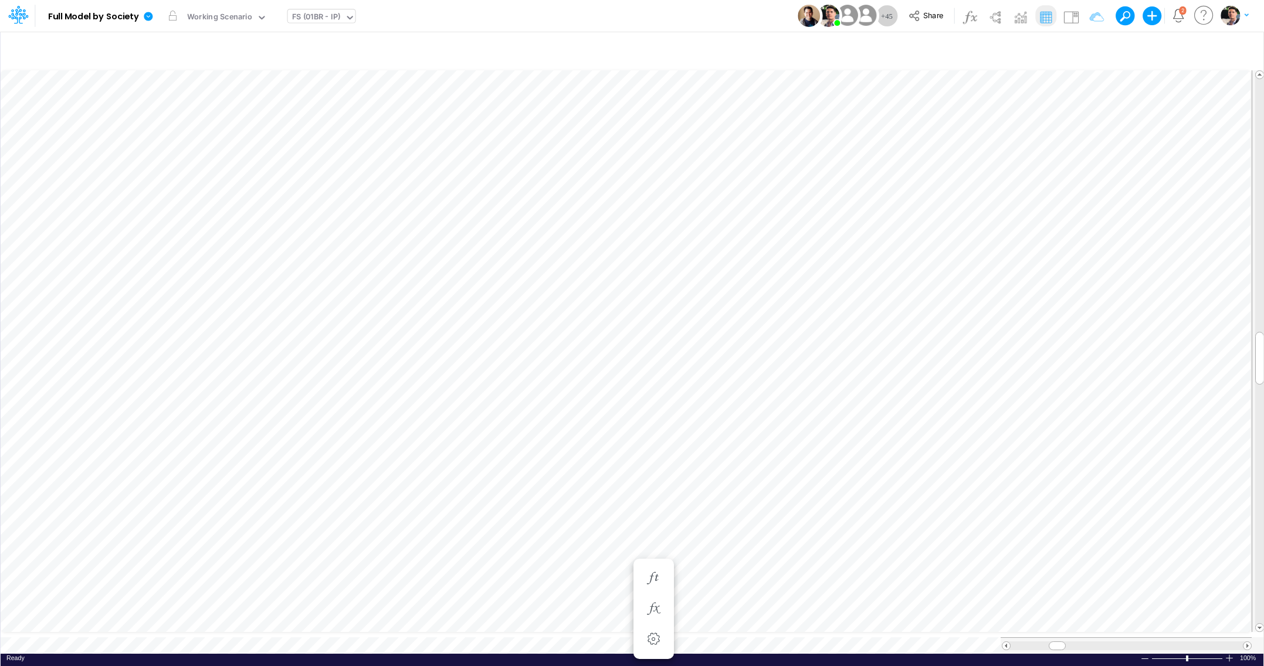
scroll to position [5, 2]
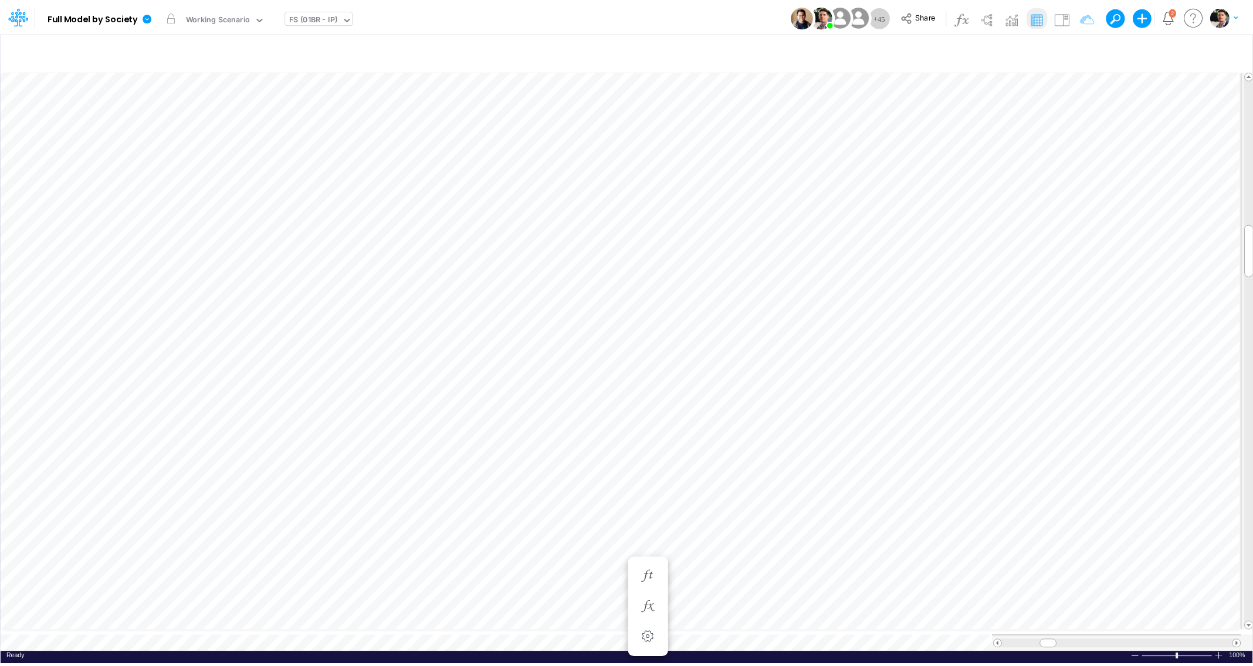
scroll to position [5, 12]
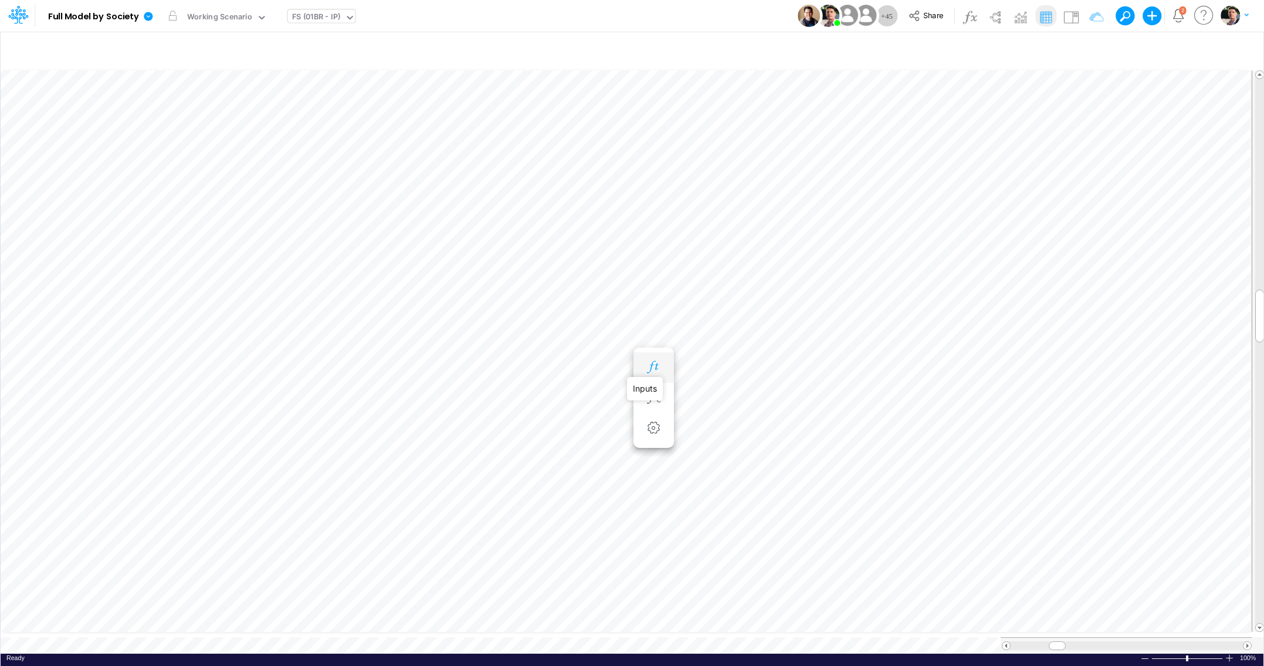
click at [659, 372] on icon "button" at bounding box center [654, 367] width 18 height 12
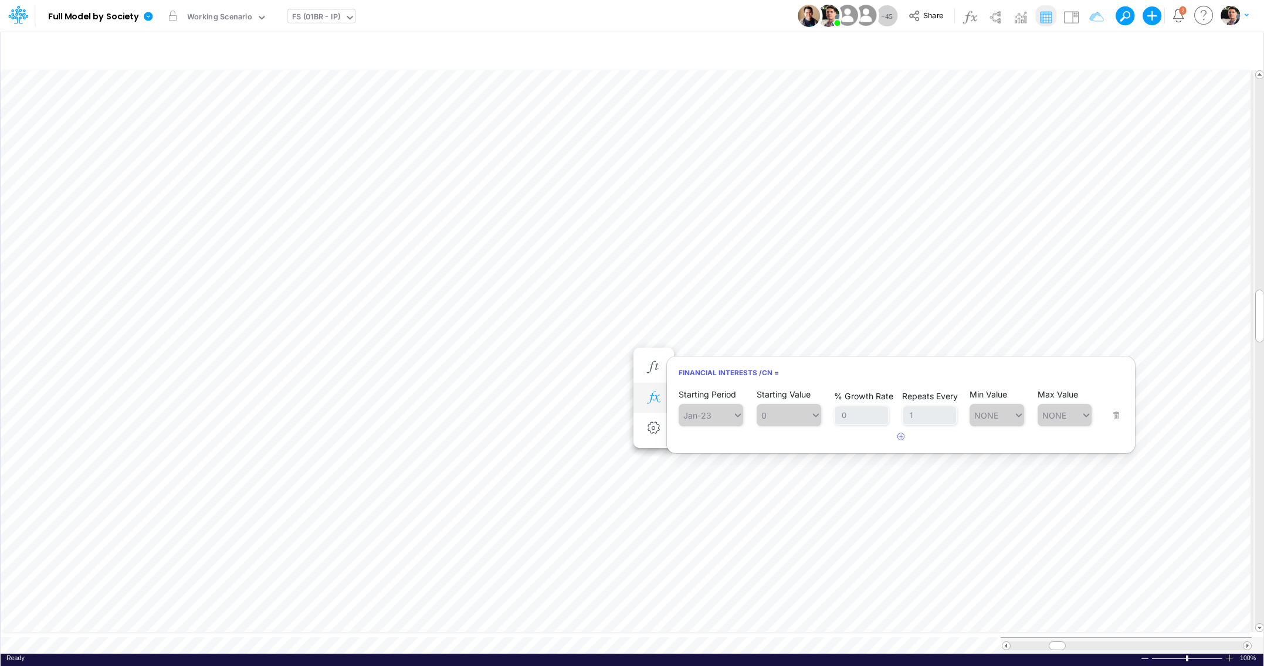
click at [662, 398] on icon "button" at bounding box center [654, 398] width 18 height 12
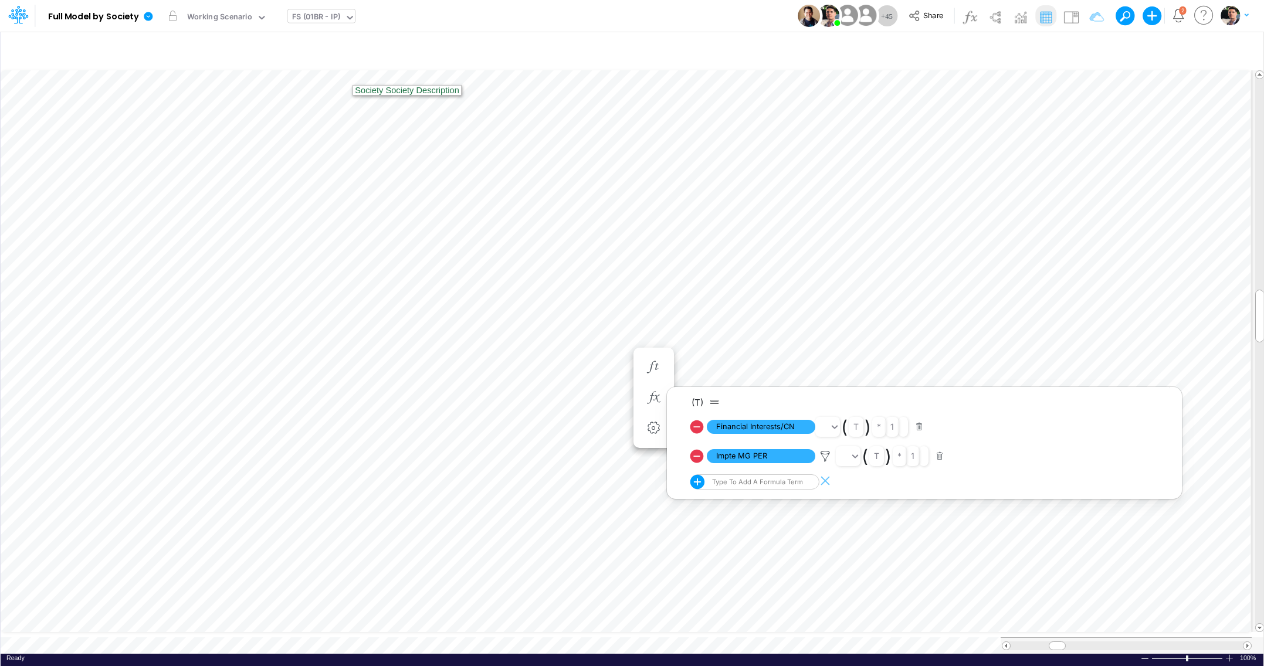
click at [326, 13] on div "FS (01BR - IP)" at bounding box center [316, 17] width 49 height 13
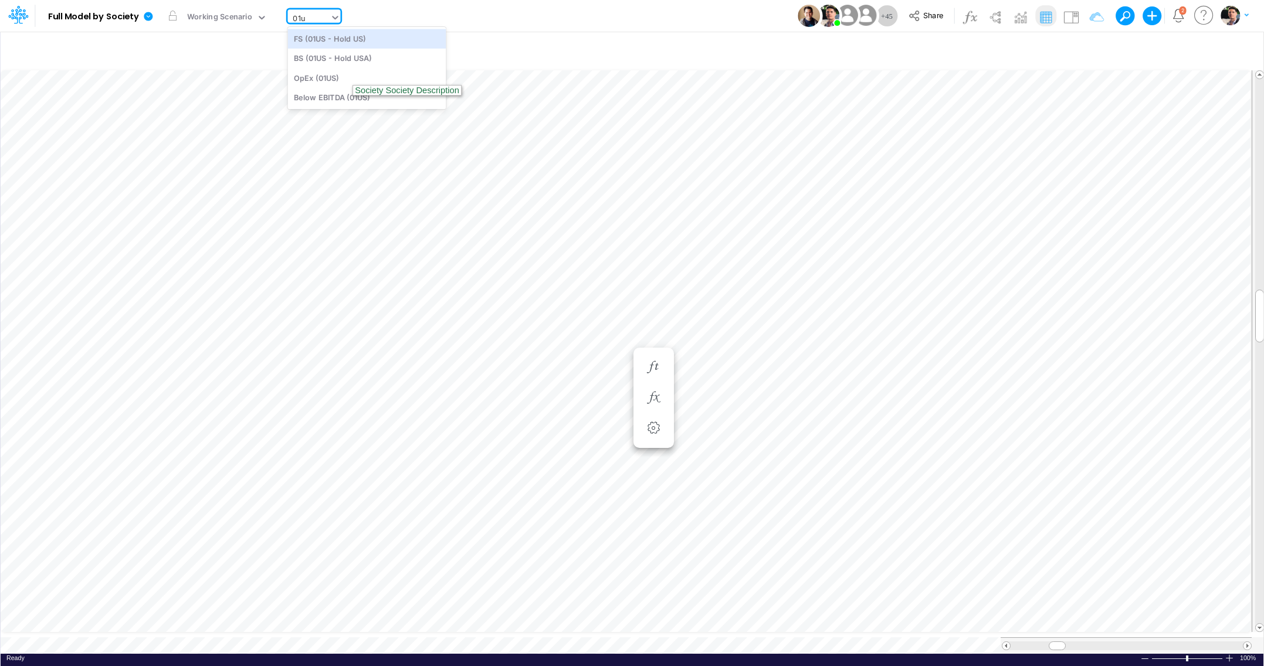
type input "01us"
click at [337, 97] on div "Below EBITDA (01US)" at bounding box center [366, 96] width 158 height 19
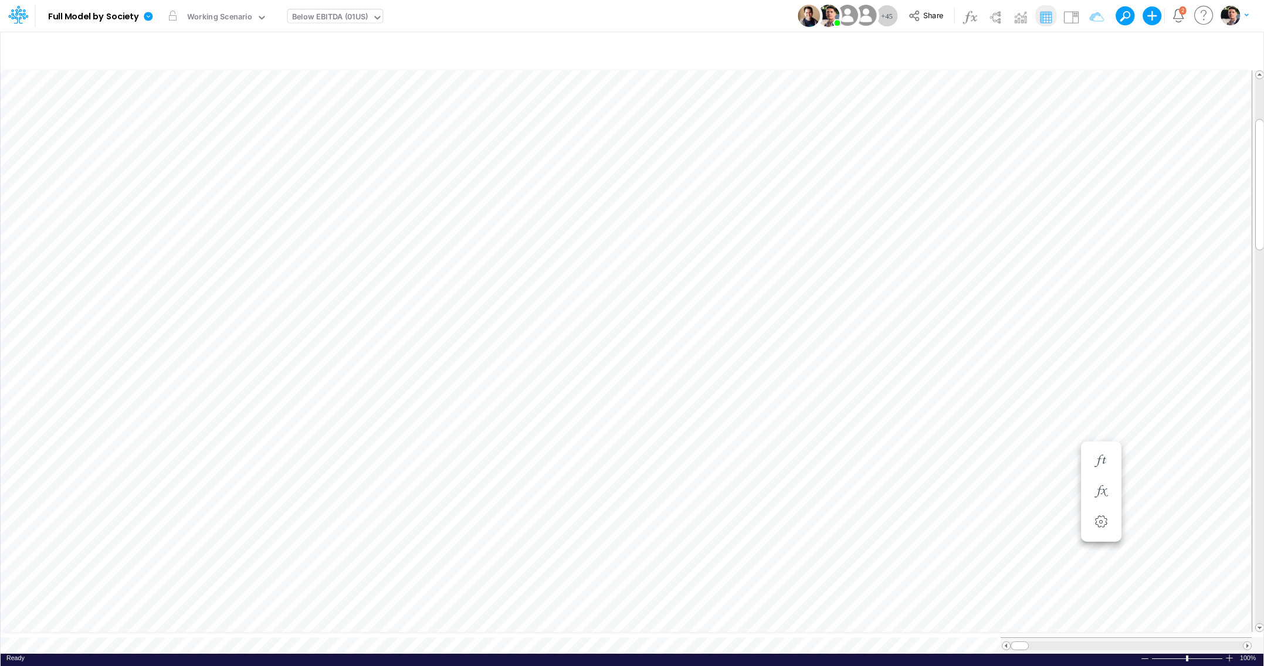
click at [342, 16] on div "Below EBITDA (01US)" at bounding box center [330, 17] width 76 height 13
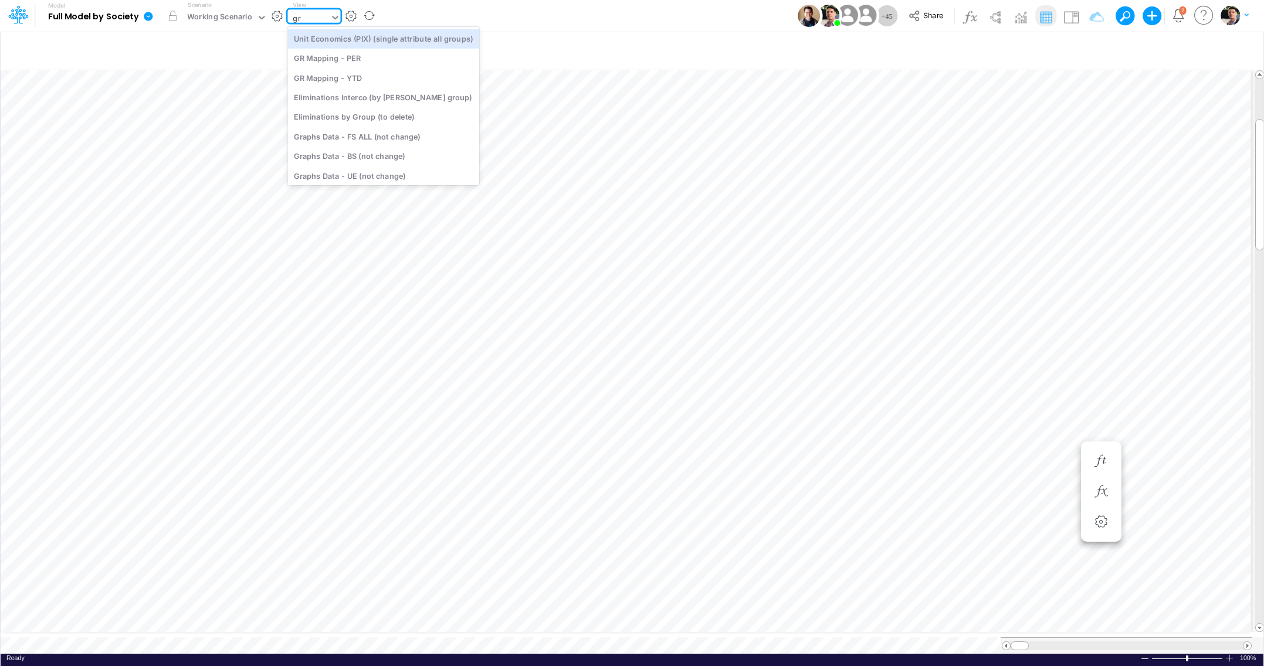
type input "gr"
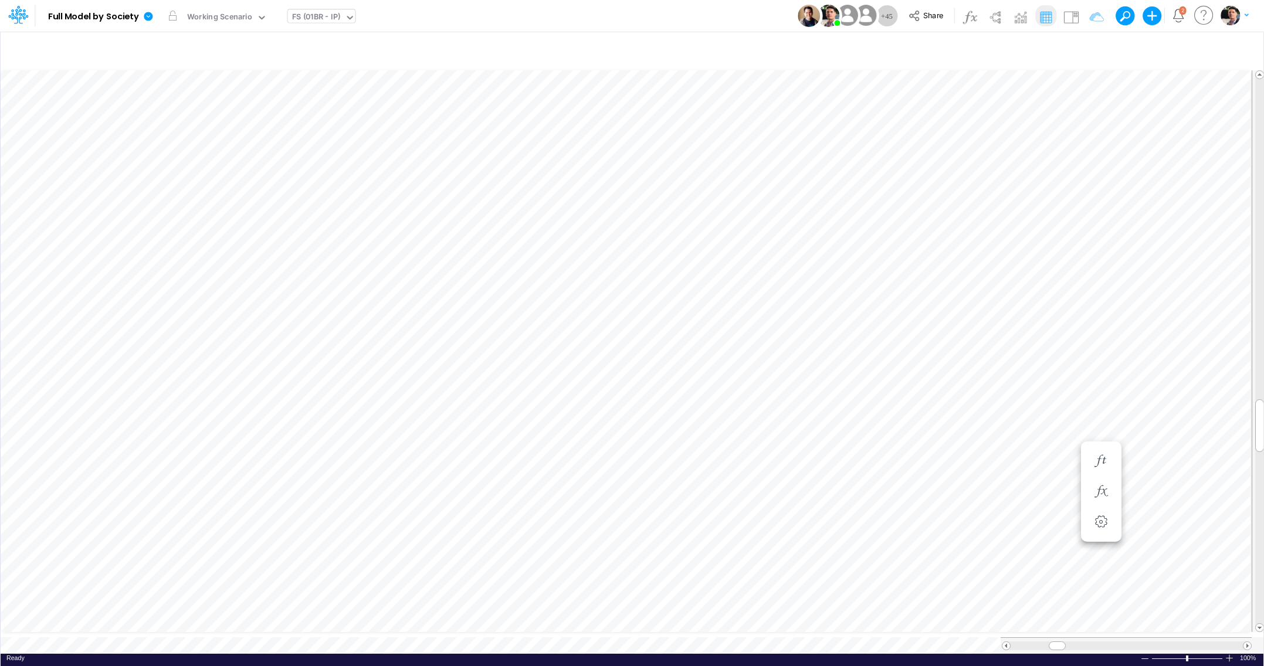
scroll to position [5, 38]
click at [785, 440] on button "button" at bounding box center [795, 437] width 22 height 23
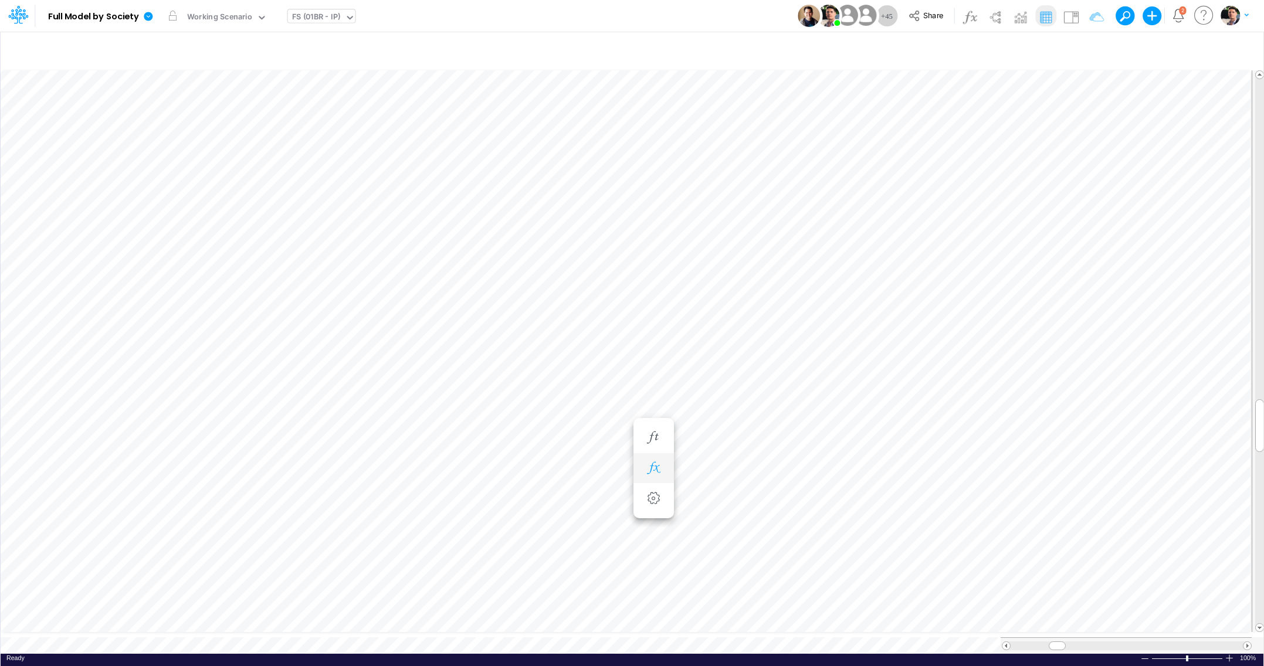
click at [660, 466] on icon "button" at bounding box center [654, 468] width 18 height 12
click at [1234, 642] on span at bounding box center [1247, 646] width 8 height 8
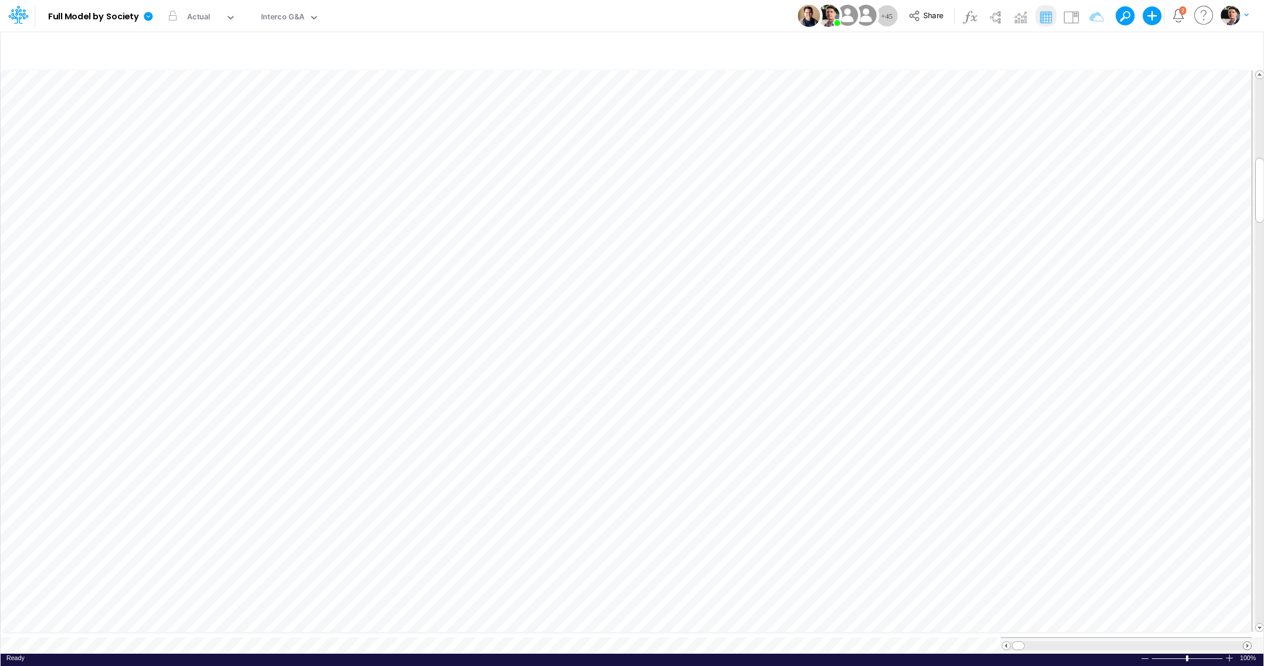
click at [1234, 642] on span at bounding box center [1247, 646] width 8 height 8
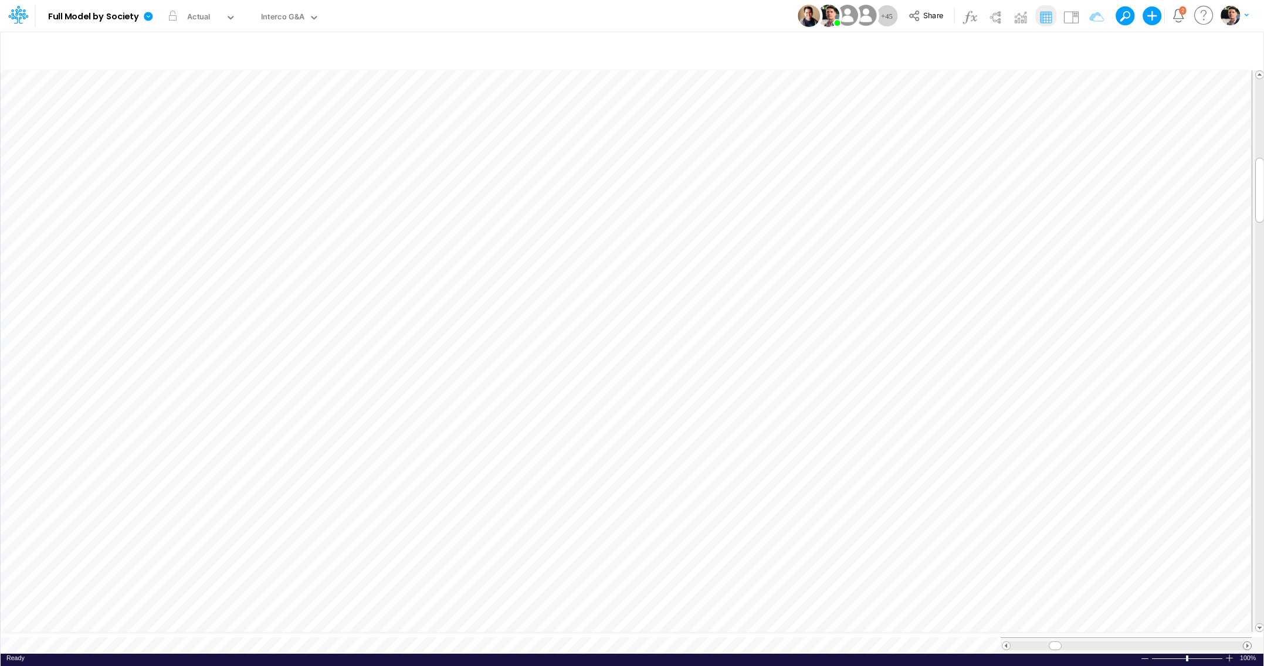
click at [1234, 642] on span at bounding box center [1247, 646] width 8 height 8
click at [149, 18] on icon at bounding box center [148, 16] width 9 height 9
click at [196, 123] on button "View model info" at bounding box center [208, 122] width 126 height 18
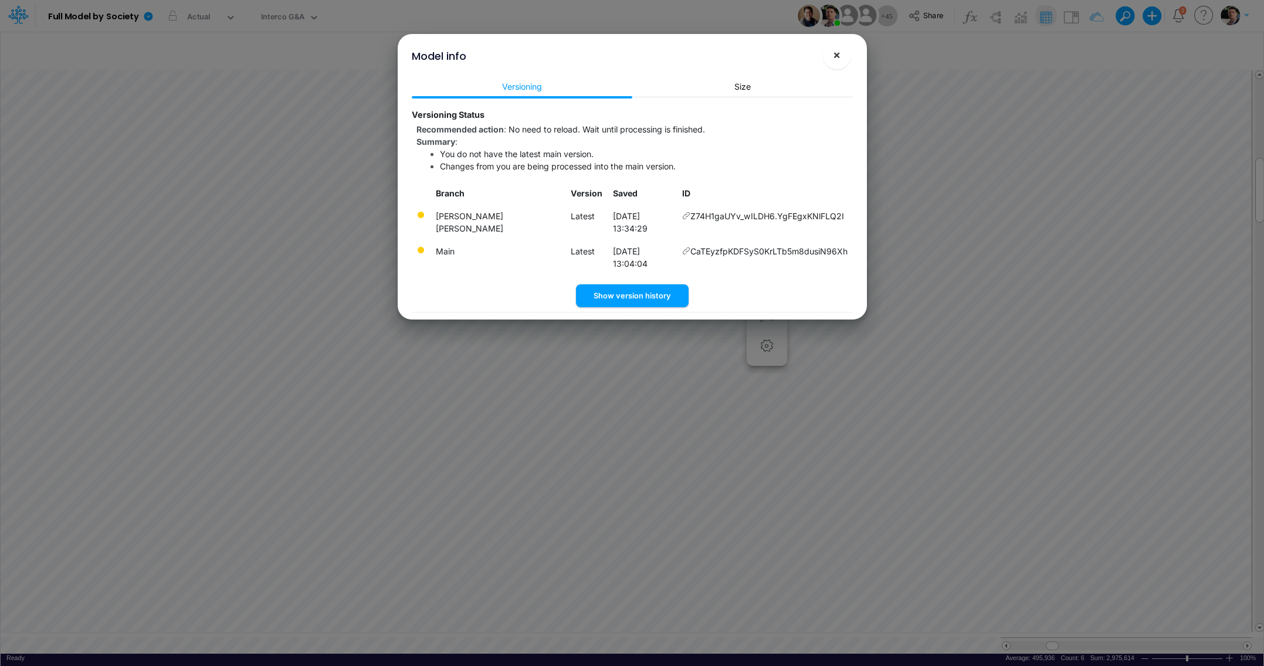
click at [836, 59] on span "×" at bounding box center [837, 55] width 8 height 14
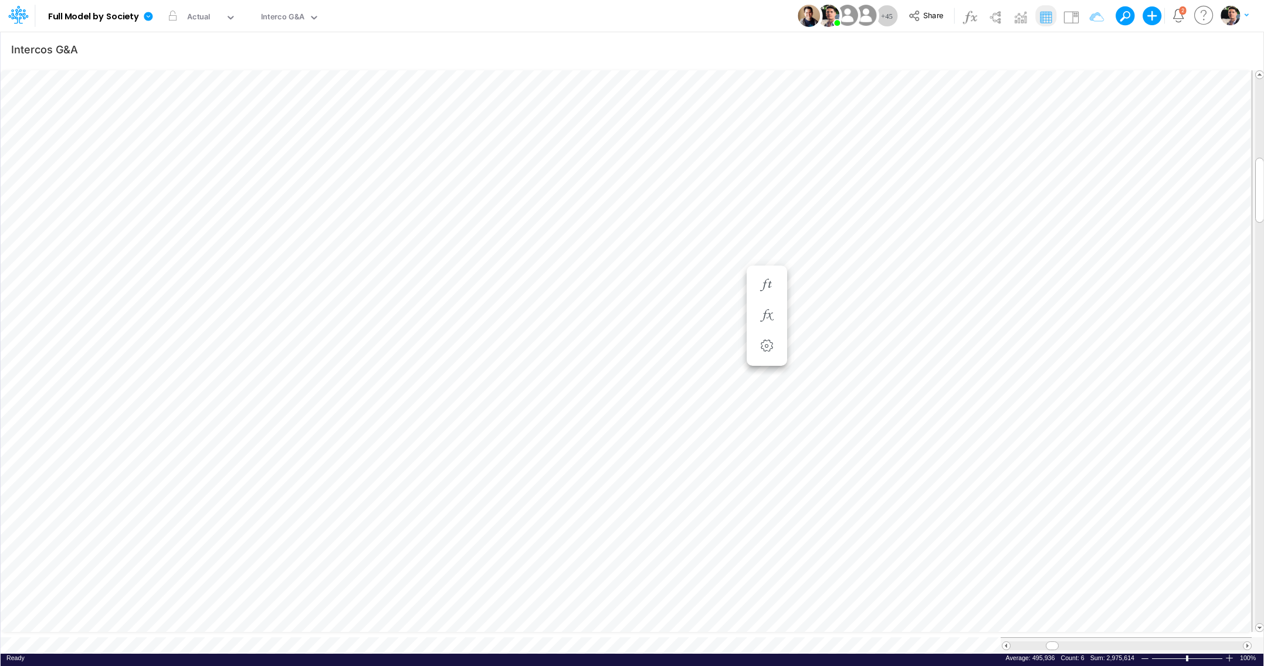
scroll to position [5, 18]
click at [149, 21] on icon at bounding box center [148, 16] width 9 height 9
click at [202, 126] on button "View model info" at bounding box center [208, 122] width 126 height 18
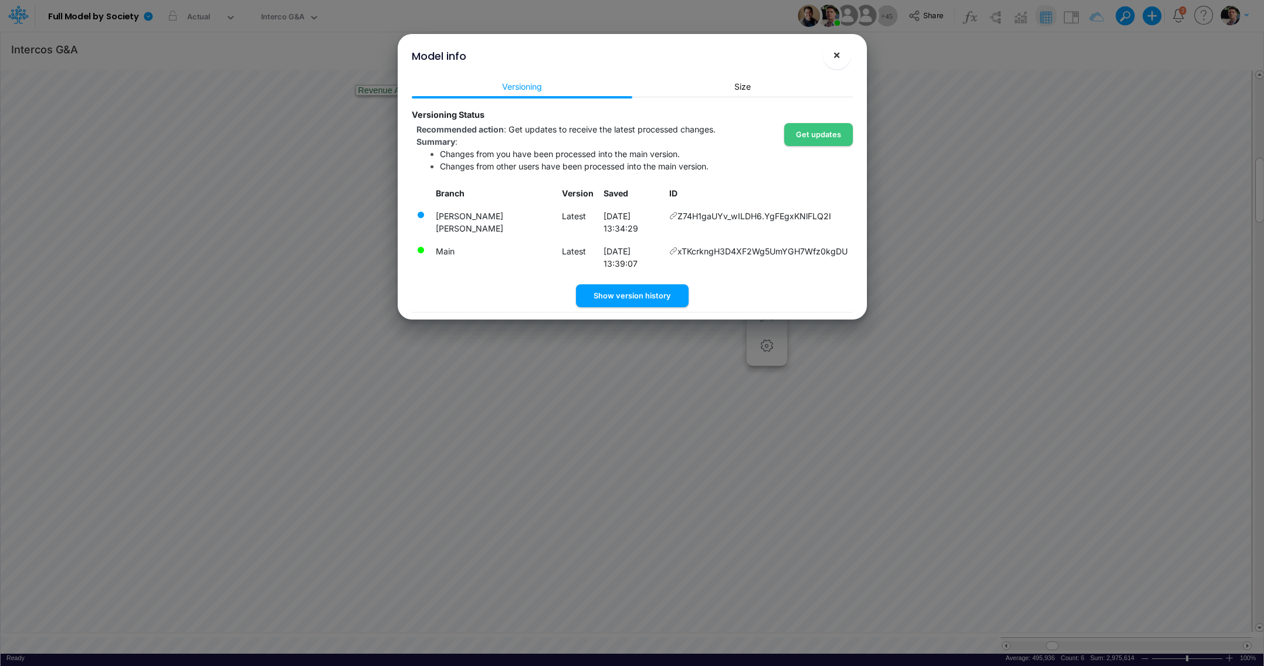
click at [833, 59] on span "×" at bounding box center [837, 55] width 8 height 14
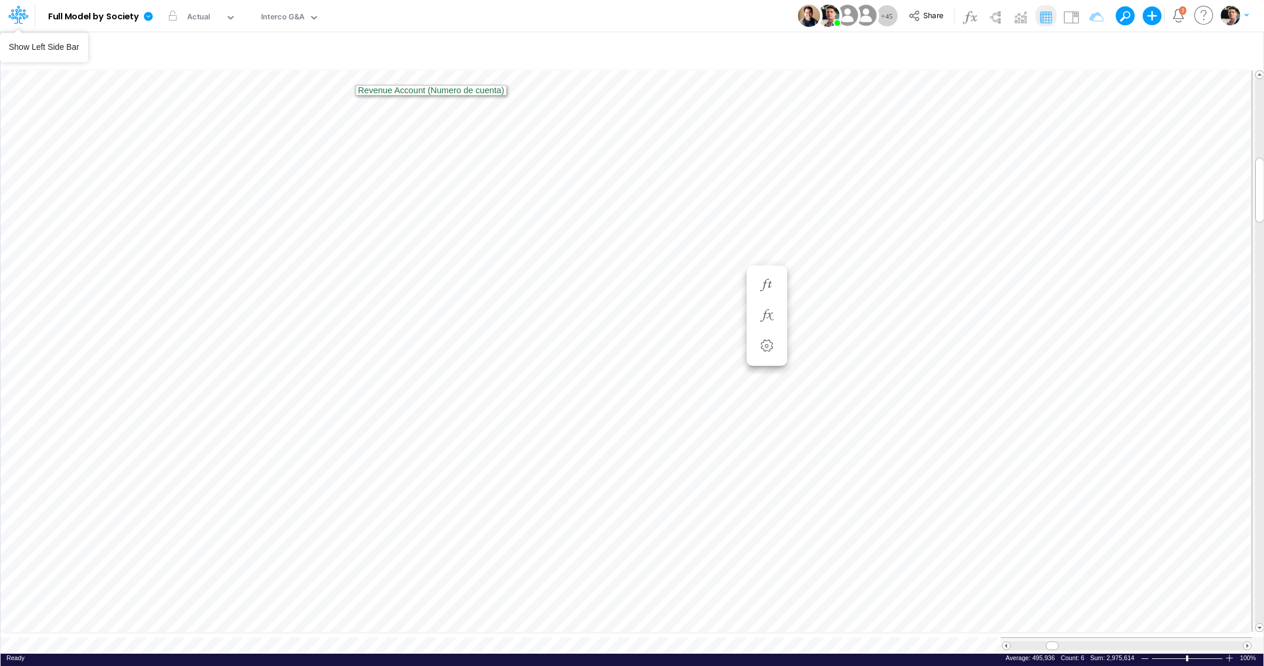
click at [19, 13] on icon at bounding box center [18, 15] width 20 height 20
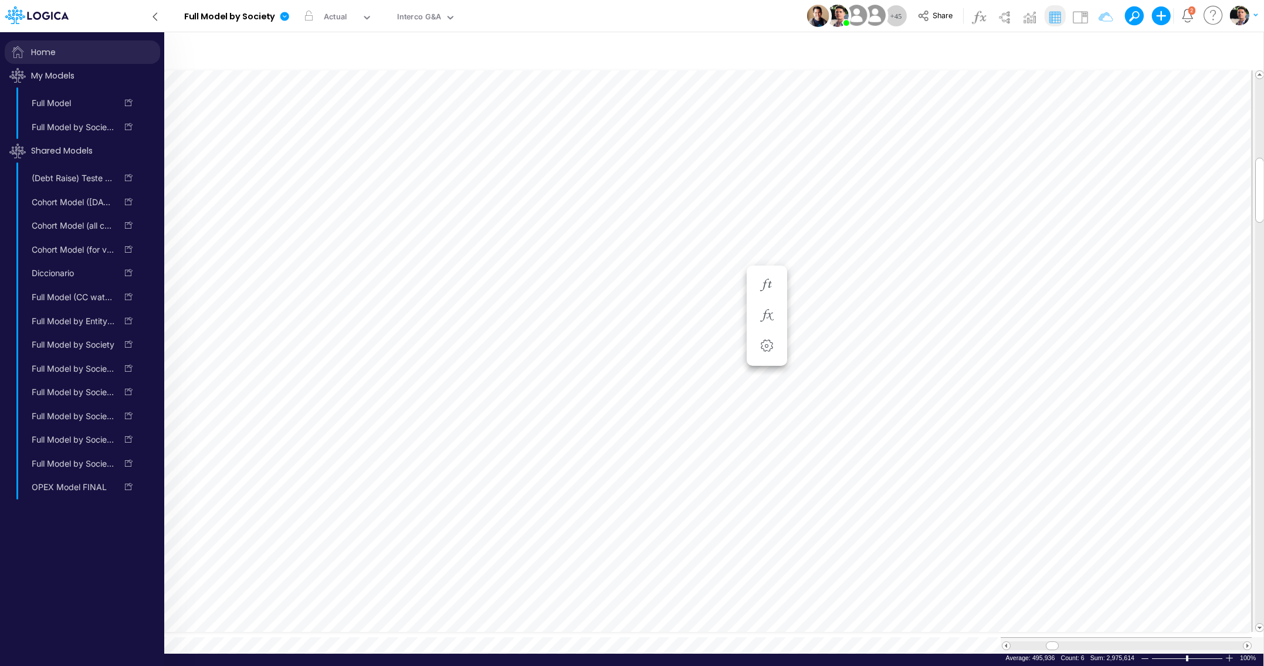
click at [60, 47] on span "Home" at bounding box center [82, 51] width 155 height 23
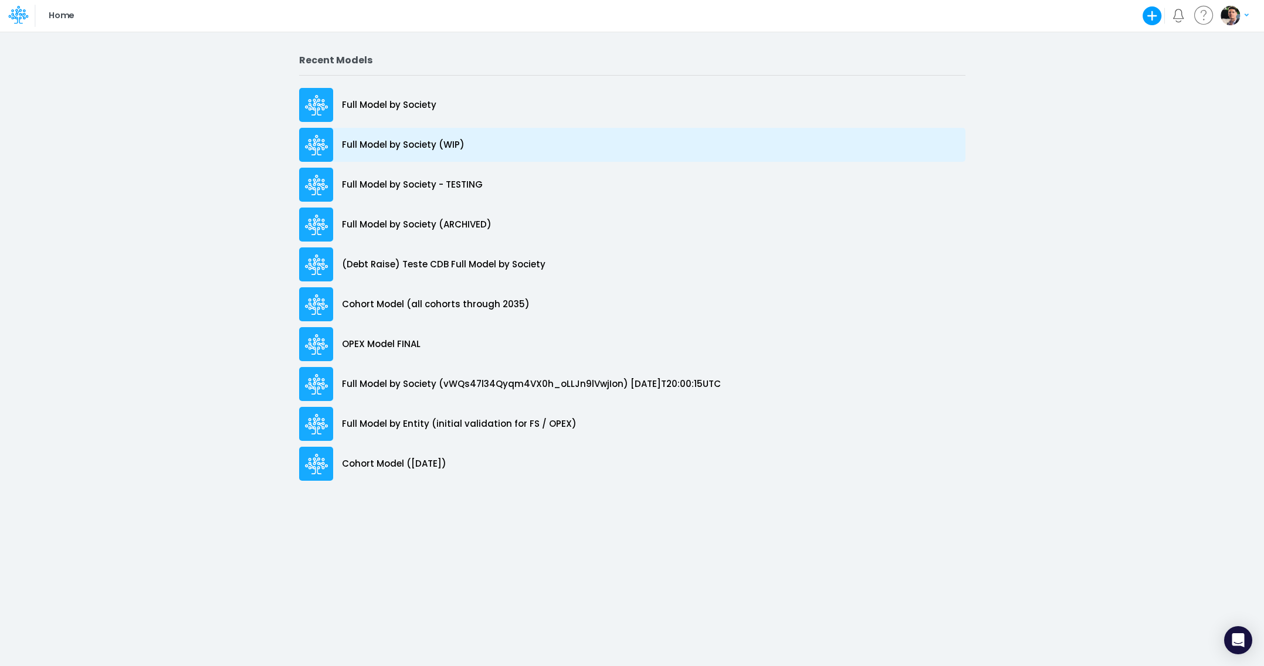
click at [395, 144] on p "Full Model by Society (WIP)" at bounding box center [403, 144] width 123 height 13
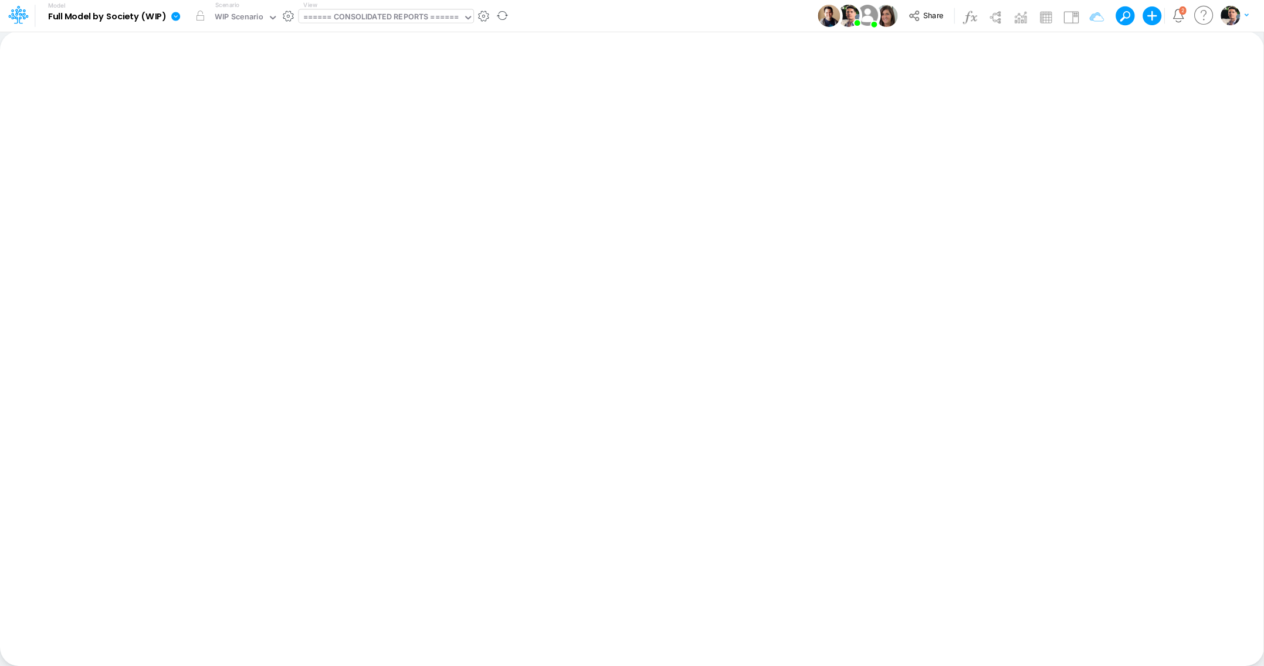
click at [392, 21] on div "====== CONSOLIDATED REPORTS ======" at bounding box center [381, 17] width 156 height 13
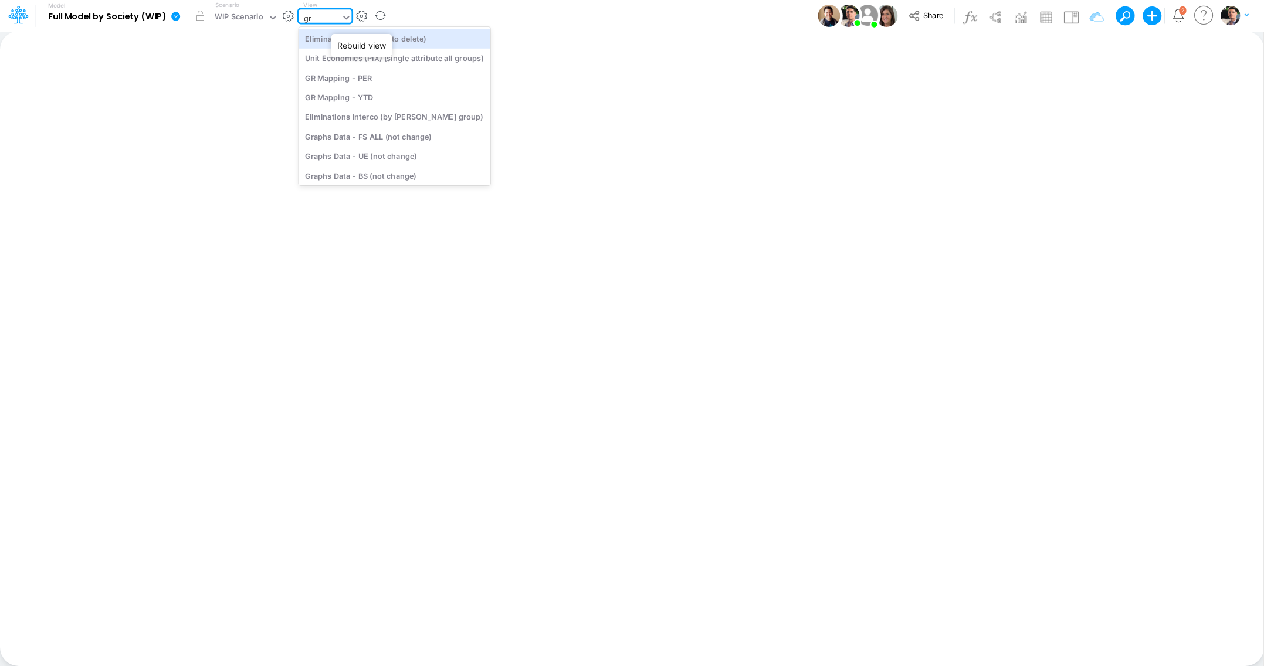
type input "gra"
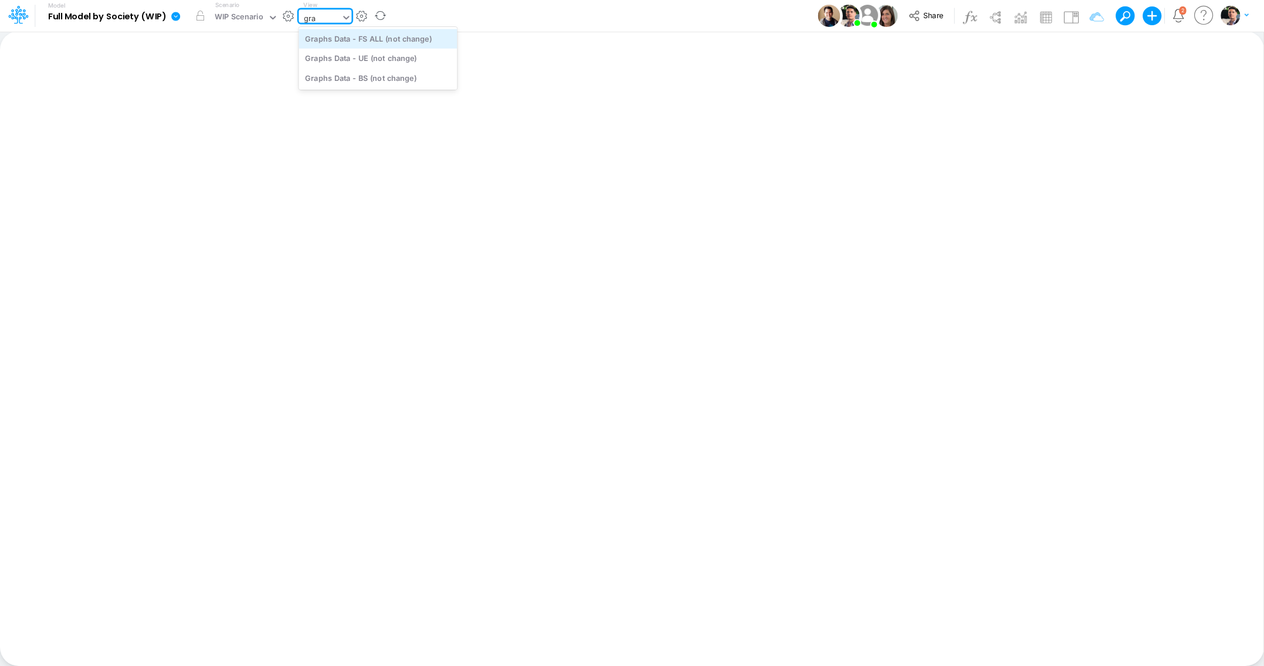
click at [410, 42] on div "Graphs Data - FS ALL (not change)" at bounding box center [378, 38] width 158 height 19
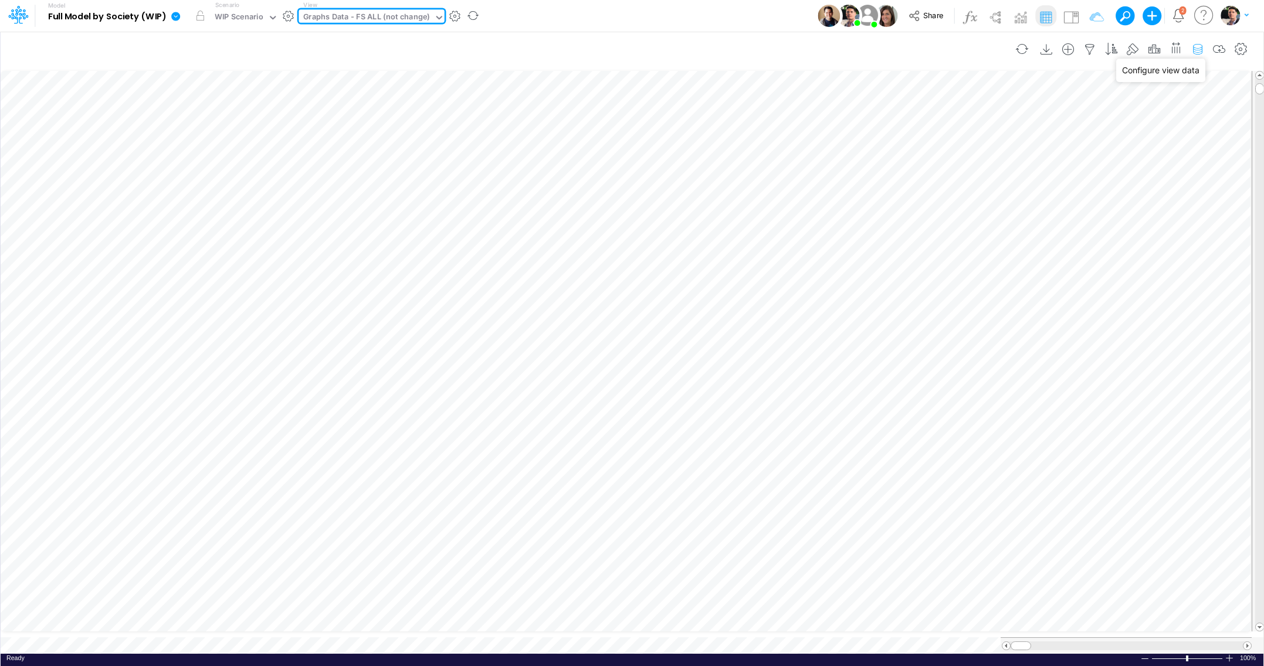
click at [1195, 50] on icon "button" at bounding box center [1198, 49] width 18 height 12
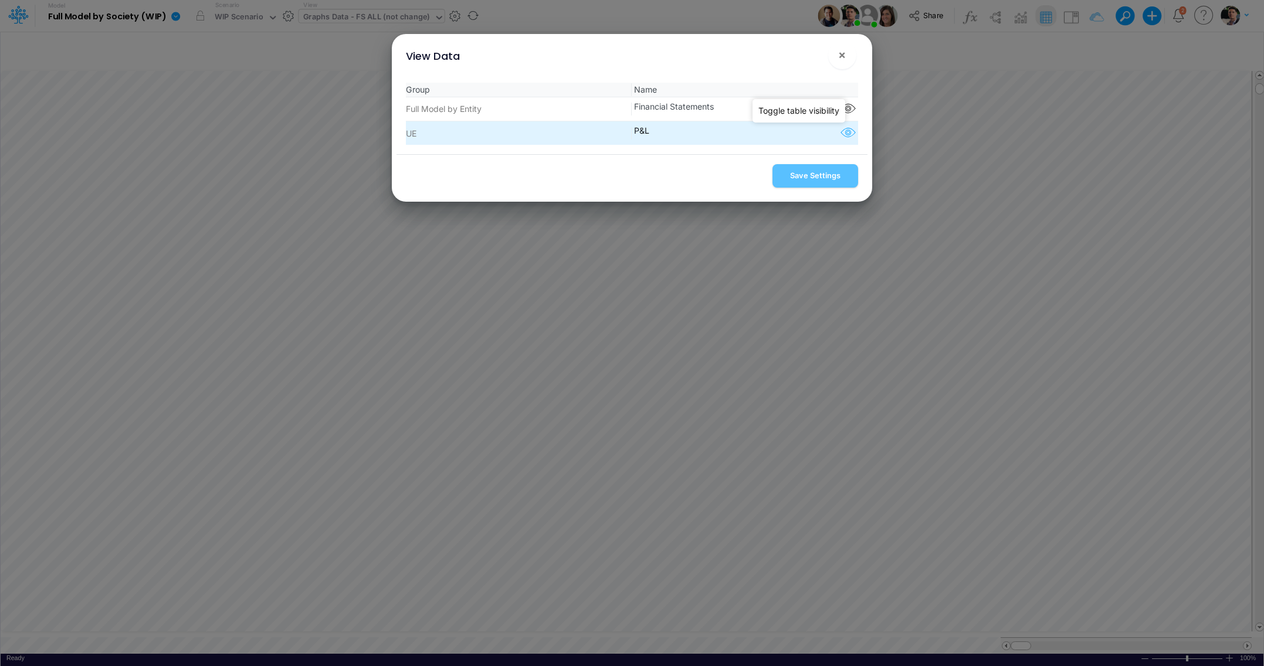
click at [839, 137] on icon "button" at bounding box center [848, 133] width 18 height 15
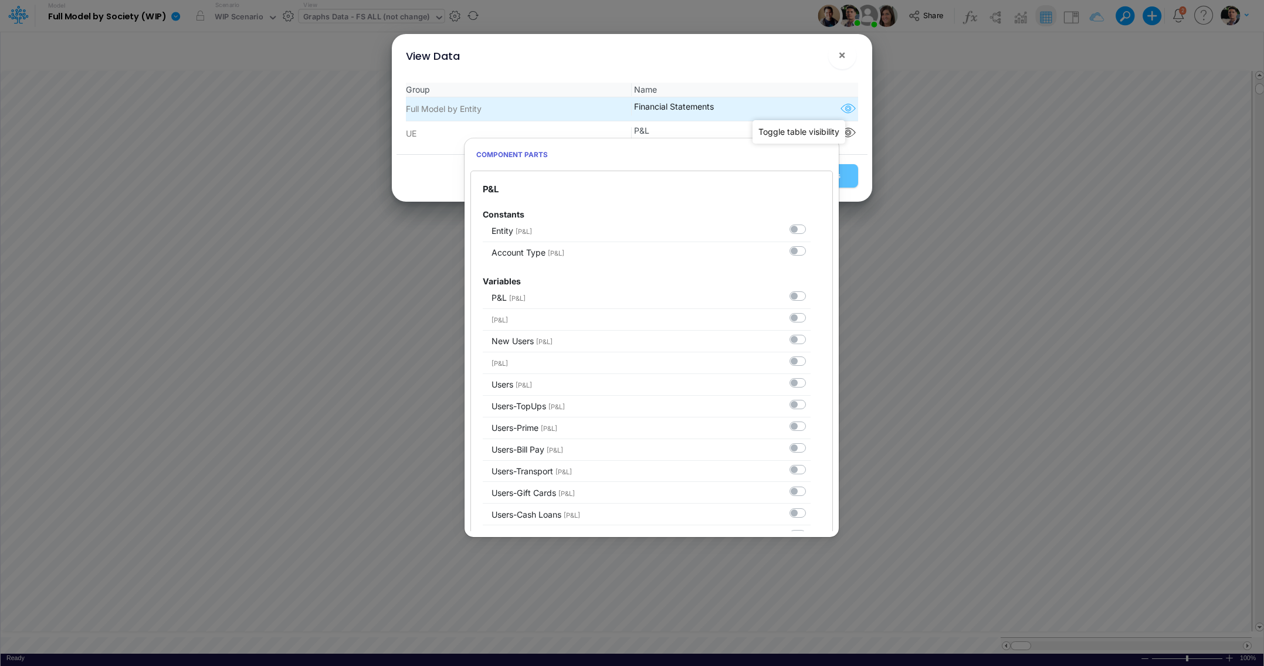
click at [839, 106] on icon "button" at bounding box center [848, 108] width 18 height 15
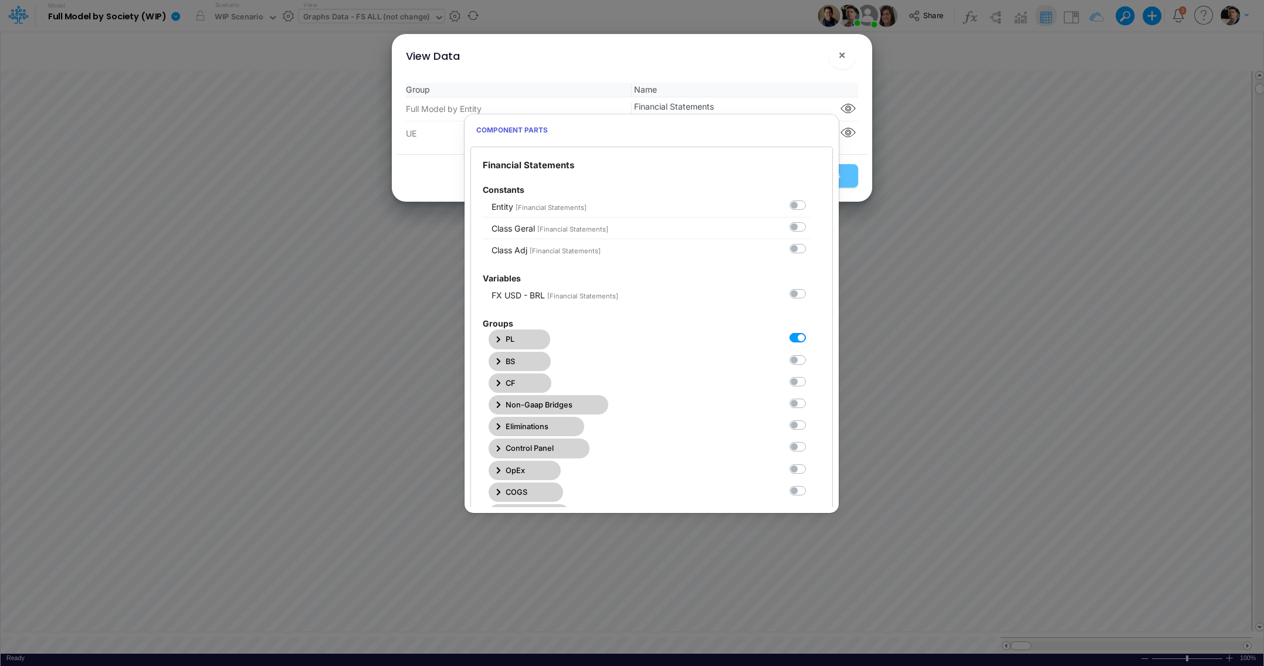
click at [811, 332] on label at bounding box center [811, 332] width 0 height 0
click at [811, 337] on Statements0 "checkbox" at bounding box center [815, 336] width 8 height 8
checkbox Statements0 "false"
click at [848, 56] on button "×" at bounding box center [842, 55] width 28 height 28
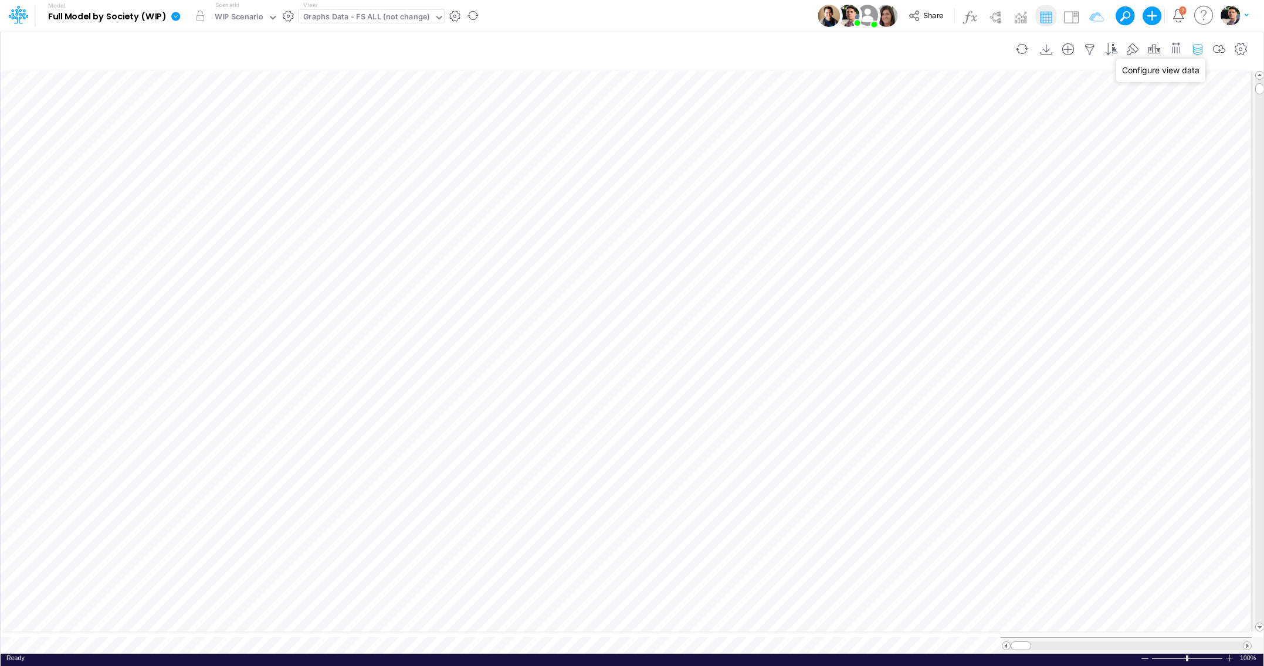
click at [1195, 53] on icon "button" at bounding box center [1198, 49] width 18 height 12
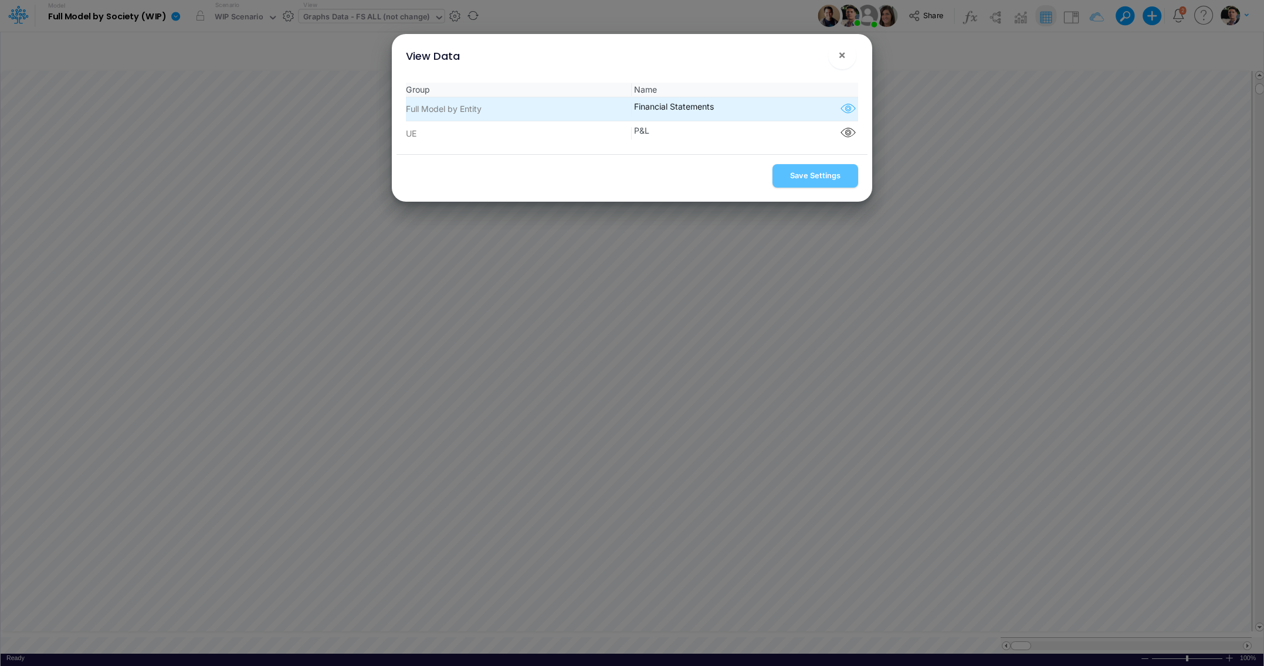
click at [841, 113] on icon "button" at bounding box center [848, 108] width 18 height 15
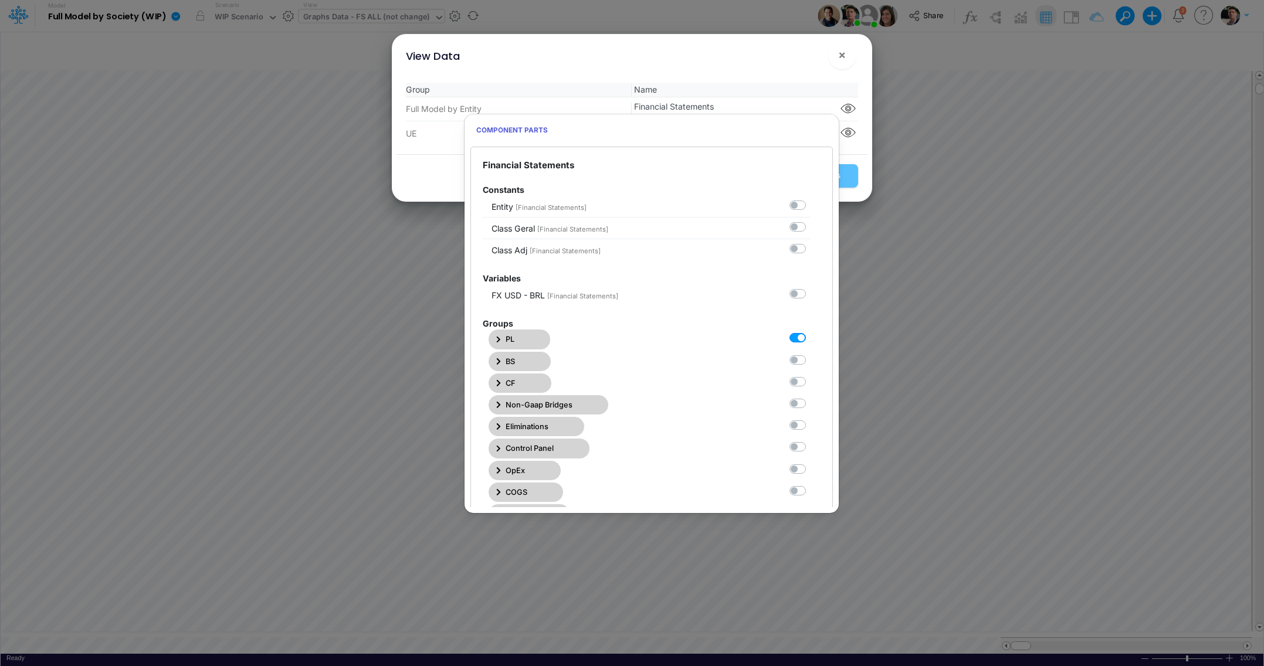
click at [497, 336] on button "PL" at bounding box center [520, 339] width 62 height 19
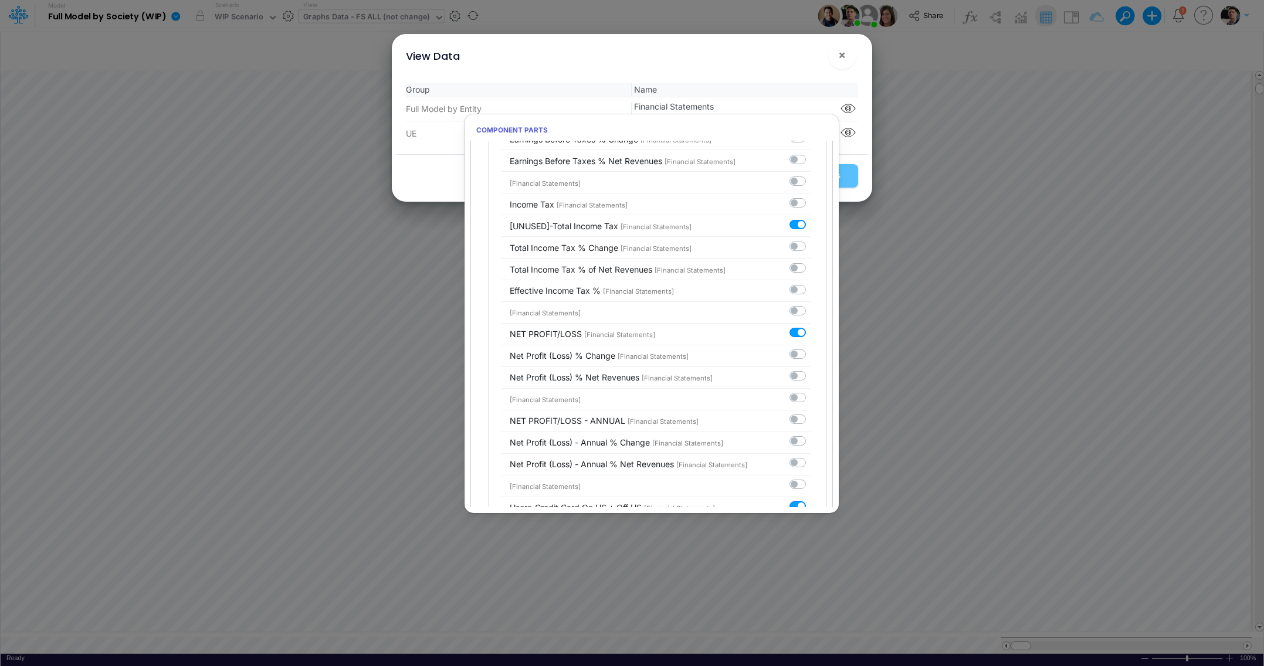
scroll to position [5219, 0]
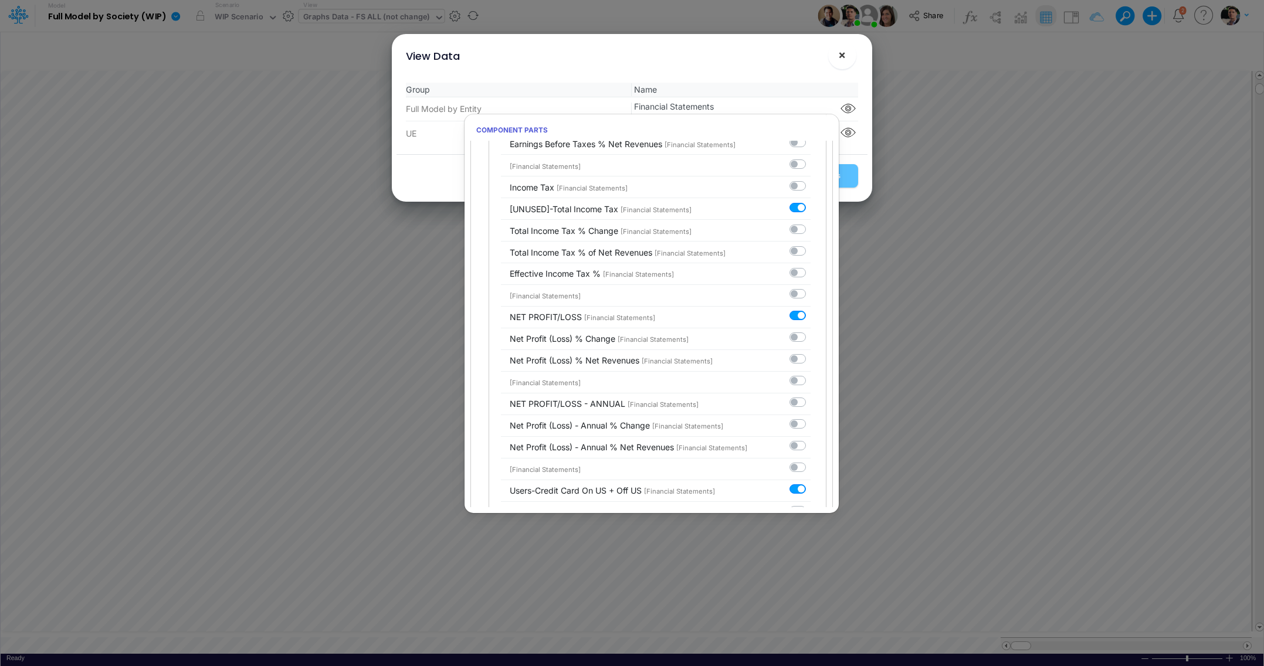
click at [838, 52] on button "×" at bounding box center [842, 55] width 28 height 28
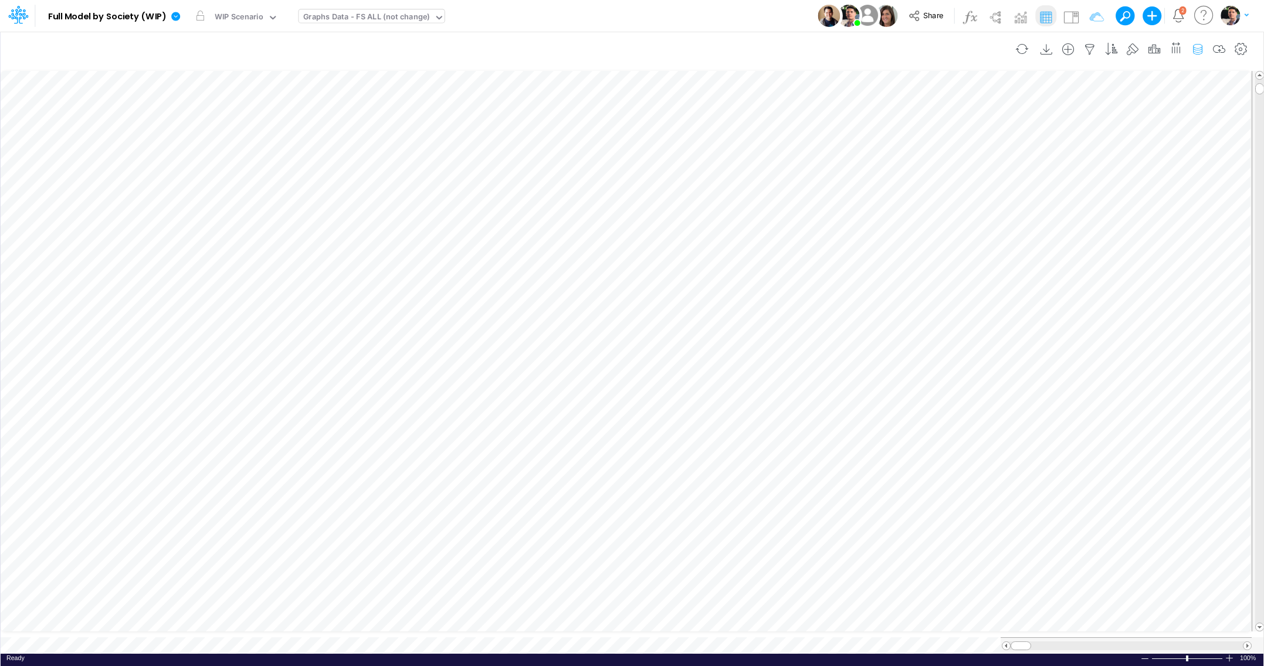
click at [1201, 52] on icon "button" at bounding box center [1198, 49] width 18 height 12
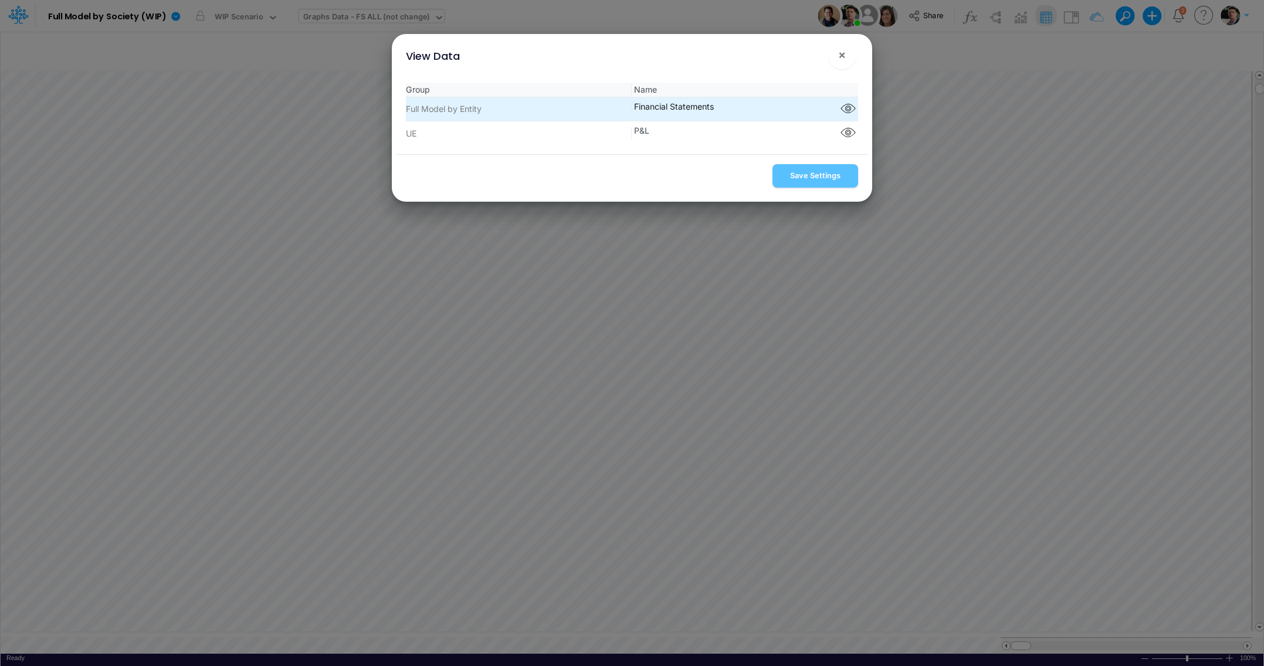
click at [839, 118] on button "button" at bounding box center [848, 109] width 21 height 18
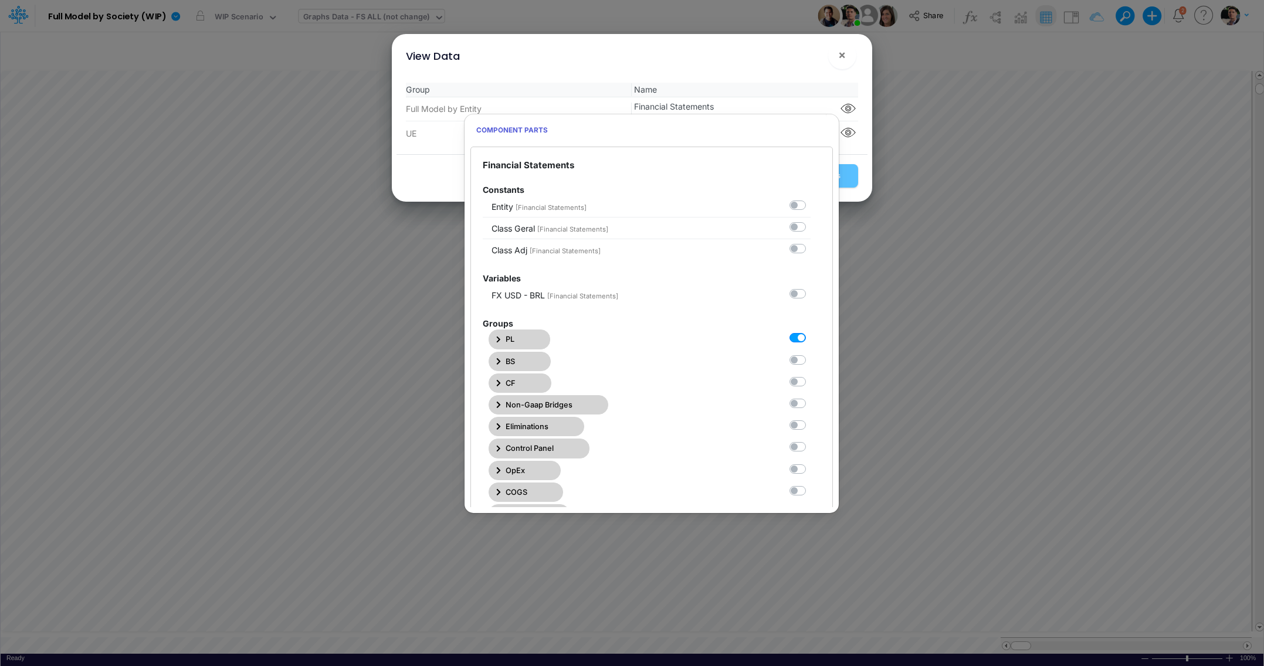
click at [811, 332] on label at bounding box center [811, 332] width 0 height 0
click at [811, 340] on Statements0 "checkbox" at bounding box center [815, 336] width 8 height 8
click at [811, 332] on label at bounding box center [811, 332] width 0 height 0
click at [811, 340] on Statements0 "checkbox" at bounding box center [815, 336] width 8 height 8
checkbox Statements0 "true"
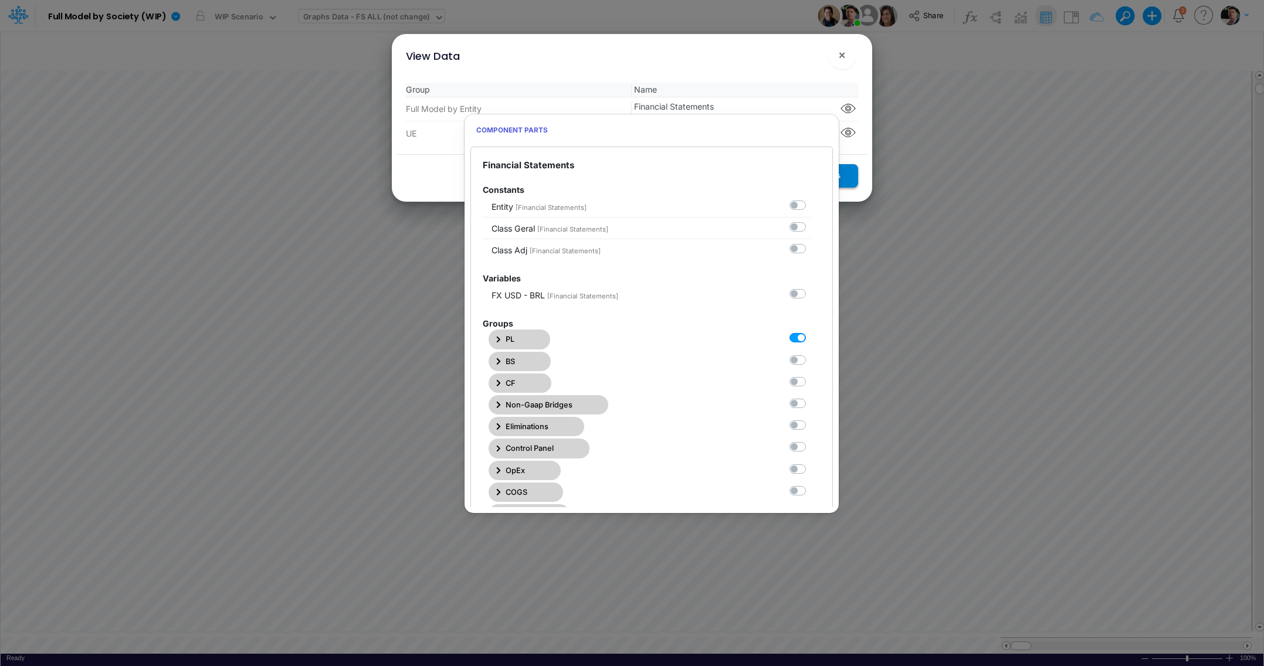
click at [845, 188] on div "Save Settings" at bounding box center [632, 177] width 471 height 47
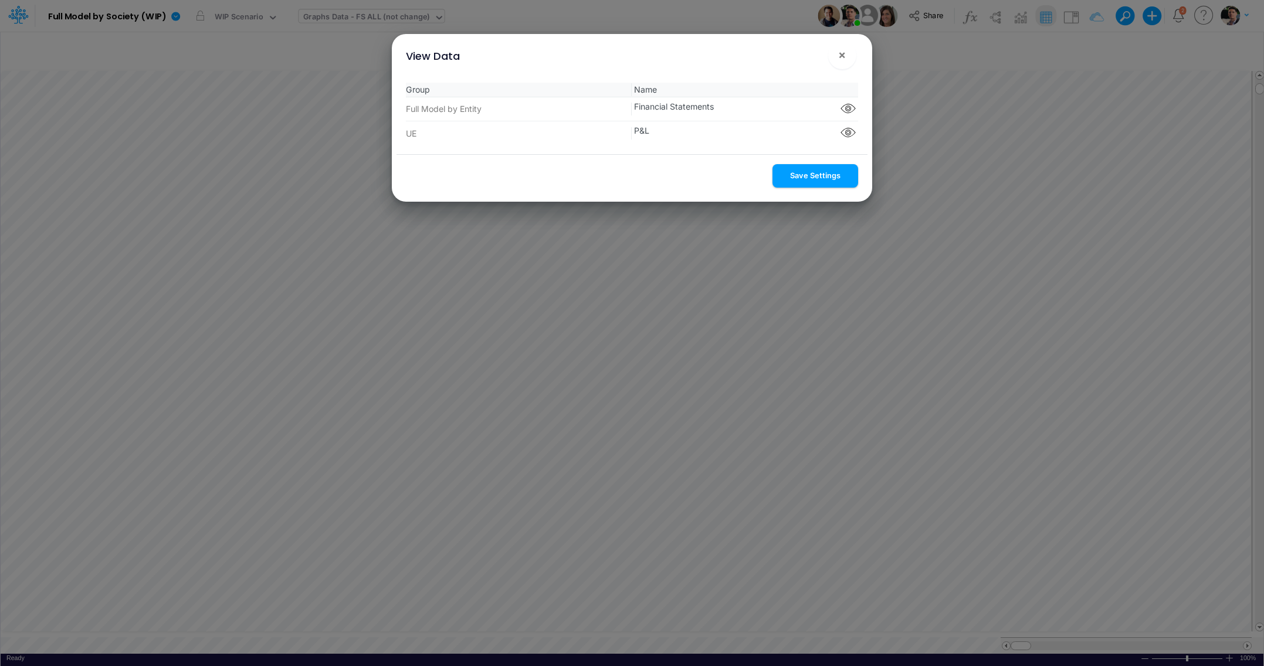
drag, startPoint x: 812, startPoint y: 171, endPoint x: 813, endPoint y: 199, distance: 28.7
click at [812, 171] on button "Save Settings" at bounding box center [815, 175] width 86 height 23
click at [842, 65] on button "×" at bounding box center [842, 55] width 28 height 28
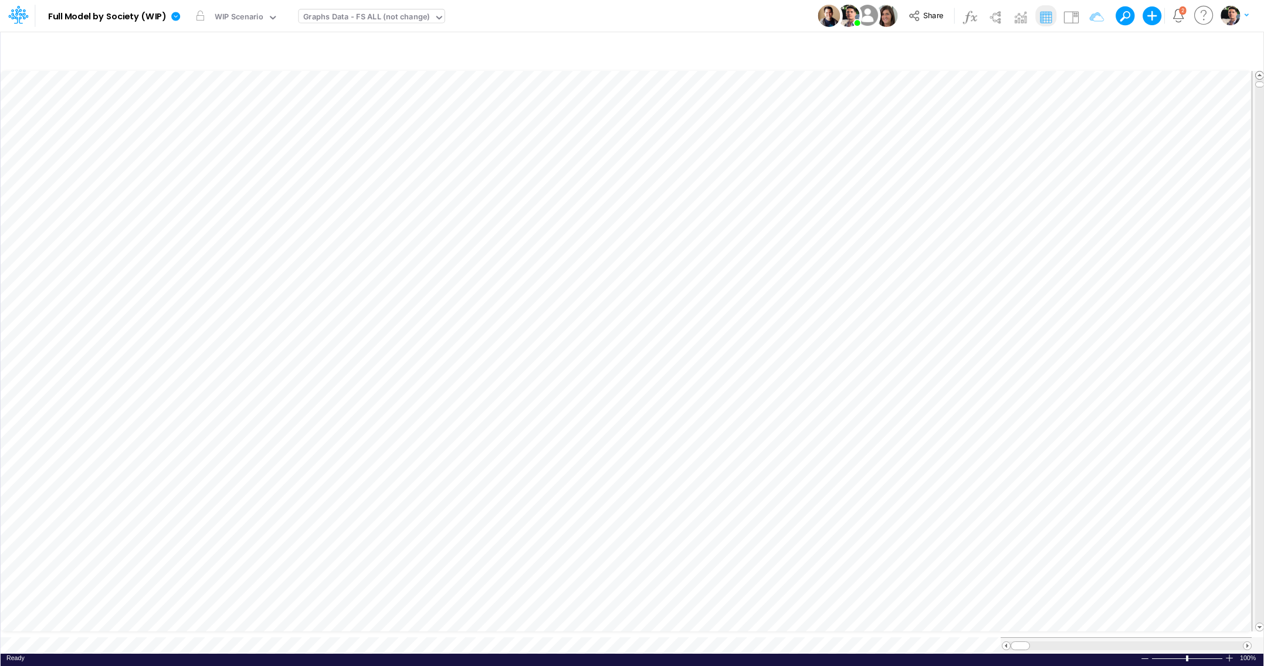
click at [1261, 72] on span at bounding box center [1260, 76] width 8 height 8
click at [1015, 49] on button "button" at bounding box center [1022, 49] width 28 height 21
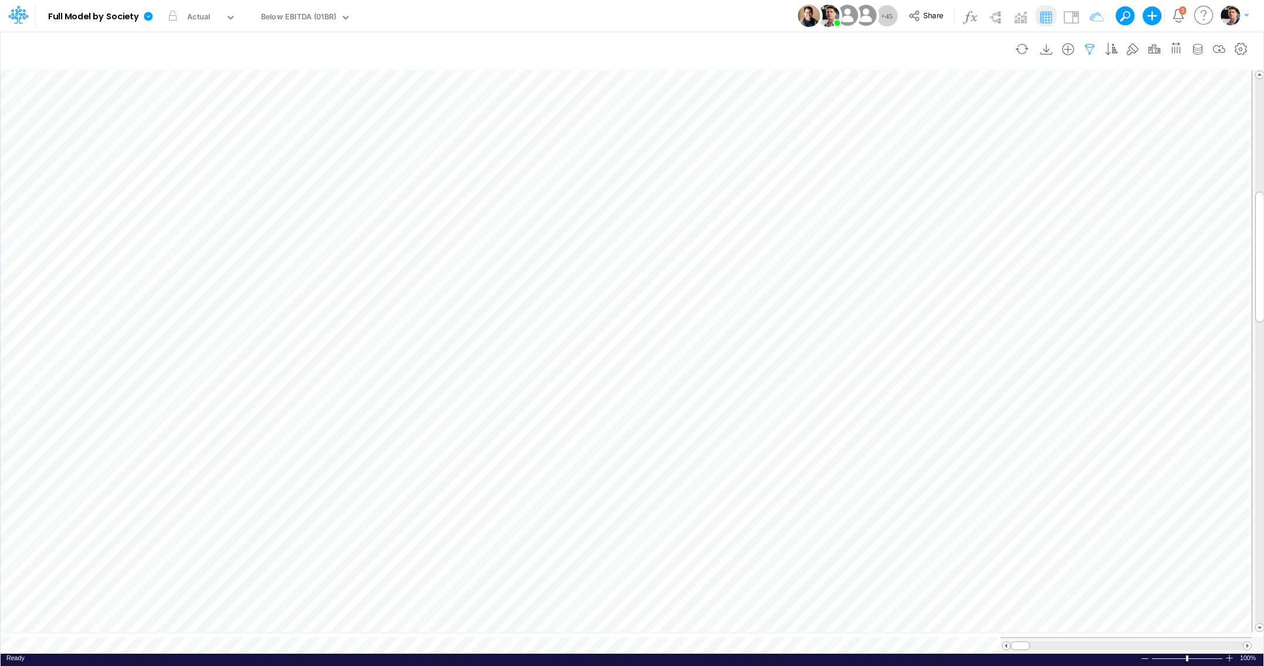
click at [1084, 49] on icon "button" at bounding box center [1090, 49] width 18 height 12
select select "tableSearchOR"
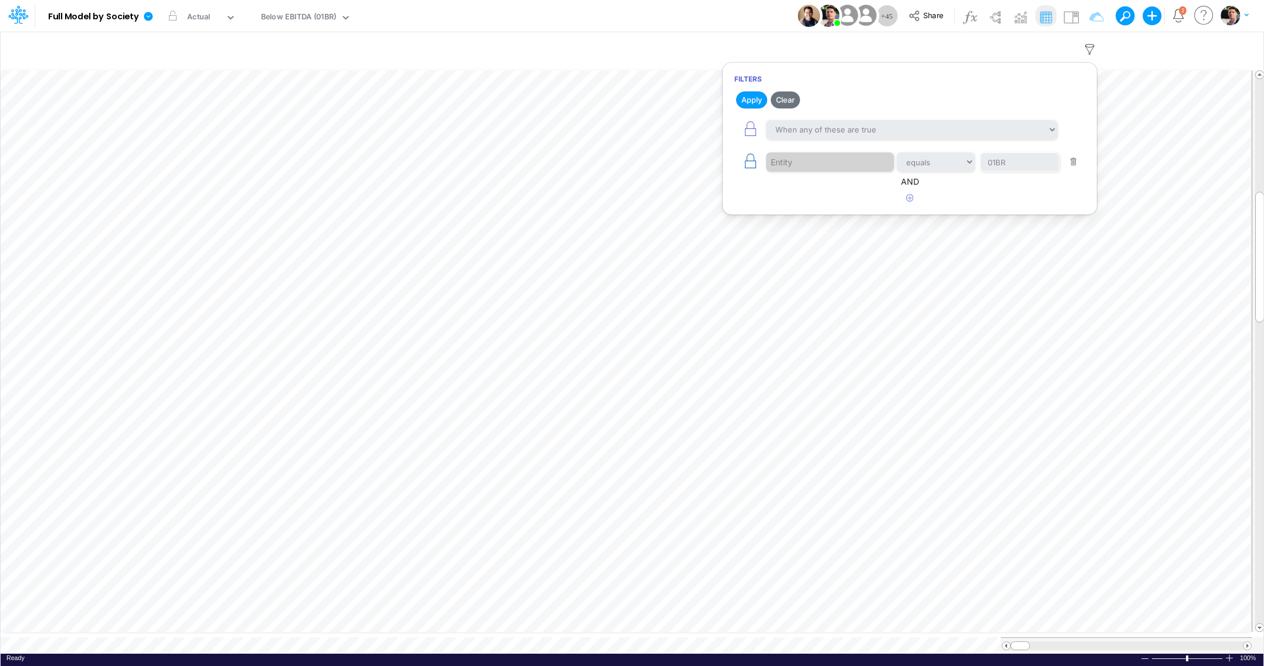
click at [751, 168] on icon "button" at bounding box center [750, 161] width 16 height 16
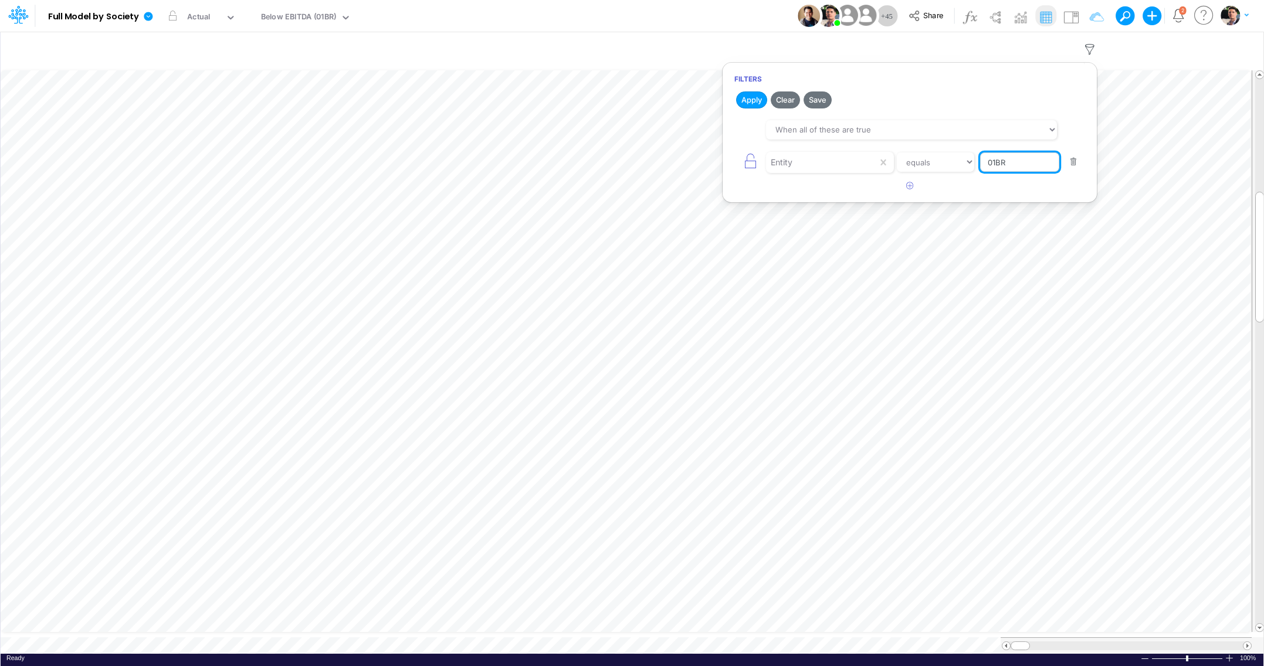
drag, startPoint x: 1032, startPoint y: 164, endPoint x: 929, endPoint y: 162, distance: 102.7
click at [980, 162] on input "01BR" at bounding box center [1019, 163] width 79 height 20
type input "TEMPLATE"
click at [736, 88] on h6 "Filters" at bounding box center [910, 79] width 374 height 21
click at [741, 93] on h2 "Apply Clear Save" at bounding box center [910, 99] width 374 height 21
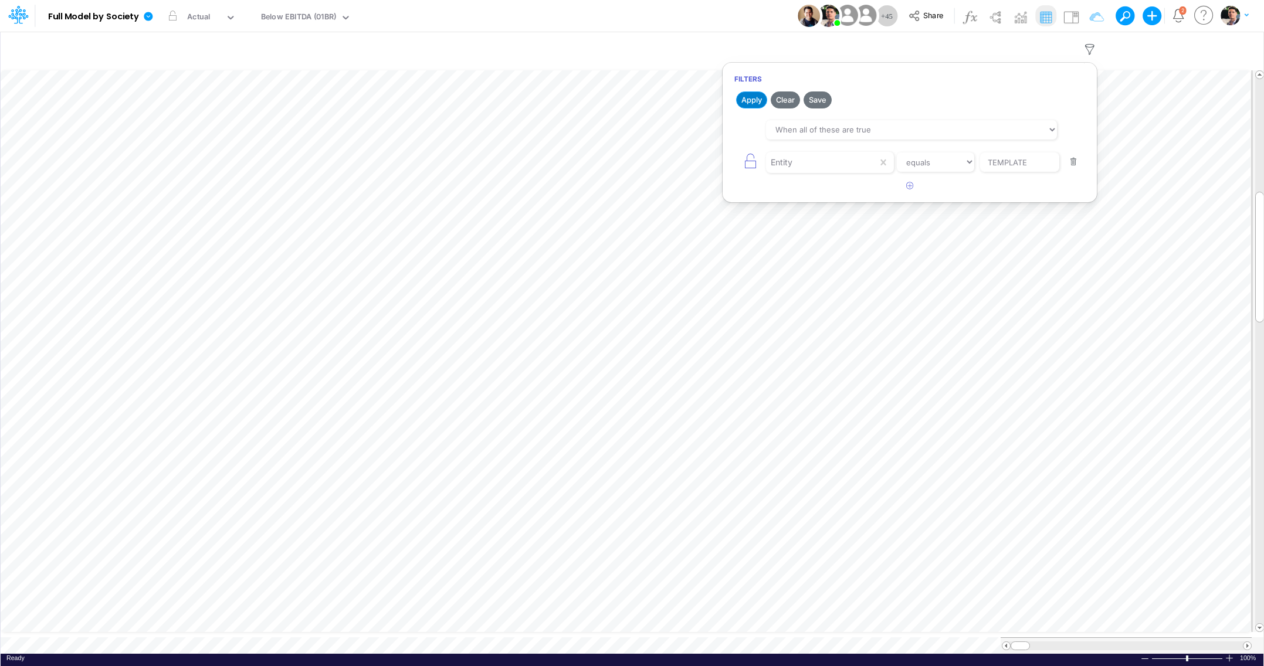
click at [750, 100] on button "Apply" at bounding box center [751, 100] width 31 height 17
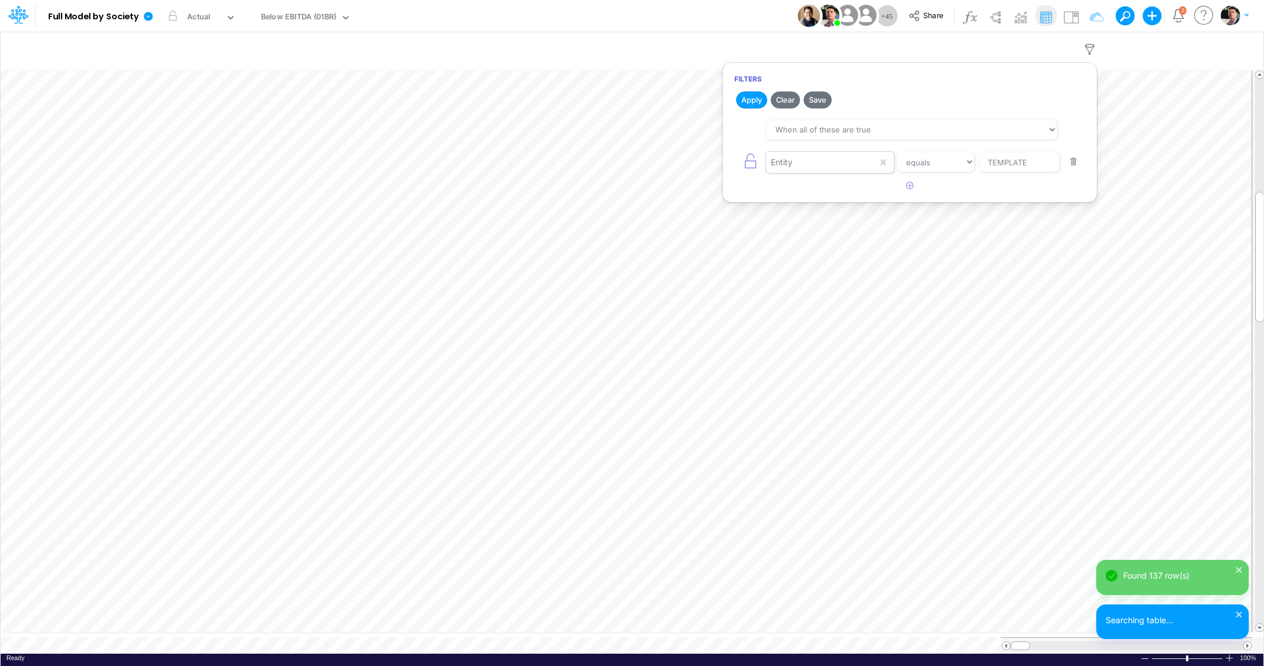
scroll to position [5, 2]
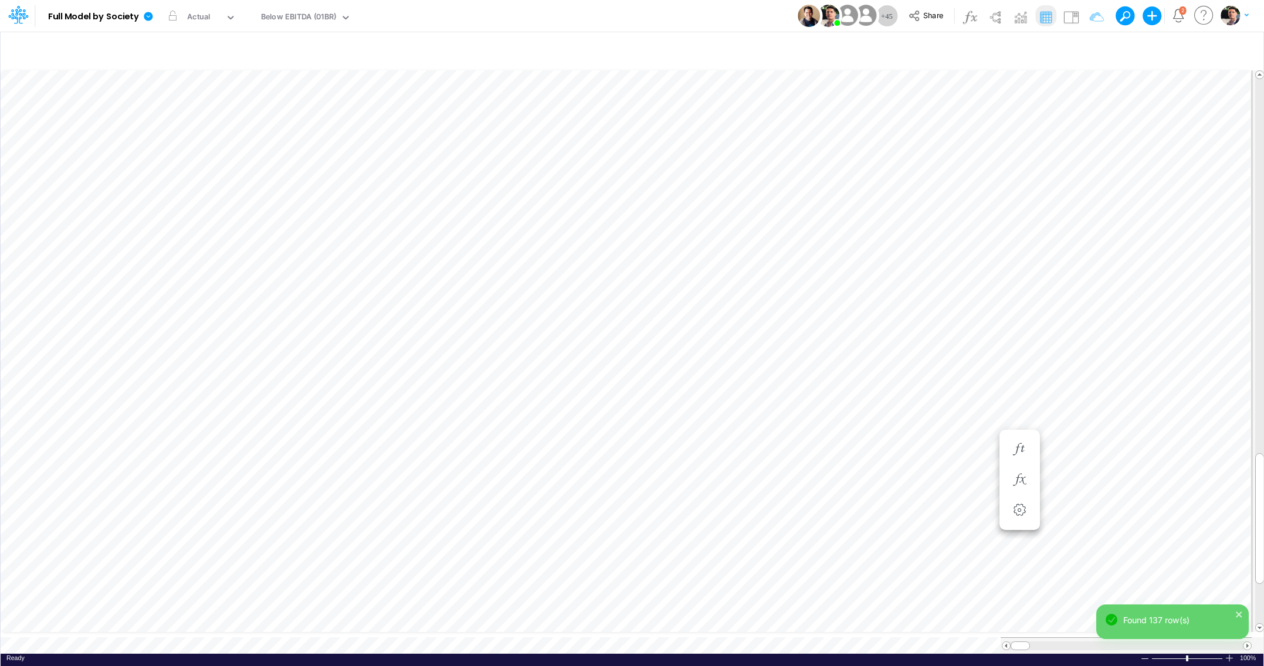
scroll to position [5, 2]
click at [1016, 258] on icon "button" at bounding box center [1020, 257] width 18 height 12
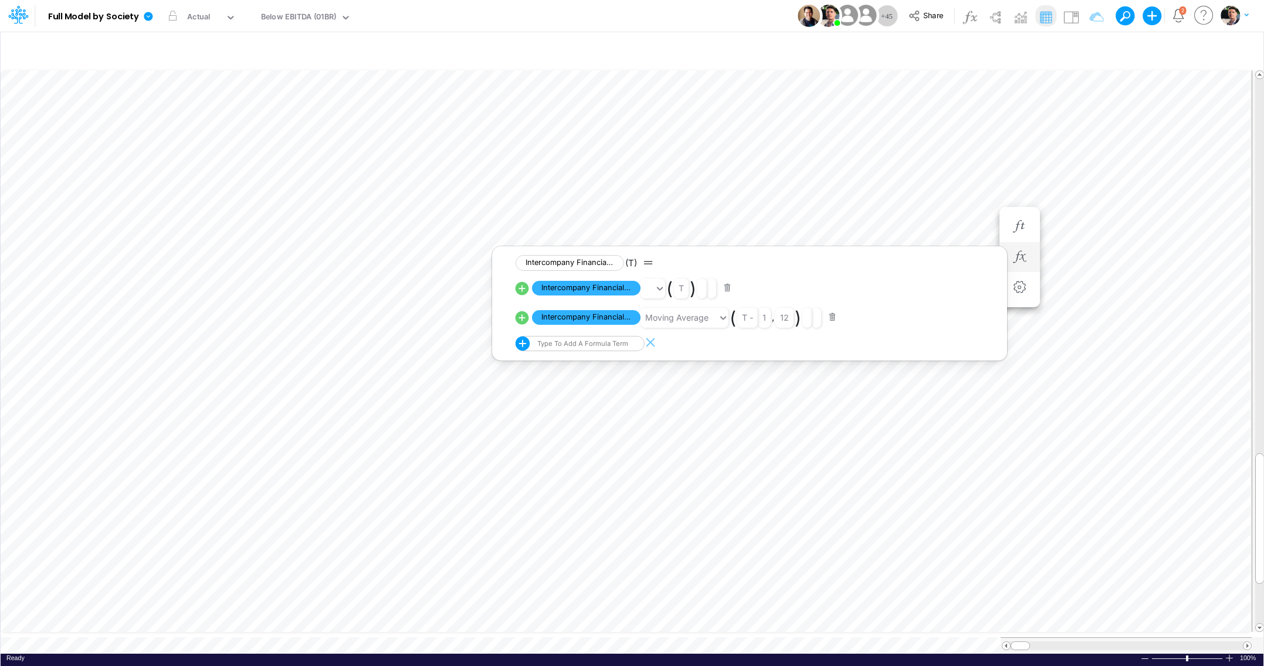
click at [833, 322] on button "button" at bounding box center [832, 318] width 23 height 16
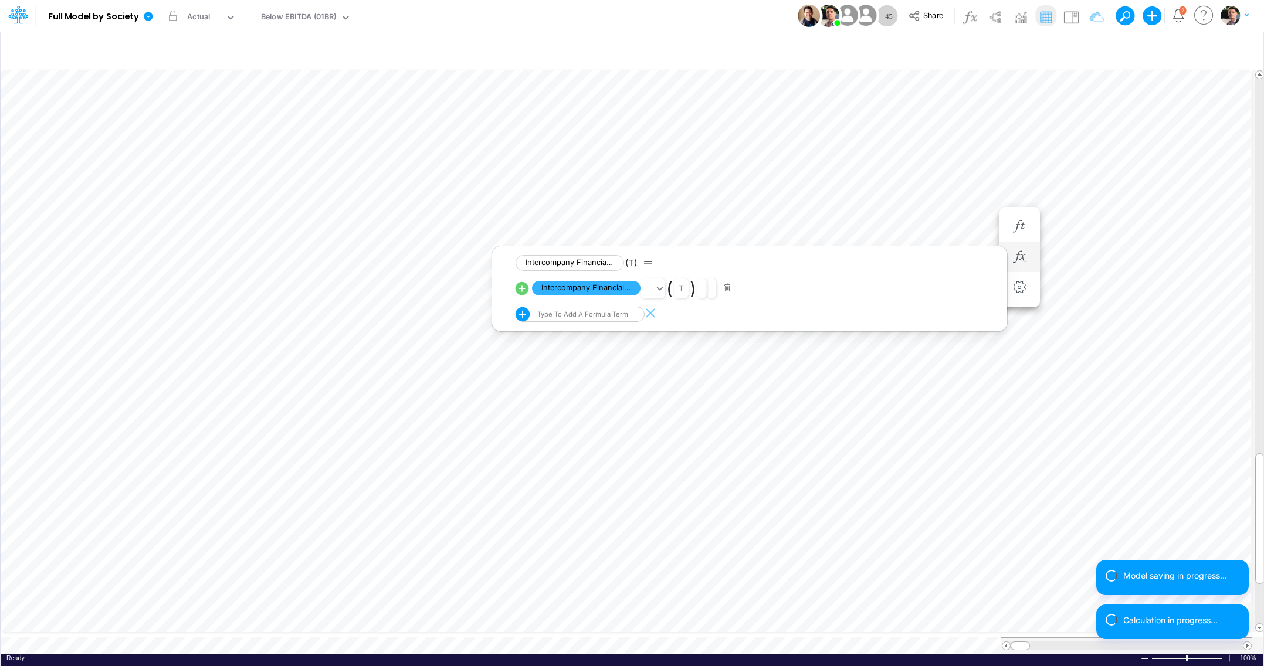
scroll to position [5, 2]
click at [1150, 299] on icon "button" at bounding box center [1146, 304] width 18 height 12
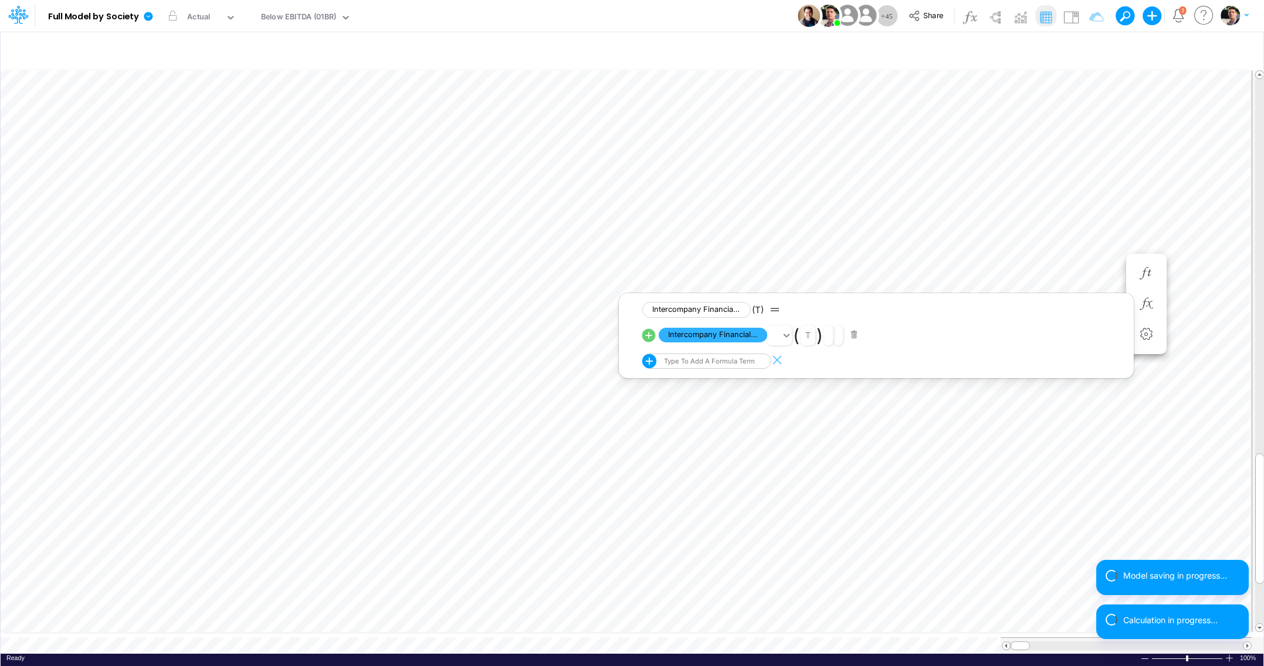
scroll to position [5, 2]
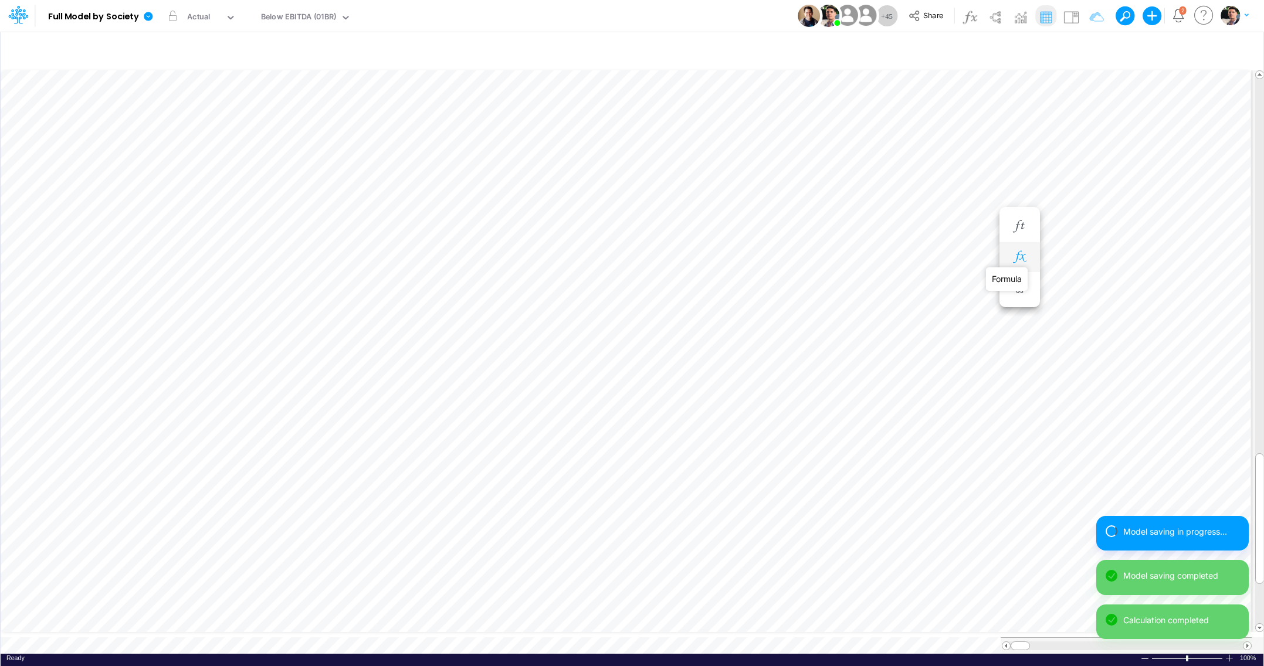
click at [1018, 262] on icon "button" at bounding box center [1020, 257] width 18 height 12
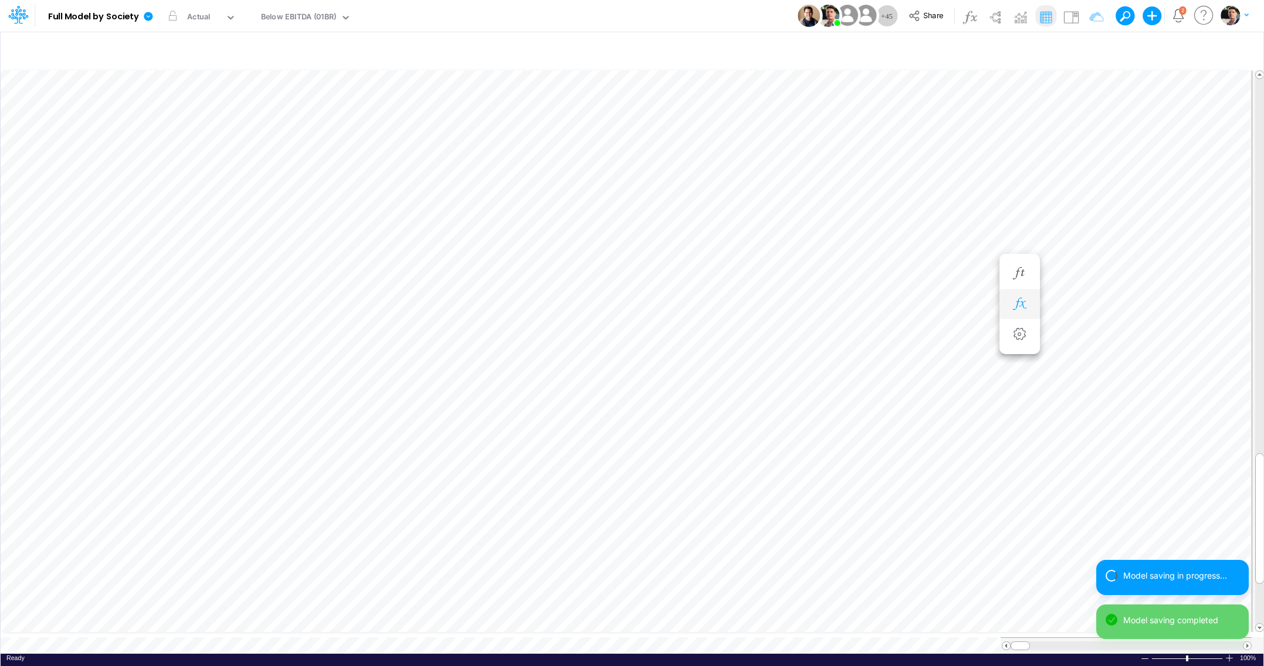
click at [1029, 304] on button "button" at bounding box center [1020, 304] width 22 height 23
click at [153, 625] on div "Close" at bounding box center [169, 623] width 50 height 14
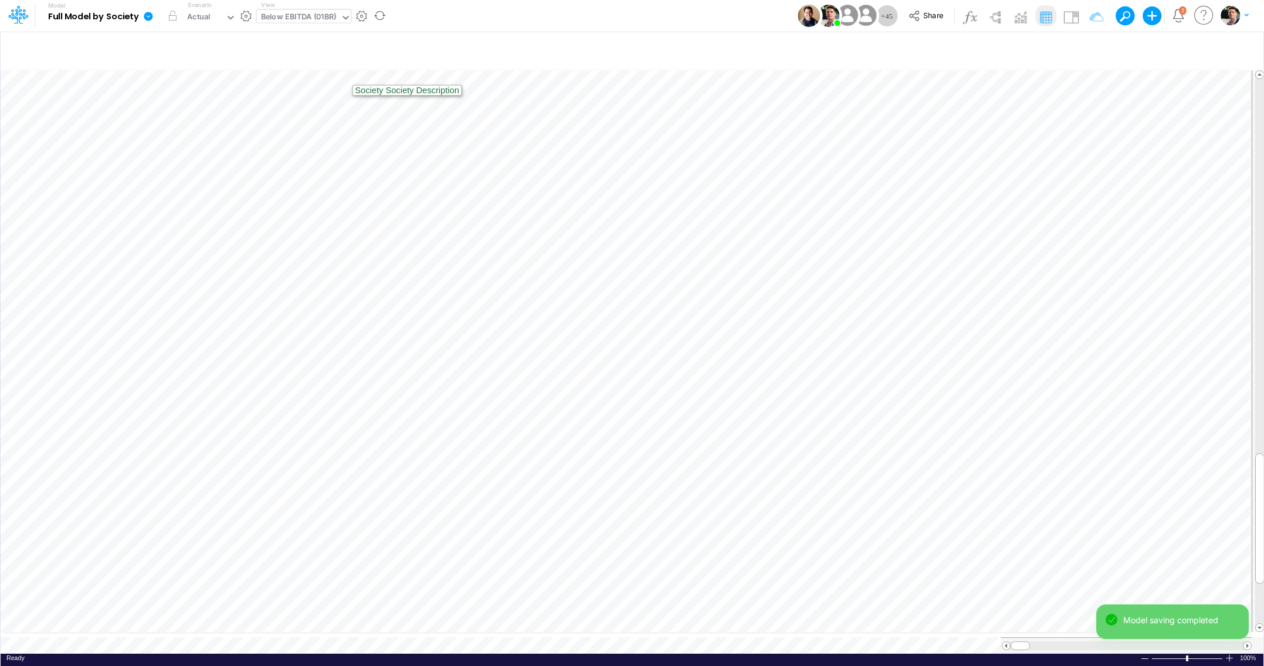
click at [304, 15] on div "Below EBITDA (01BR)" at bounding box center [299, 17] width 76 height 13
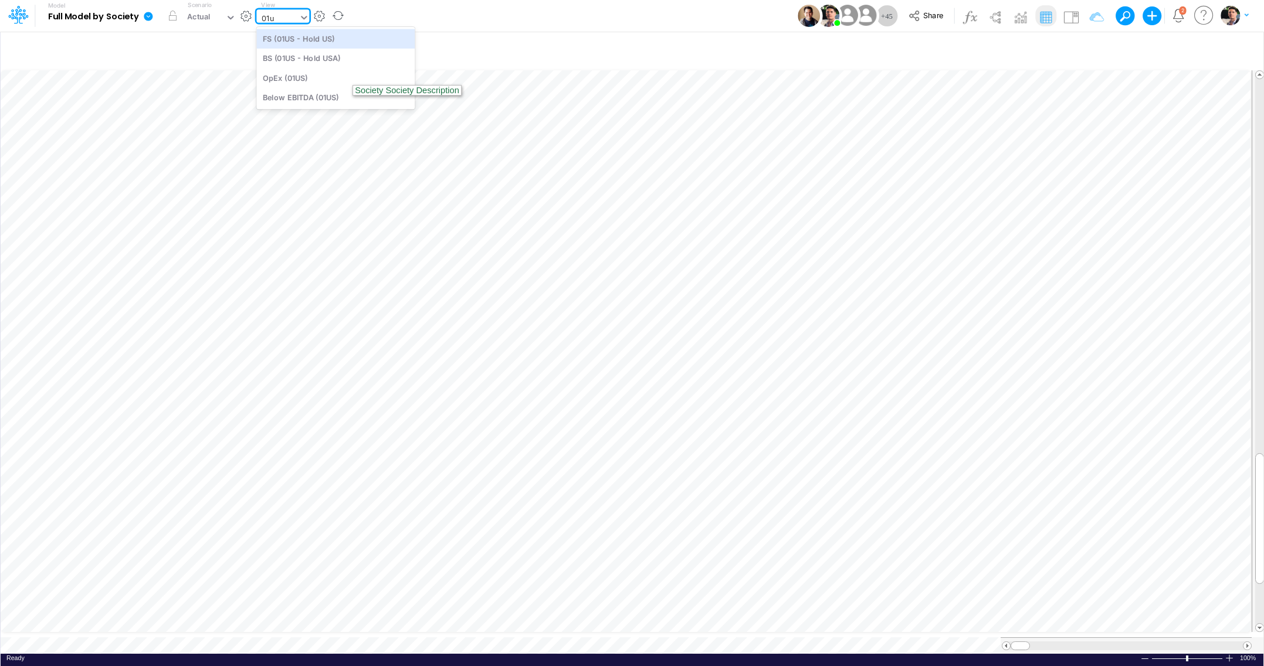
scroll to position [0, 0]
type input "01us"
click at [318, 59] on div "BS (01US - Hold USA)" at bounding box center [335, 58] width 158 height 19
click at [327, 12] on div "BS (01US - Hold USA)" at bounding box center [299, 17] width 77 height 13
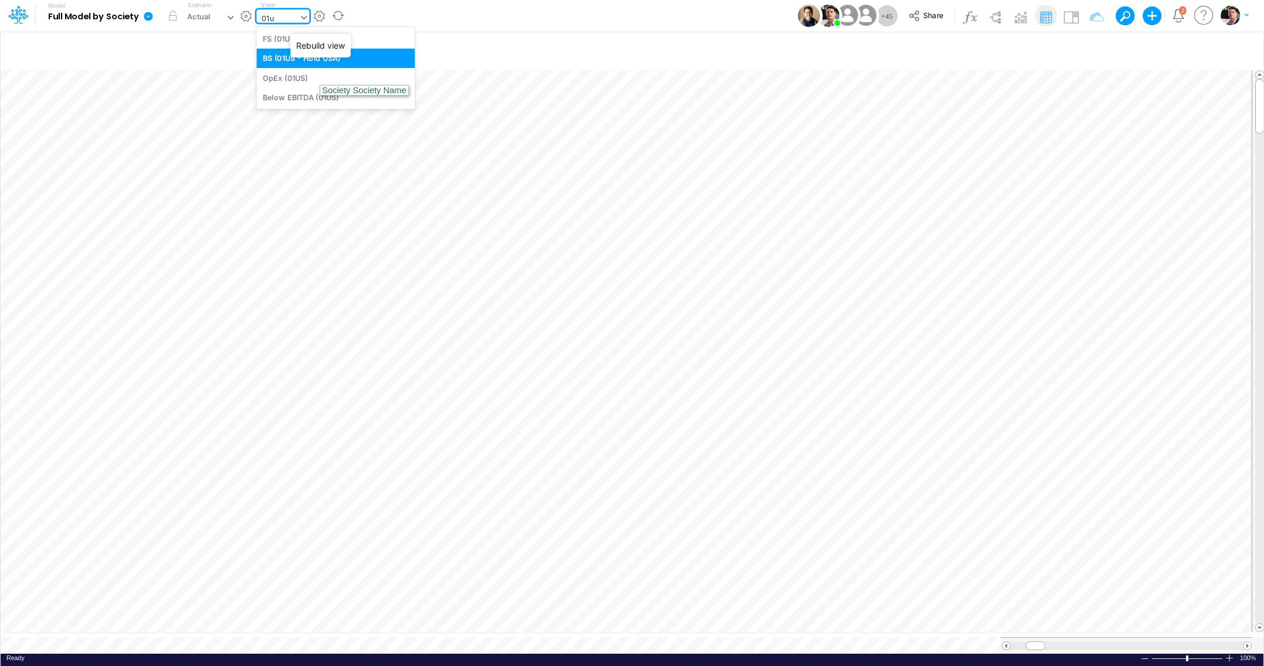
type input "01us"
click at [281, 100] on div "Below EBITDA (01US)" at bounding box center [335, 96] width 158 height 19
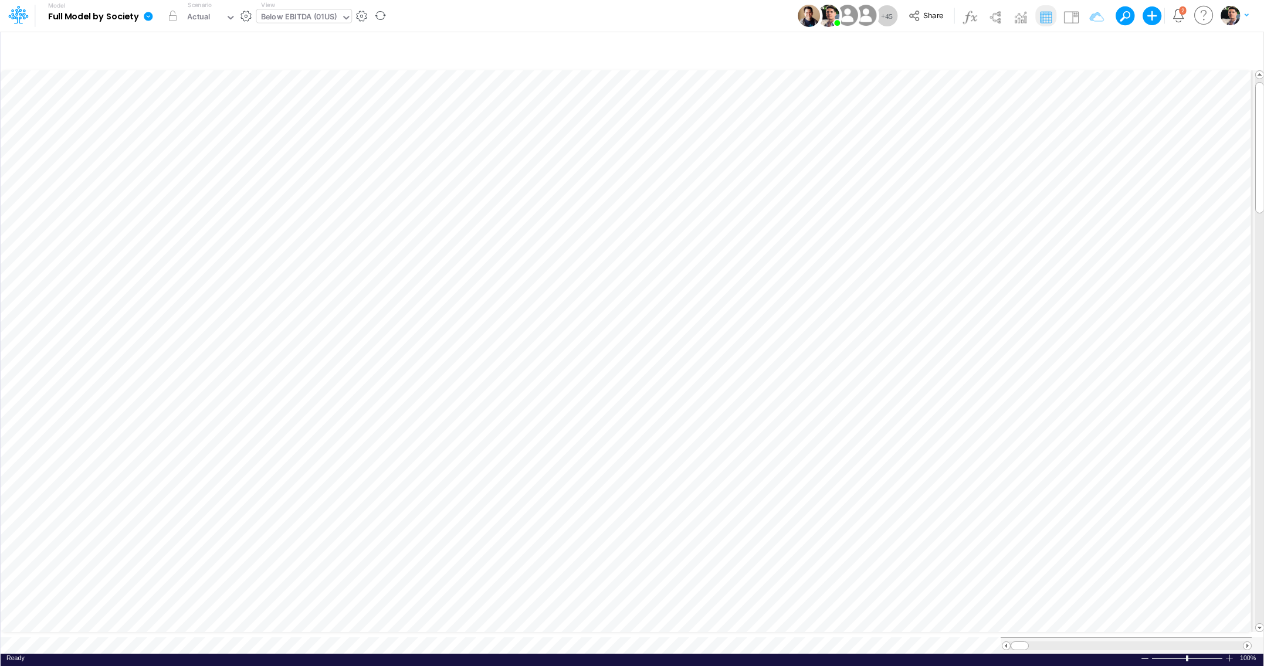
scroll to position [5, 2]
click at [911, 588] on icon "button" at bounding box center [904, 586] width 18 height 12
click at [408, 618] on icon at bounding box center [406, 614] width 13 height 13
click at [900, 552] on icon "button" at bounding box center [904, 555] width 18 height 12
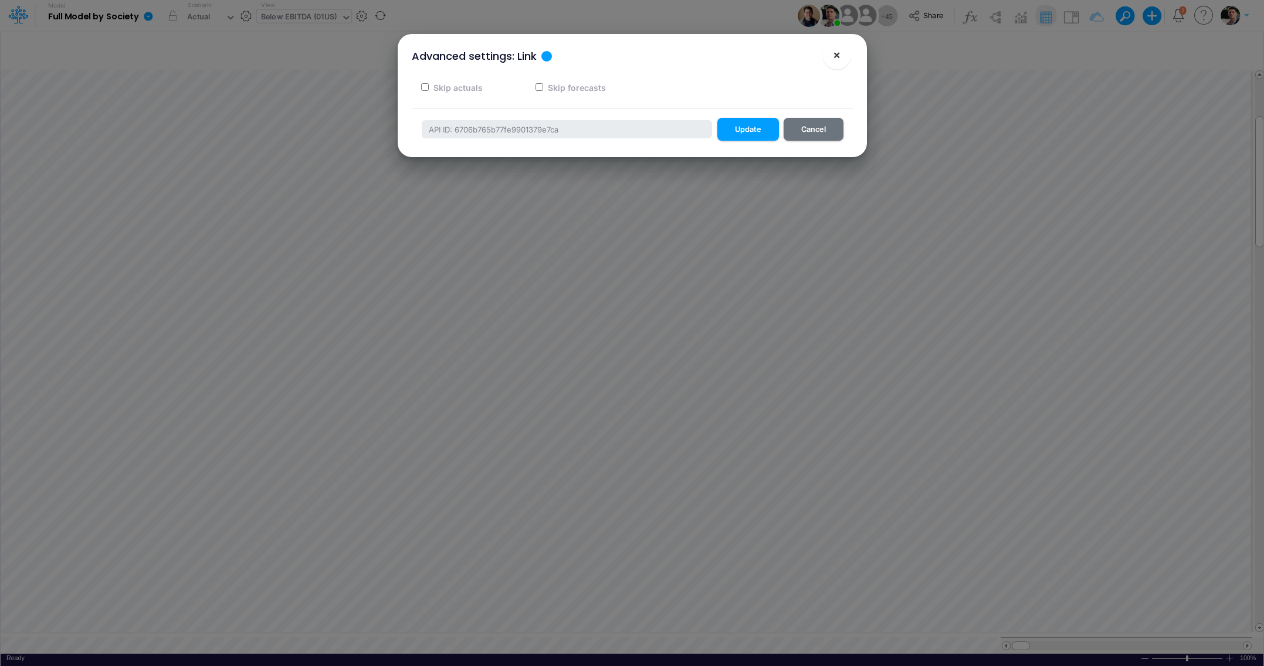
click at [842, 53] on button "×" at bounding box center [837, 55] width 28 height 28
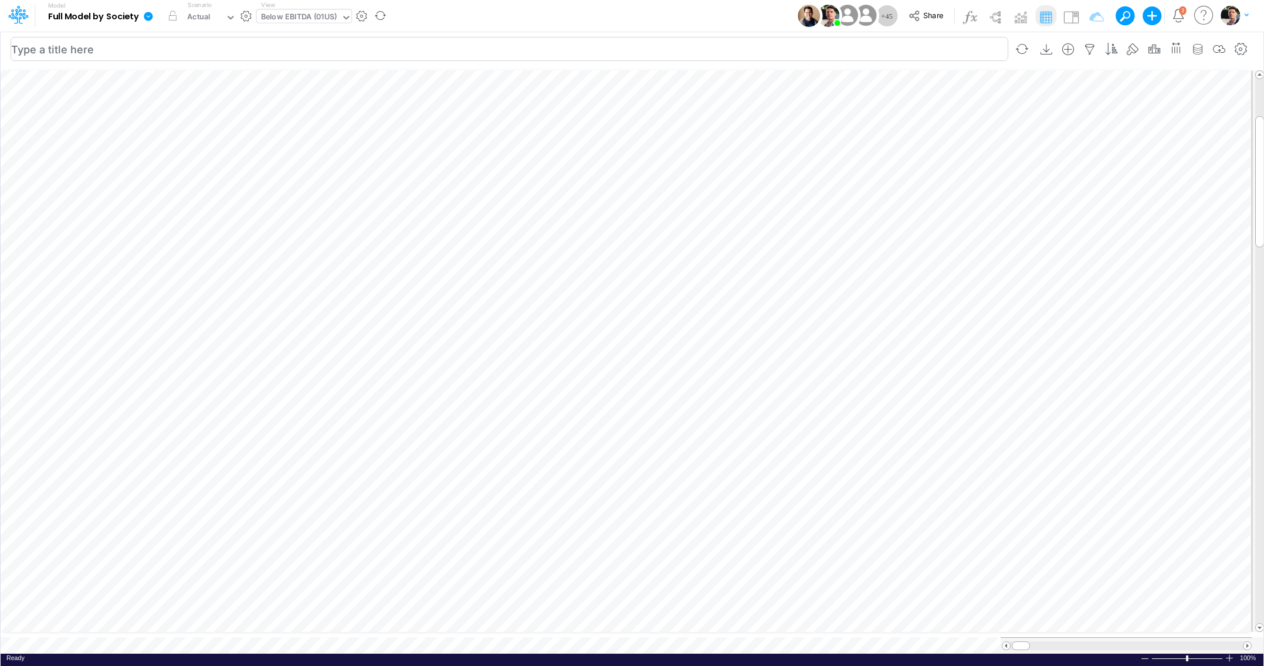
scroll to position [5, 2]
click at [909, 456] on icon "button" at bounding box center [904, 456] width 18 height 12
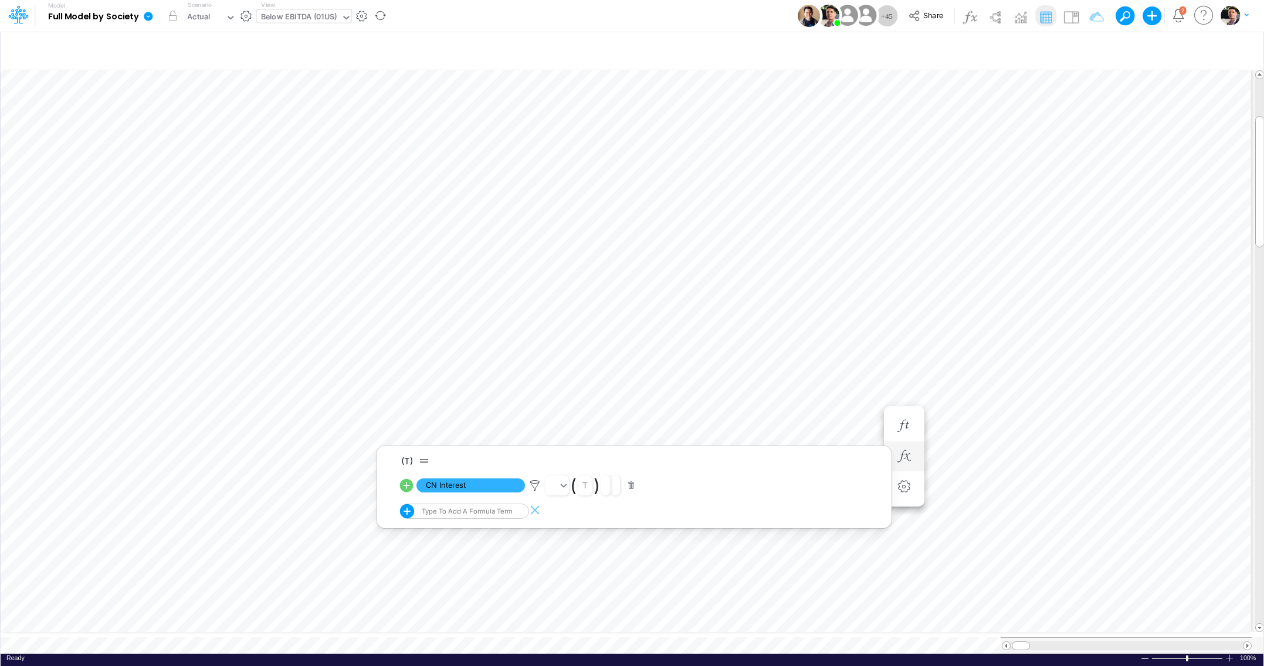
click at [407, 487] on icon at bounding box center [406, 485] width 13 height 13
click at [897, 431] on icon "button" at bounding box center [904, 426] width 18 height 12
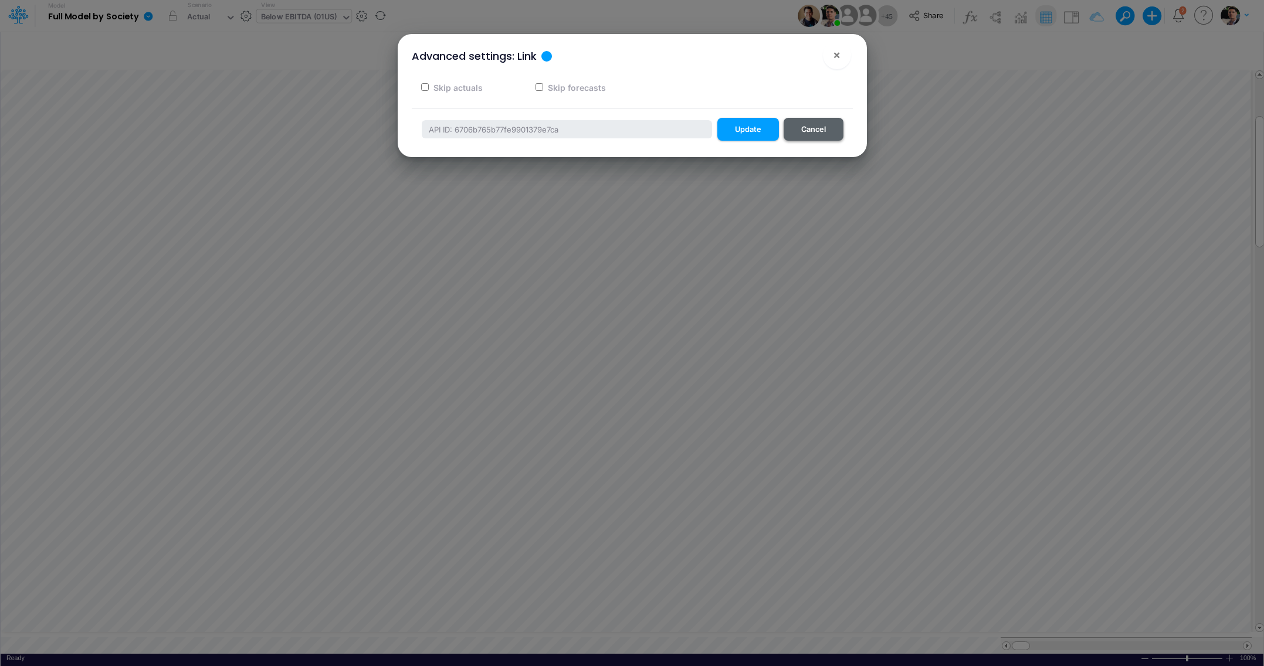
click at [814, 130] on button "Cancel" at bounding box center [814, 129] width 60 height 23
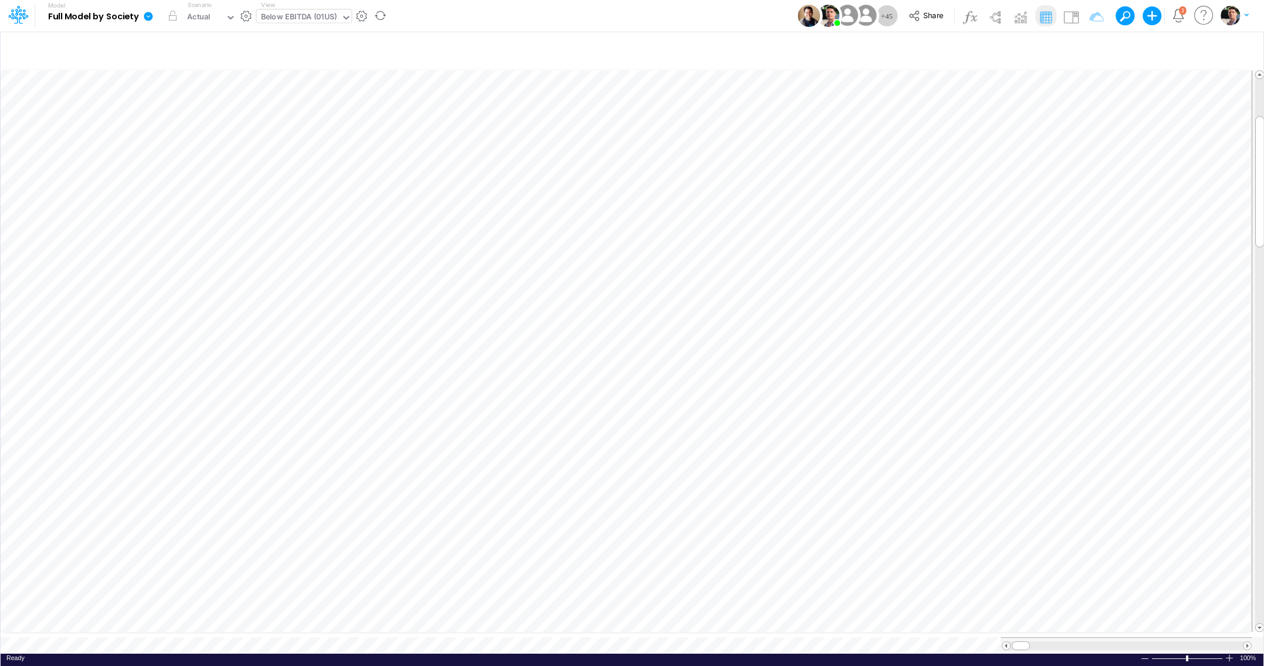
scroll to position [5, 2]
click at [903, 472] on icon "button" at bounding box center [904, 468] width 18 height 12
click at [406, 499] on icon at bounding box center [406, 497] width 16 height 16
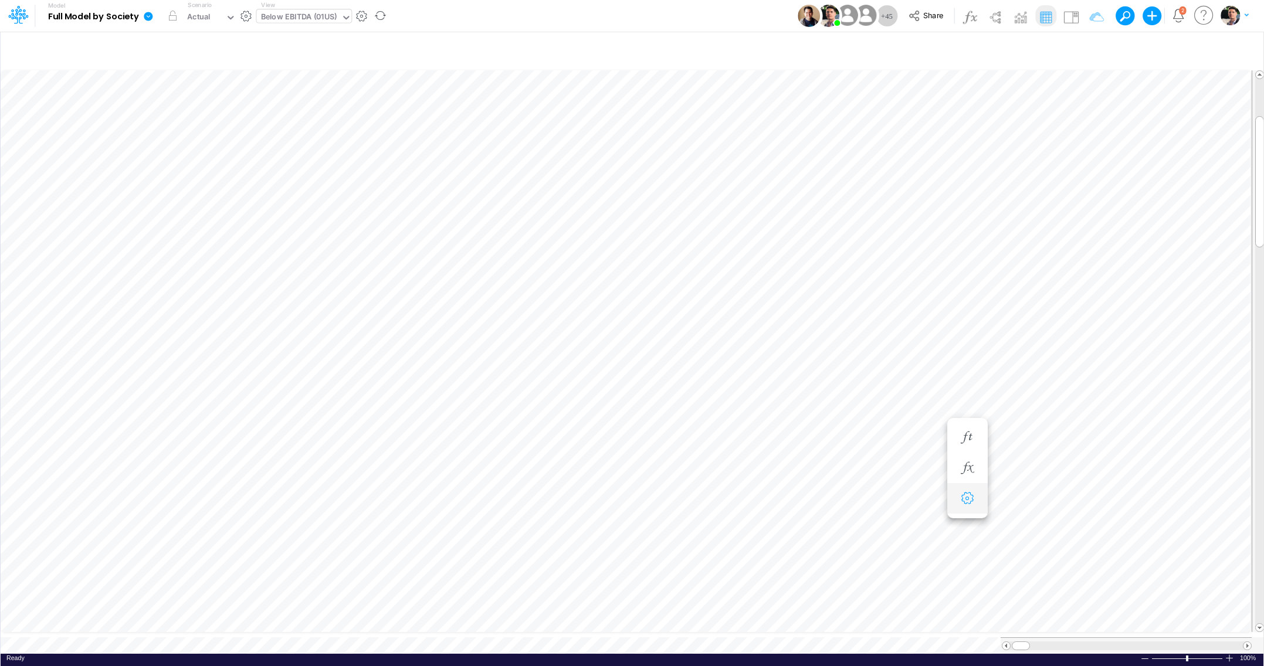
scroll to position [5, 2]
click at [309, 21] on div "Below EBITDA (01US)" at bounding box center [299, 17] width 76 height 13
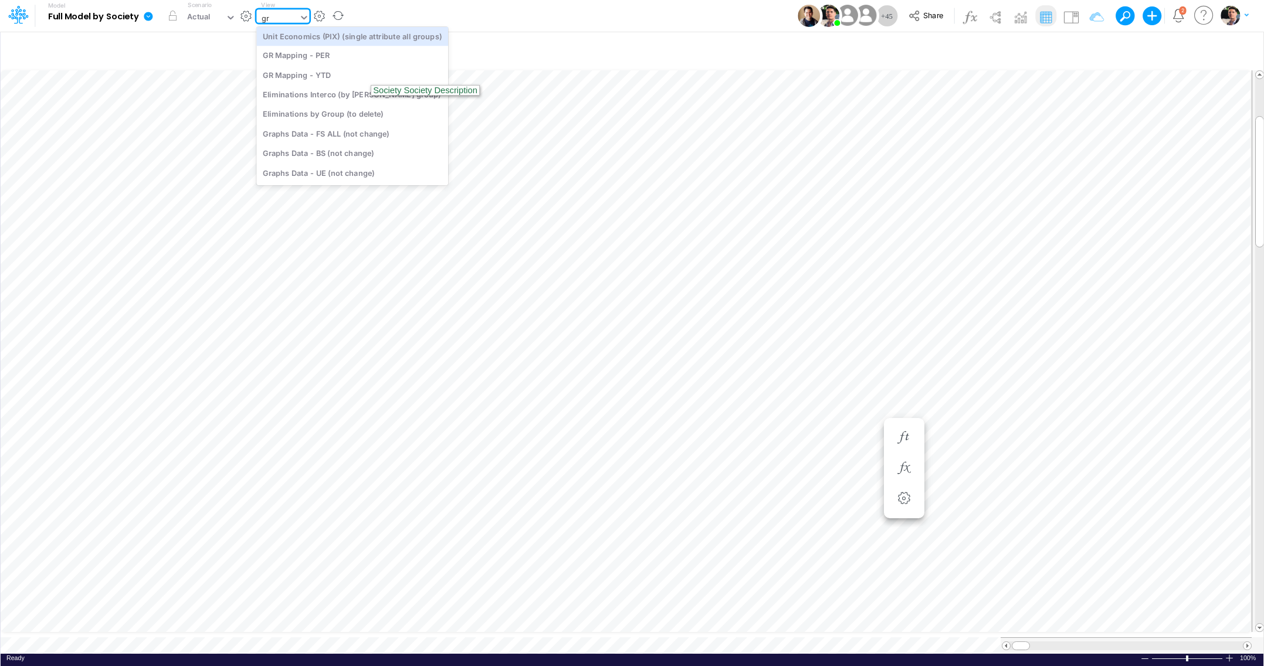
scroll to position [0, 0]
type input "gr m"
click at [320, 59] on div "GR Mapping - YTD" at bounding box center [335, 58] width 158 height 19
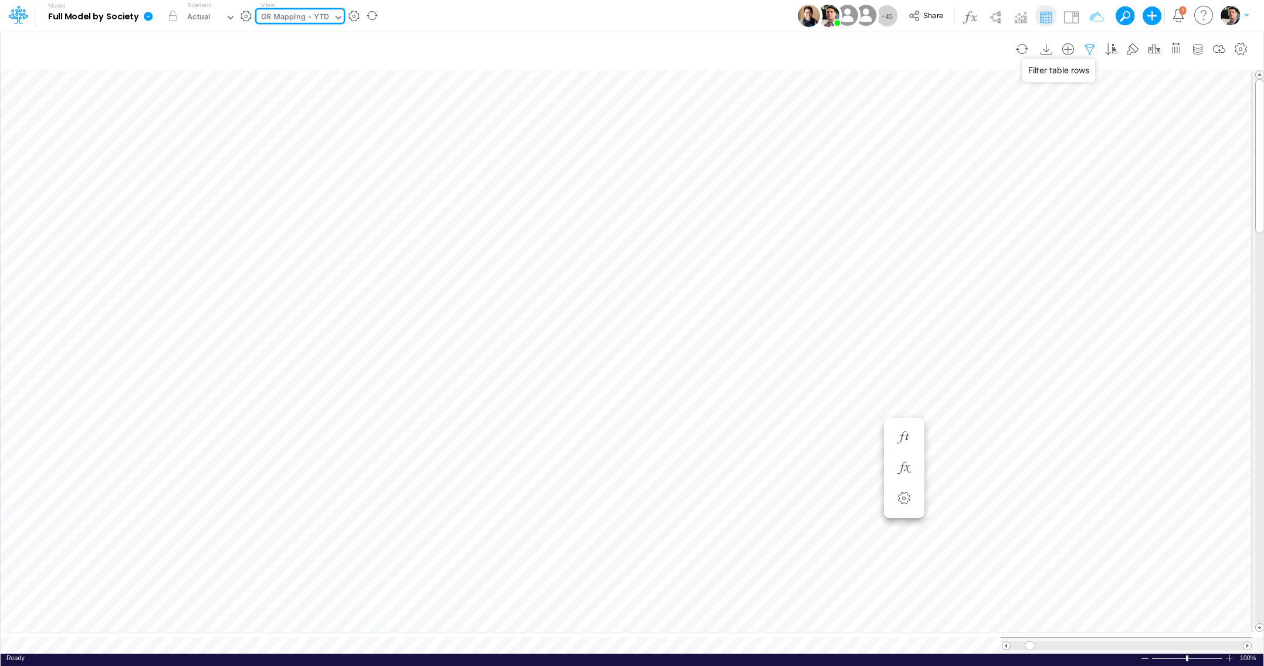
click at [1087, 52] on icon "button" at bounding box center [1090, 49] width 18 height 12
select select "notEqual"
select select "contains"
select select "notEqual"
select select "tableSearchOR"
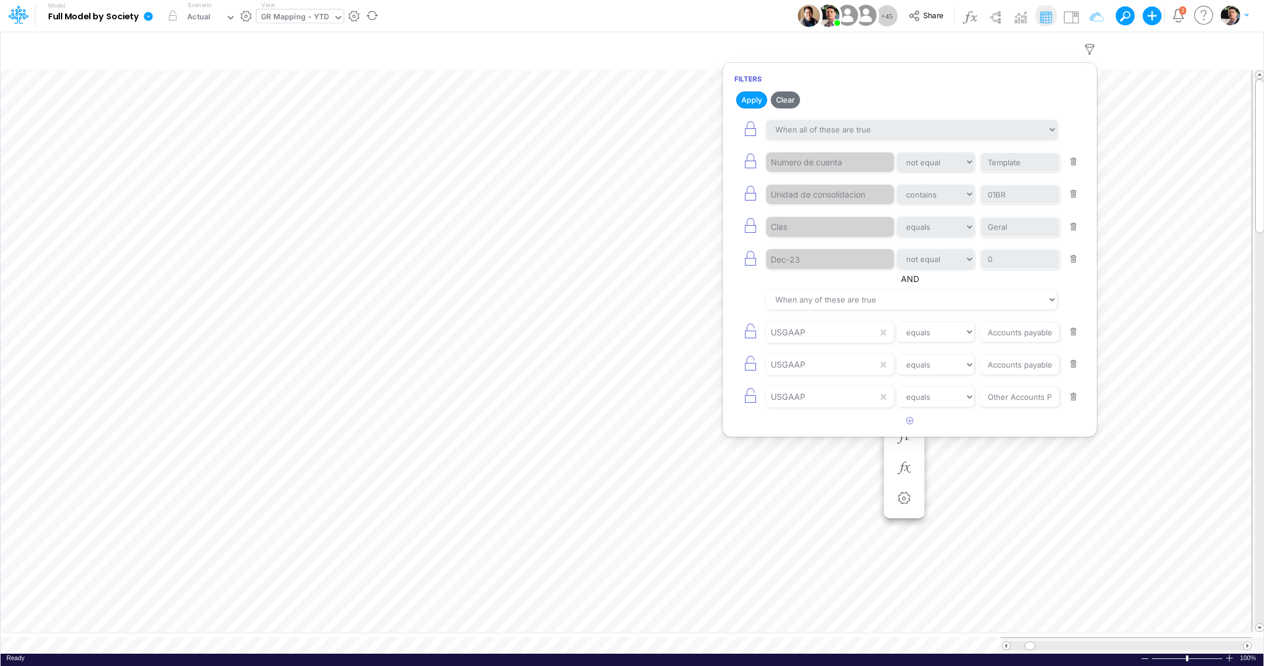
click at [1076, 371] on button "button" at bounding box center [1073, 365] width 23 height 16
type input "Other Accounts Payables Short Term"
click at [1076, 371] on button "button" at bounding box center [1073, 365] width 23 height 16
click at [1003, 172] on input "Accounts payables" at bounding box center [1019, 163] width 79 height 20
type input "CN"
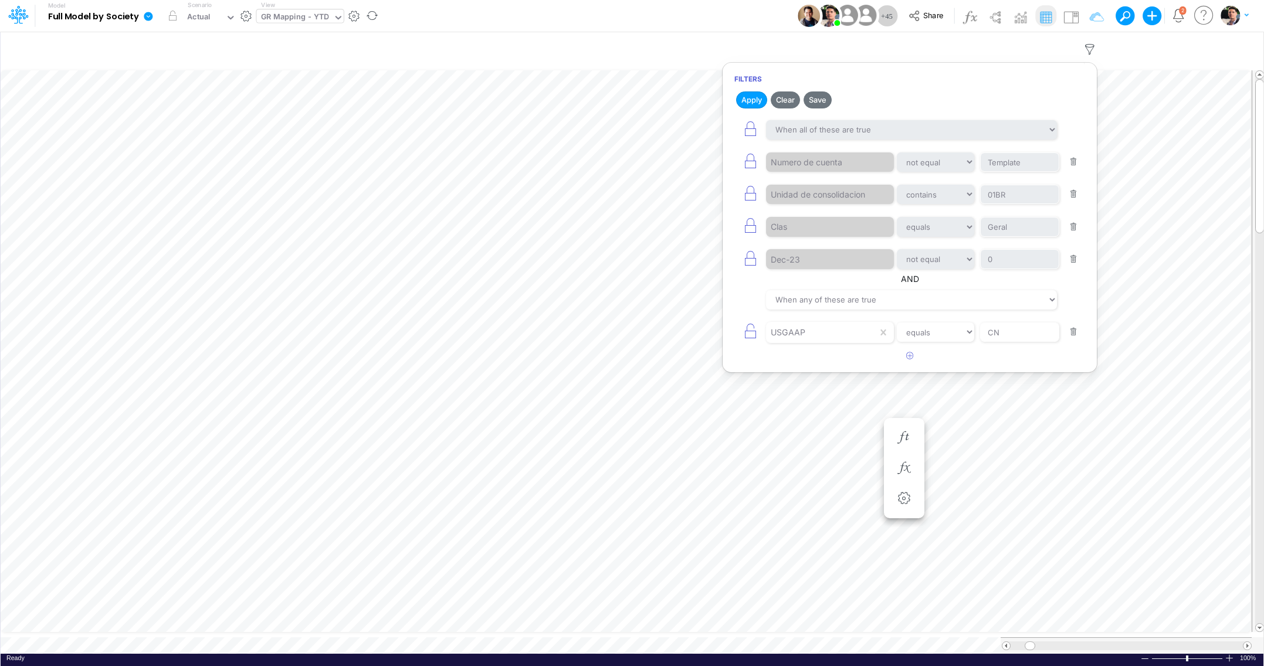
click at [1073, 192] on button "button" at bounding box center [1073, 195] width 23 height 16
select select "equals"
type input "Geral"
select select "notEqual"
type input "0"
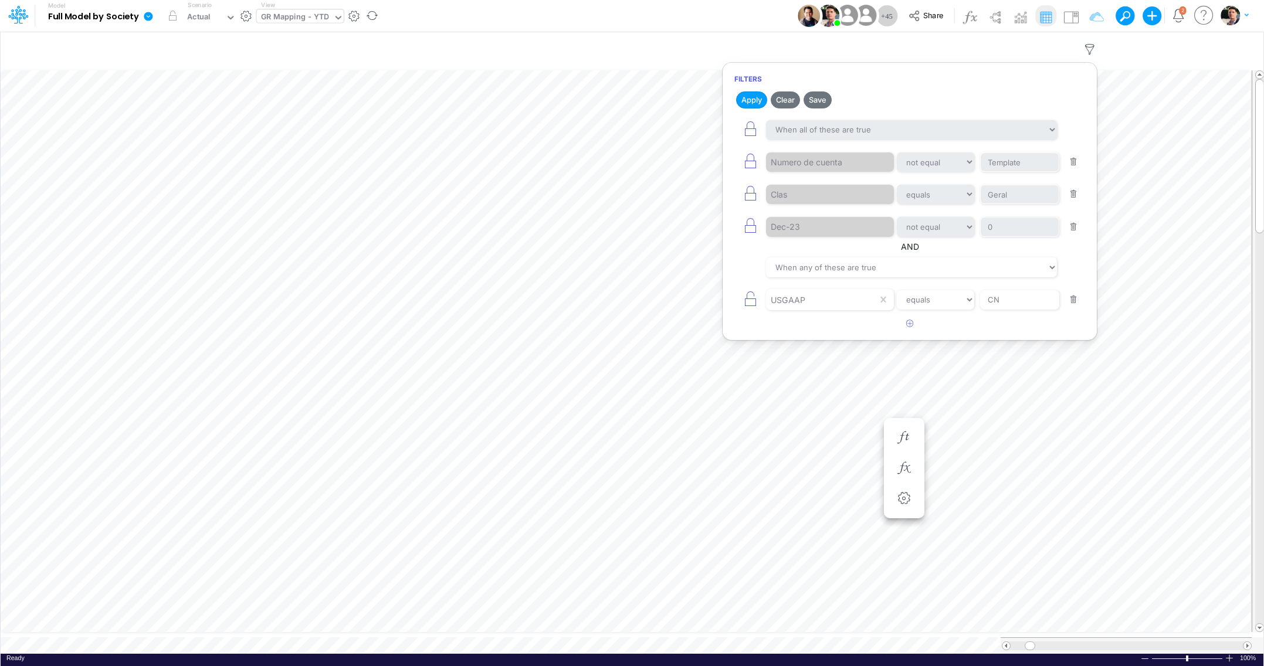
click at [1073, 192] on button "button" at bounding box center [1073, 195] width 23 height 16
select select "notEqual"
type input "0"
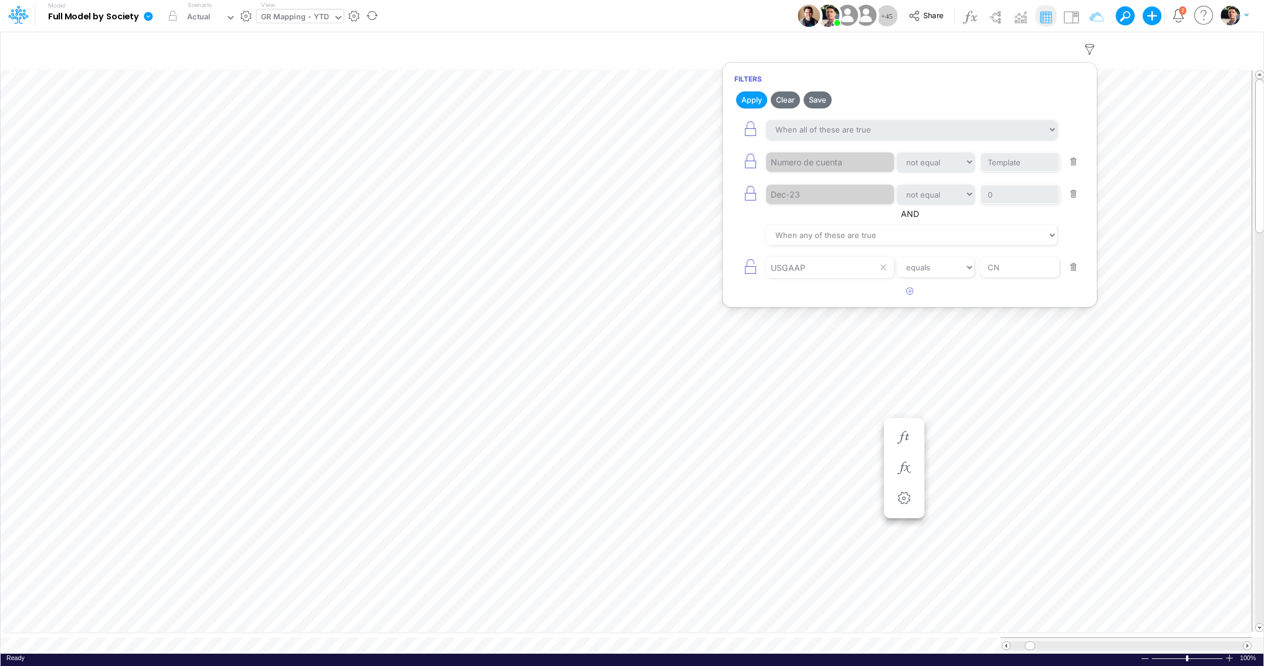
click at [1073, 192] on button "button" at bounding box center [1073, 195] width 23 height 16
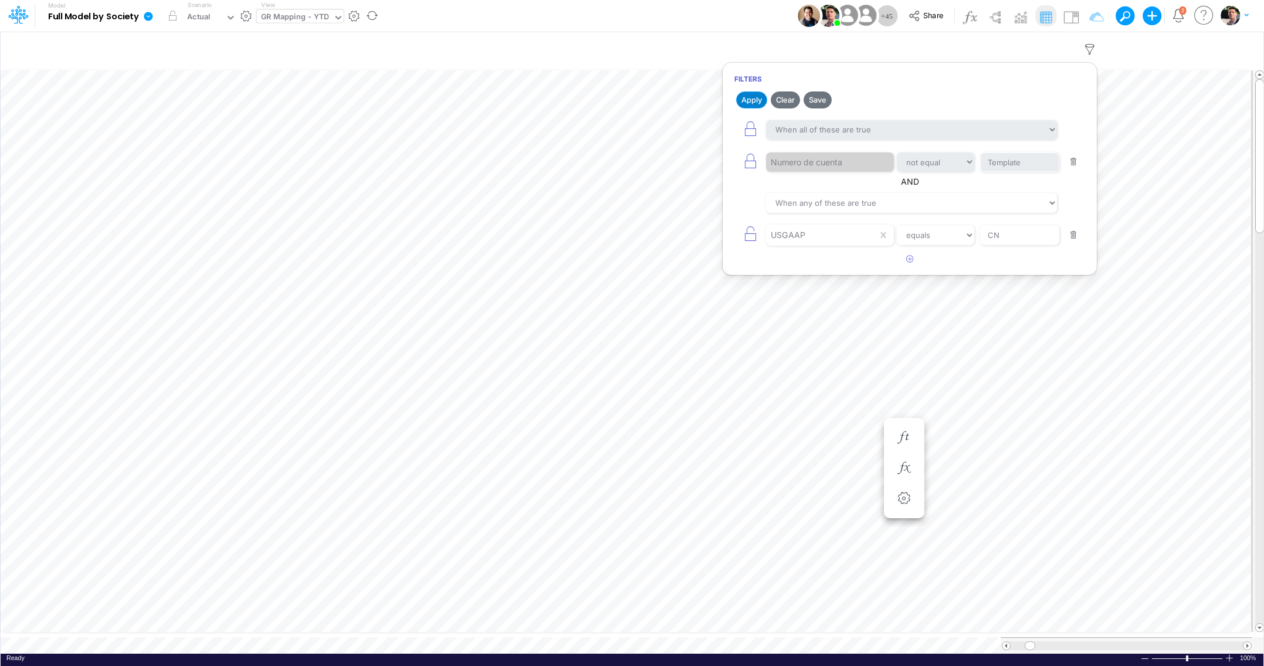
click at [748, 96] on button "Apply" at bounding box center [751, 100] width 31 height 17
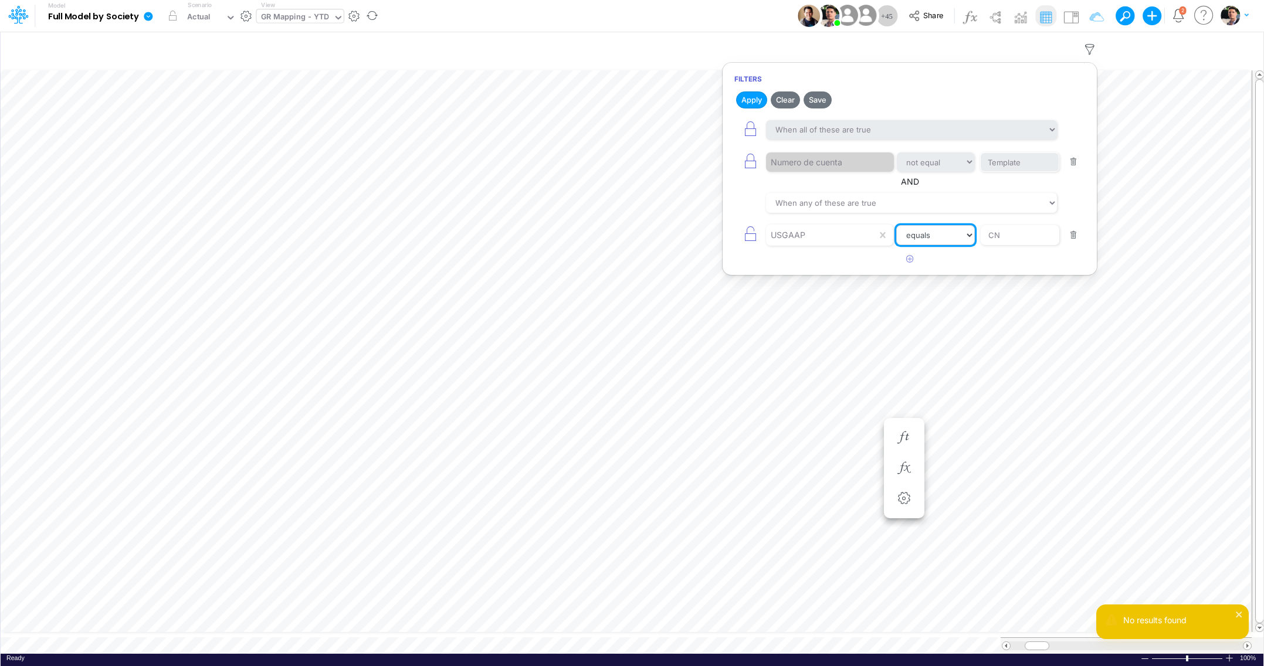
select select "contains"
click option "contains" at bounding box center [0, 0] width 0 height 0
click at [753, 103] on button "Apply" at bounding box center [751, 100] width 31 height 17
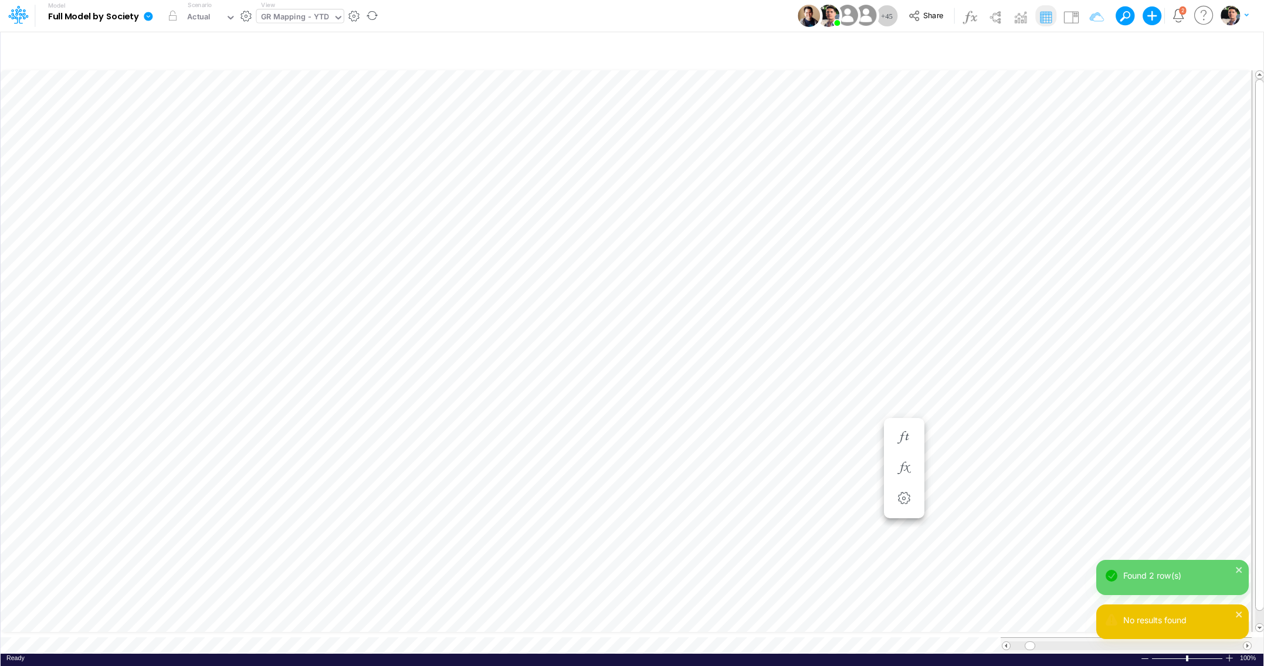
scroll to position [5, 32]
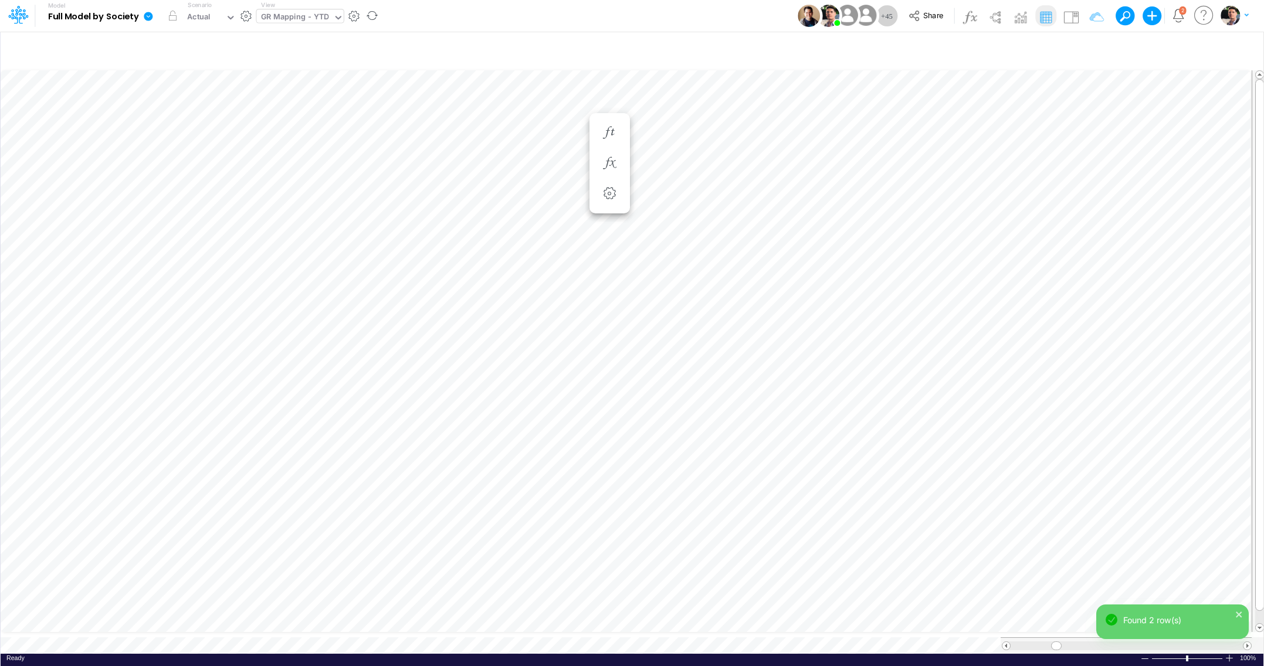
scroll to position [5, 18]
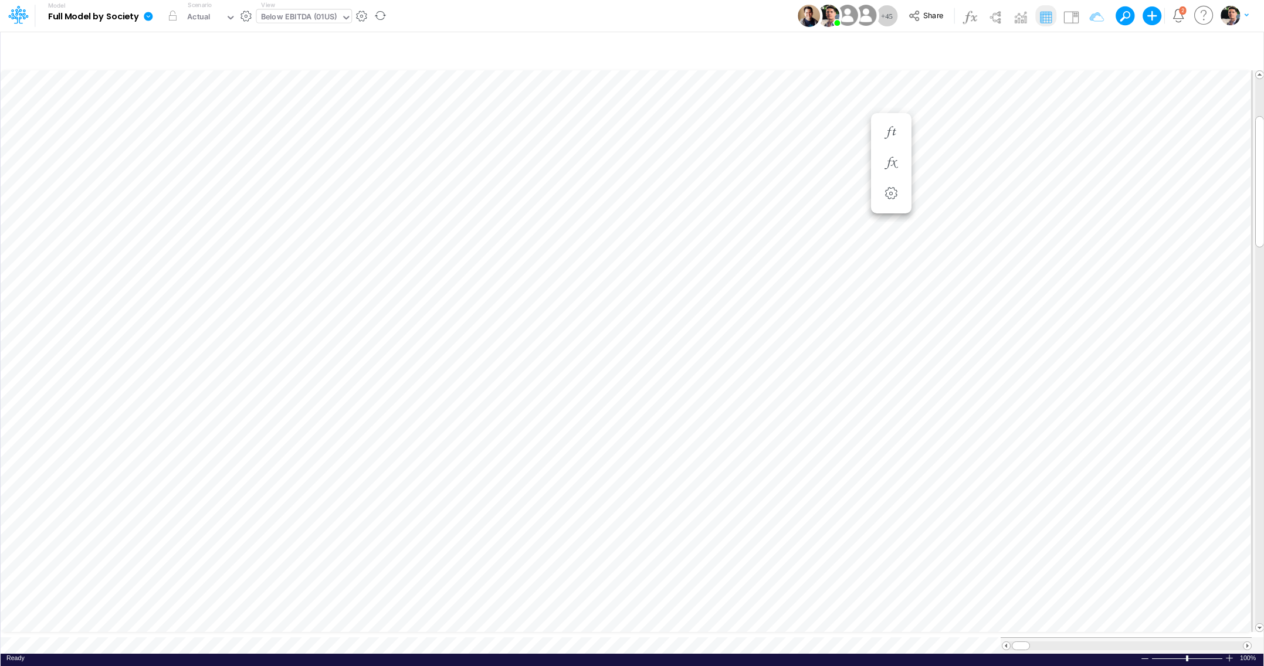
scroll to position [5, 2]
click at [1085, 49] on icon "button" at bounding box center [1090, 49] width 18 height 12
select select "notEqual"
select select "tableSearchOR"
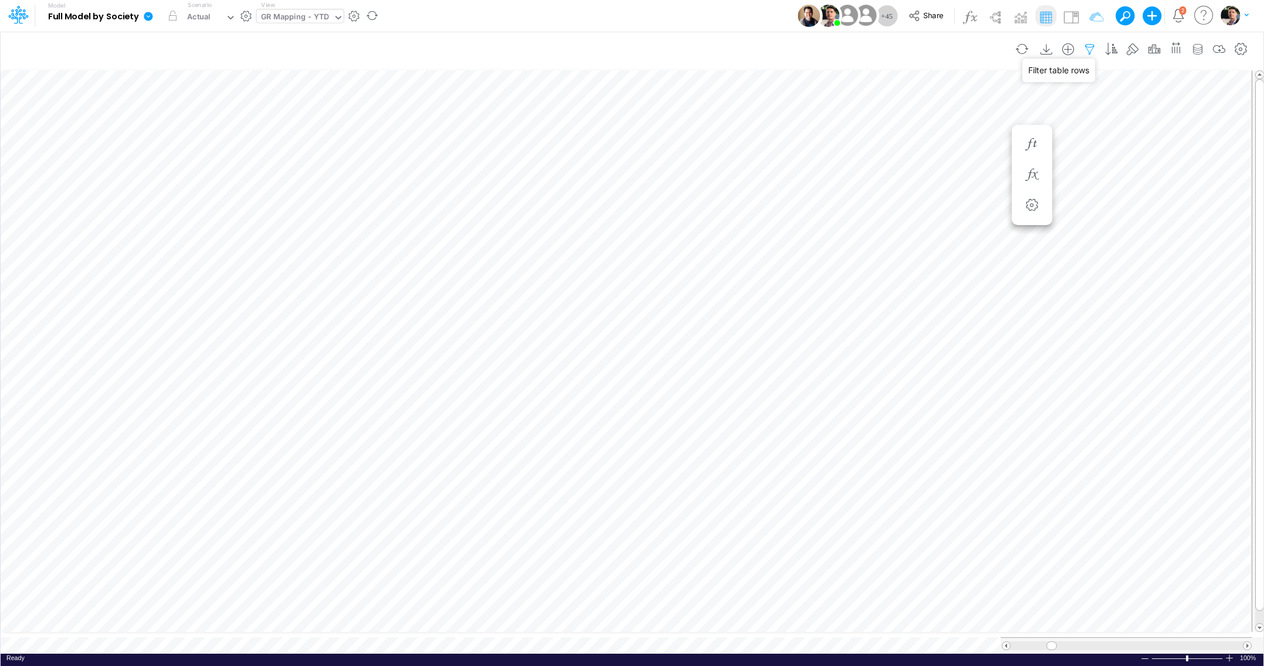
select select "contains"
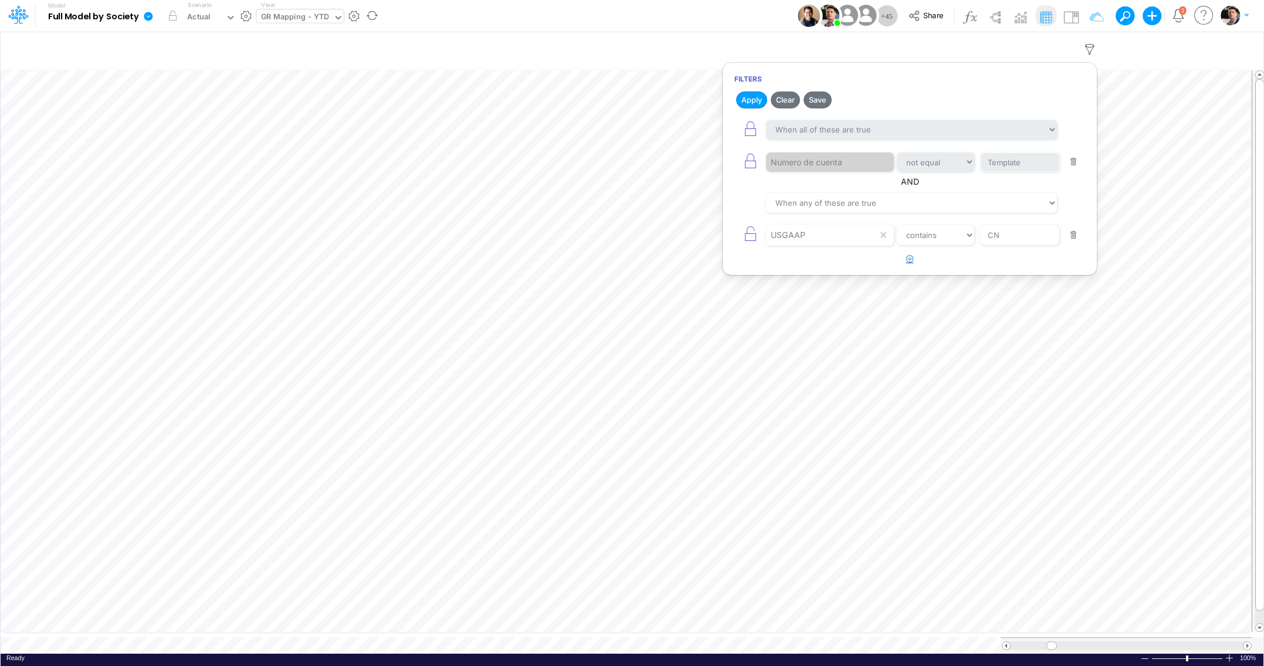
click at [908, 267] on button "button" at bounding box center [910, 259] width 23 height 19
click at [835, 270] on div at bounding box center [821, 267] width 111 height 20
type input "usg"
click at [820, 307] on div "USGAAP" at bounding box center [830, 300] width 127 height 22
select select "contains"
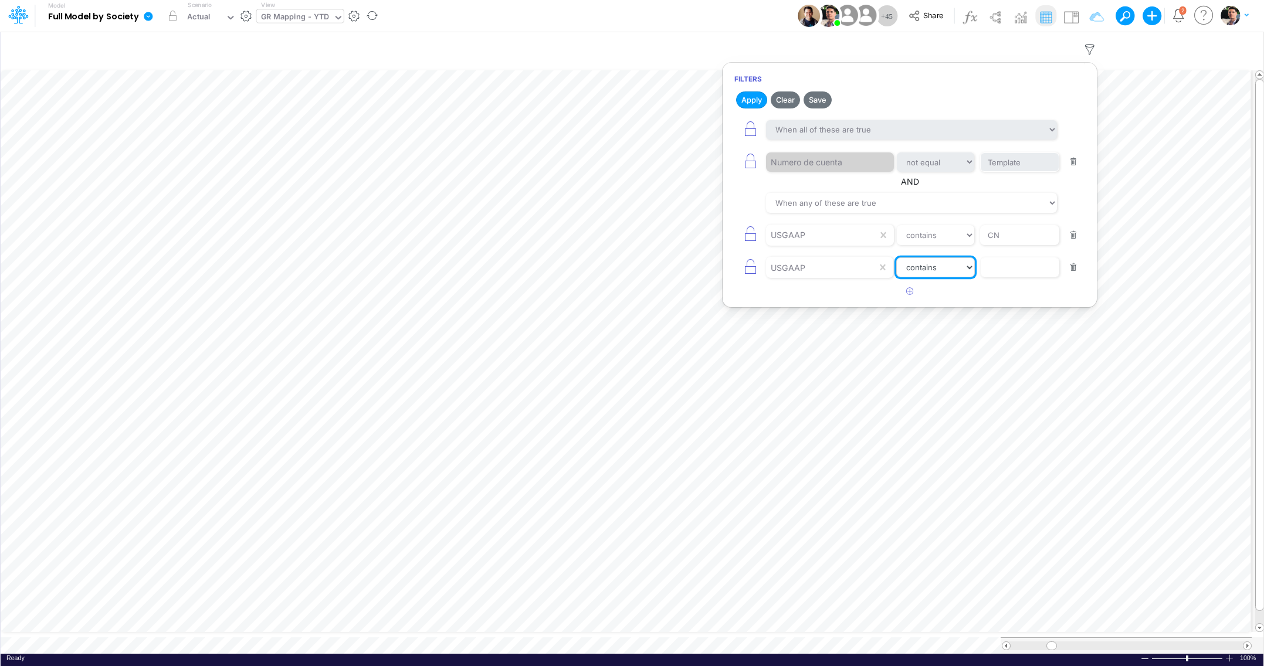
click option "contains" at bounding box center [0, 0] width 0 height 0
click at [1016, 172] on input "text" at bounding box center [1019, 163] width 79 height 20
type input "Convertible"
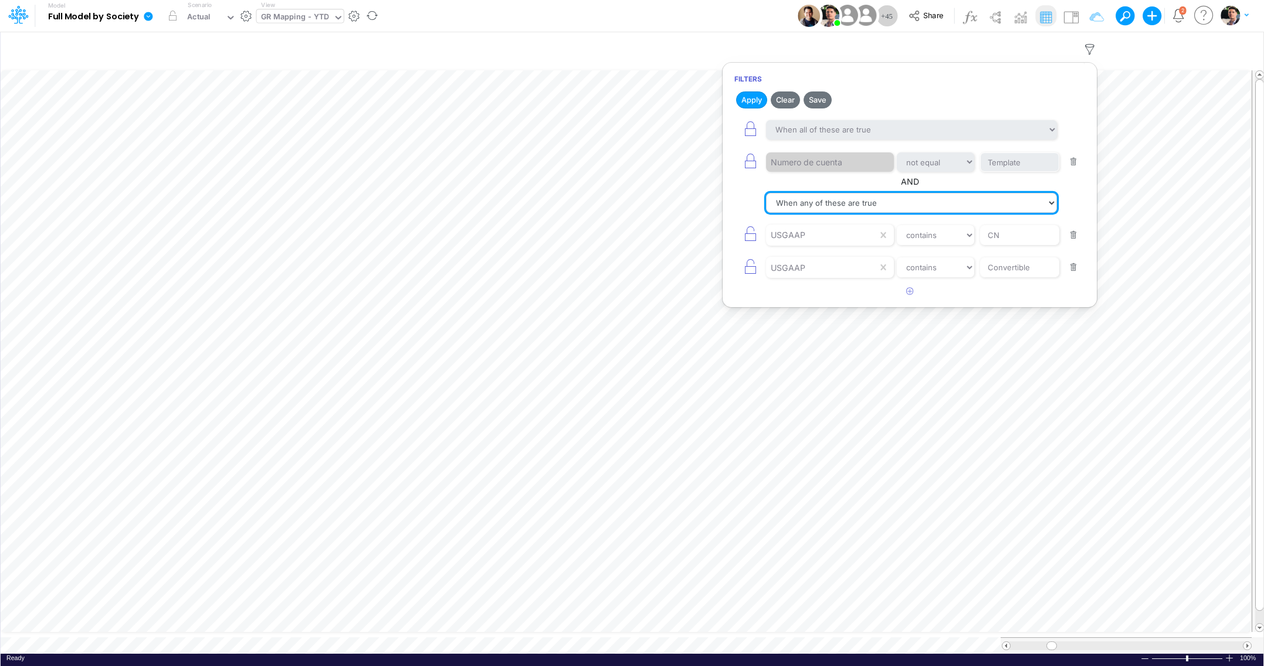
click option "When any of these are true" at bounding box center [0, 0] width 0 height 0
click at [757, 100] on button "Apply" at bounding box center [751, 100] width 31 height 17
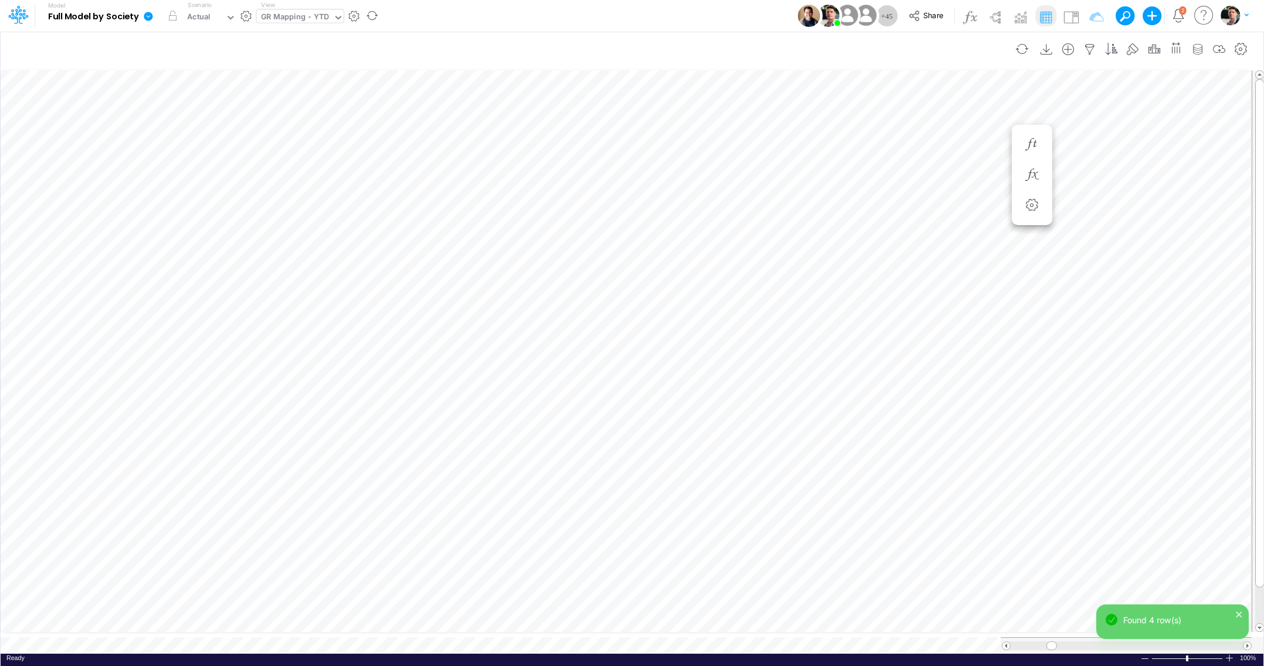
scroll to position [5, 32]
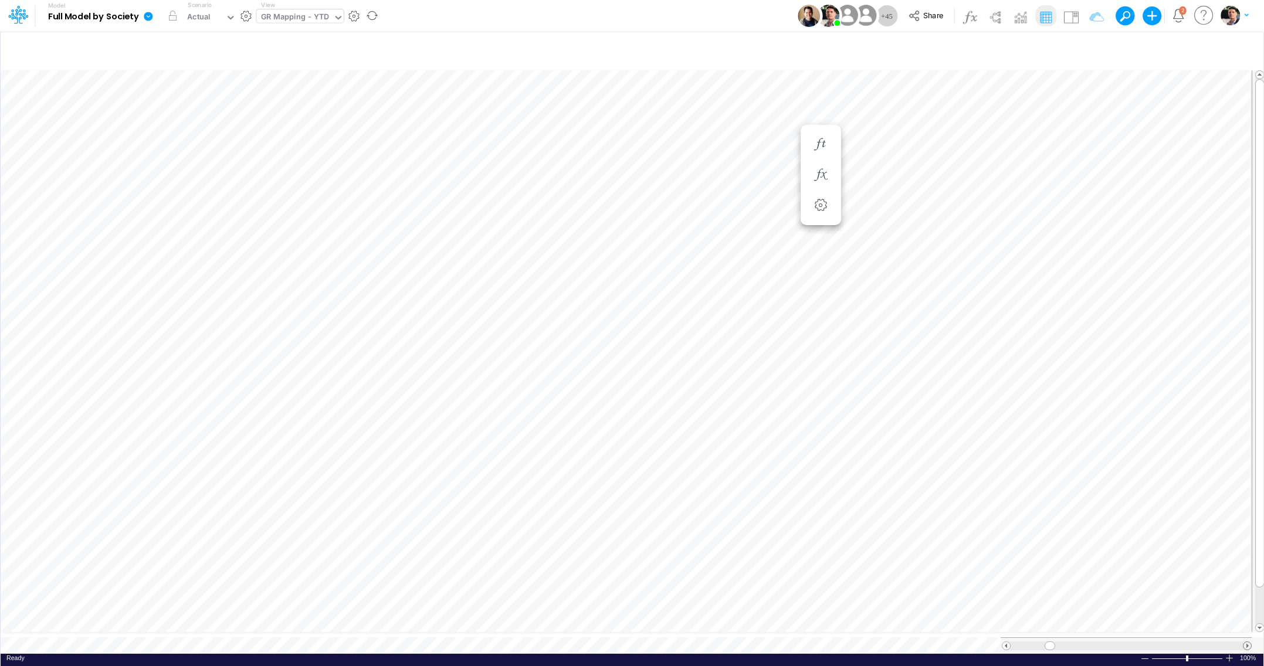
click at [1247, 642] on span at bounding box center [1247, 646] width 8 height 8
click at [1090, 47] on icon "button" at bounding box center [1090, 49] width 18 height 12
select select "notEqual"
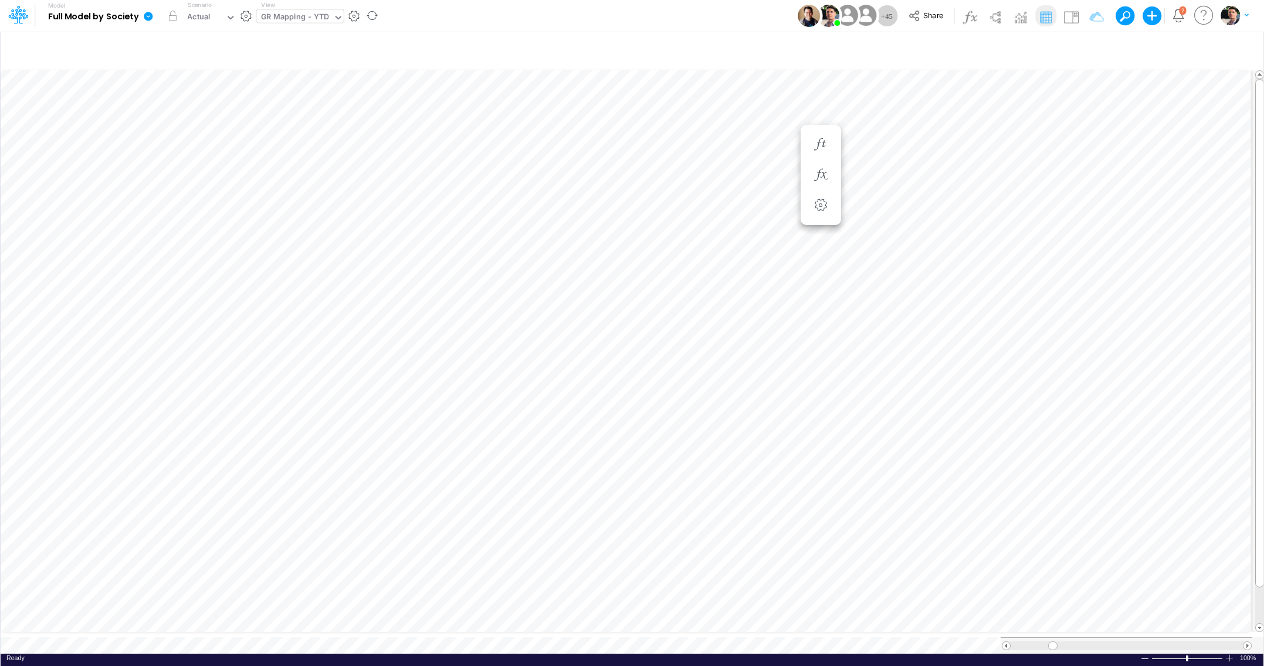
select select "tableSearchOR"
select select "contains"
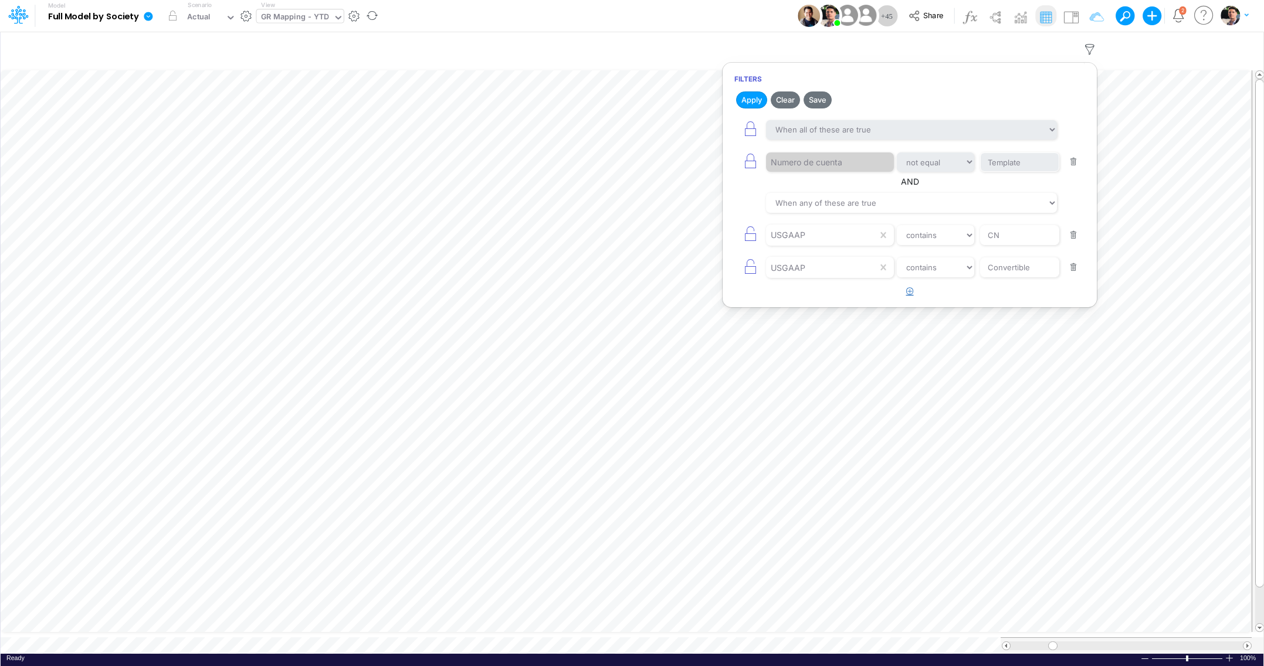
click at [907, 295] on icon "button" at bounding box center [910, 291] width 8 height 8
click at [833, 245] on div at bounding box center [821, 235] width 111 height 20
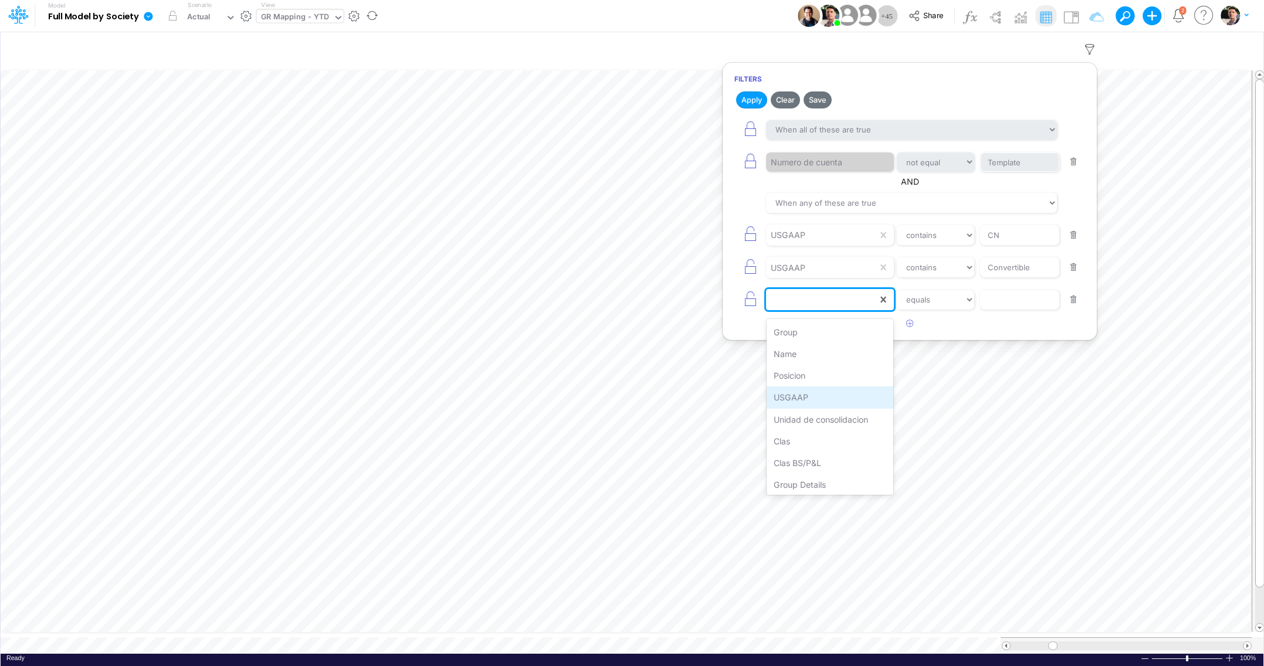
click at [817, 395] on div "USGAAP" at bounding box center [830, 398] width 127 height 22
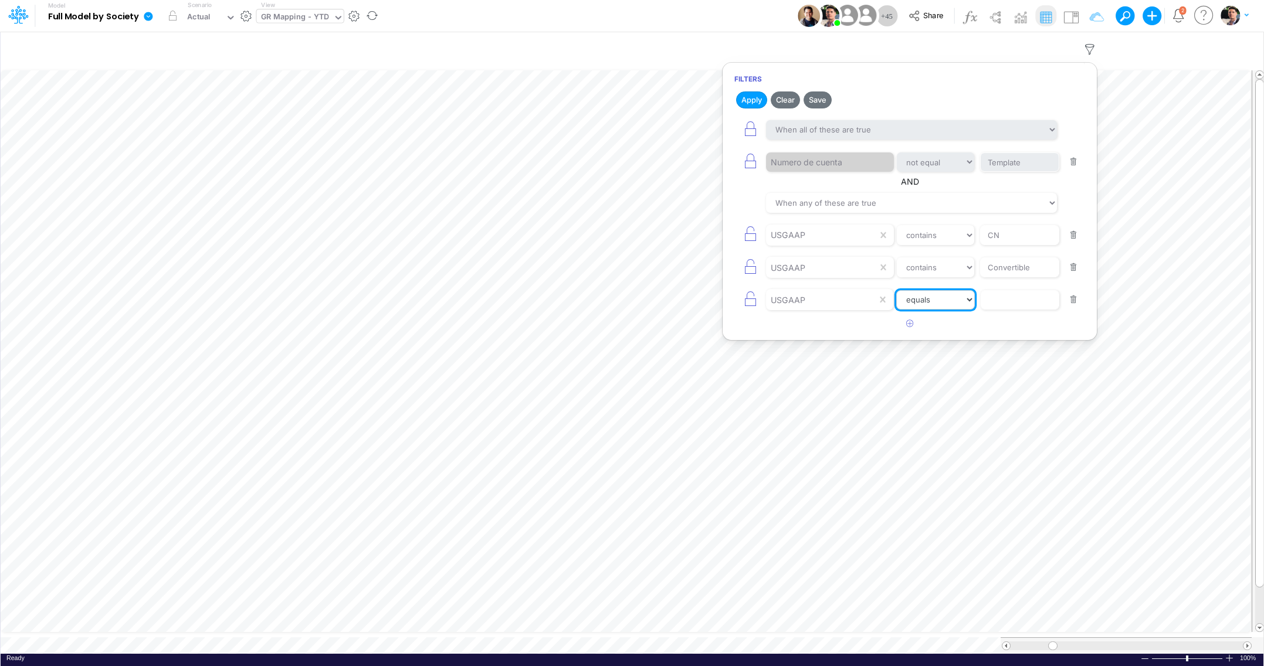
select select "contains"
click option "contains" at bounding box center [0, 0] width 0 height 0
click at [1009, 172] on input "text" at bounding box center [1019, 163] width 79 height 20
paste input "Corvertible Notes ST"
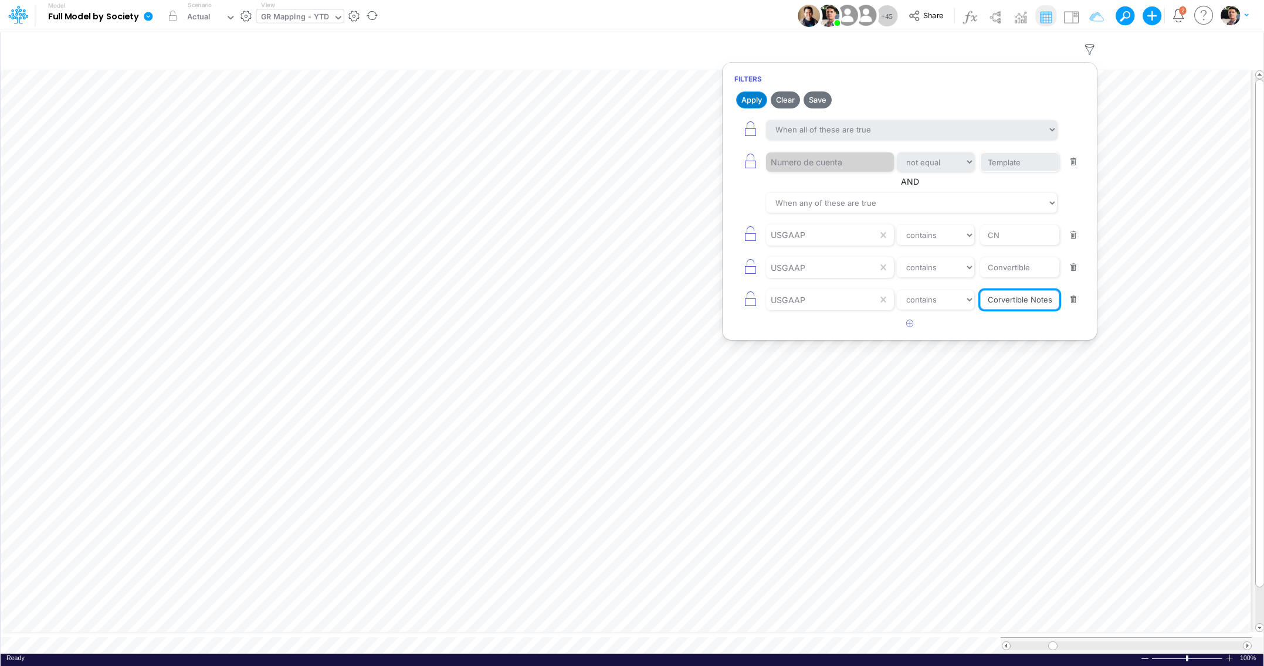
type input "Corvertible Notes ST"
click at [750, 101] on button "Apply" at bounding box center [751, 100] width 31 height 17
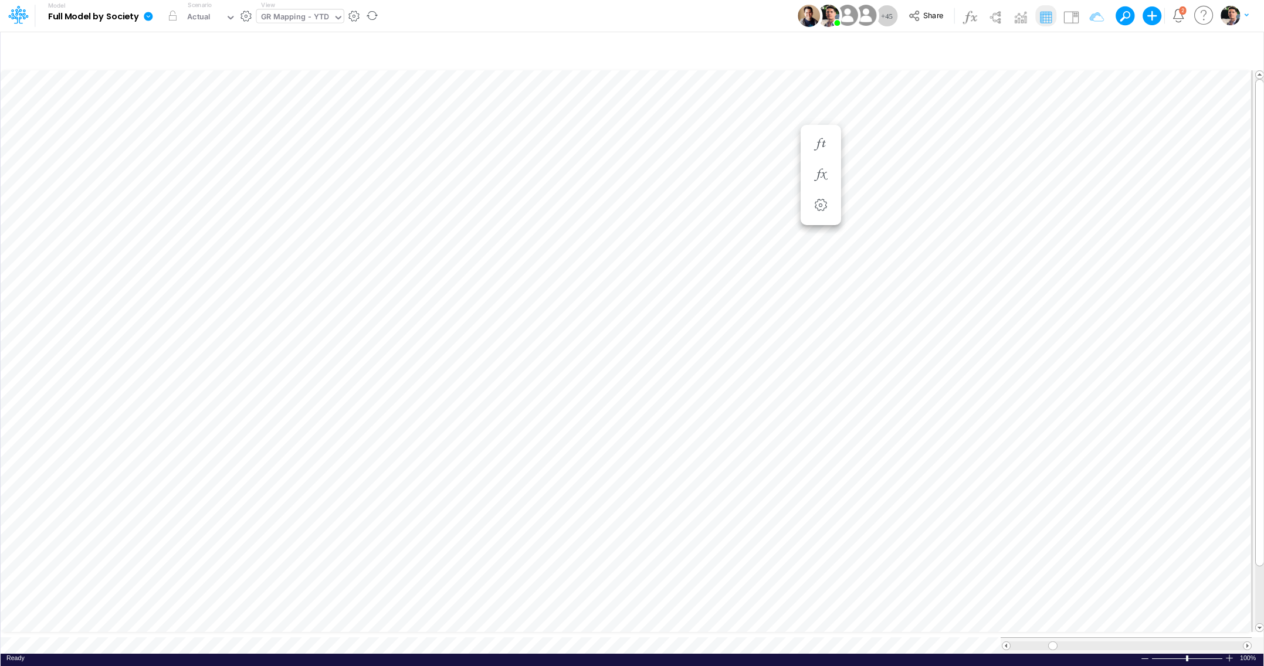
scroll to position [5, 32]
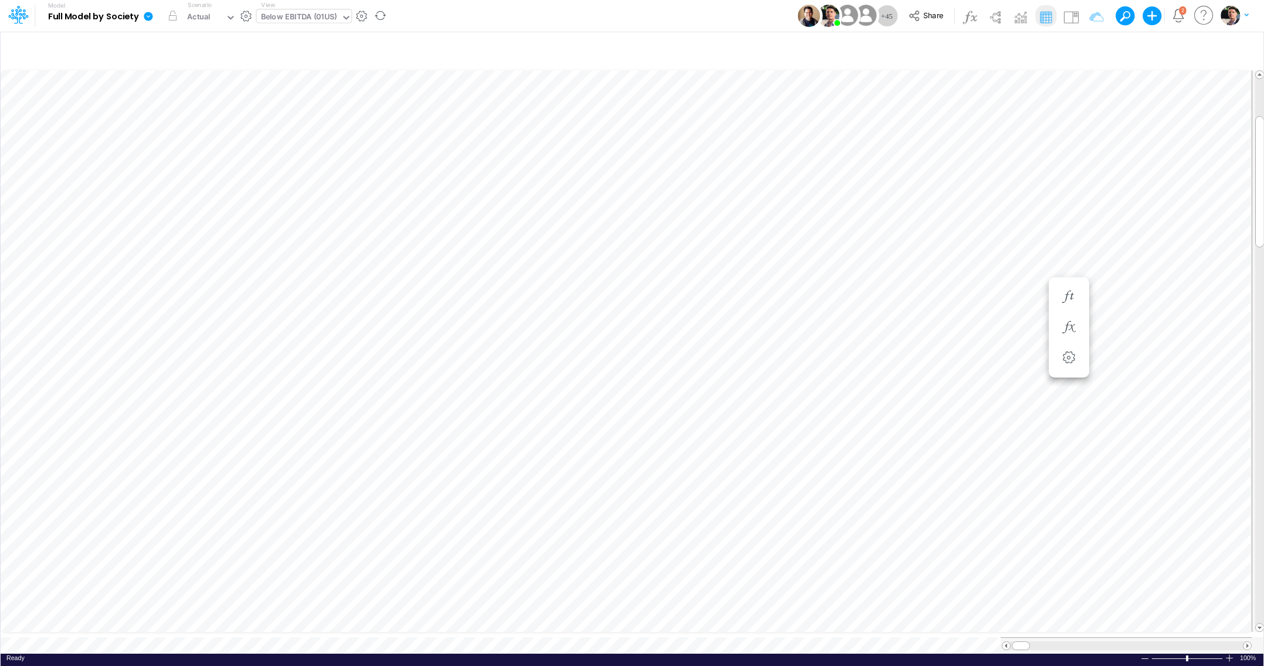
scroll to position [5, 18]
click at [519, 451] on icon "button" at bounding box center [524, 449] width 18 height 12
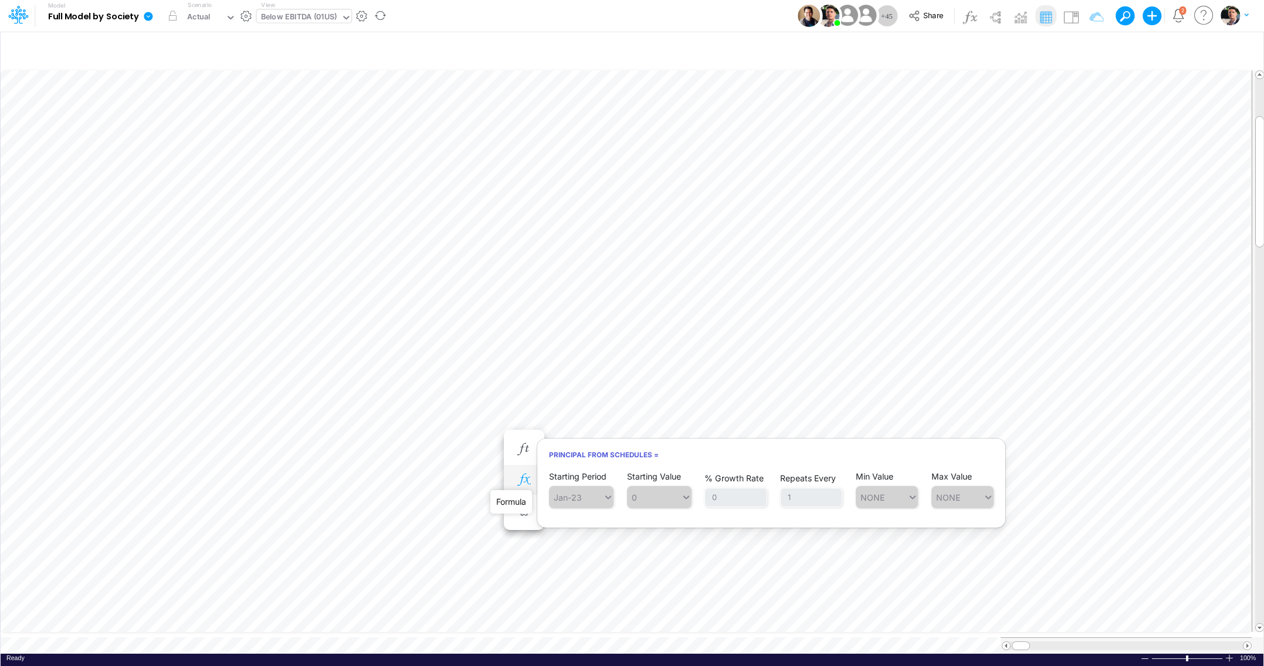
click at [527, 482] on icon "button" at bounding box center [524, 480] width 18 height 12
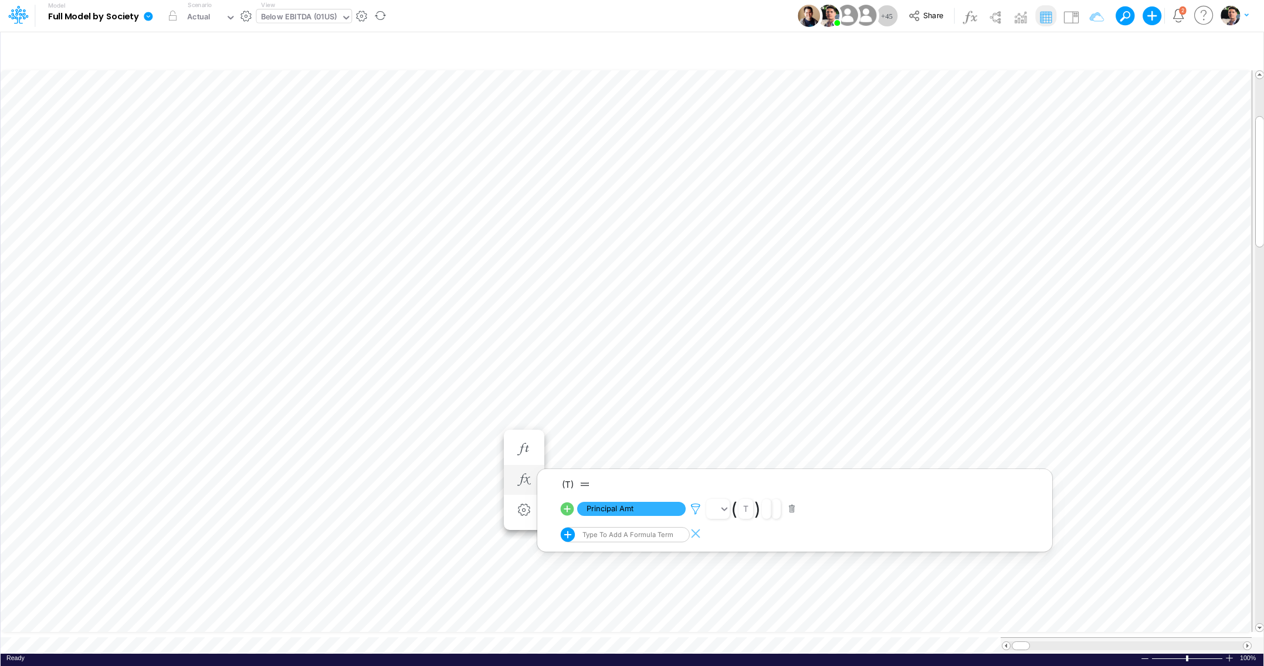
click at [695, 508] on icon at bounding box center [696, 509] width 18 height 12
click at [475, 436] on div at bounding box center [632, 336] width 1264 height 660
click at [521, 477] on li at bounding box center [524, 492] width 40 height 31
click at [527, 490] on icon "button" at bounding box center [524, 492] width 18 height 12
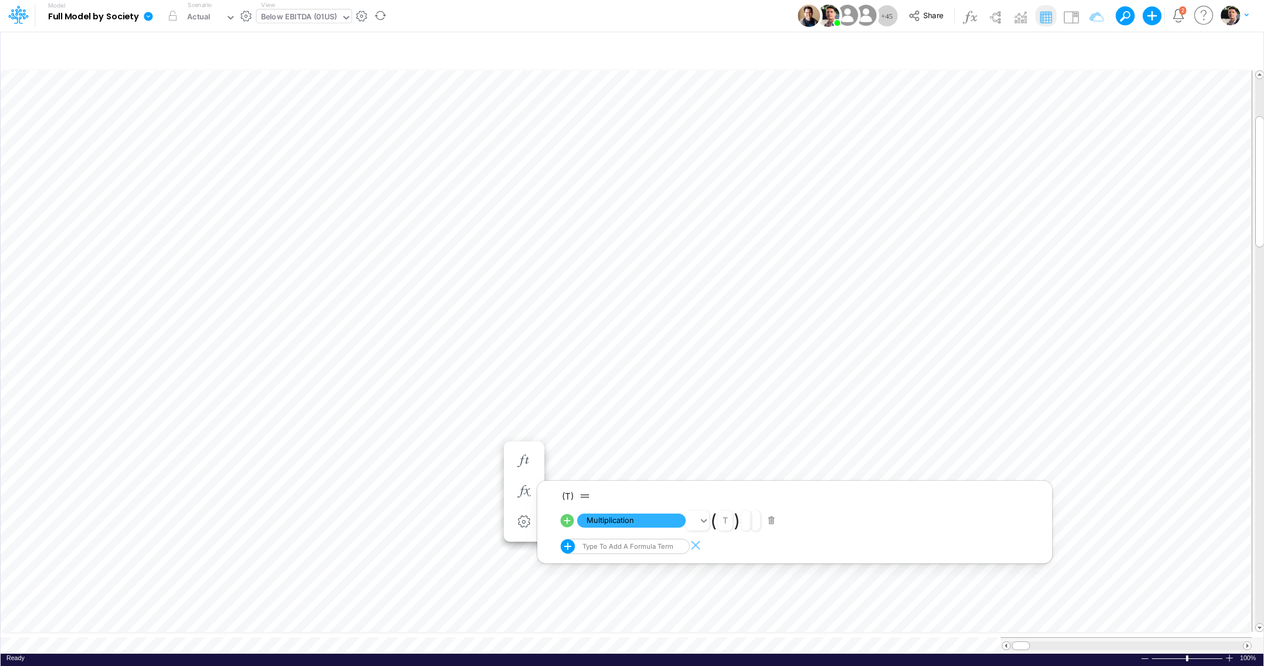
scroll to position [5, 18]
click at [320, 18] on div "Below EBITDA (01US)" at bounding box center [299, 17] width 76 height 13
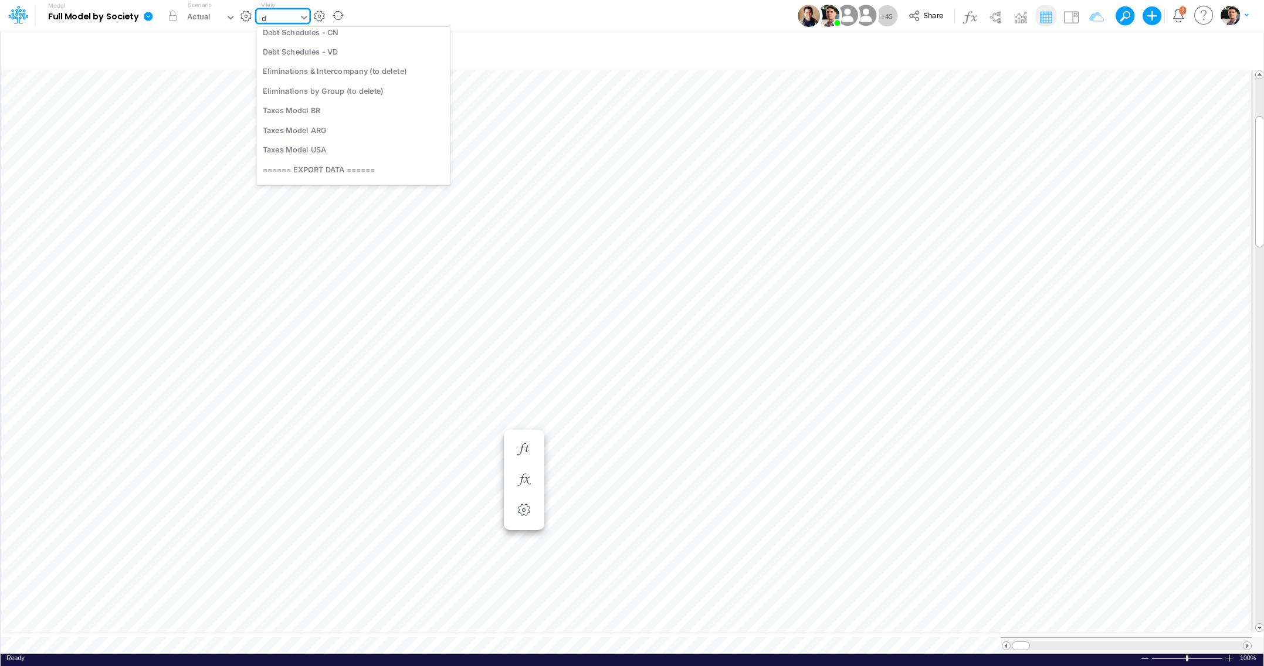
scroll to position [50, 0]
type input "debt"
click at [320, 82] on div "Debt Schedules - CN" at bounding box center [335, 77] width 158 height 19
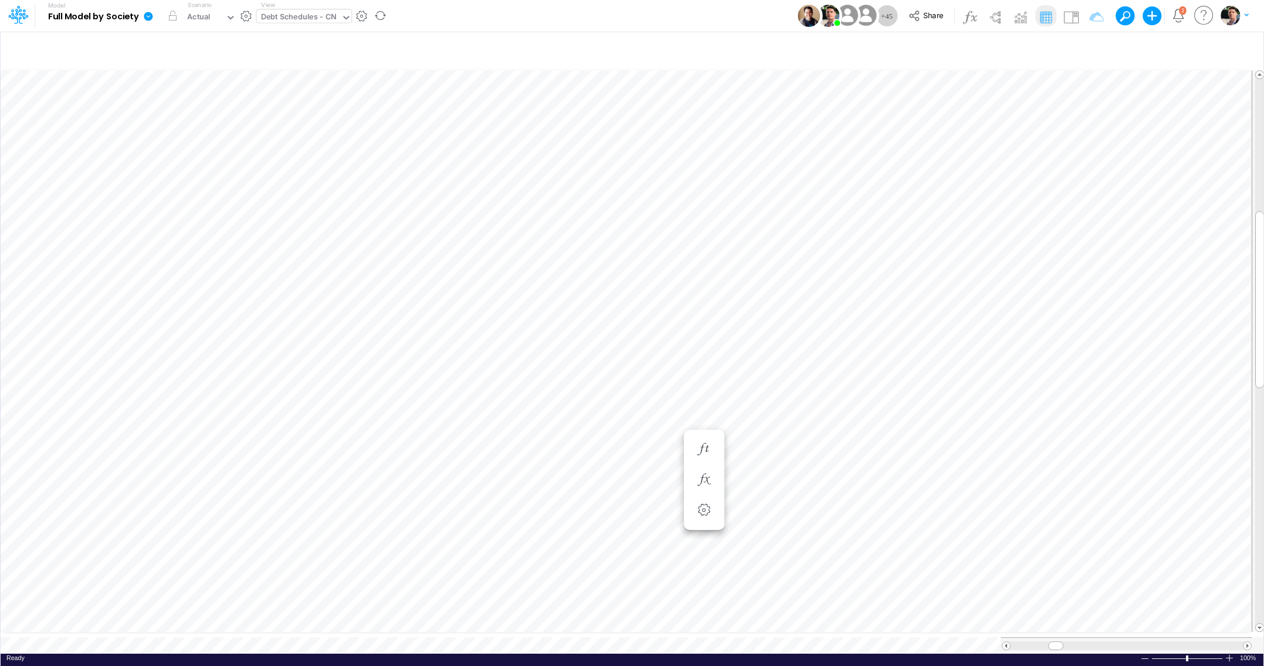
scroll to position [5, 11]
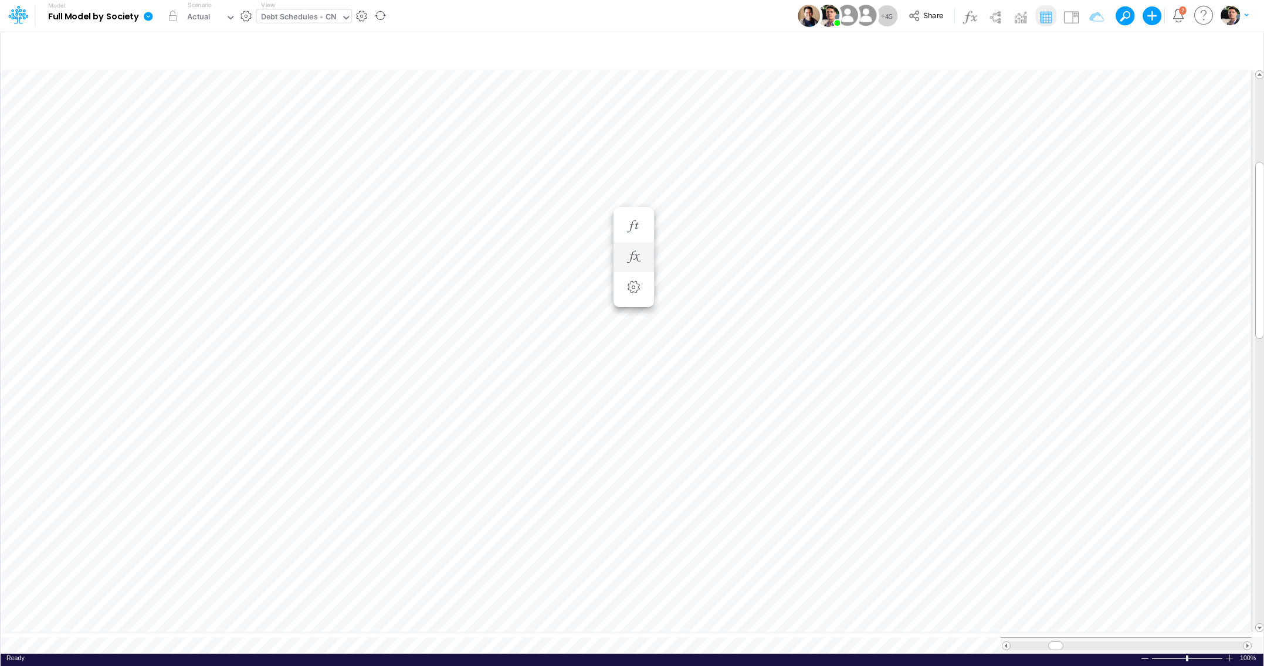
scroll to position [5, 2]
click at [1131, 378] on icon "button" at bounding box center [1126, 374] width 18 height 12
click at [1127, 361] on icon "button" at bounding box center [1126, 356] width 18 height 12
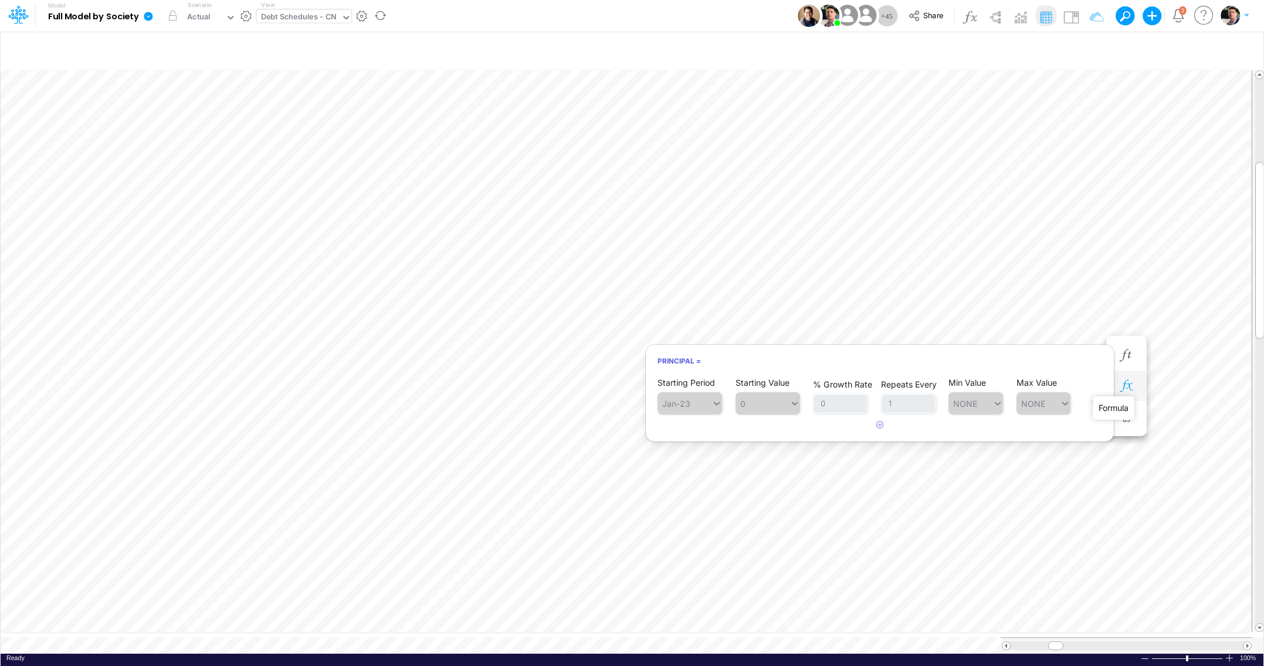
click at [1131, 382] on icon "button" at bounding box center [1126, 386] width 18 height 12
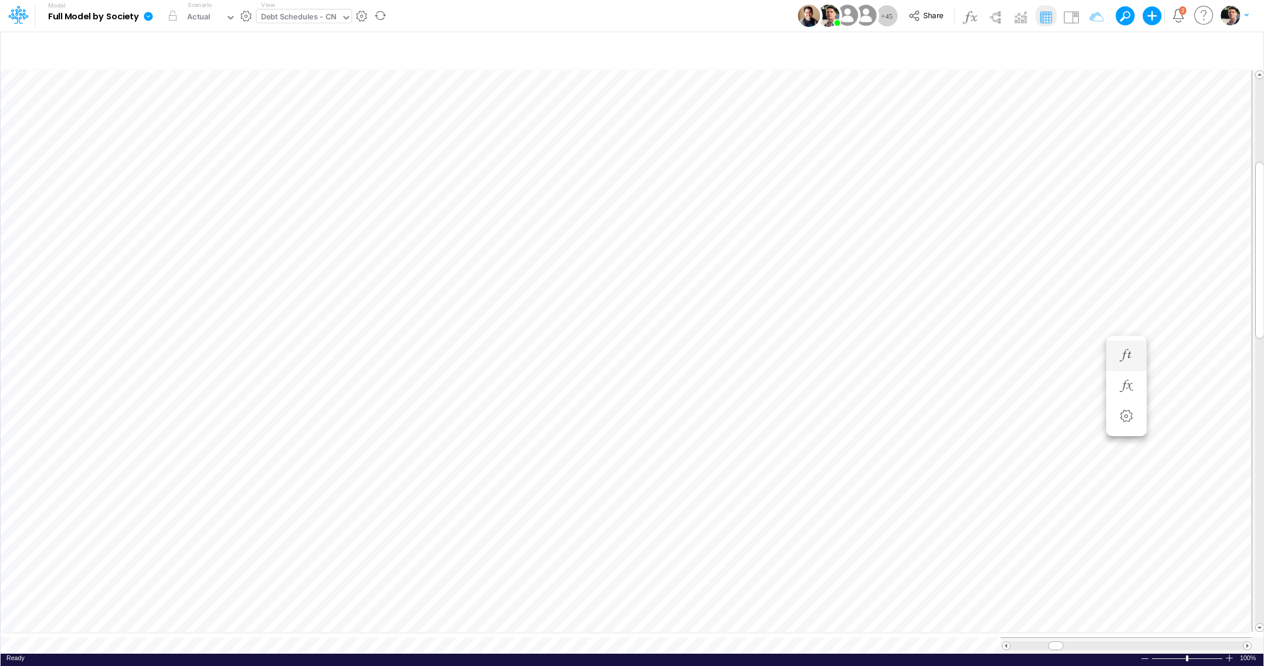
scroll to position [5, 2]
click at [1129, 386] on li at bounding box center [1126, 398] width 40 height 31
click at [1128, 394] on icon "button" at bounding box center [1126, 398] width 18 height 12
click at [1127, 373] on icon "button" at bounding box center [1126, 367] width 18 height 12
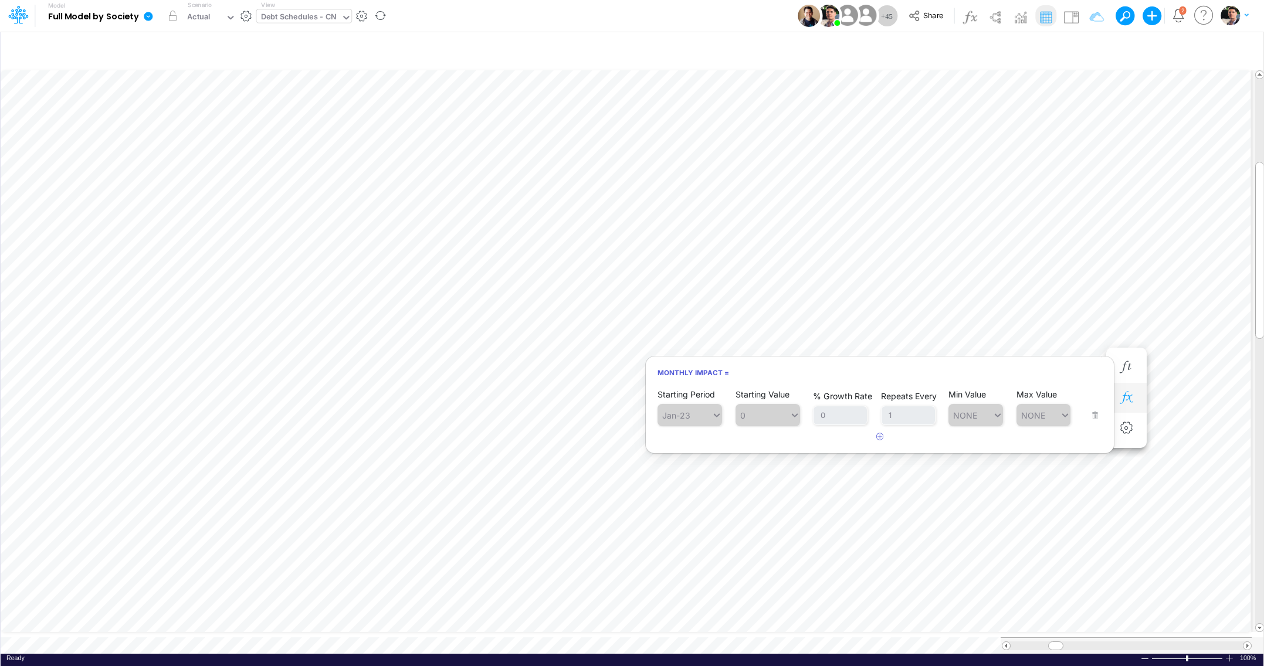
click at [1129, 398] on icon "button" at bounding box center [1126, 398] width 18 height 12
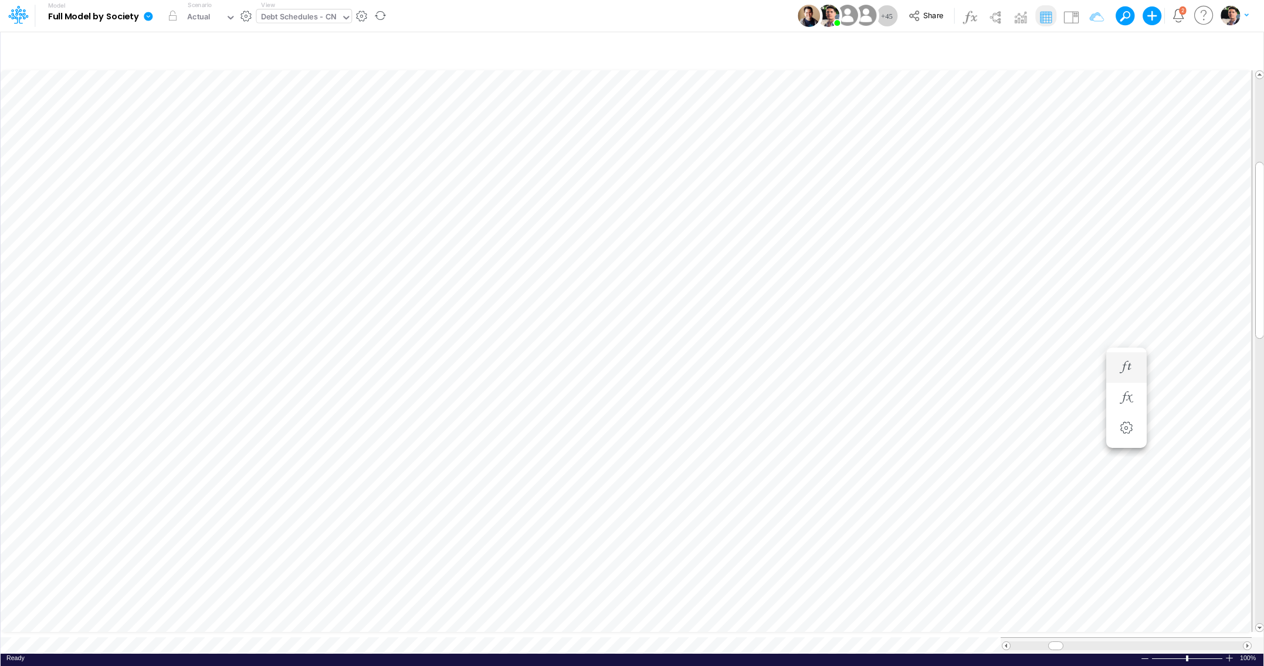
scroll to position [5, 2]
click at [643, 307] on button "button" at bounding box center [634, 304] width 22 height 23
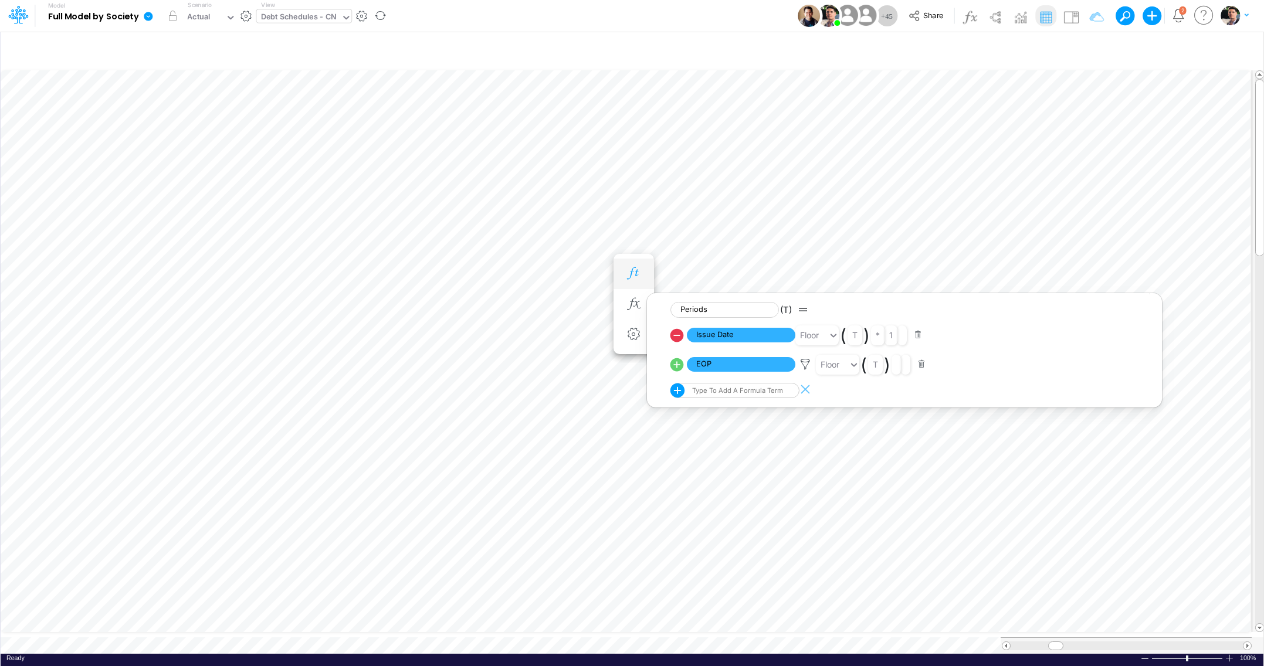
click at [642, 276] on icon "button" at bounding box center [634, 273] width 18 height 12
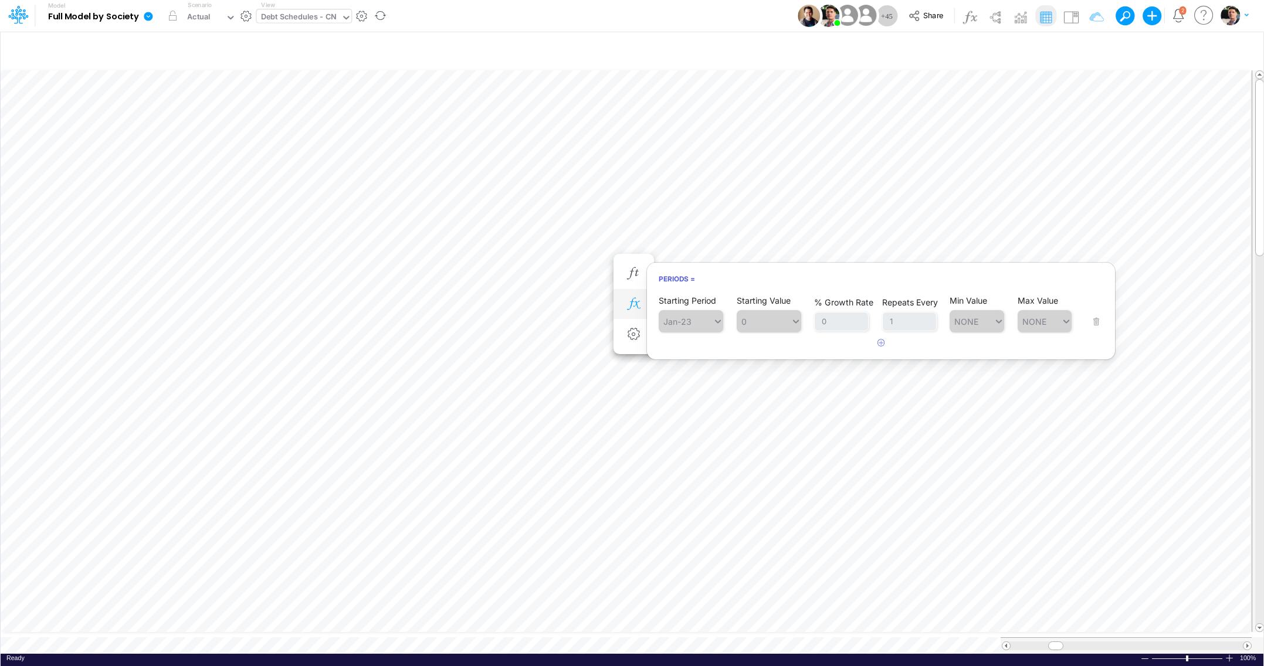
click at [638, 299] on icon "button" at bounding box center [634, 304] width 18 height 12
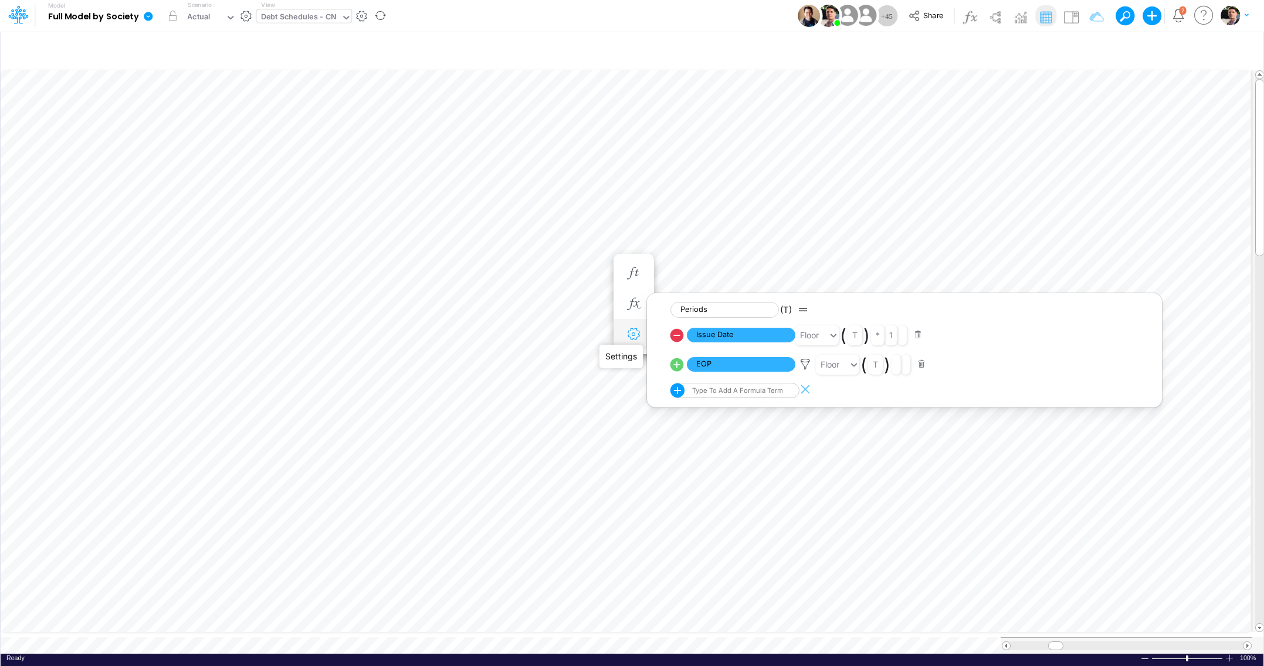
click at [633, 341] on icon "button" at bounding box center [634, 334] width 18 height 12
select select "field"
select select "Number"
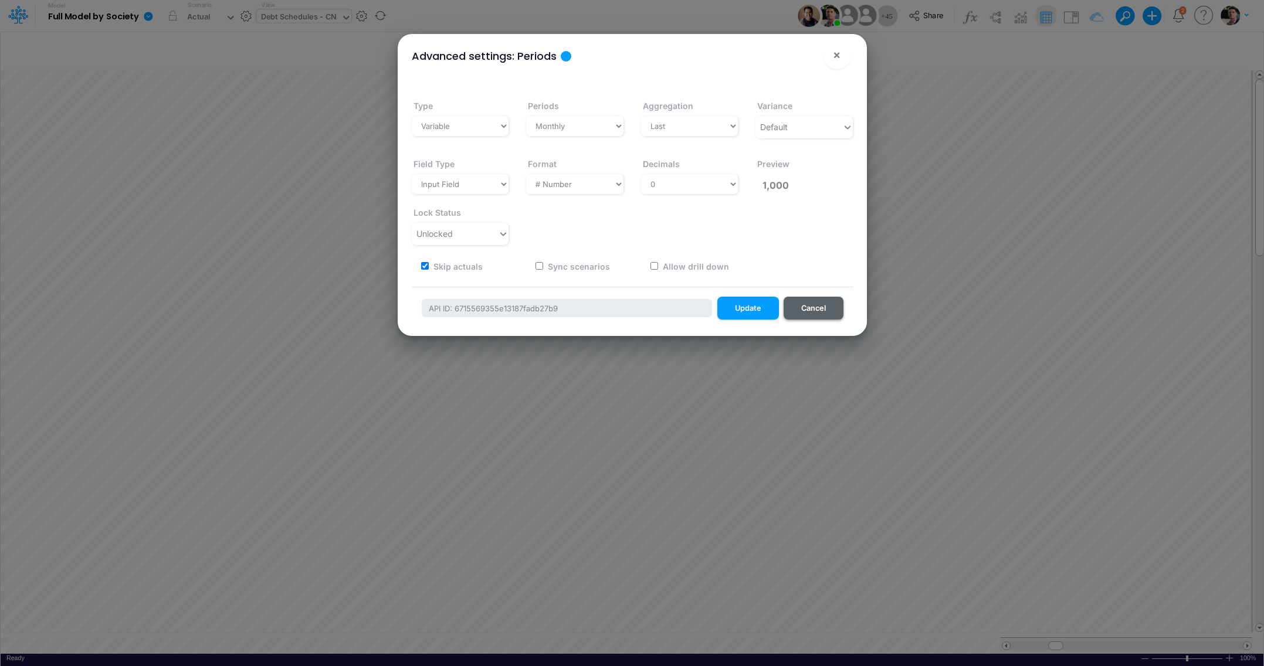
click at [827, 307] on button "Cancel" at bounding box center [814, 308] width 60 height 23
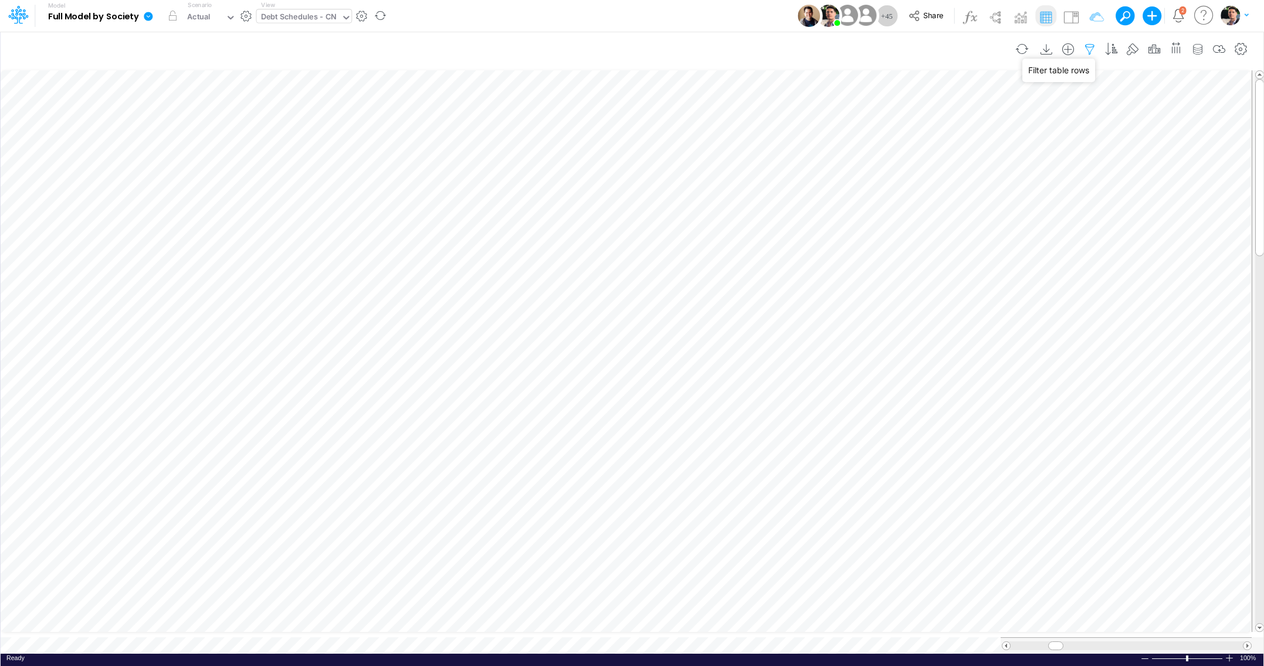
click at [1090, 50] on icon "button" at bounding box center [1090, 49] width 18 height 12
click at [225, 331] on icon "button" at bounding box center [226, 334] width 18 height 12
select select "field"
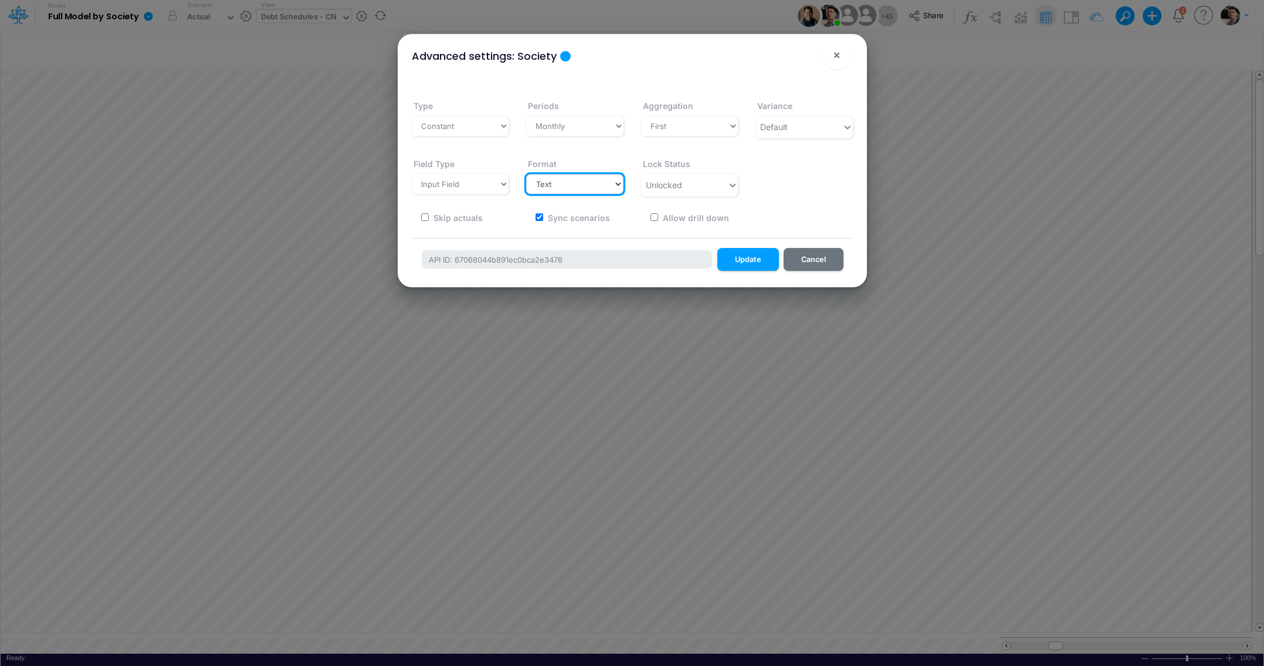
select select "Date"
click option "Date" at bounding box center [0, 0] width 0 height 0
click at [751, 259] on button "Update" at bounding box center [748, 259] width 62 height 23
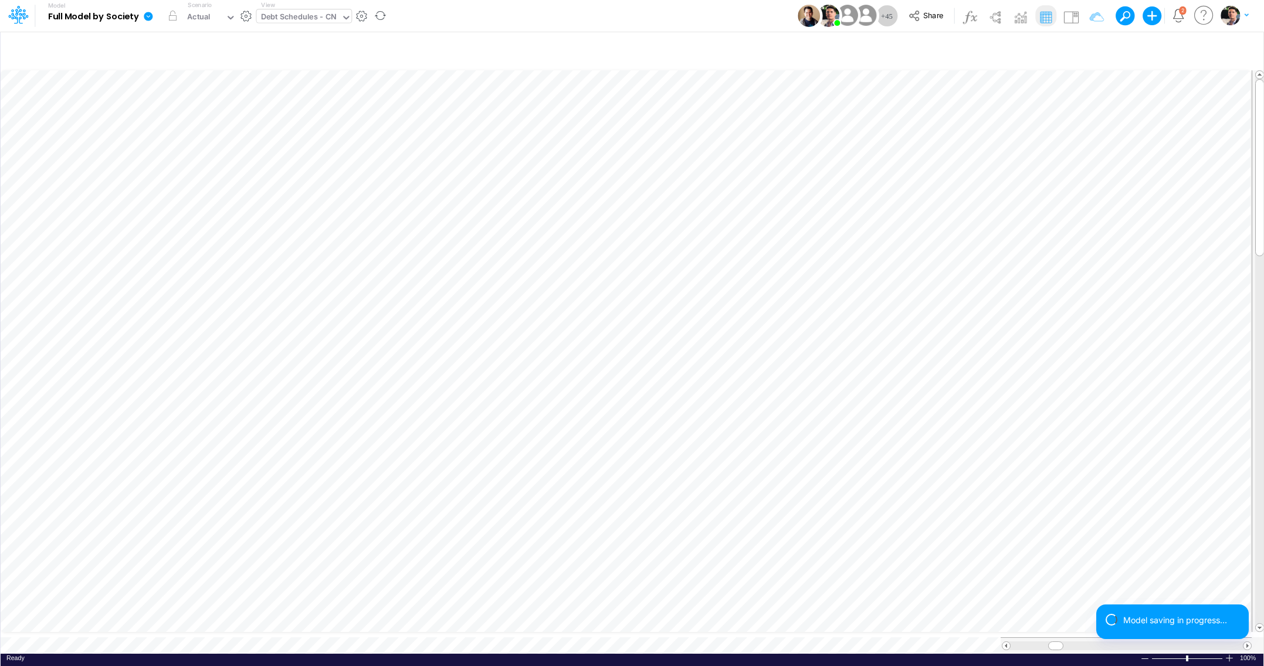
scroll to position [5, 2]
click at [220, 345] on button "button" at bounding box center [226, 334] width 22 height 23
select select "field"
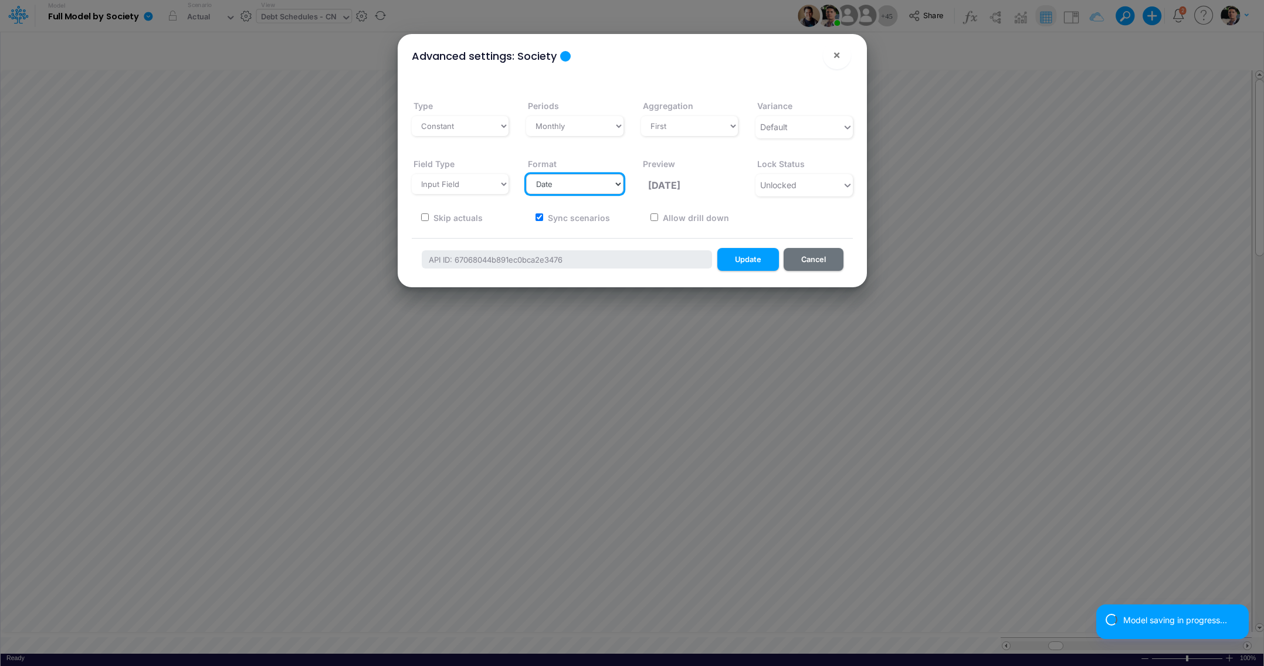
select select "Text"
click option "Text" at bounding box center [0, 0] width 0 height 0
click at [738, 263] on button "Update" at bounding box center [748, 259] width 62 height 23
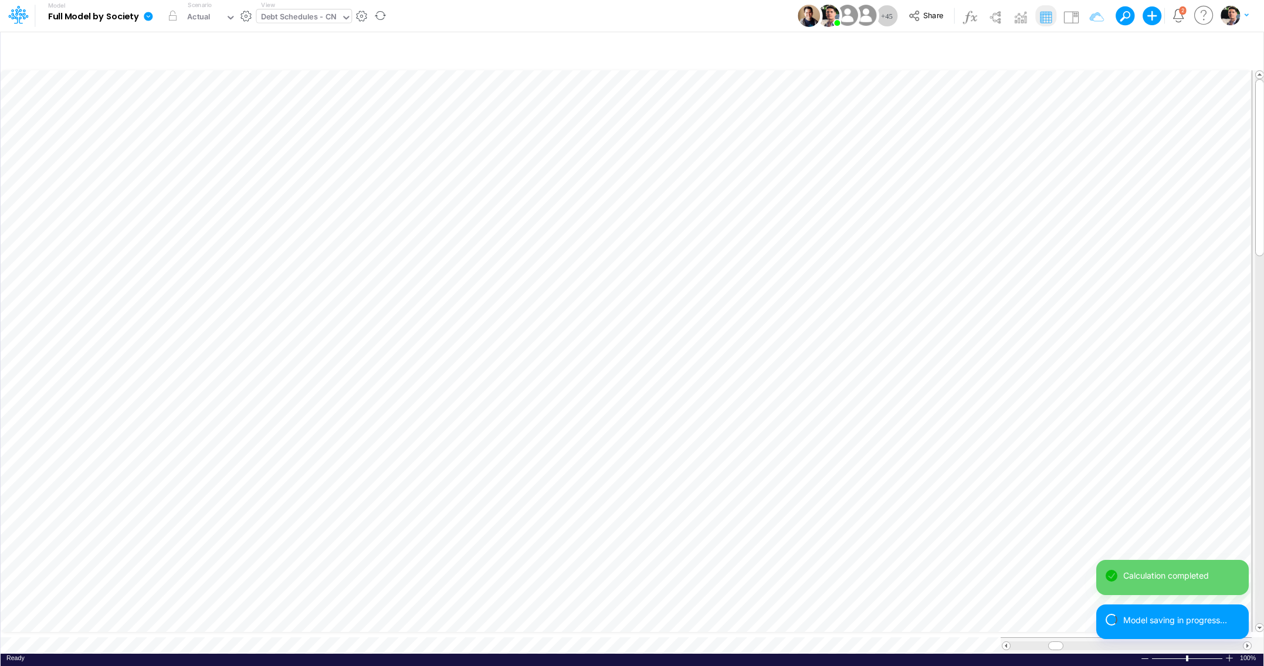
scroll to position [5, 16]
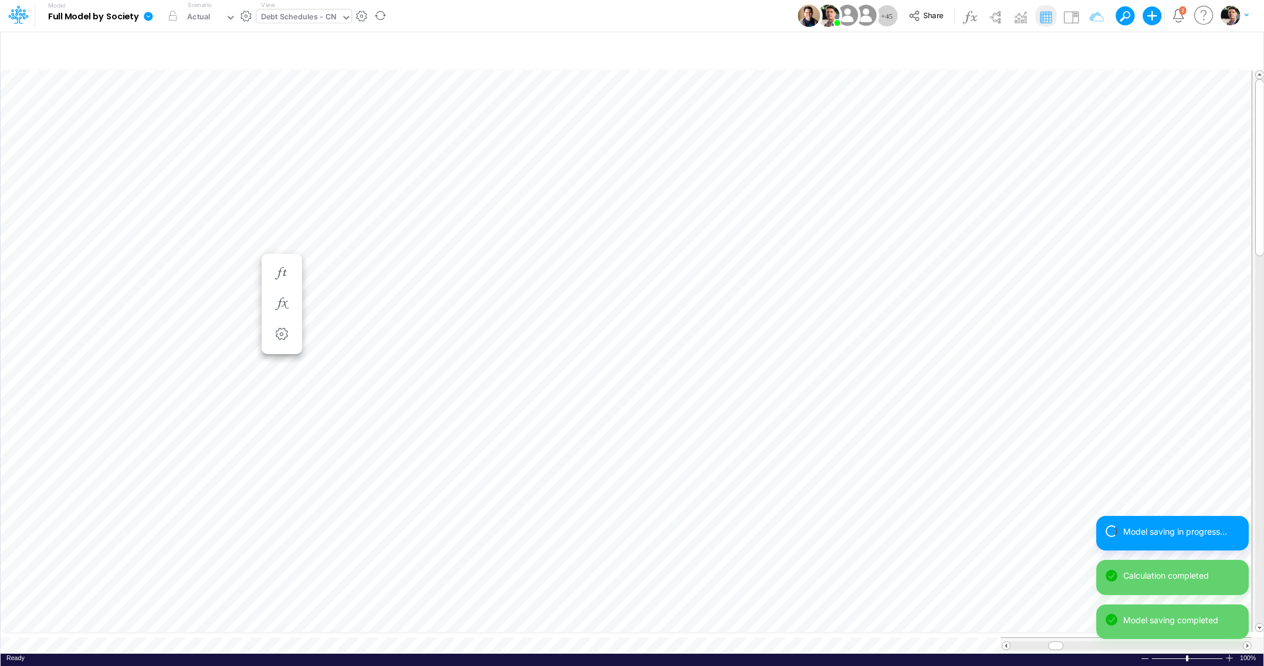
scroll to position [1, 1]
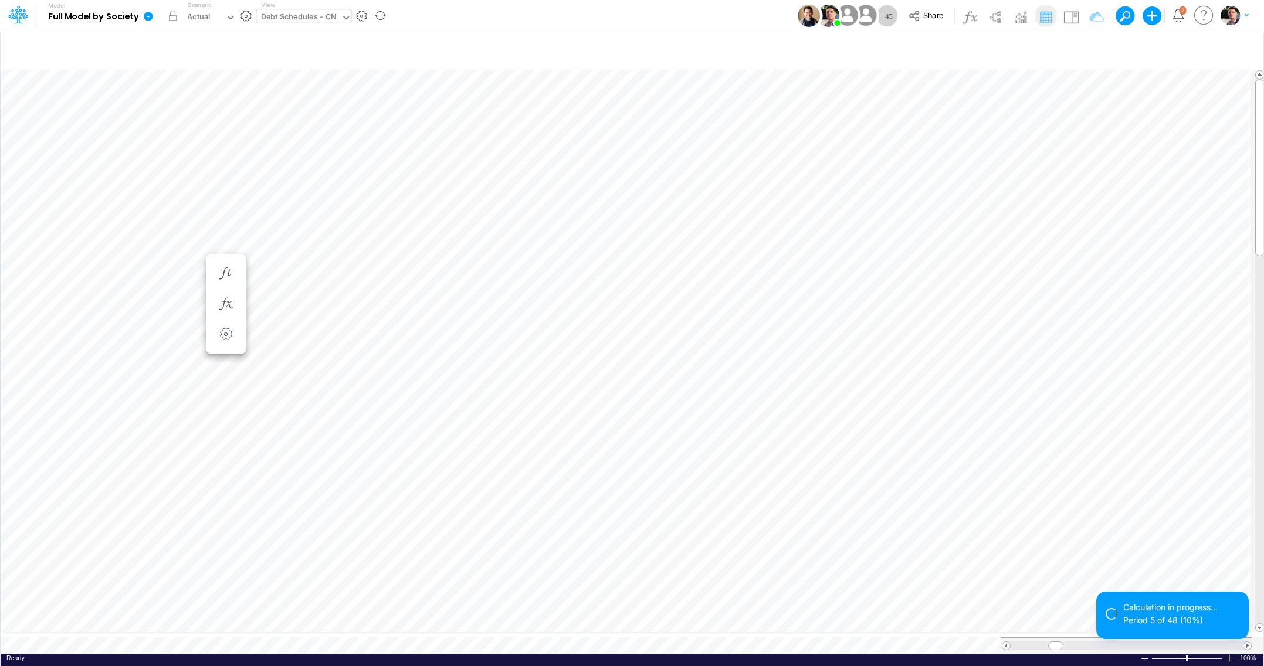
scroll to position [5, 11]
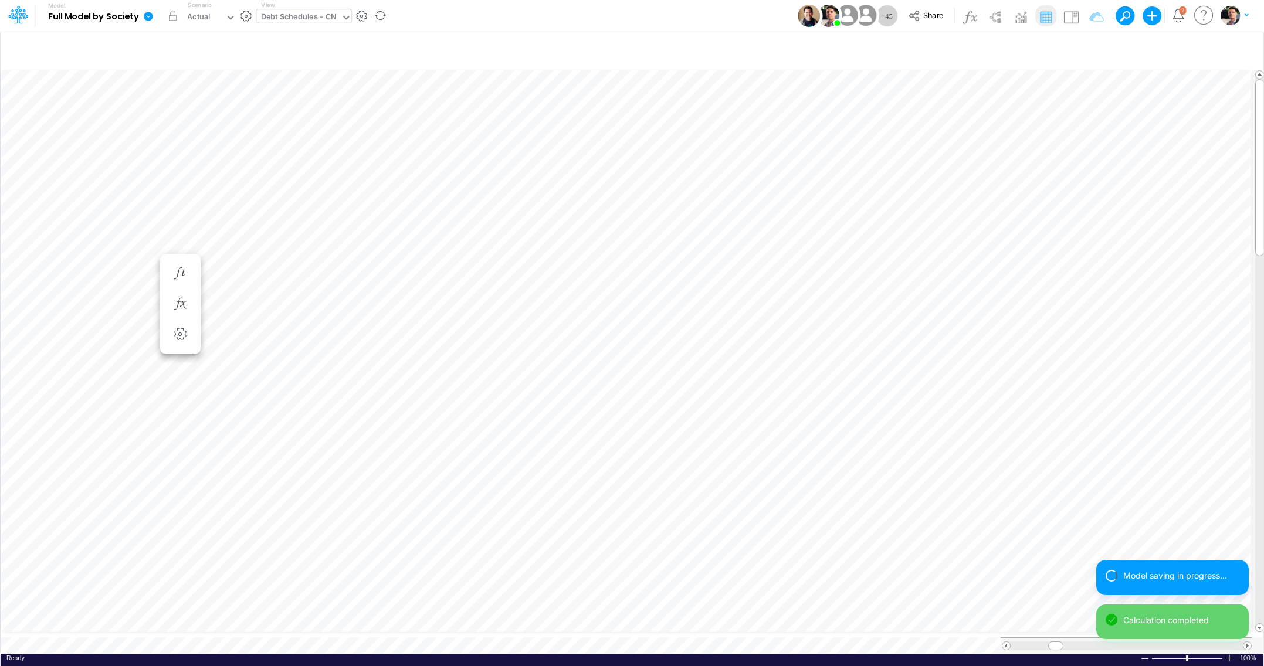
scroll to position [5, 13]
click at [176, 332] on icon "button" at bounding box center [180, 334] width 18 height 12
select select "field"
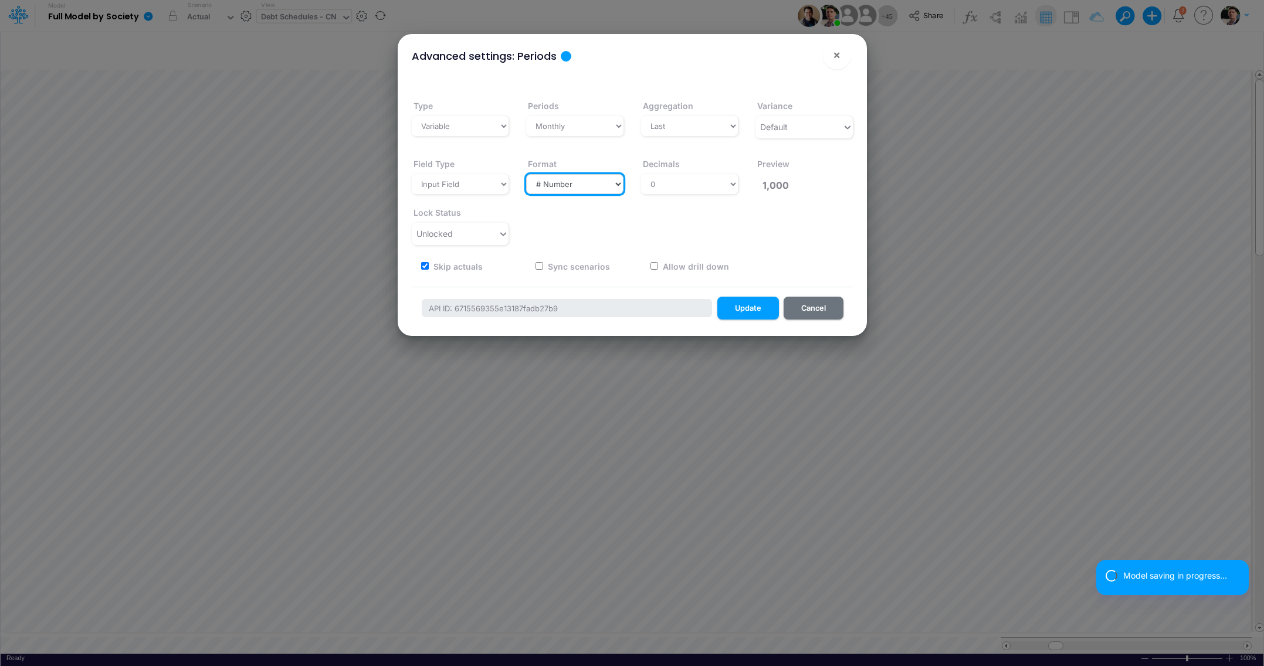
select select "Date"
click option "Date" at bounding box center [0, 0] width 0 height 0
type input "2025-09-01"
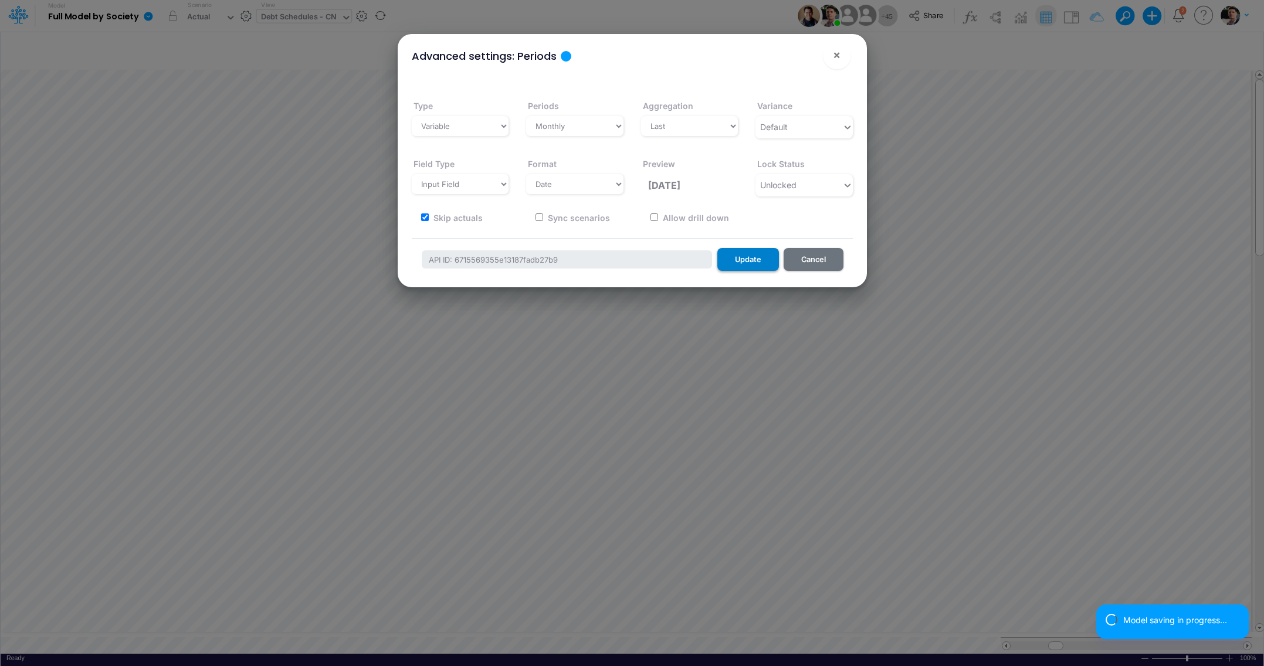
click at [742, 260] on button "Update" at bounding box center [748, 259] width 62 height 23
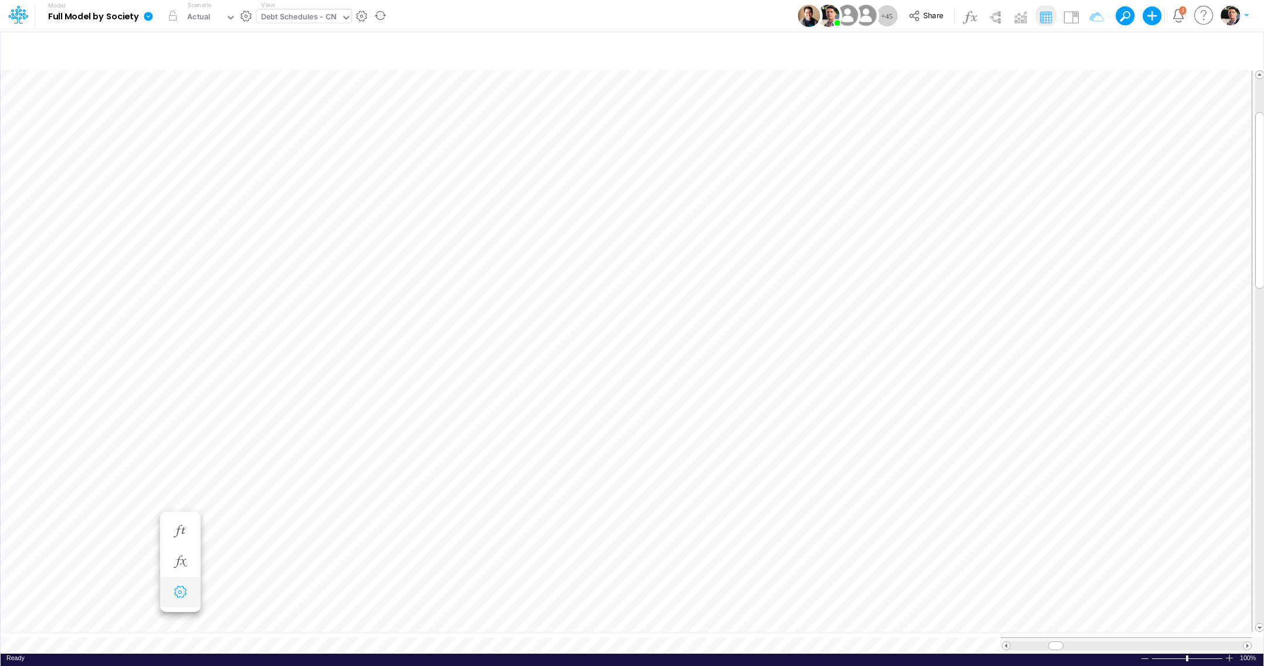
click at [175, 592] on icon "button" at bounding box center [180, 593] width 18 height 12
select select "field"
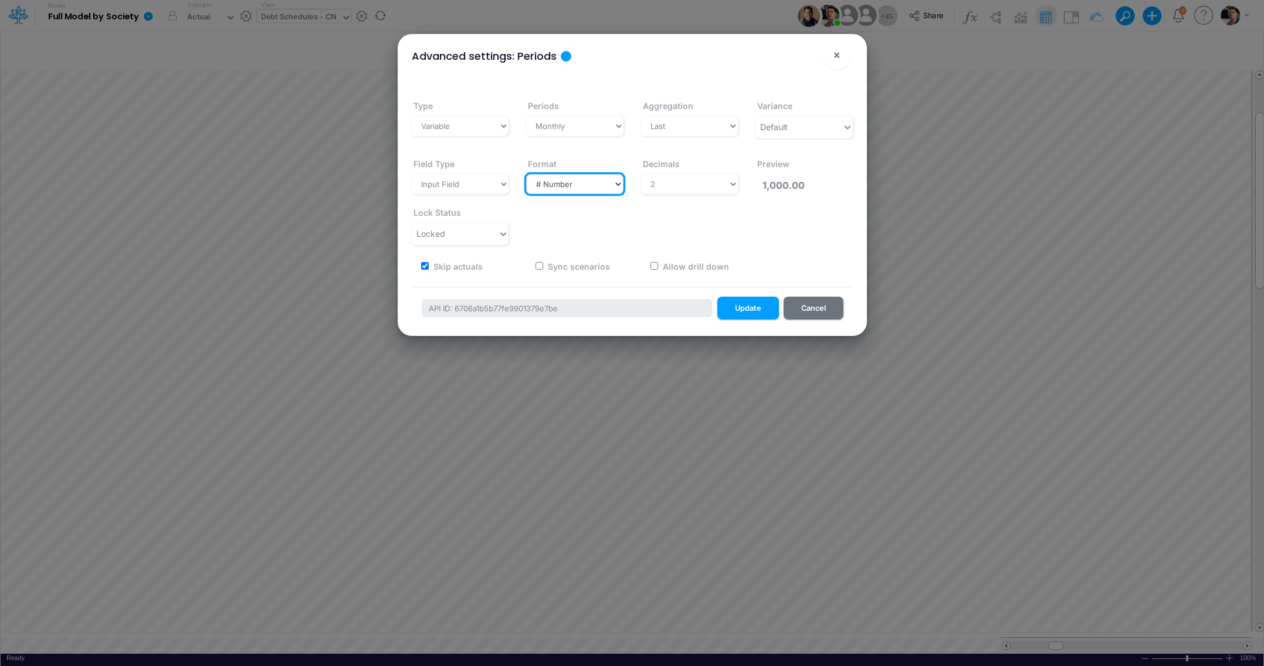
select select "Date"
click option "Date" at bounding box center [0, 0] width 0 height 0
type input "2025-09-01"
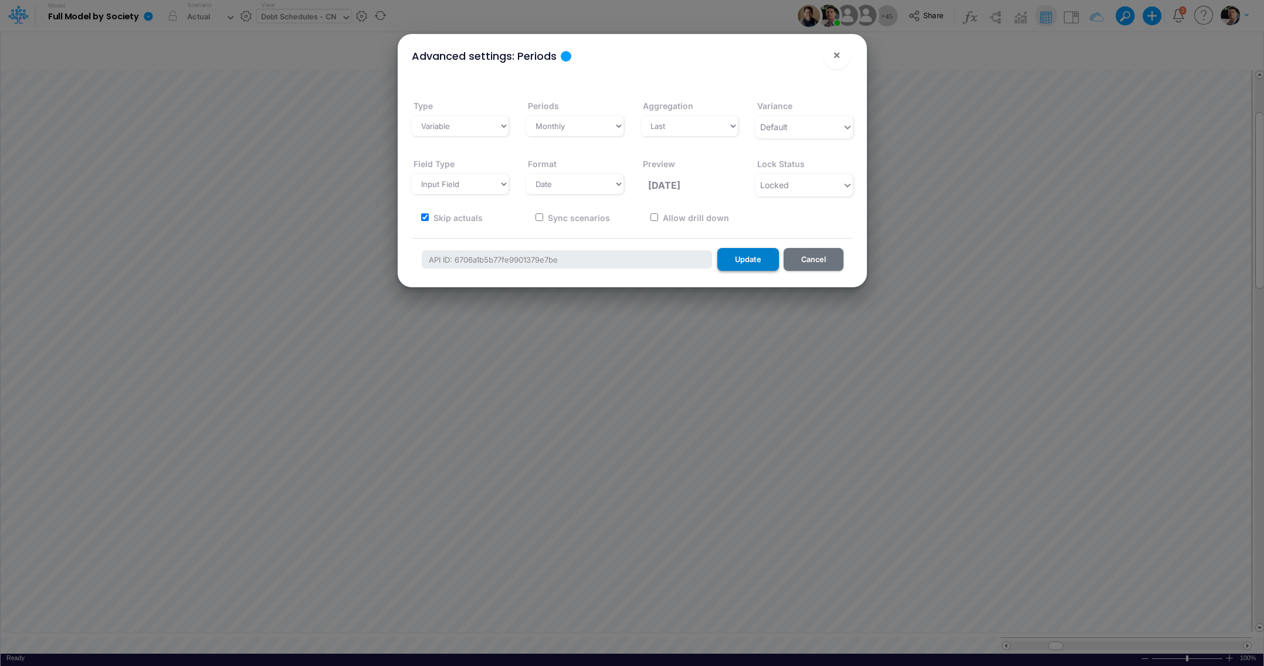
click at [753, 262] on button "Update" at bounding box center [748, 259] width 62 height 23
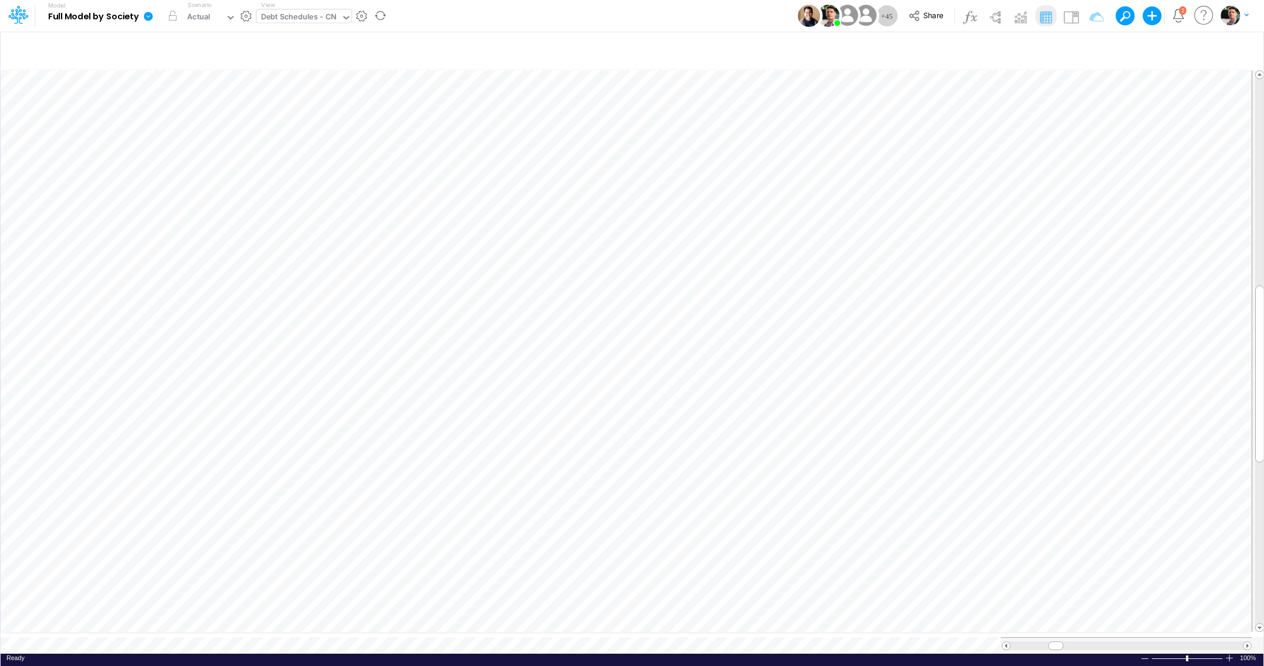
scroll to position [5, 21]
click at [1020, 52] on button "button" at bounding box center [1022, 49] width 28 height 21
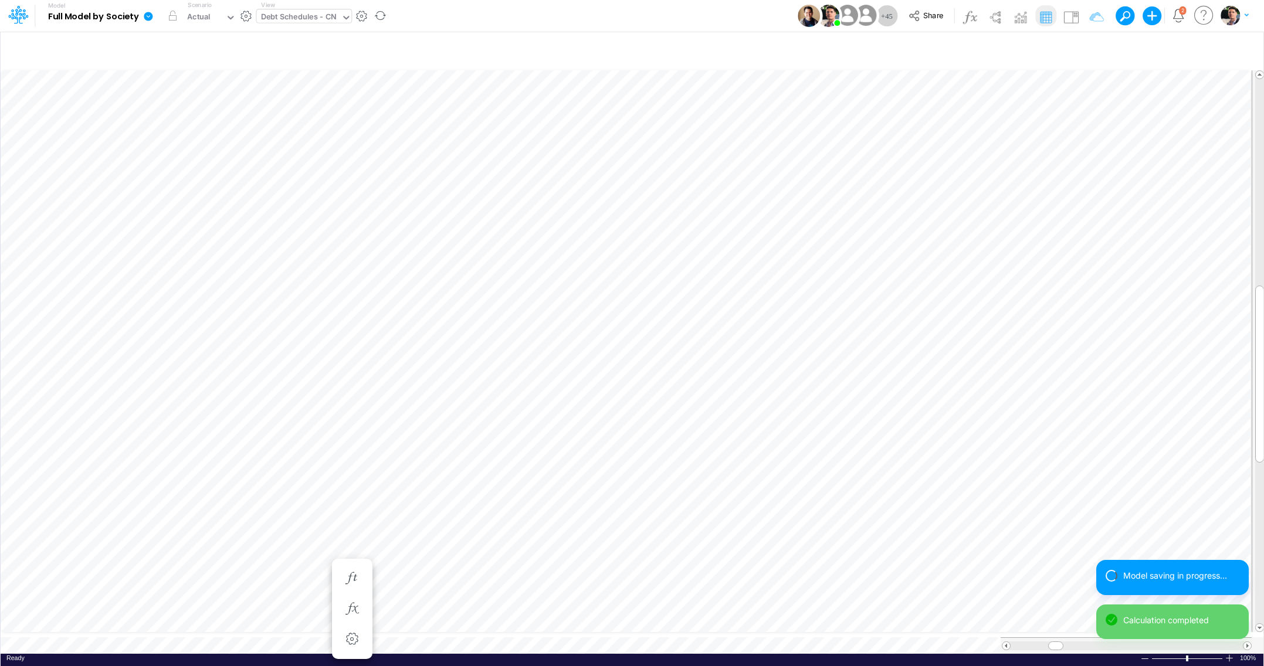
scroll to position [5, 21]
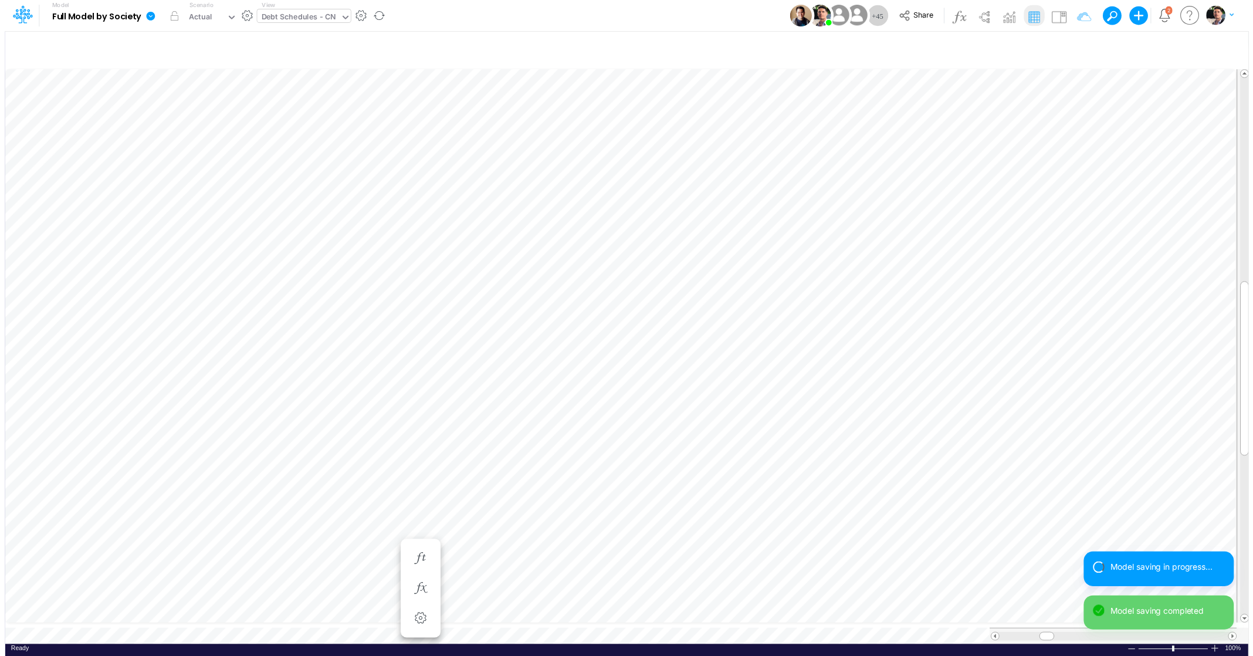
scroll to position [5, 21]
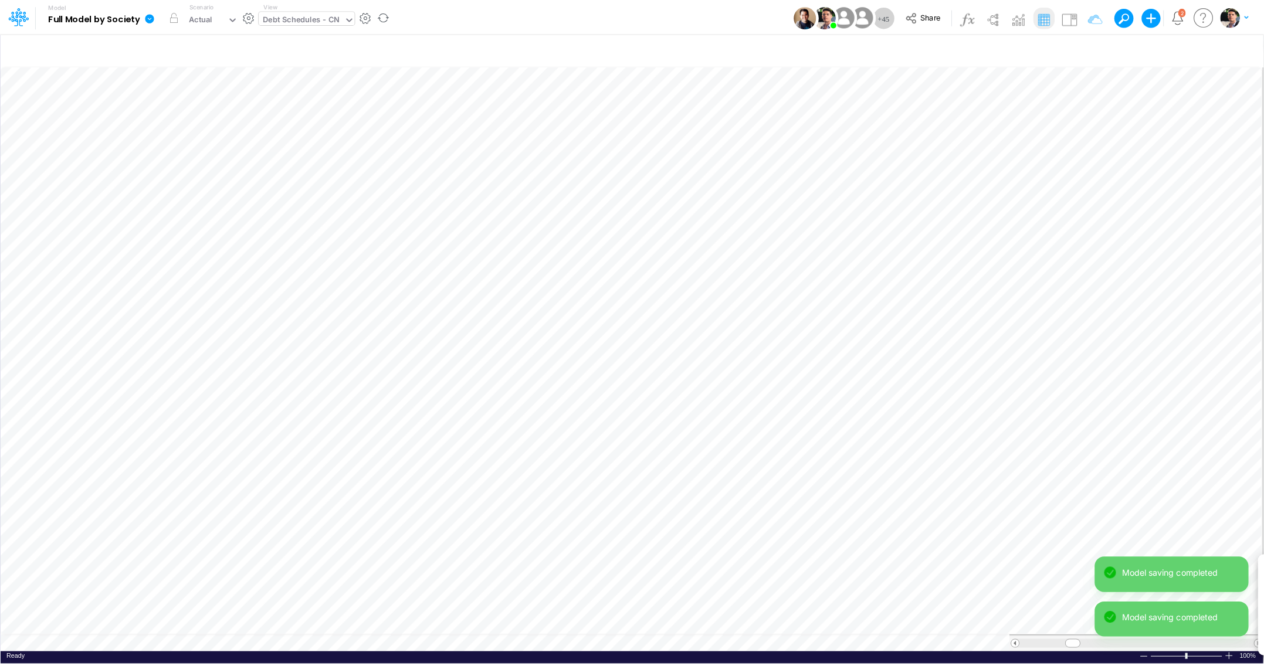
scroll to position [5, 21]
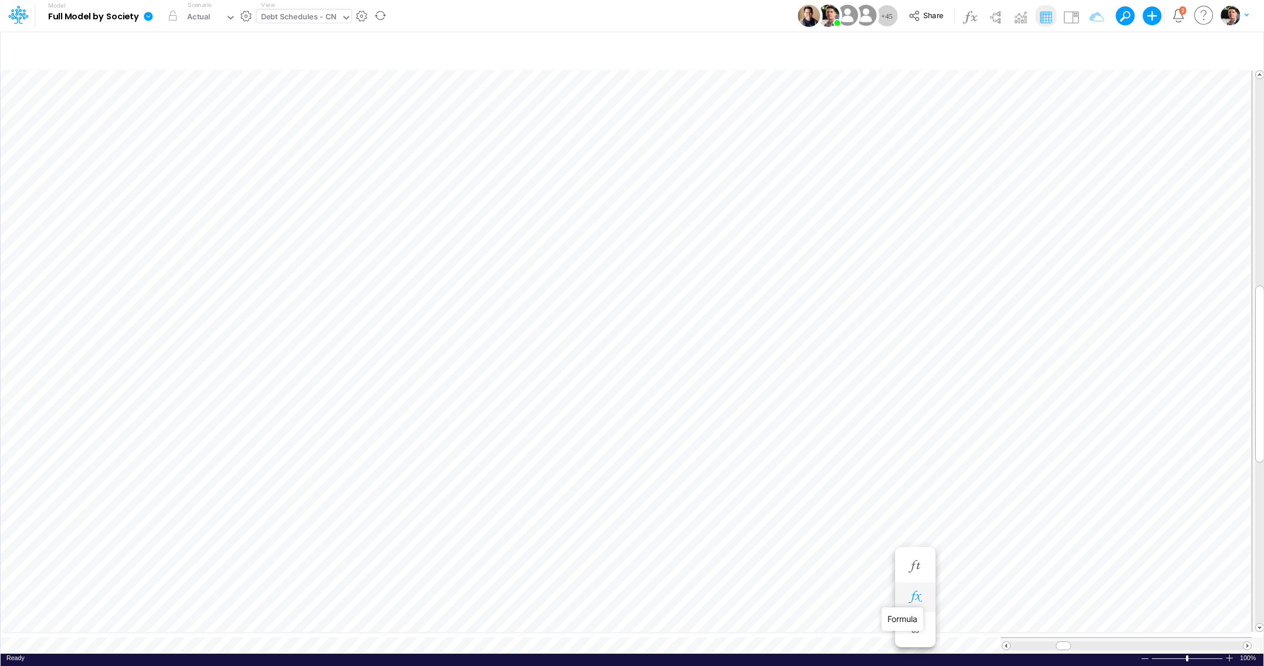
click at [921, 601] on icon "button" at bounding box center [915, 597] width 18 height 12
click at [1023, 52] on button "button" at bounding box center [1022, 49] width 28 height 21
click at [181, 626] on icon "button" at bounding box center [180, 628] width 18 height 12
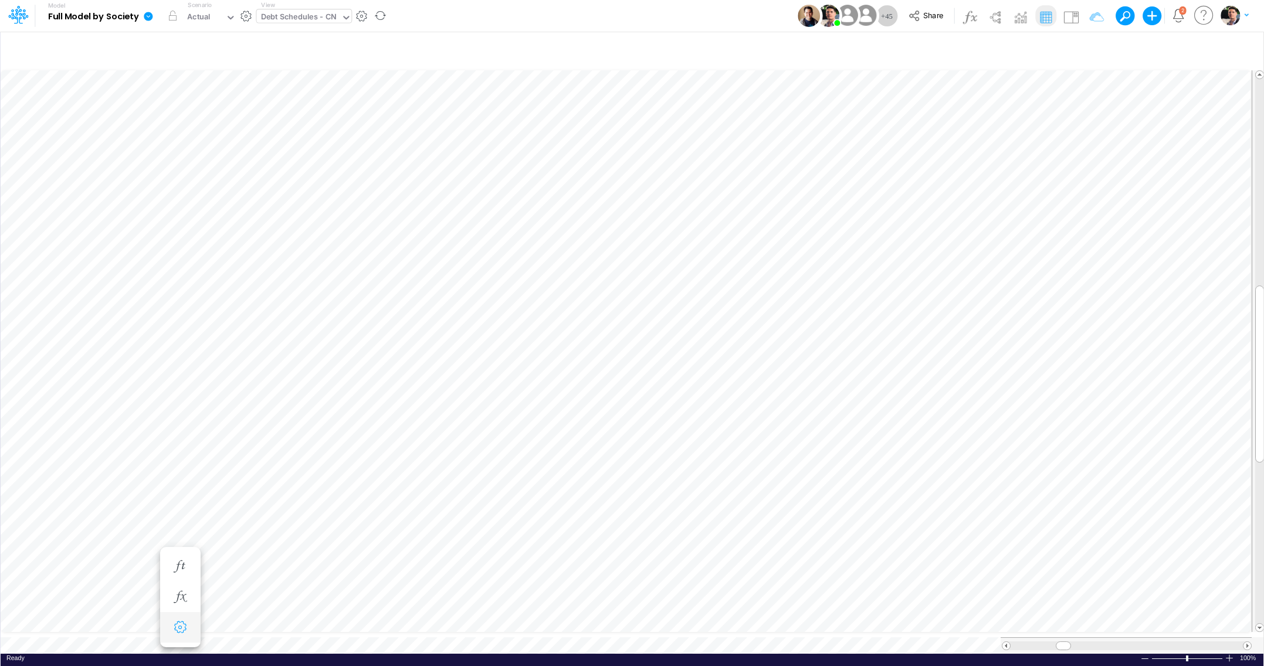
select select "field"
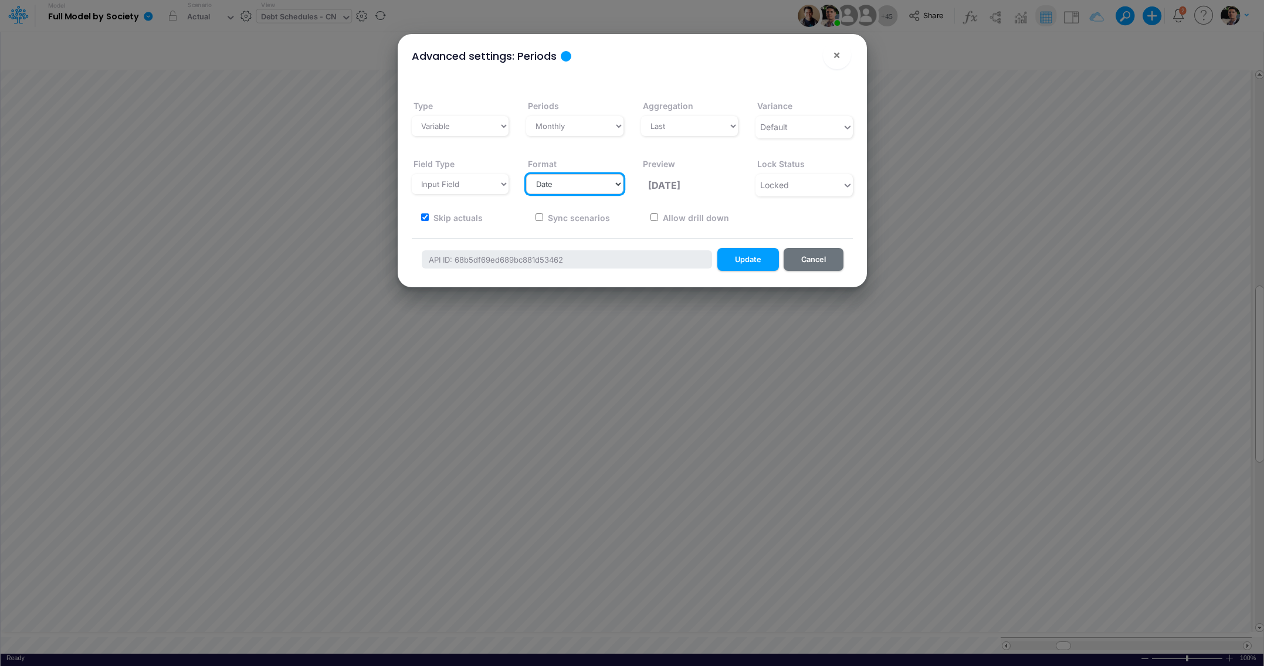
select select "Period"
click option "Period" at bounding box center [0, 0] width 0 height 0
select select "dropdown"
select select "Date"
click option "Date" at bounding box center [0, 0] width 0 height 0
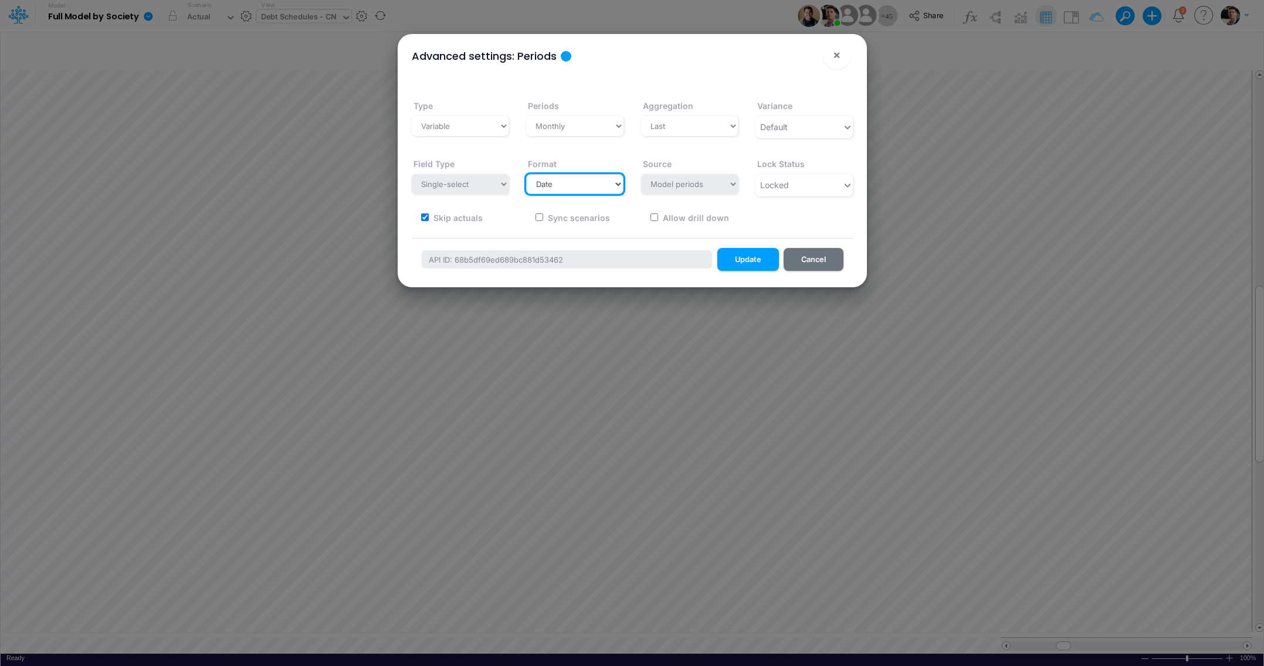
select select "field"
select select "Period"
click option "Period" at bounding box center [0, 0] width 0 height 0
select select "dropdown"
click at [744, 263] on button "Update" at bounding box center [748, 259] width 62 height 23
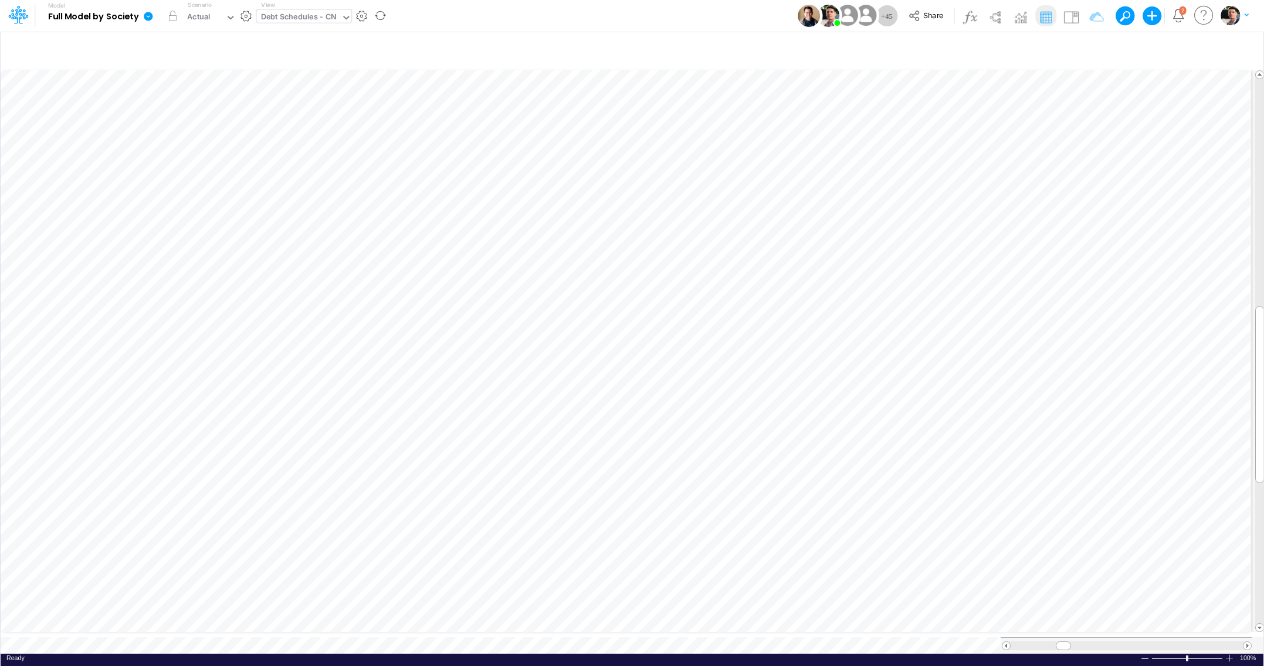
scroll to position [5, 21]
click at [178, 561] on icon "button" at bounding box center [180, 562] width 18 height 12
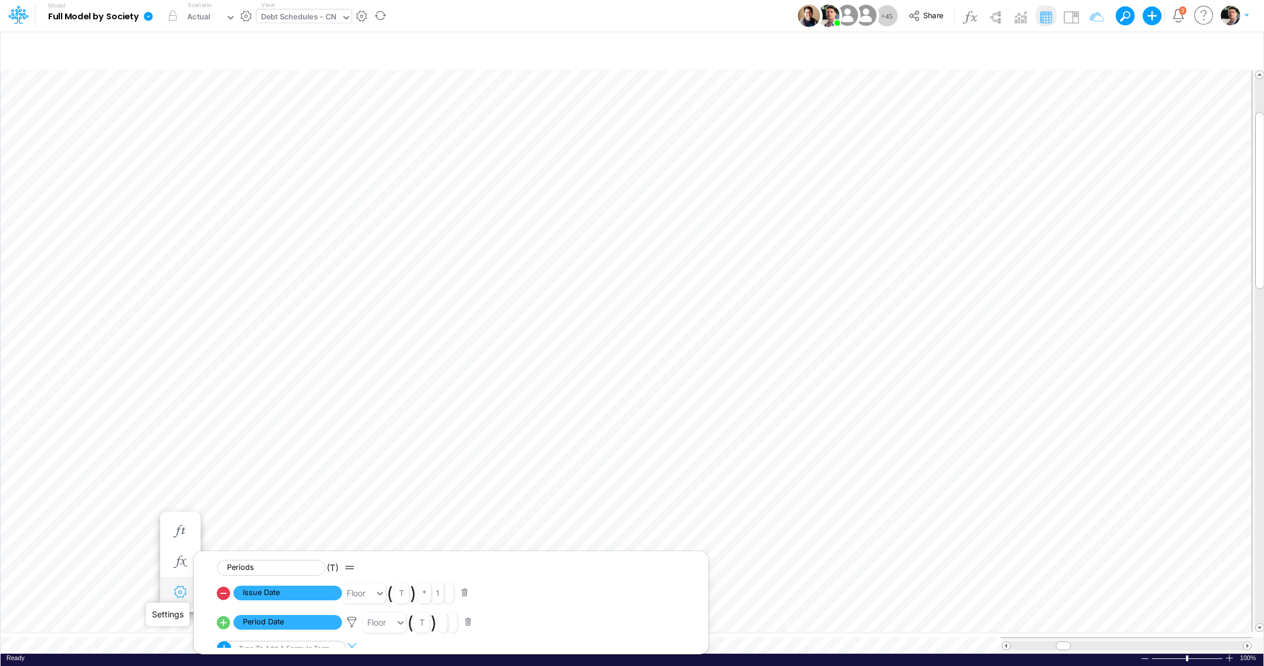
click at [181, 593] on icon "button" at bounding box center [180, 593] width 18 height 12
select select "field"
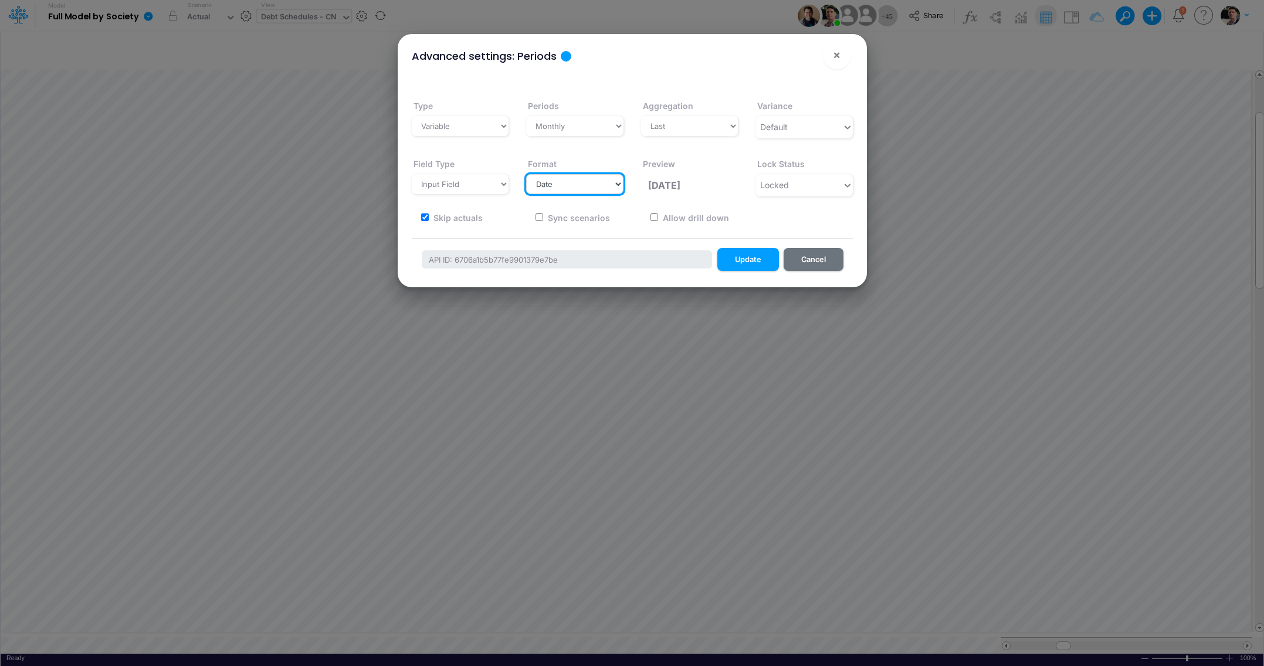
select select "Period"
click option "Period" at bounding box center [0, 0] width 0 height 0
select select "dropdown"
click at [751, 263] on button "Update" at bounding box center [748, 259] width 62 height 23
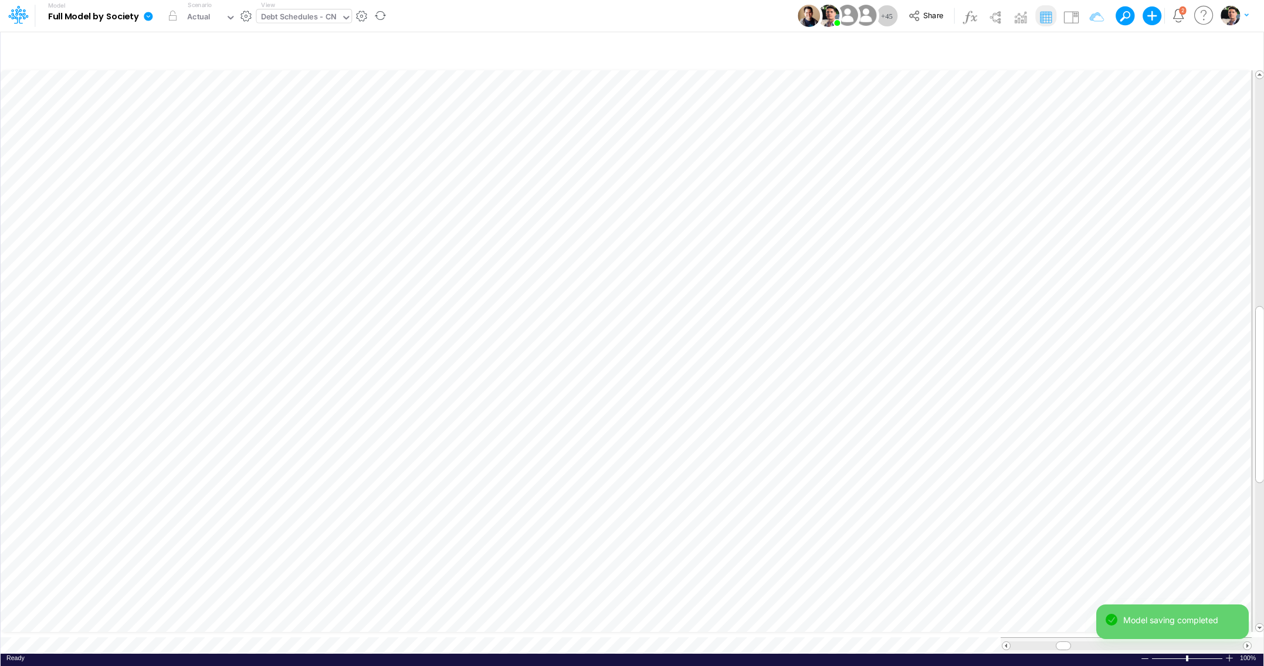
scroll to position [5, 5]
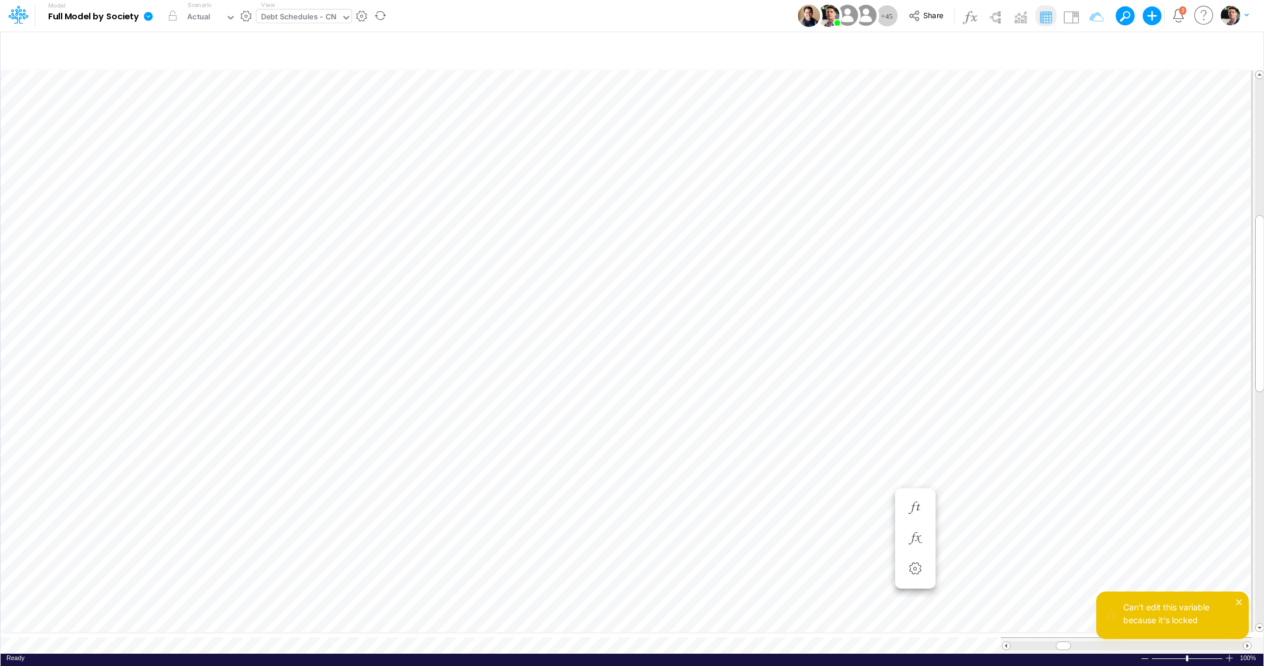
scroll to position [5, 13]
click at [184, 301] on icon "button" at bounding box center [180, 299] width 18 height 12
select select "dropdown"
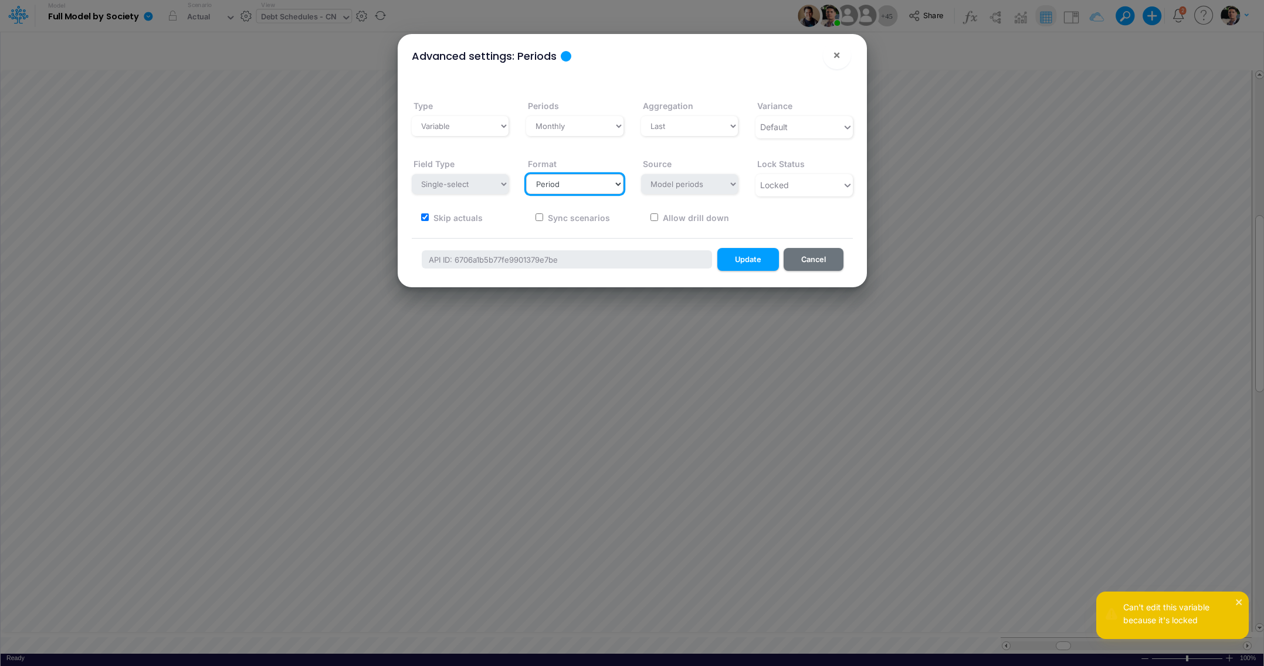
select select "Date"
click option "Date" at bounding box center [0, 0] width 0 height 0
select select "field"
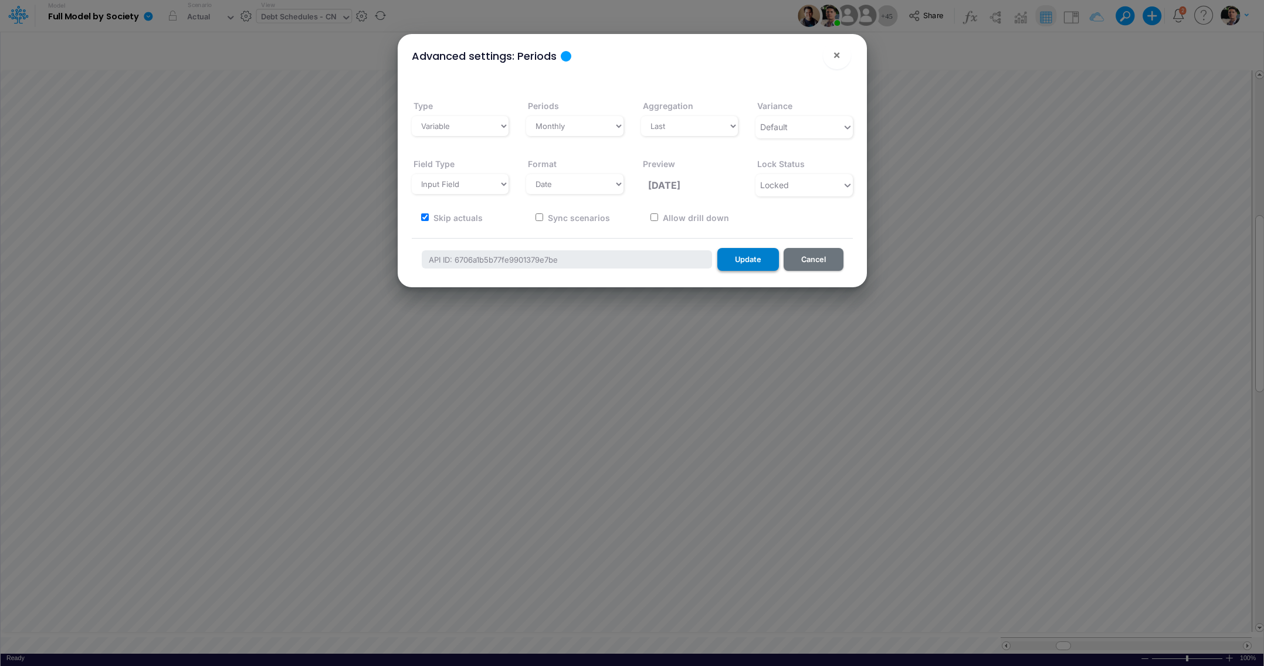
click at [742, 266] on button "Update" at bounding box center [748, 259] width 62 height 23
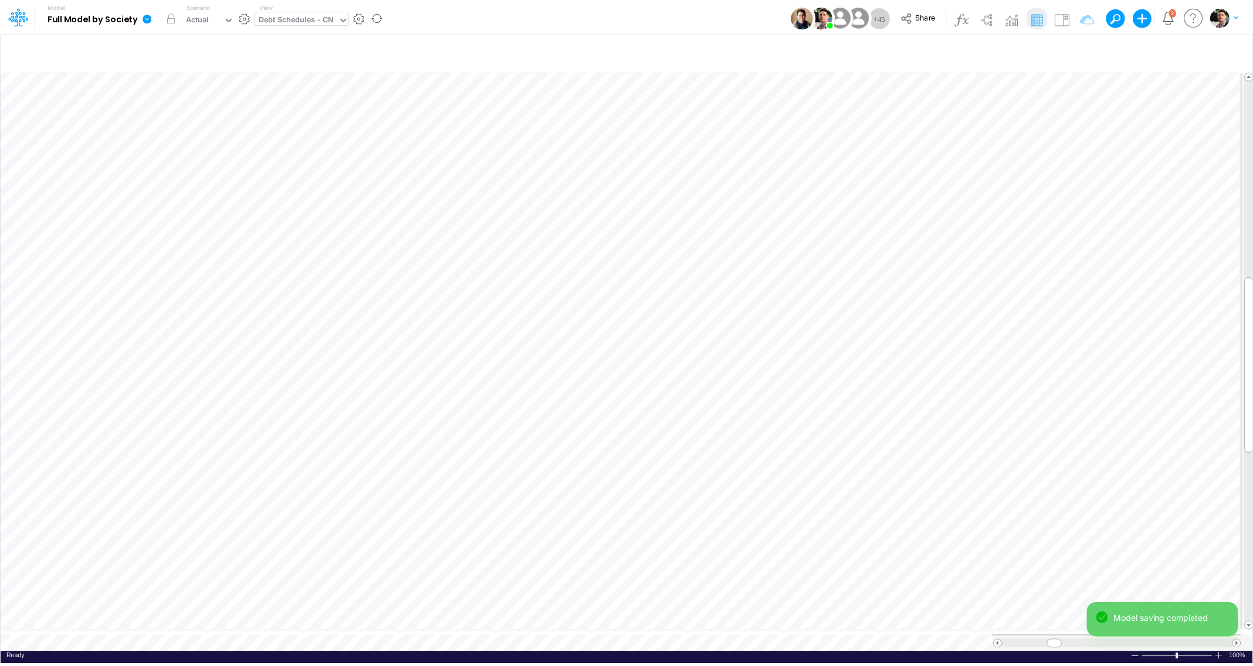
scroll to position [5, 21]
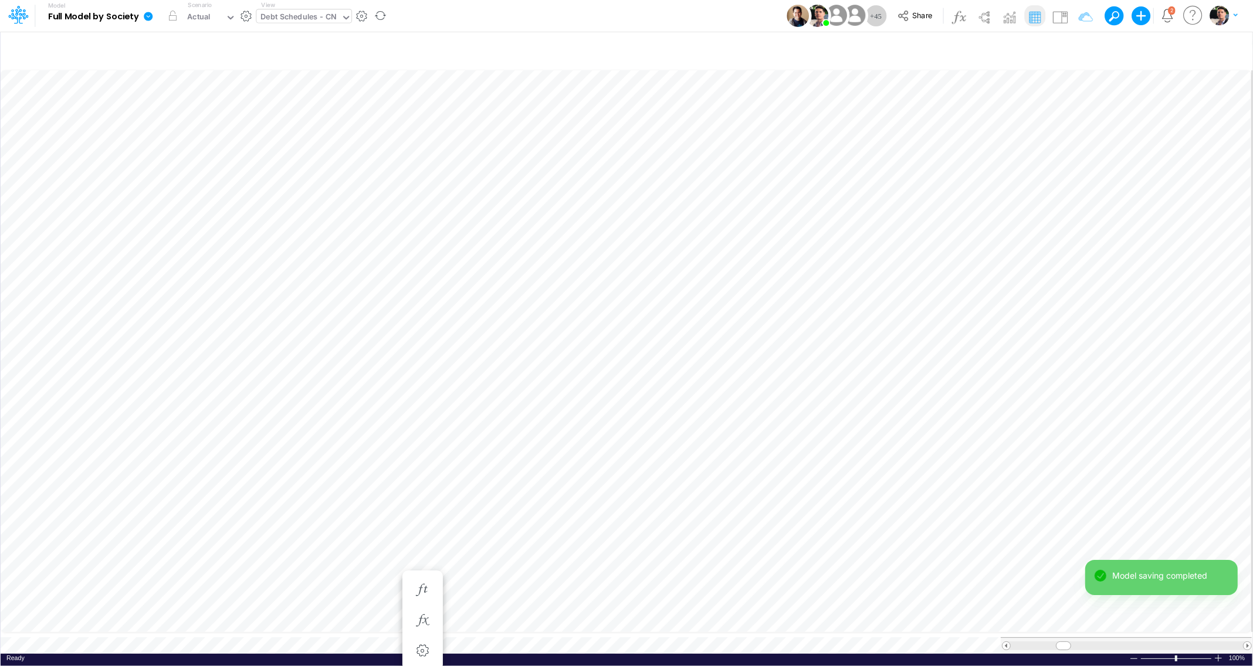
scroll to position [5, 21]
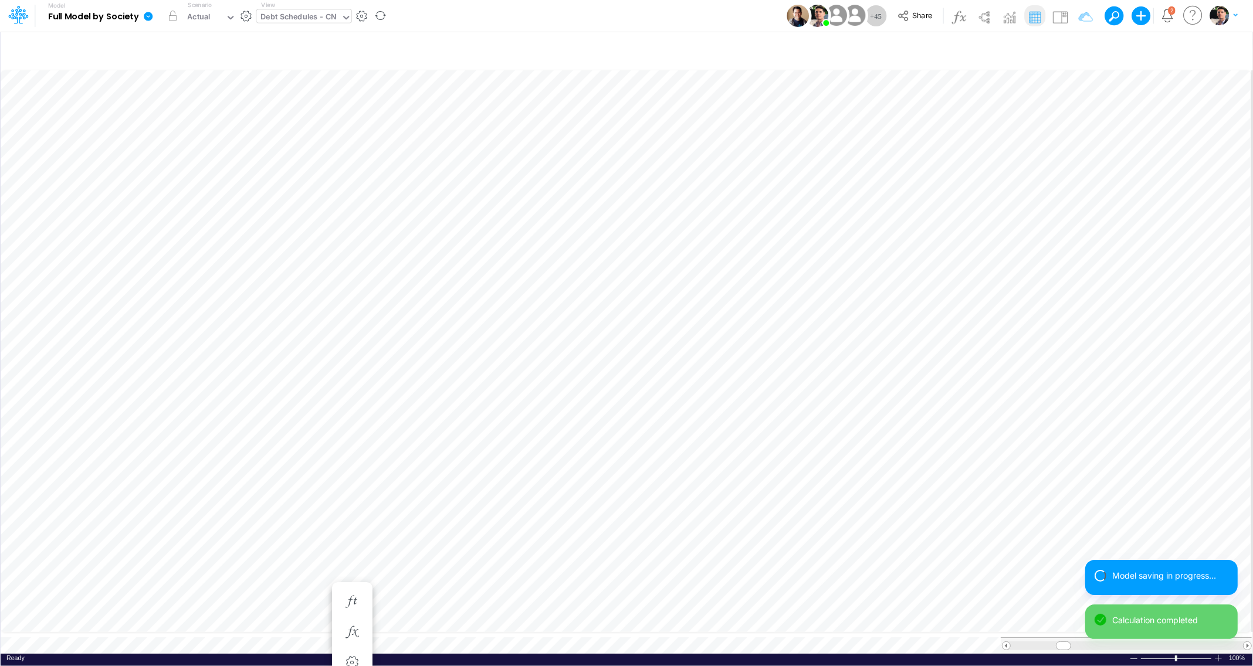
scroll to position [5, 21]
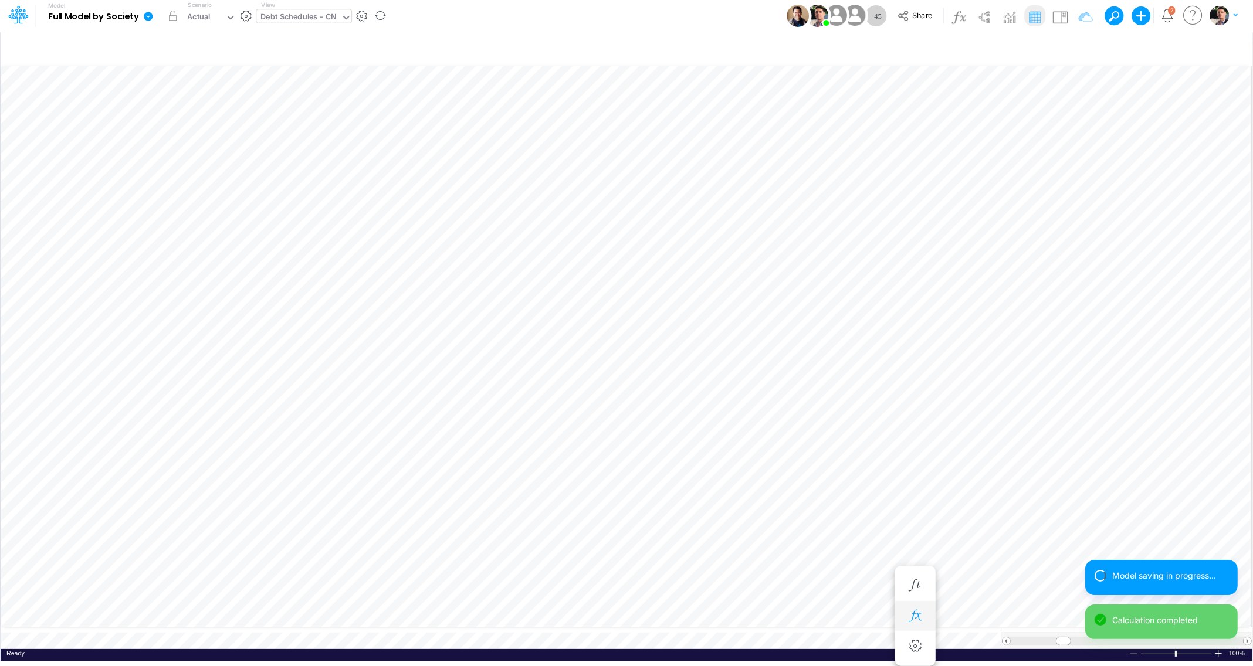
click at [921, 622] on icon "button" at bounding box center [915, 616] width 18 height 12
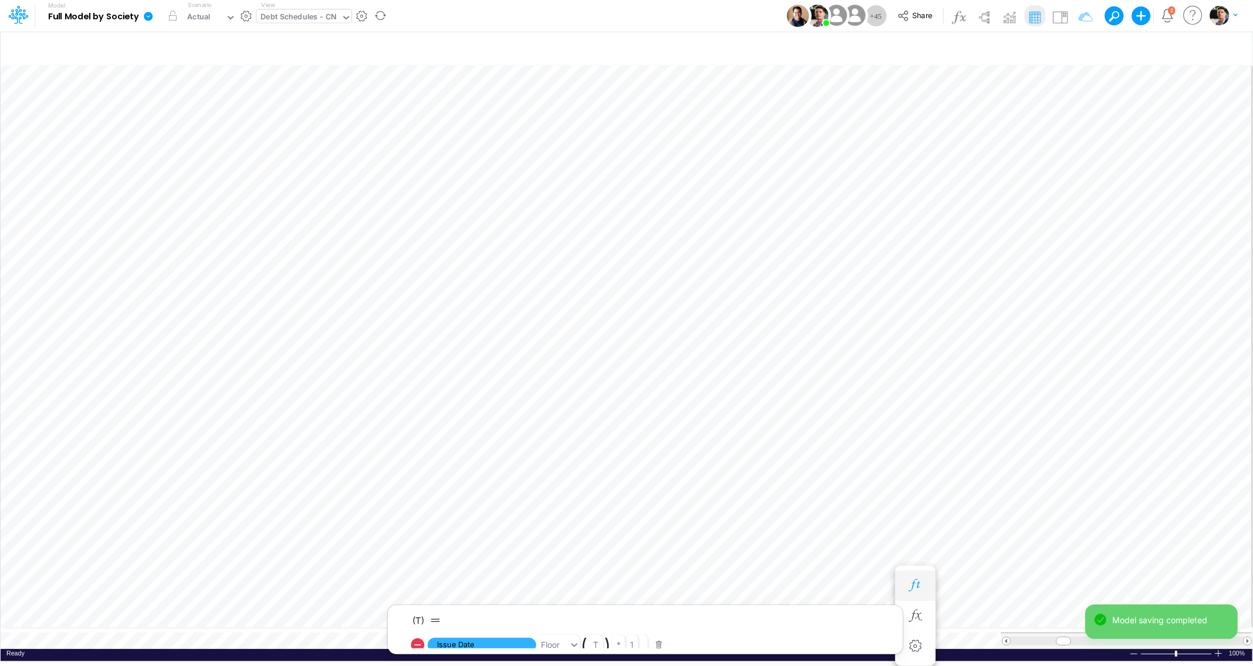
scroll to position [5, 21]
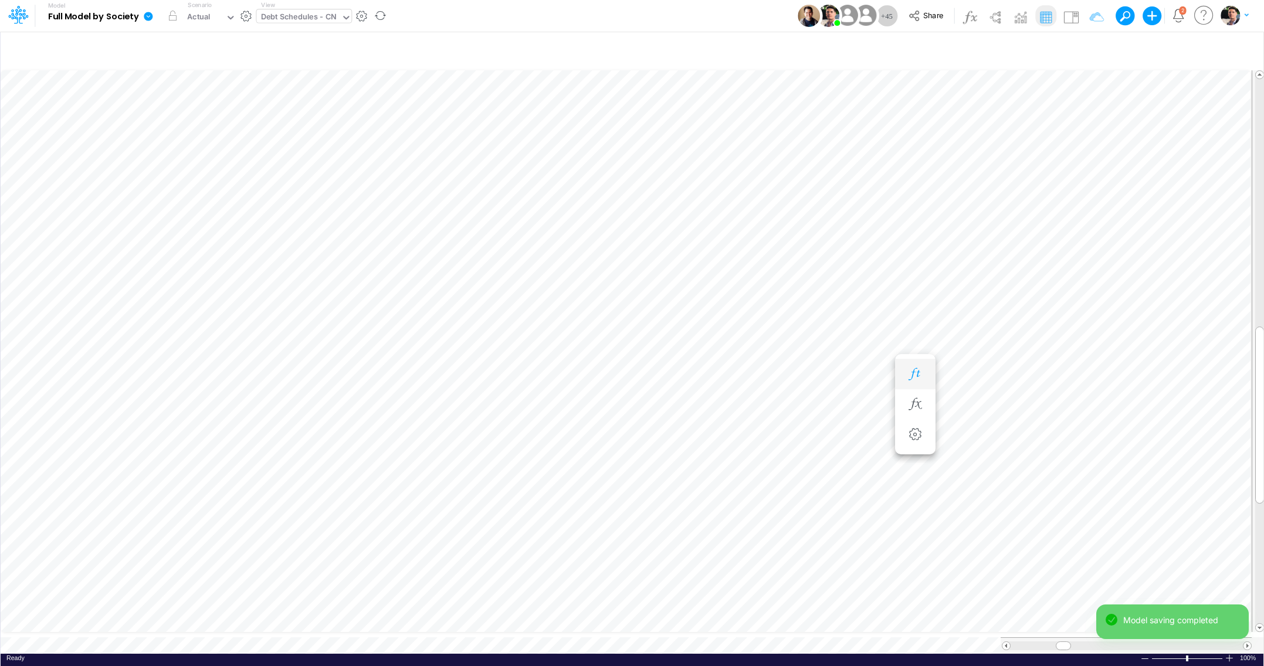
scroll to position [5, 21]
click at [924, 490] on div at bounding box center [915, 480] width 22 height 23
click at [913, 474] on button "button" at bounding box center [915, 480] width 22 height 23
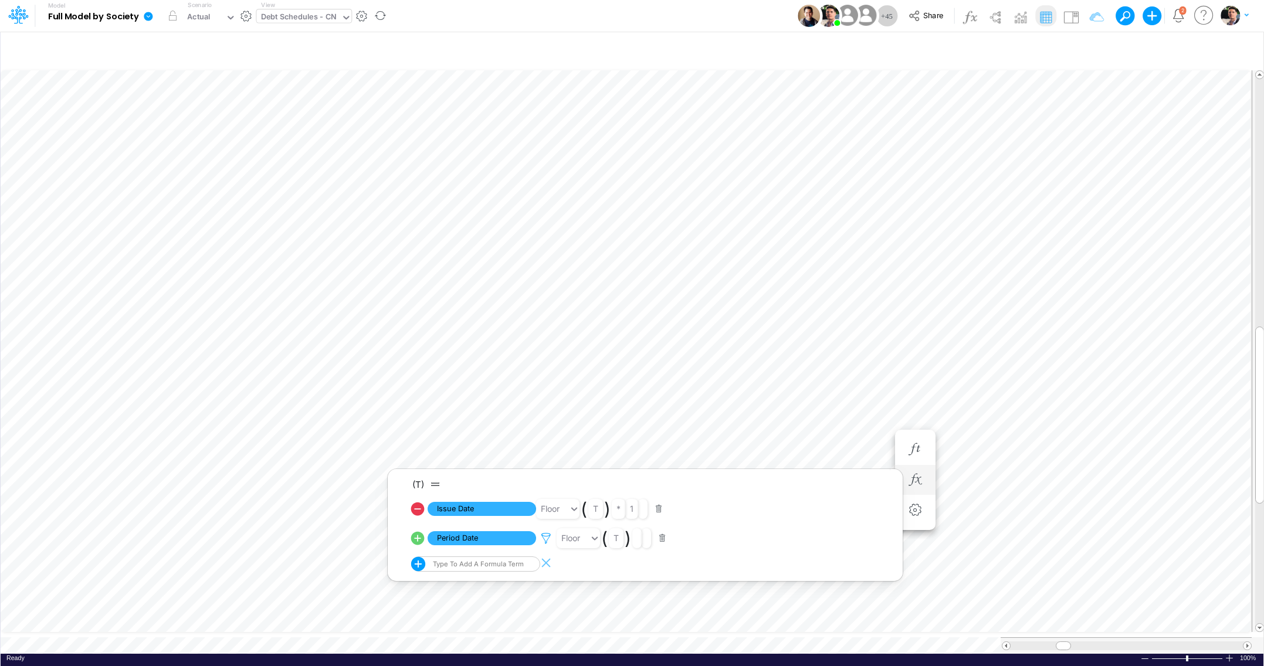
click at [547, 539] on icon at bounding box center [546, 539] width 18 height 12
click at [894, 343] on div at bounding box center [632, 336] width 1264 height 660
click at [1247, 642] on span at bounding box center [1247, 646] width 8 height 8
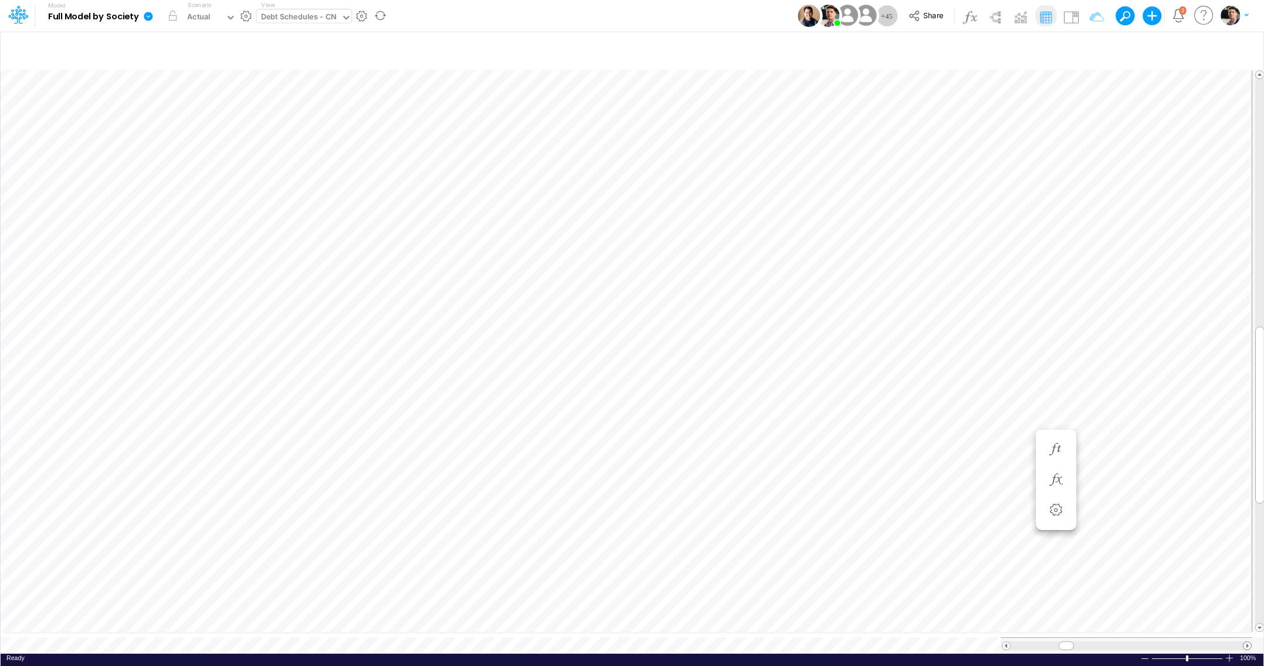
click at [1247, 642] on span at bounding box center [1247, 646] width 8 height 8
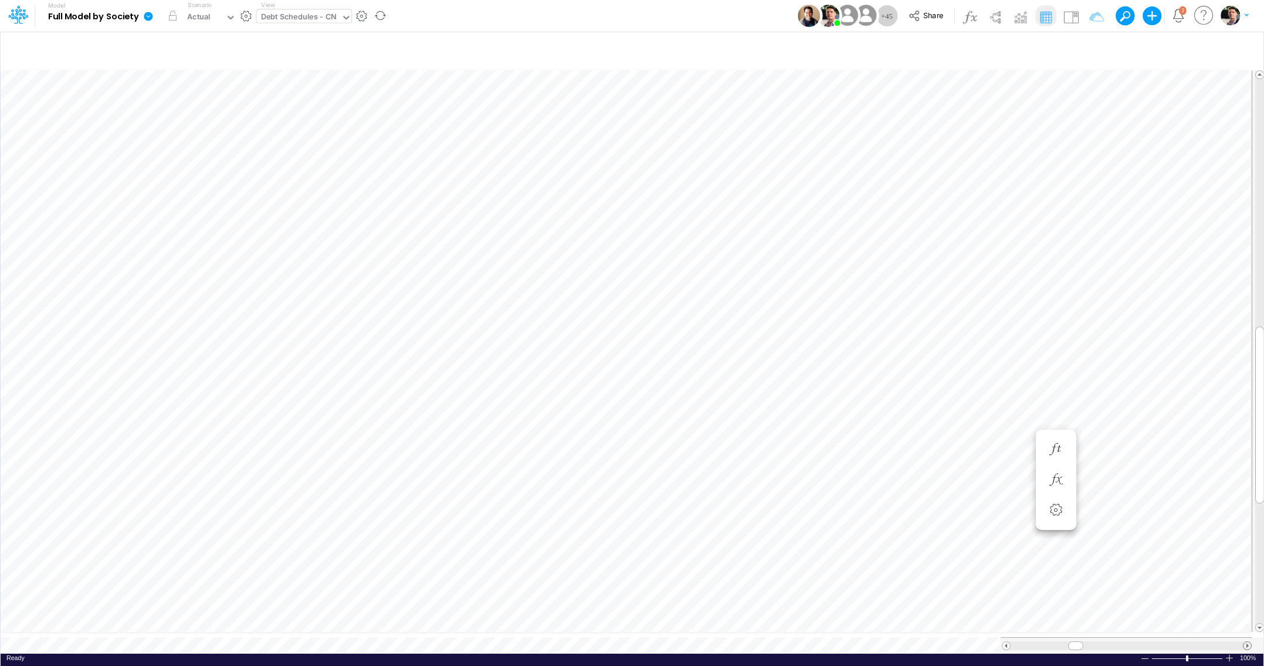
click at [1247, 642] on span at bounding box center [1247, 646] width 8 height 8
click at [1008, 642] on span at bounding box center [1006, 646] width 8 height 8
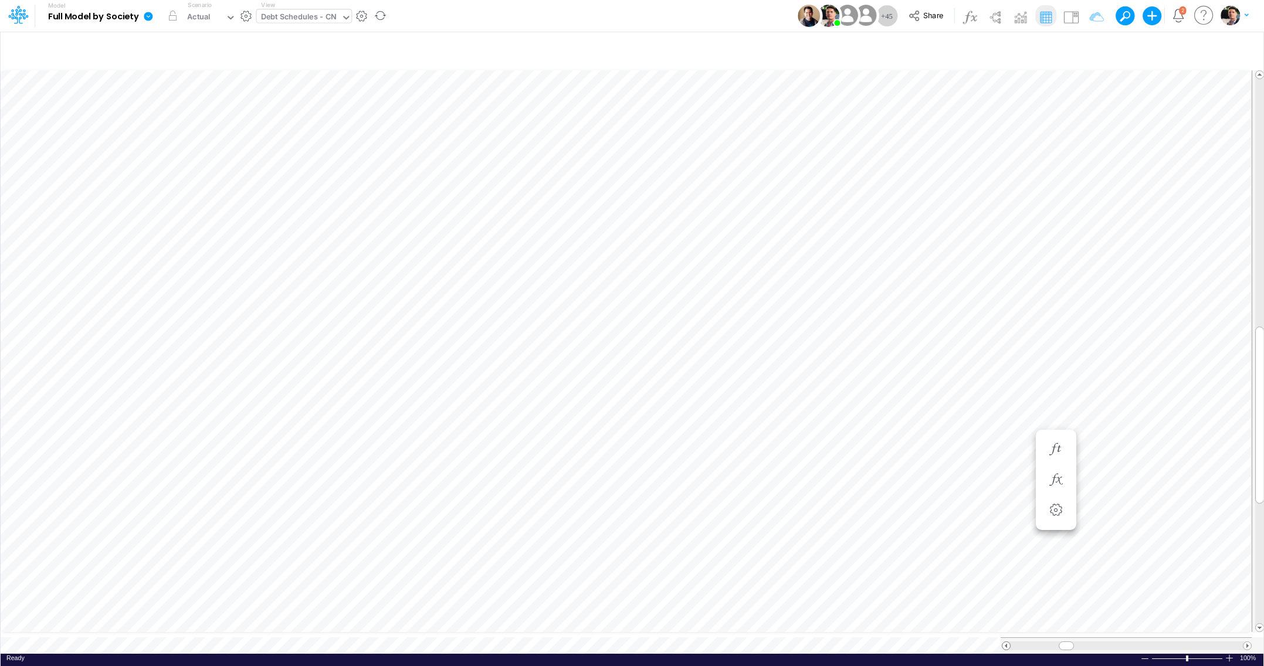
click at [1008, 642] on span at bounding box center [1006, 646] width 8 height 8
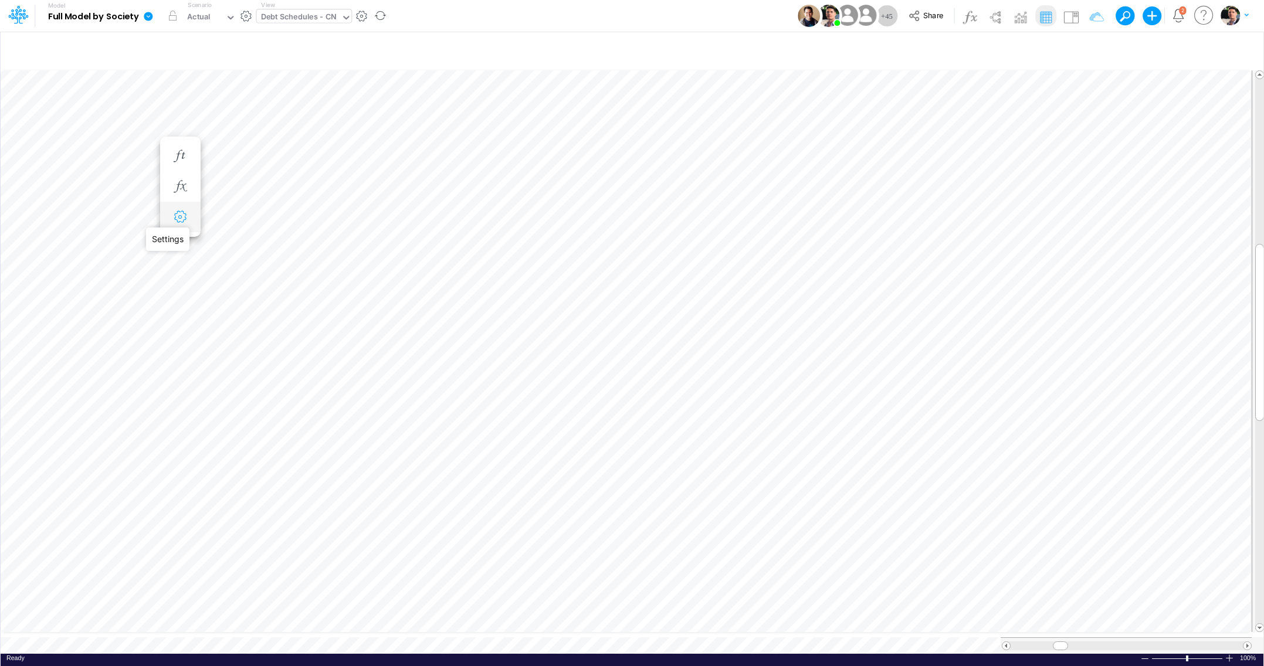
click at [188, 222] on icon "button" at bounding box center [180, 217] width 18 height 12
select select "field"
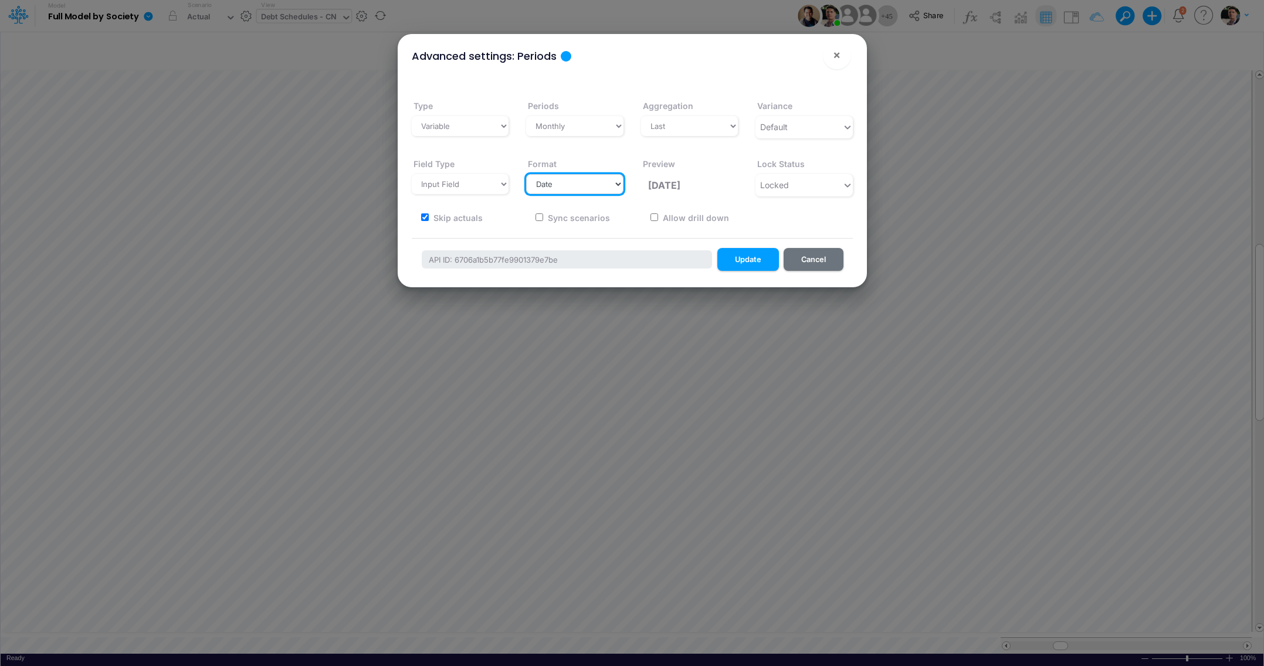
select select "Number"
click option "# Number" at bounding box center [0, 0] width 0 height 0
type input "1,000.00"
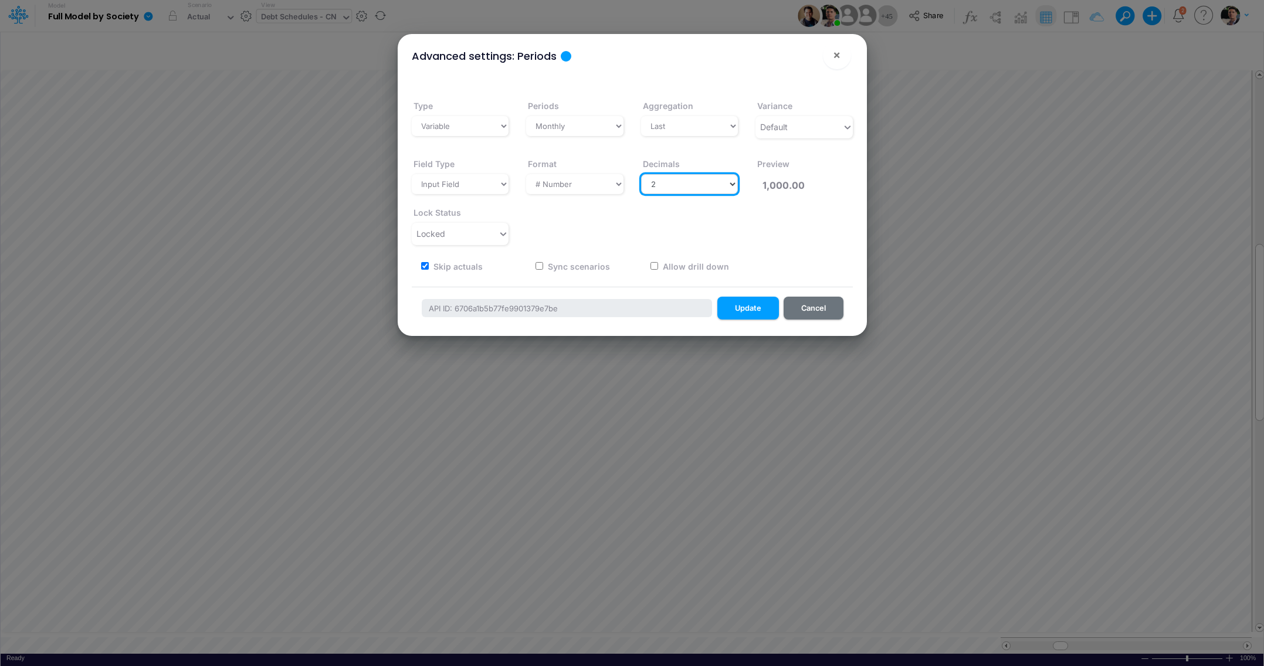
select select "0"
click option "0" at bounding box center [0, 0] width 0 height 0
type input "1,000"
click at [737, 303] on button "Update" at bounding box center [748, 308] width 62 height 23
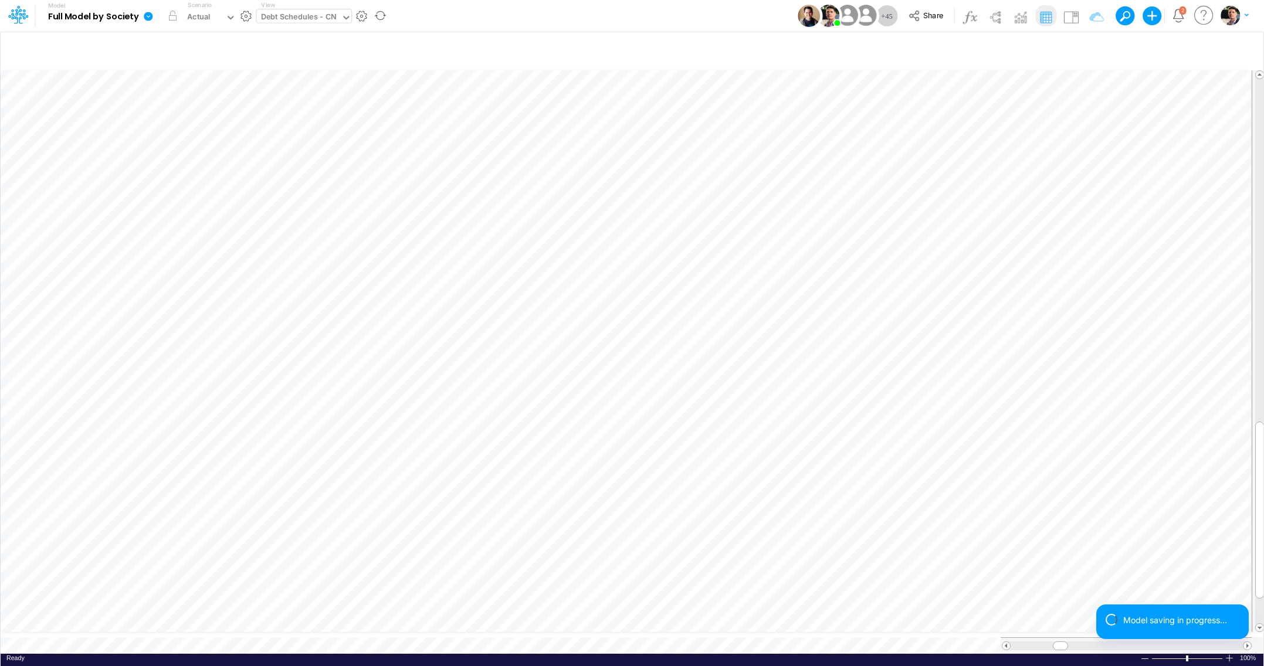
scroll to position [5, 2]
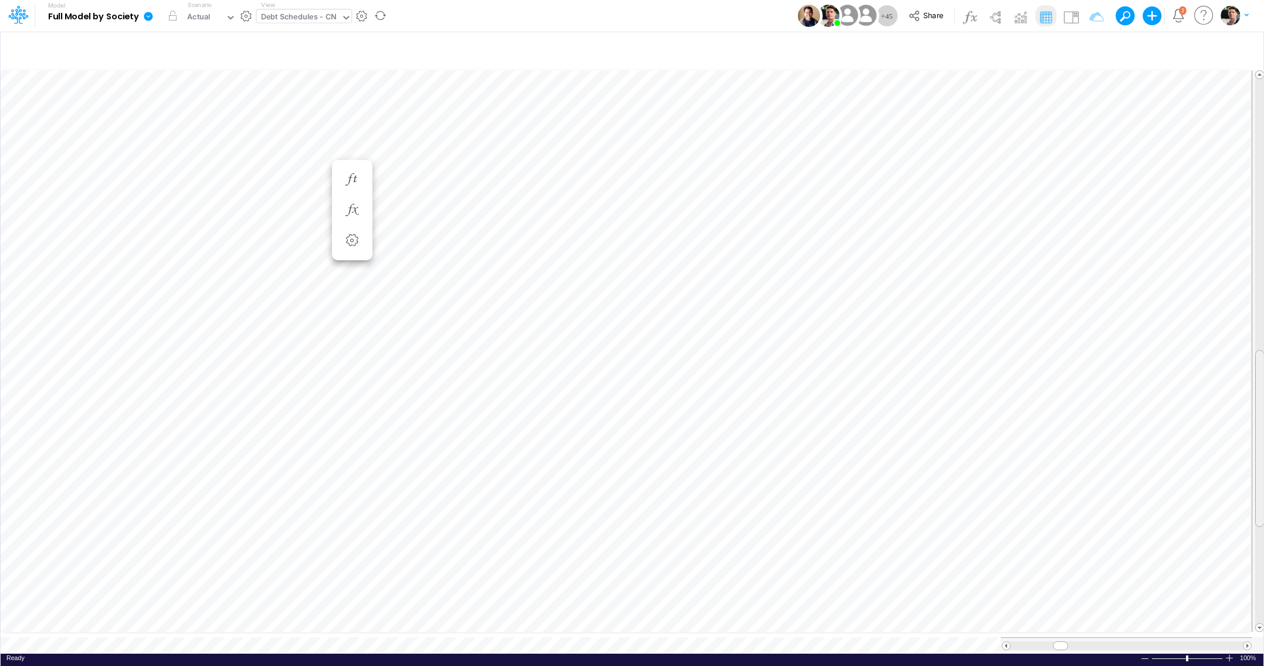
drag, startPoint x: 1258, startPoint y: 480, endPoint x: 1251, endPoint y: 410, distance: 70.7
click at [1251, 410] on tr at bounding box center [633, 352] width 1264 height 572
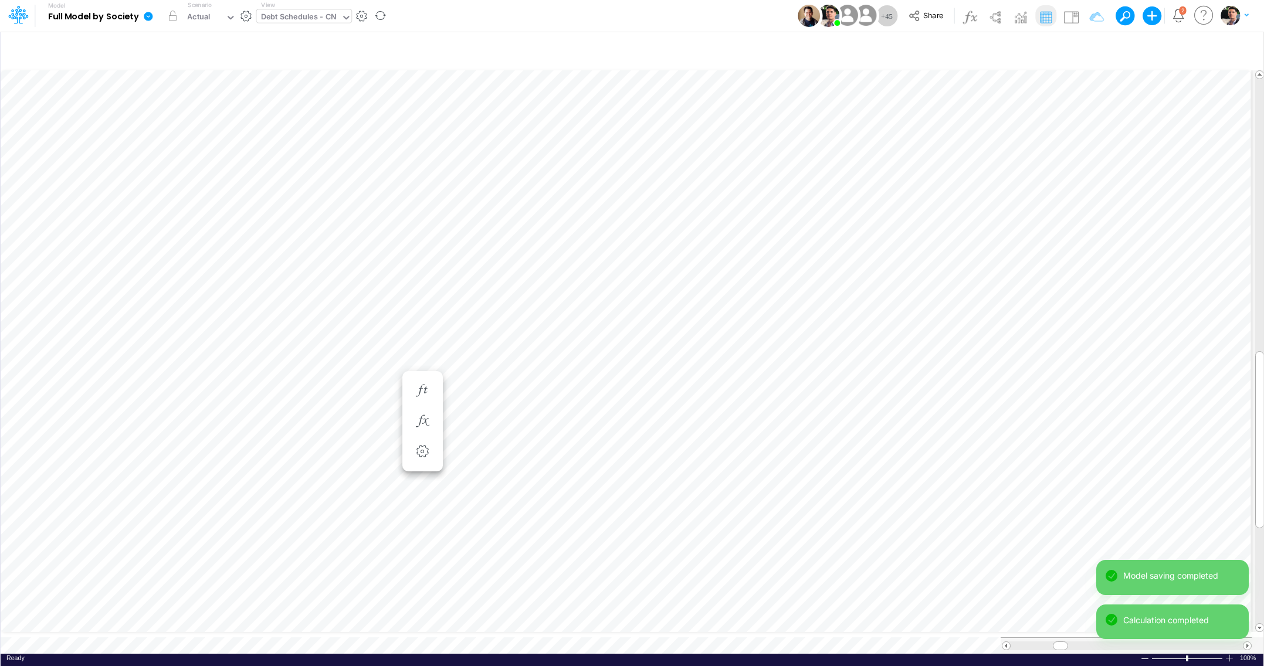
scroll to position [5, 5]
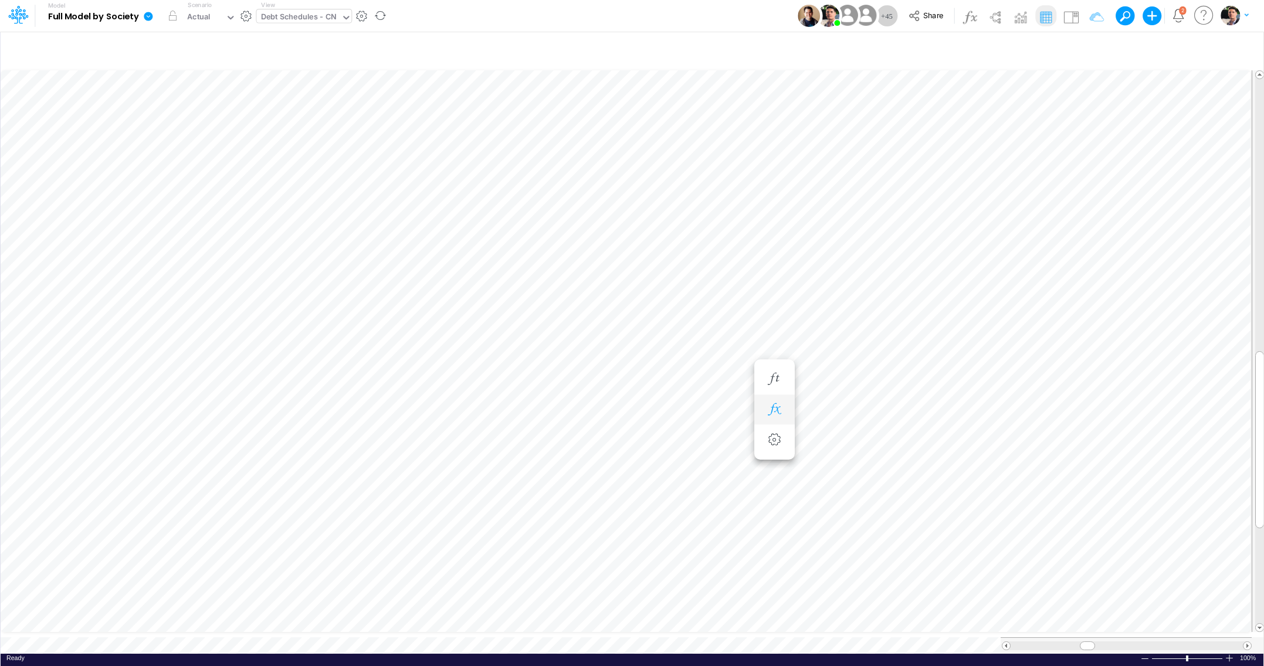
scroll to position [5, 15]
click at [774, 410] on li at bounding box center [774, 410] width 40 height 31
click at [781, 410] on li at bounding box center [774, 421] width 40 height 31
click at [780, 425] on icon "button" at bounding box center [774, 421] width 18 height 12
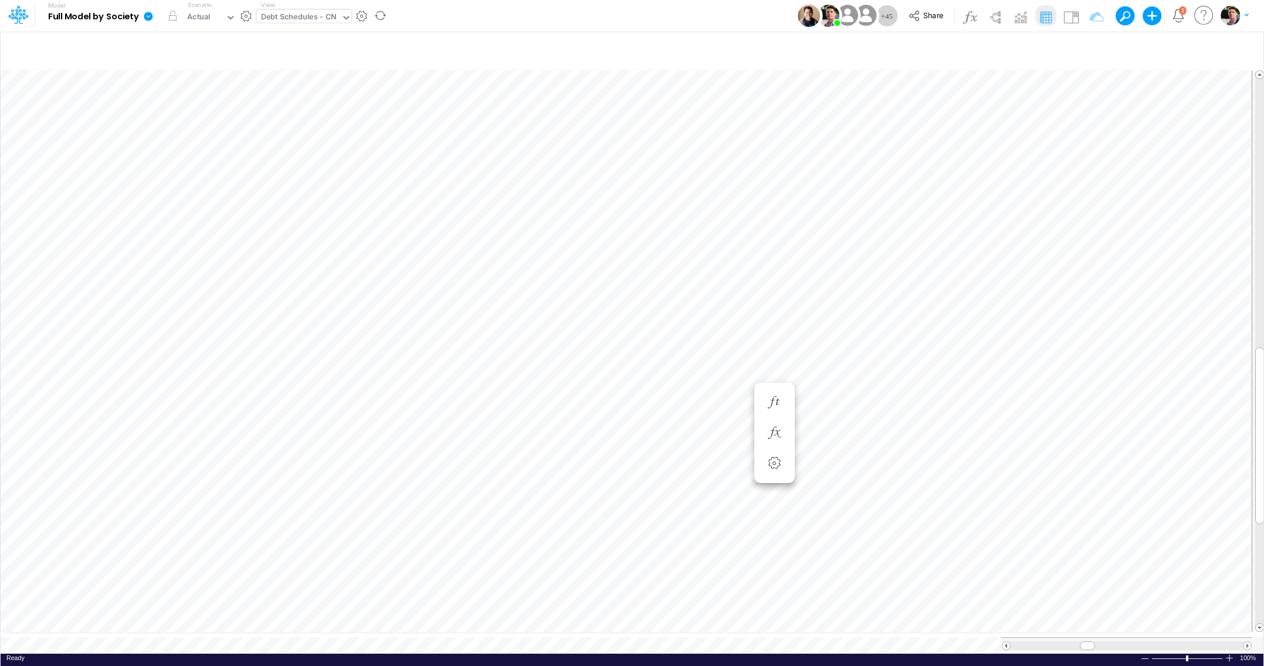
scroll to position [5, 2]
drag, startPoint x: 1087, startPoint y: 635, endPoint x: 1053, endPoint y: 636, distance: 33.4
click at [1053, 642] on span at bounding box center [1053, 646] width 8 height 8
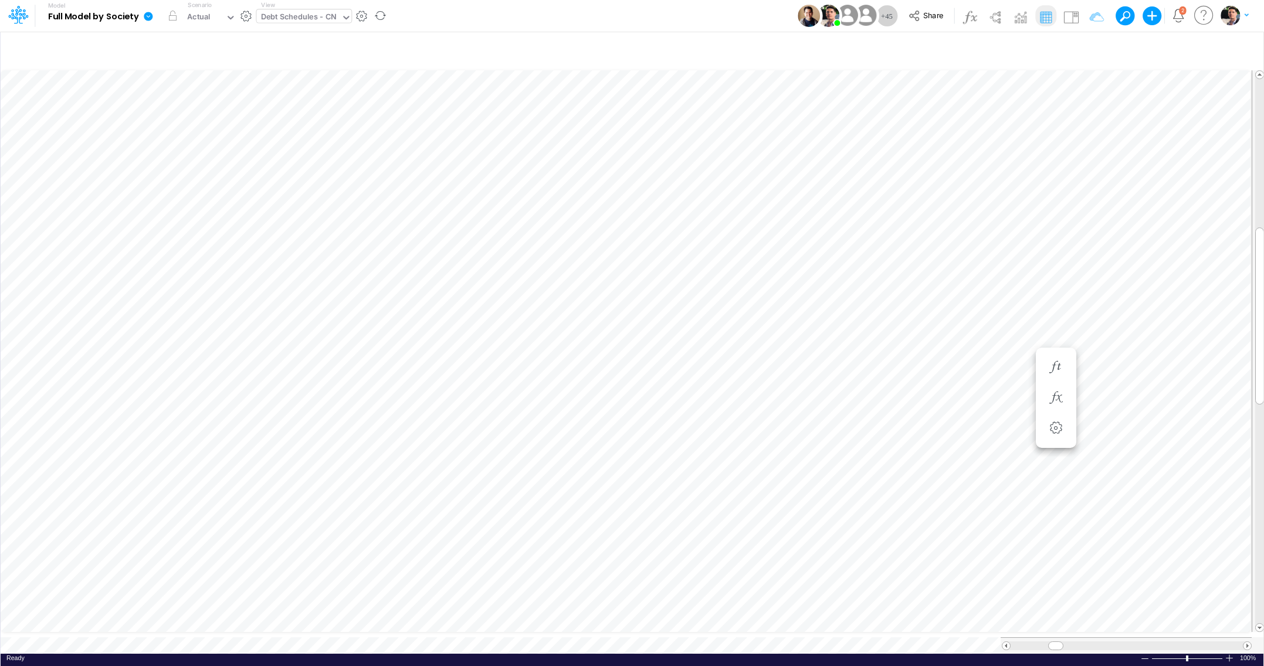
click at [293, 22] on div "Debt Schedules - CN" at bounding box center [299, 17] width 76 height 13
click at [296, 21] on div "Debt Schedules - CN" at bounding box center [299, 17] width 76 height 13
click at [296, 19] on div "Debt Schedules - CN" at bounding box center [299, 17] width 76 height 13
type input "adv"
click at [297, 38] on div "Advancing Cost" at bounding box center [335, 38] width 158 height 19
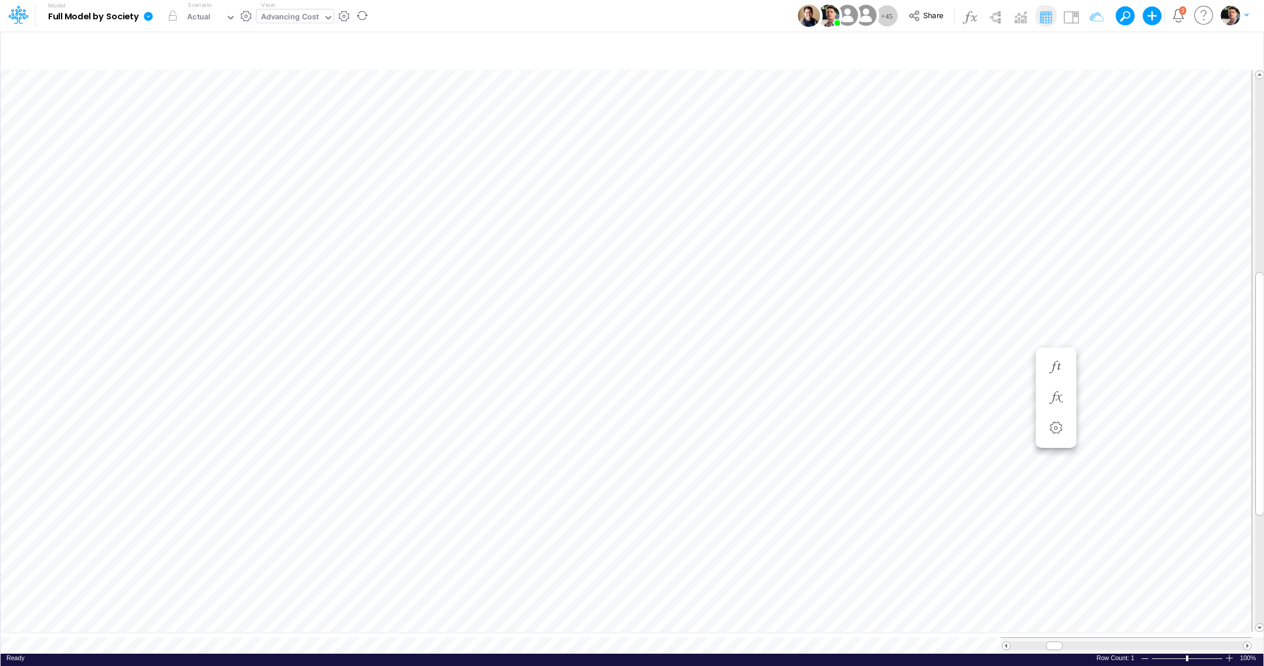
scroll to position [5, 75]
click at [1229, 654] on div at bounding box center [1229, 658] width 9 height 9
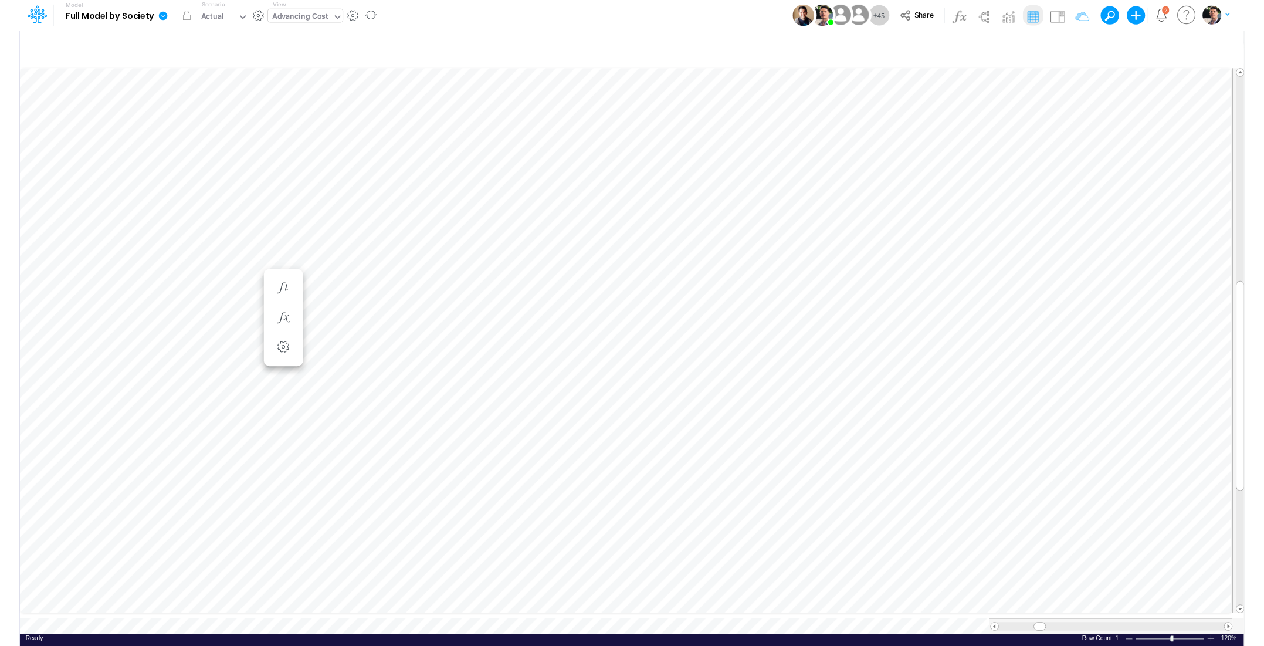
scroll to position [5, 75]
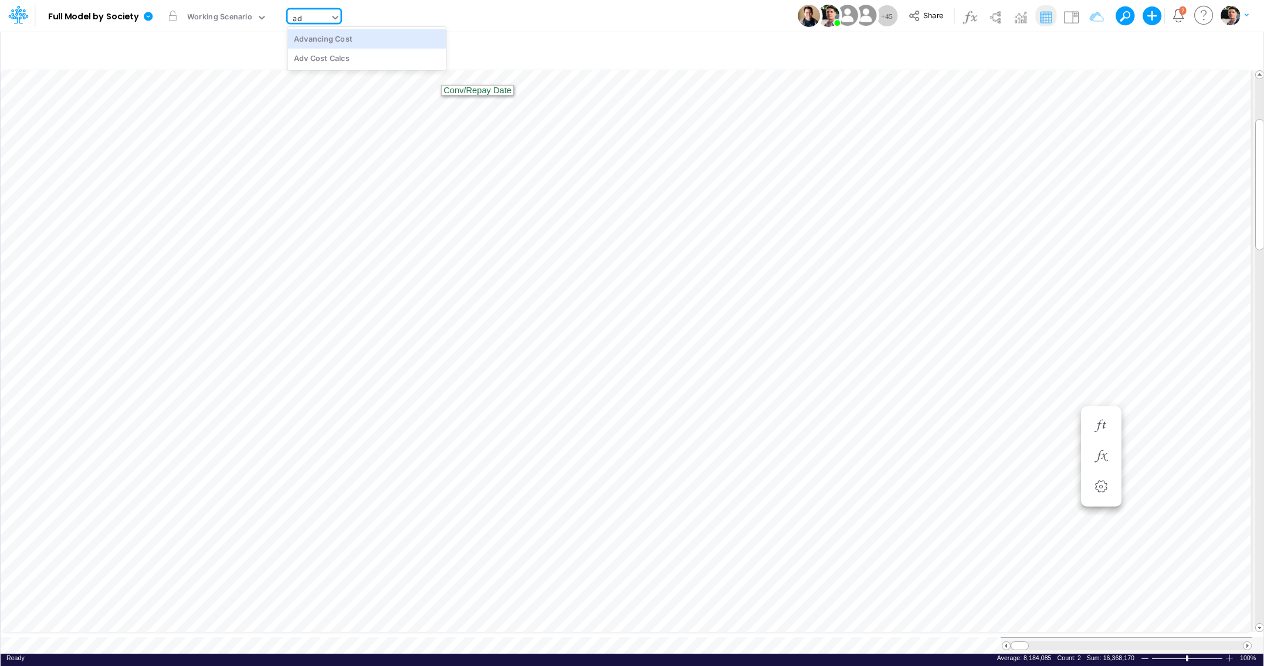
type input "adv"
click at [374, 39] on div "Advancing Cost" at bounding box center [366, 38] width 158 height 19
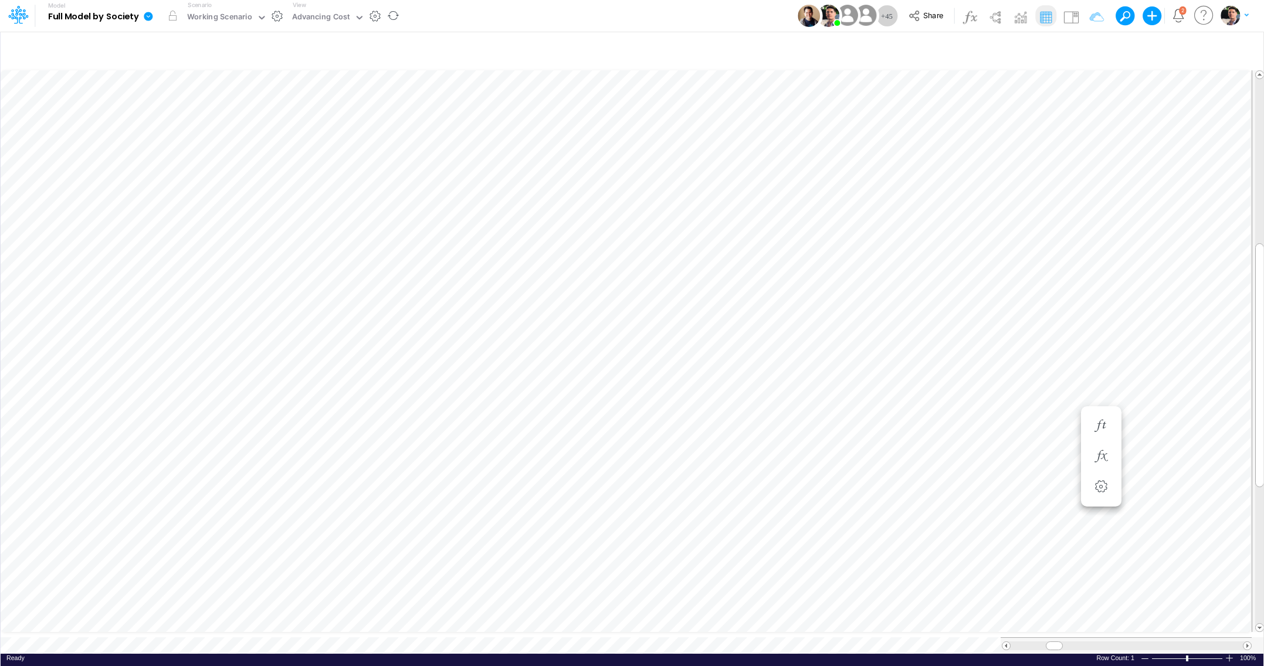
scroll to position [5, 75]
click at [322, 19] on div "Advancing Cost" at bounding box center [321, 17] width 58 height 13
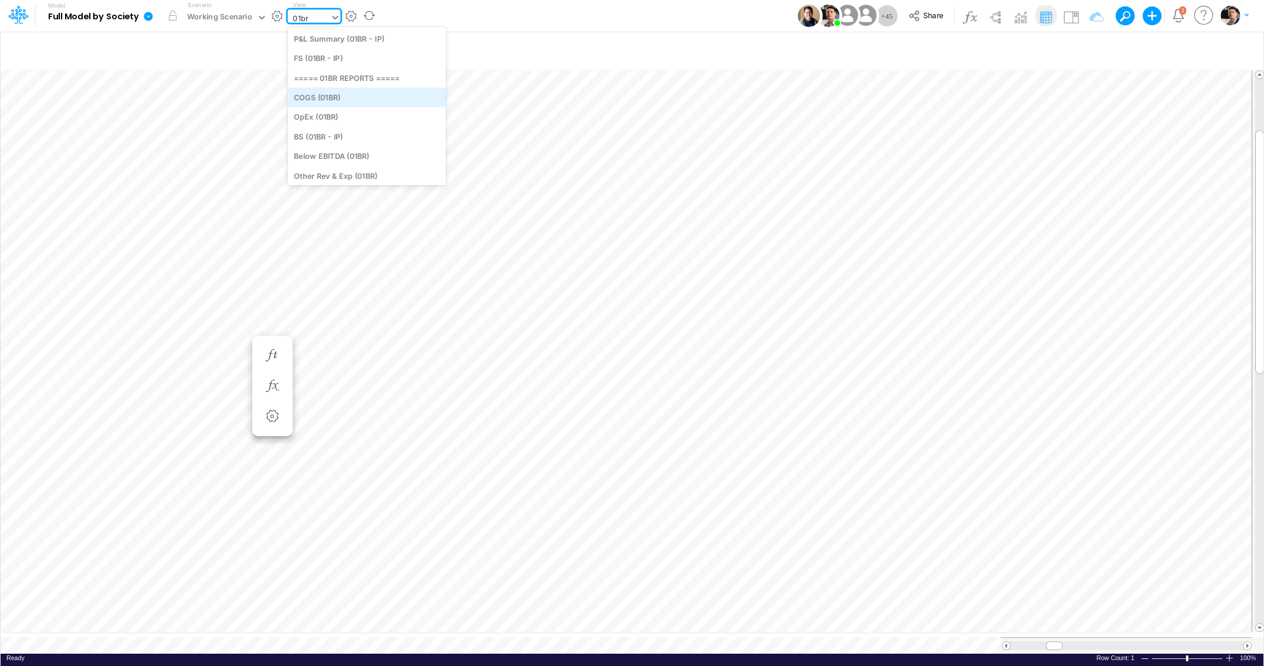
type input "01br"
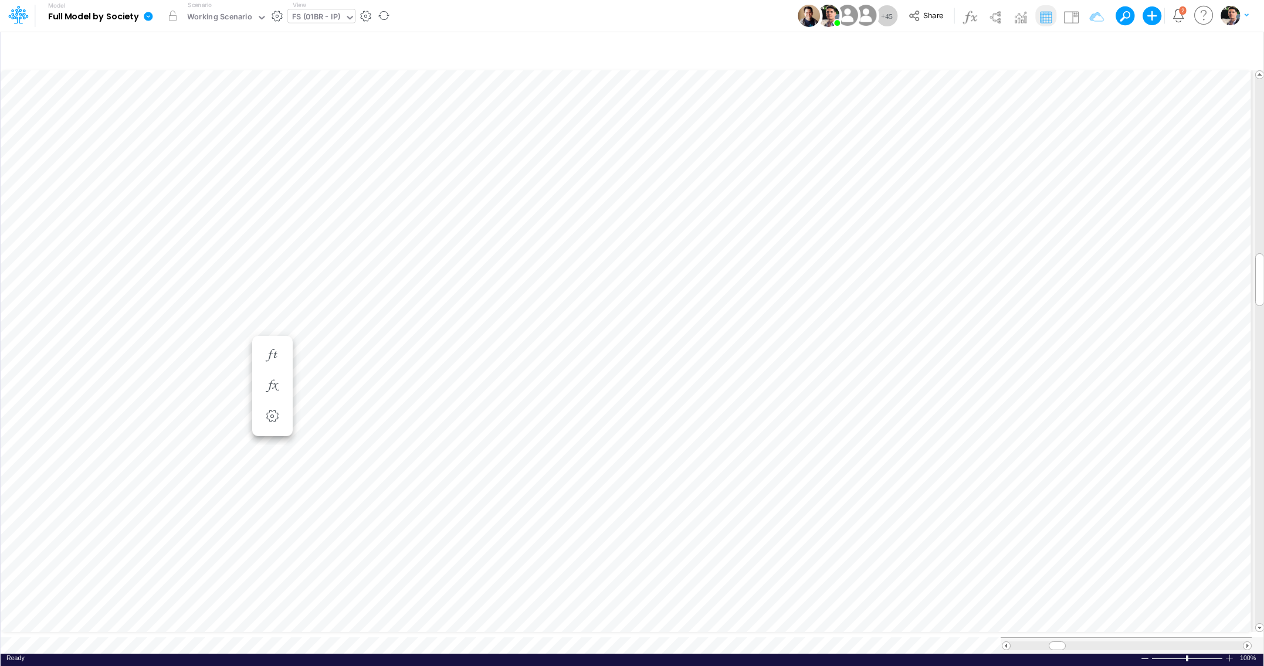
scroll to position [5, 38]
click at [330, 21] on div "FS (01BR - IP)" at bounding box center [316, 17] width 49 height 13
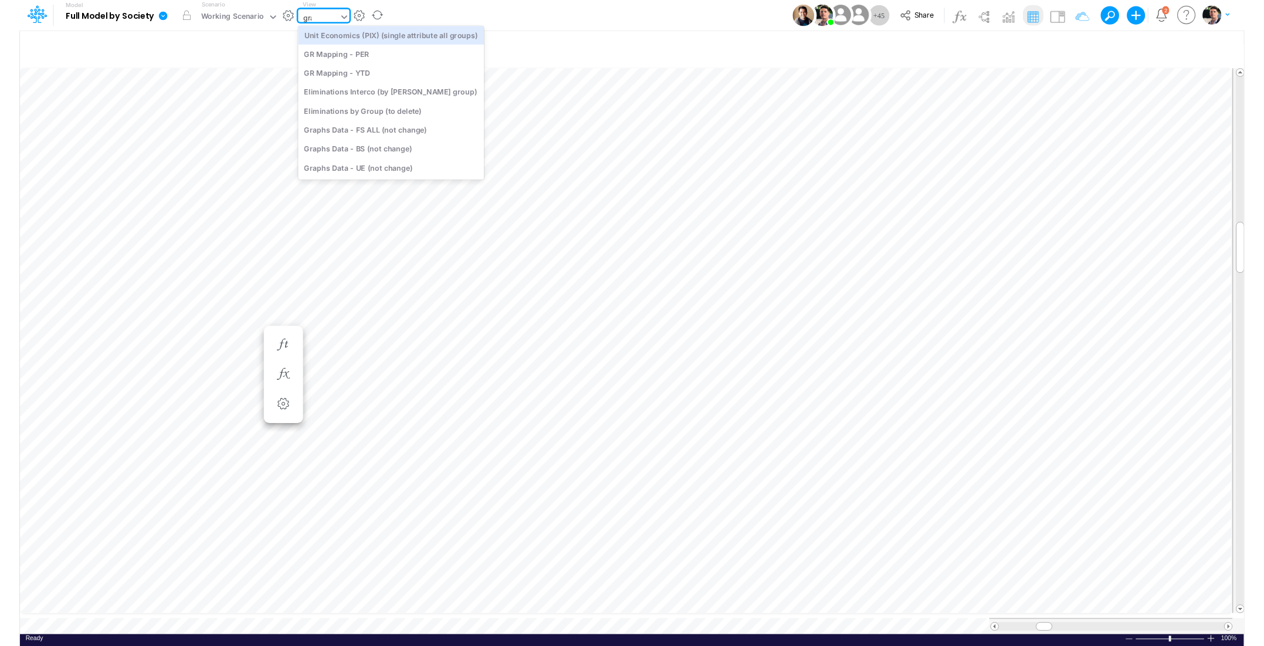
scroll to position [0, 0]
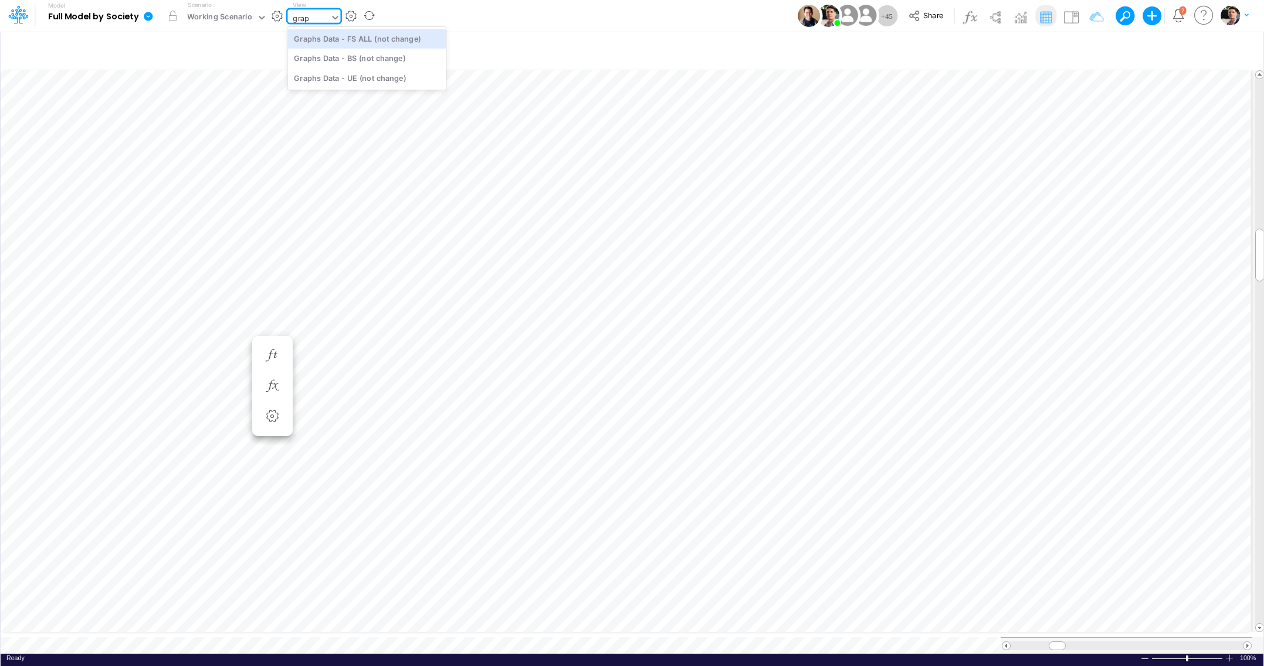
type input "graph"
click at [369, 43] on div "Graphs Data - FS ALL (not change)" at bounding box center [366, 38] width 158 height 19
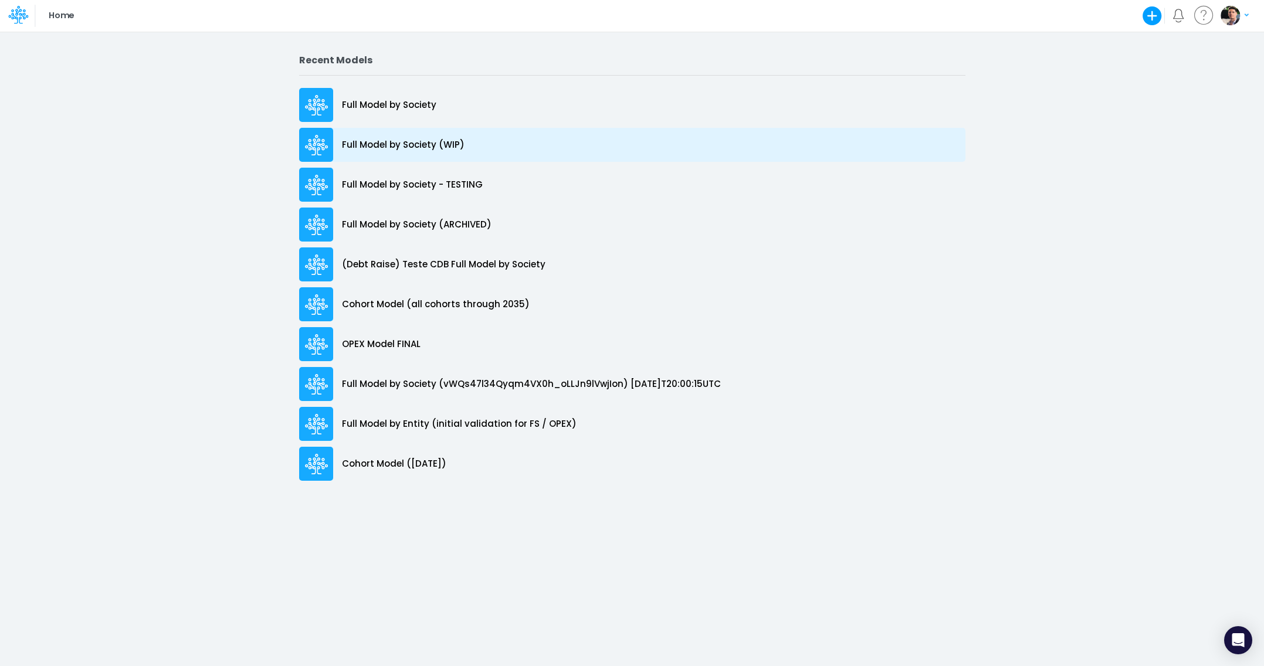
click at [401, 148] on p "Full Model by Society (WIP)" at bounding box center [403, 144] width 123 height 13
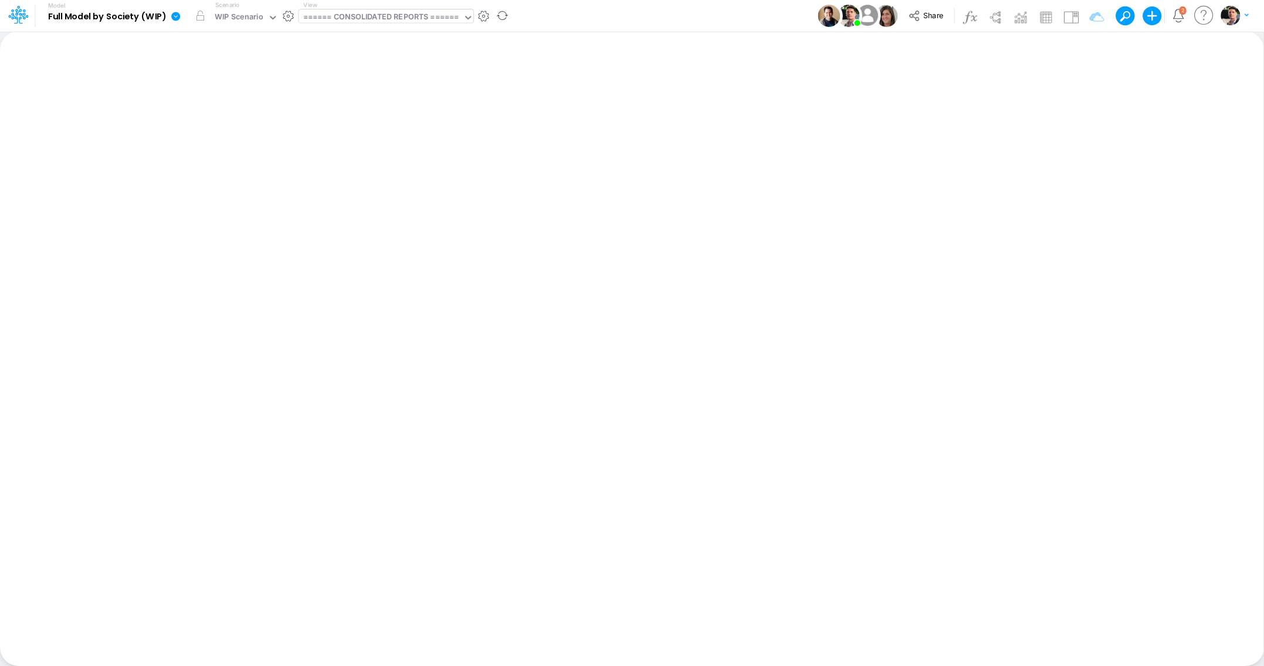
click at [362, 19] on div "====== CONSOLIDATED REPORTS ======" at bounding box center [381, 17] width 156 height 13
type input "grap"
click at [387, 42] on div "Graphs Data - FS ALL (not change)" at bounding box center [378, 38] width 158 height 19
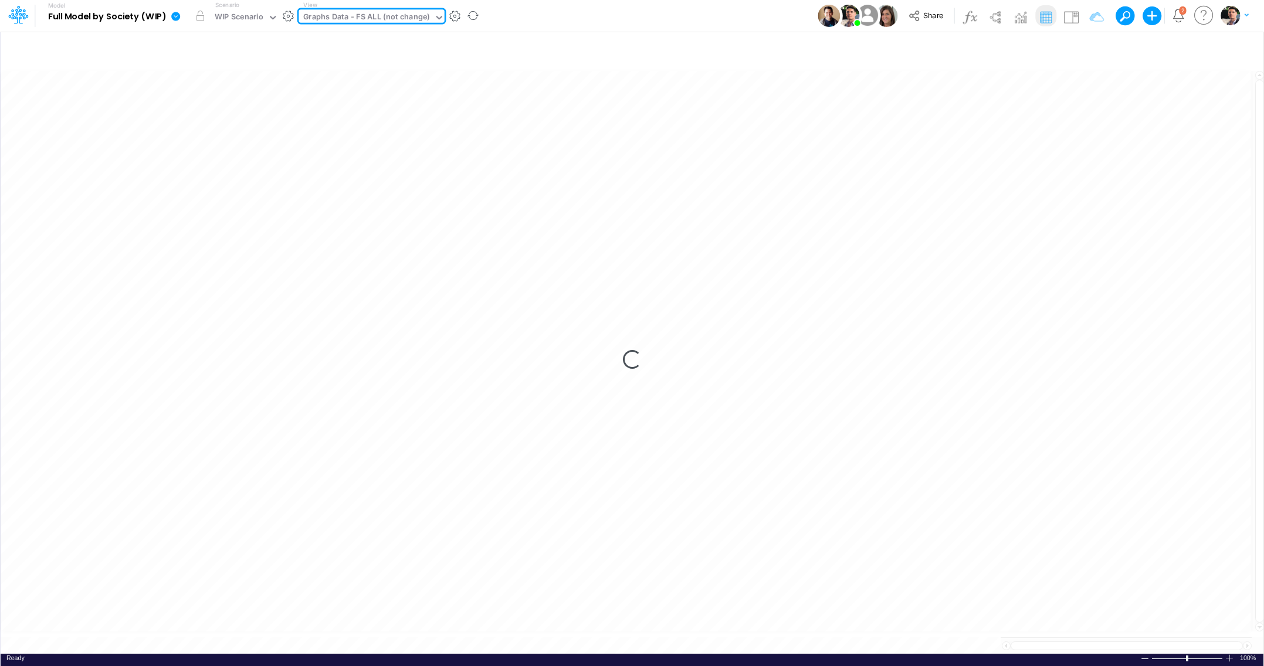
click at [395, 15] on div "Graphs Data - FS ALL (not change)" at bounding box center [366, 17] width 127 height 13
type input "graph"
click at [744, 269] on div "Loading..." at bounding box center [632, 360] width 1263 height 588
